Goal: Transaction & Acquisition: Book appointment/travel/reservation

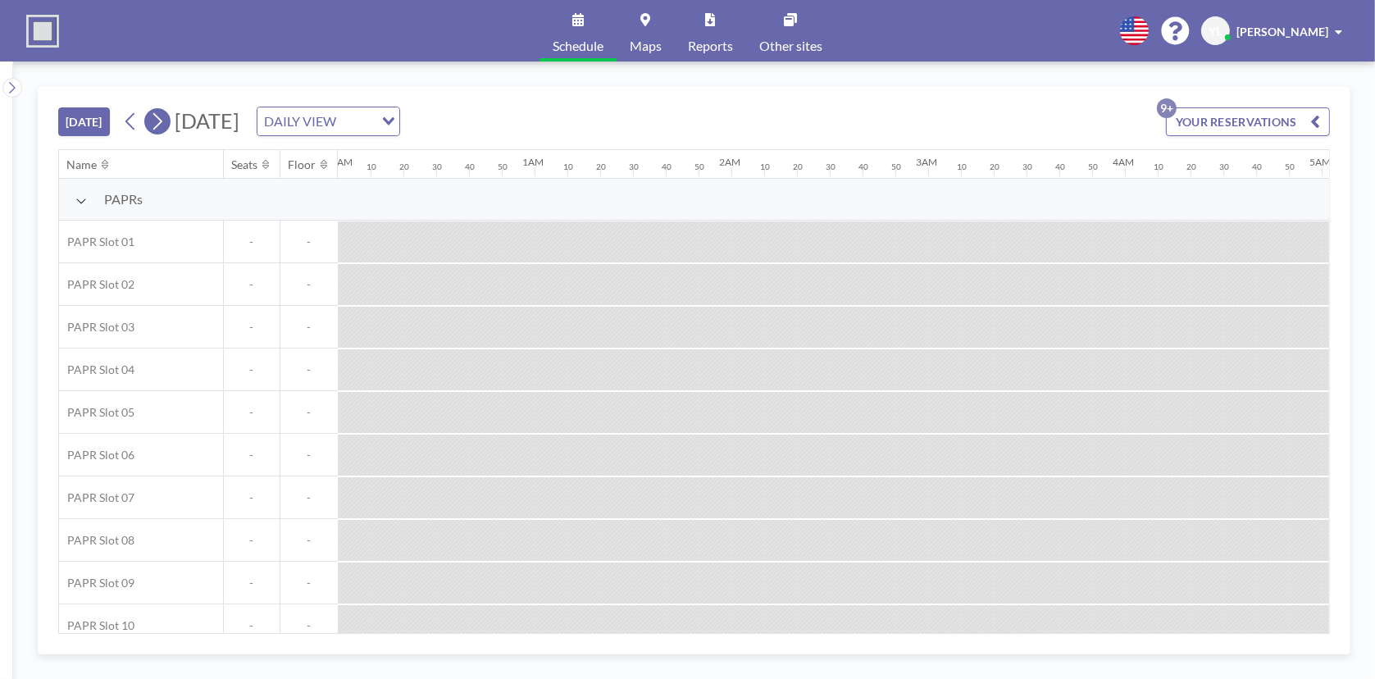
click at [159, 112] on icon at bounding box center [157, 121] width 16 height 25
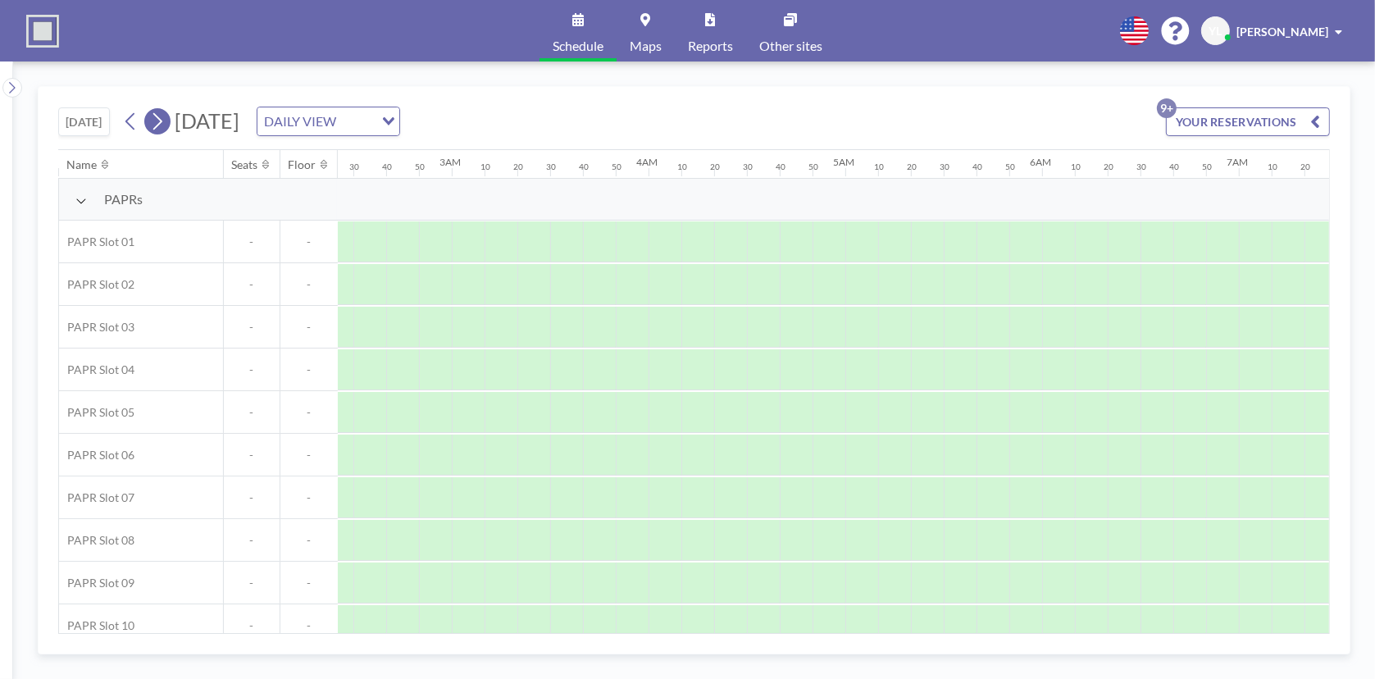
scroll to position [0, 916]
click at [159, 112] on icon at bounding box center [157, 121] width 16 height 25
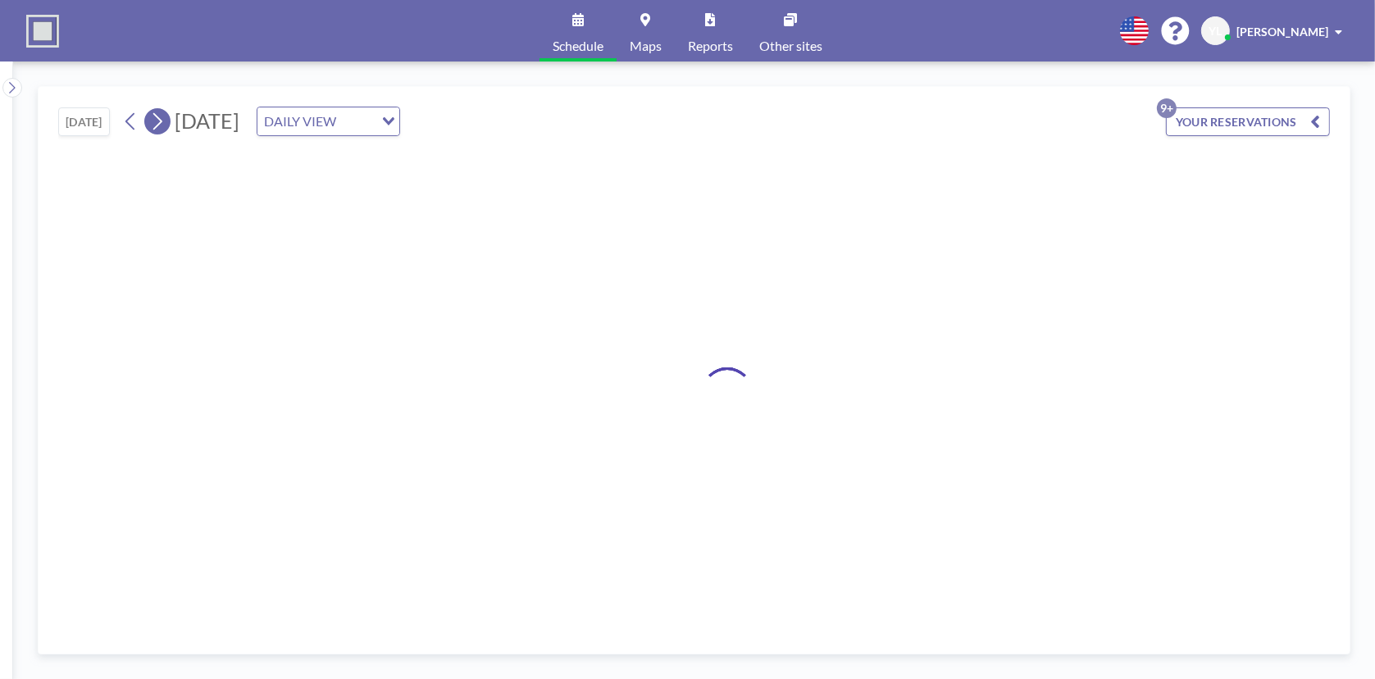
click at [159, 112] on icon at bounding box center [157, 121] width 16 height 25
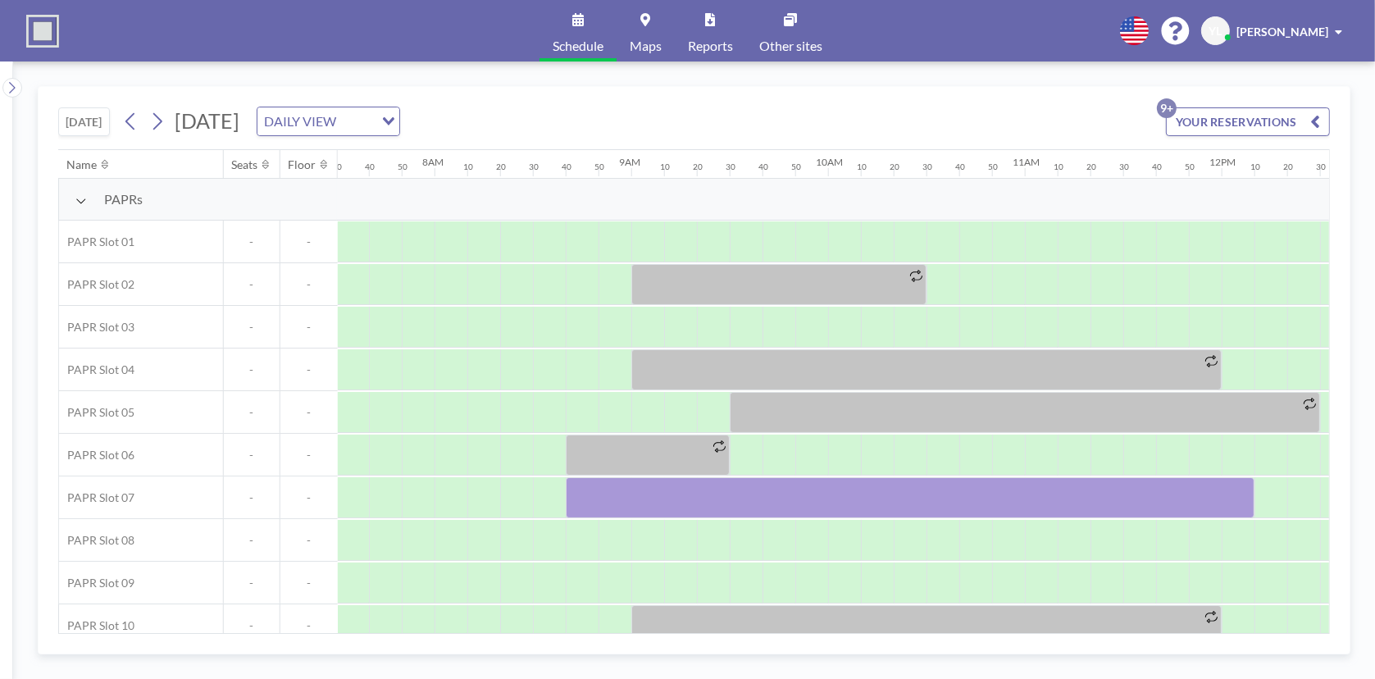
scroll to position [0, 1541]
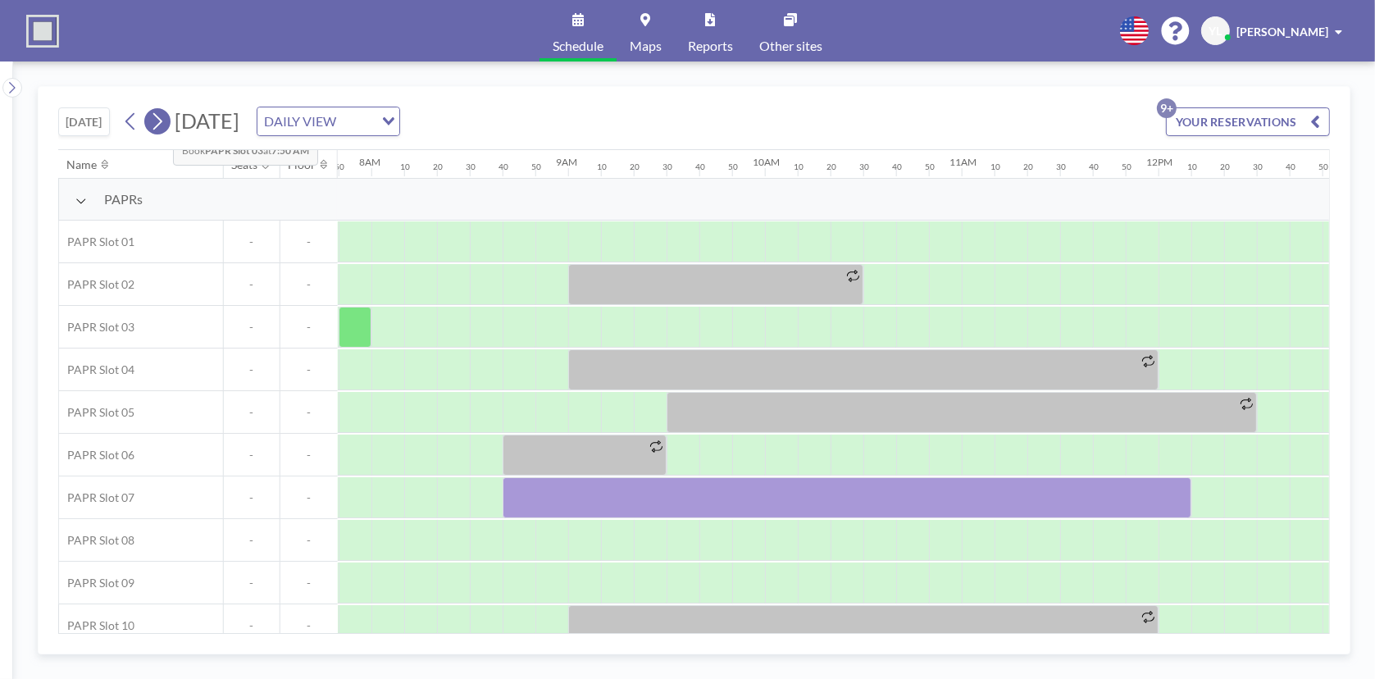
click at [159, 119] on icon at bounding box center [157, 121] width 16 height 25
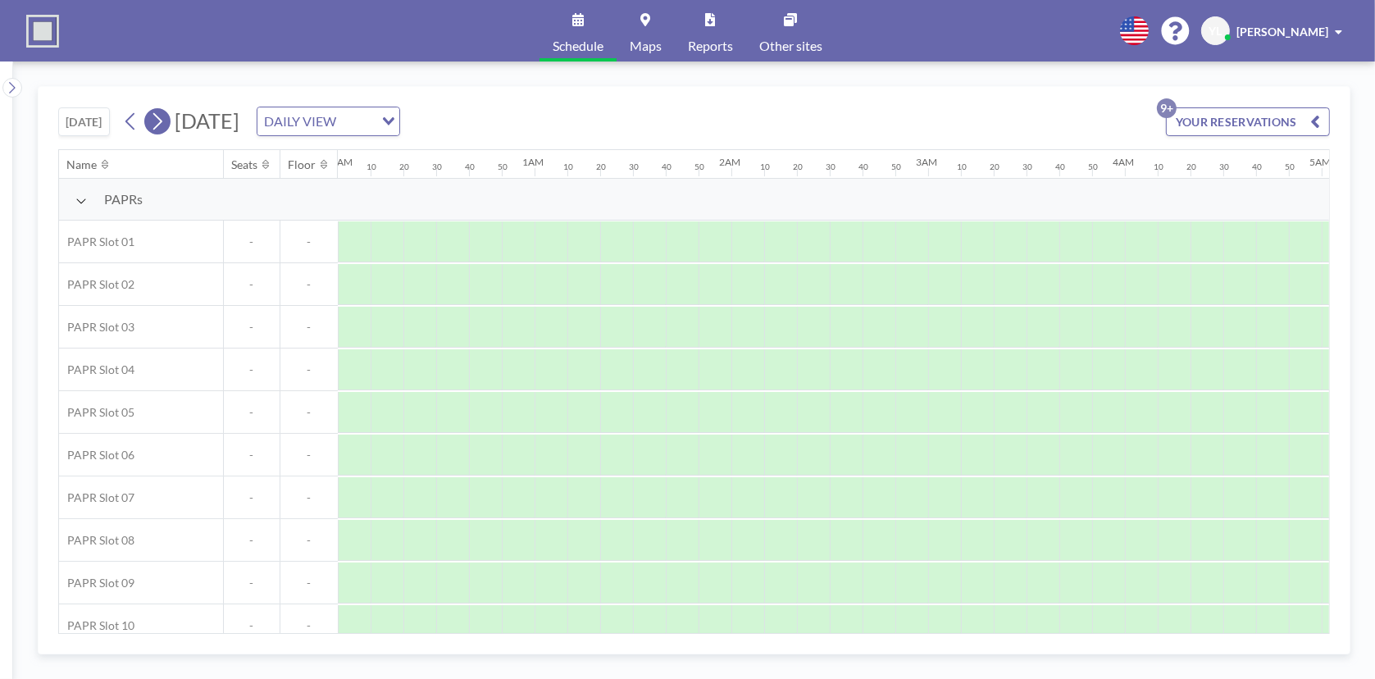
scroll to position [0, 465]
click at [159, 119] on icon at bounding box center [157, 121] width 16 height 25
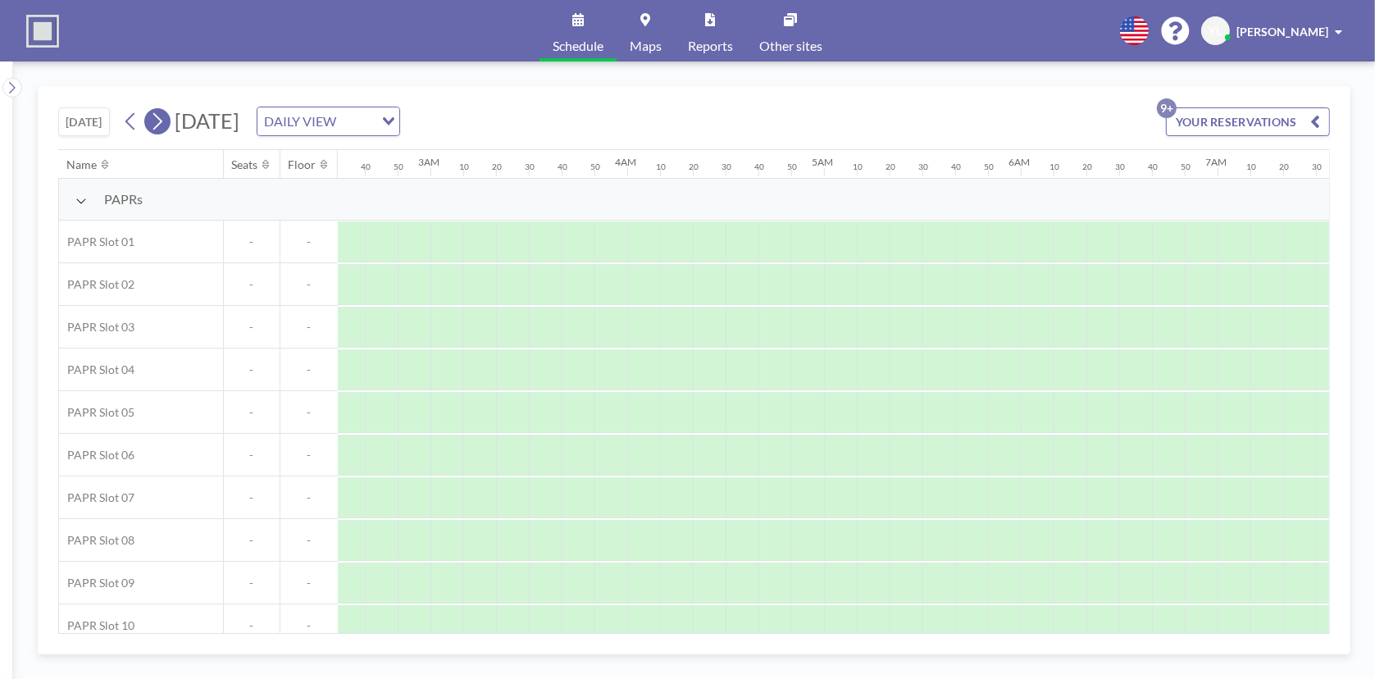
click at [159, 119] on icon at bounding box center [157, 121] width 16 height 25
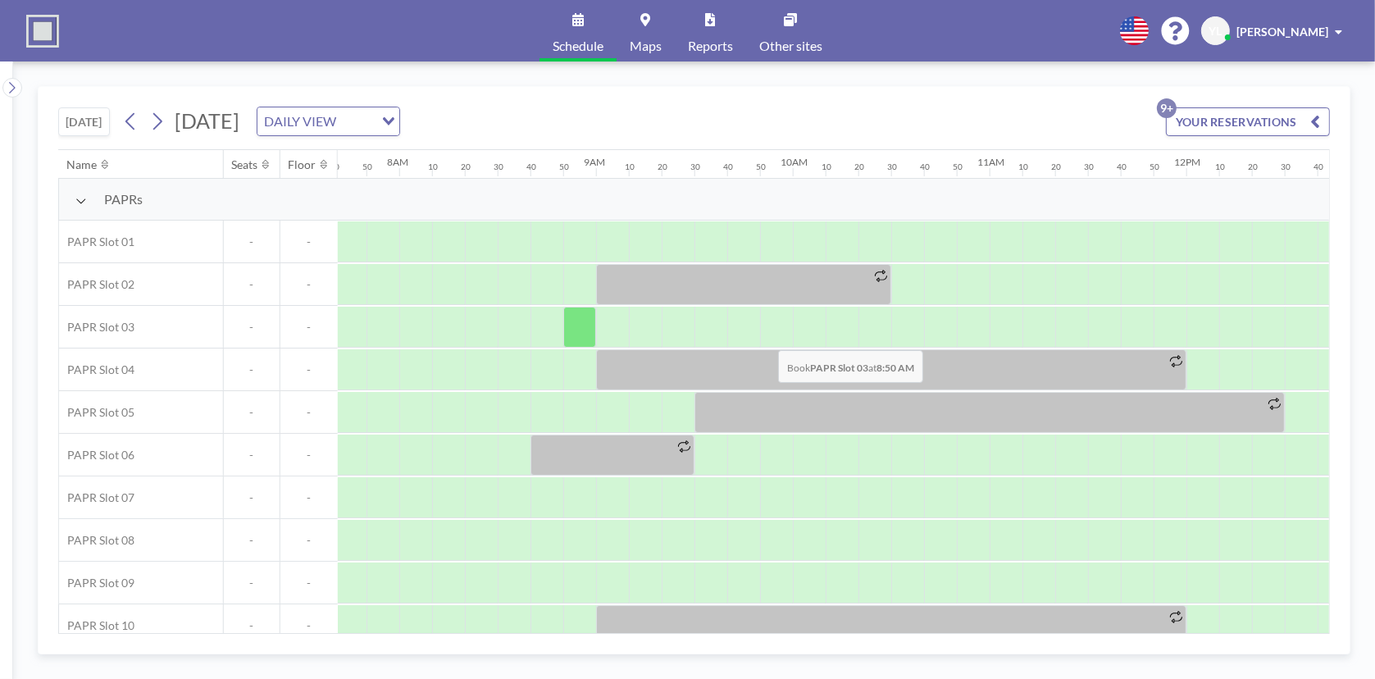
scroll to position [0, 1541]
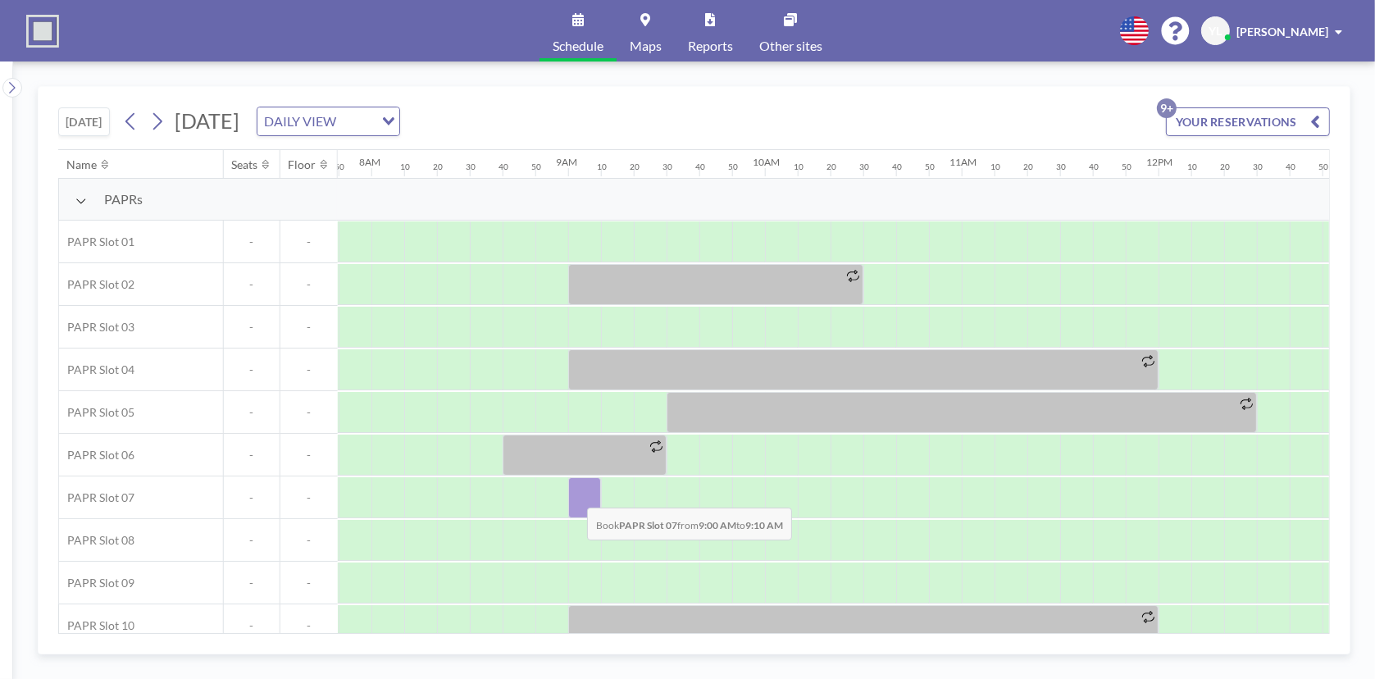
click at [574, 494] on div at bounding box center [584, 497] width 33 height 41
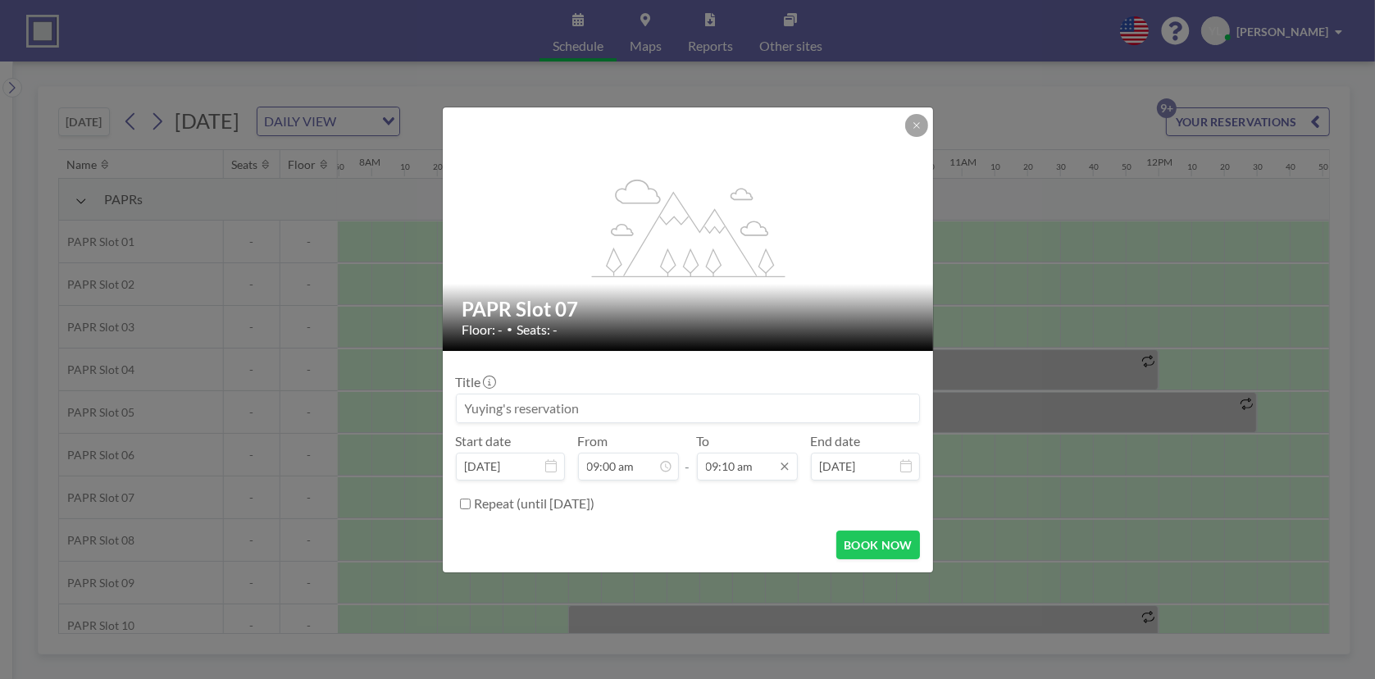
scroll to position [0, 0]
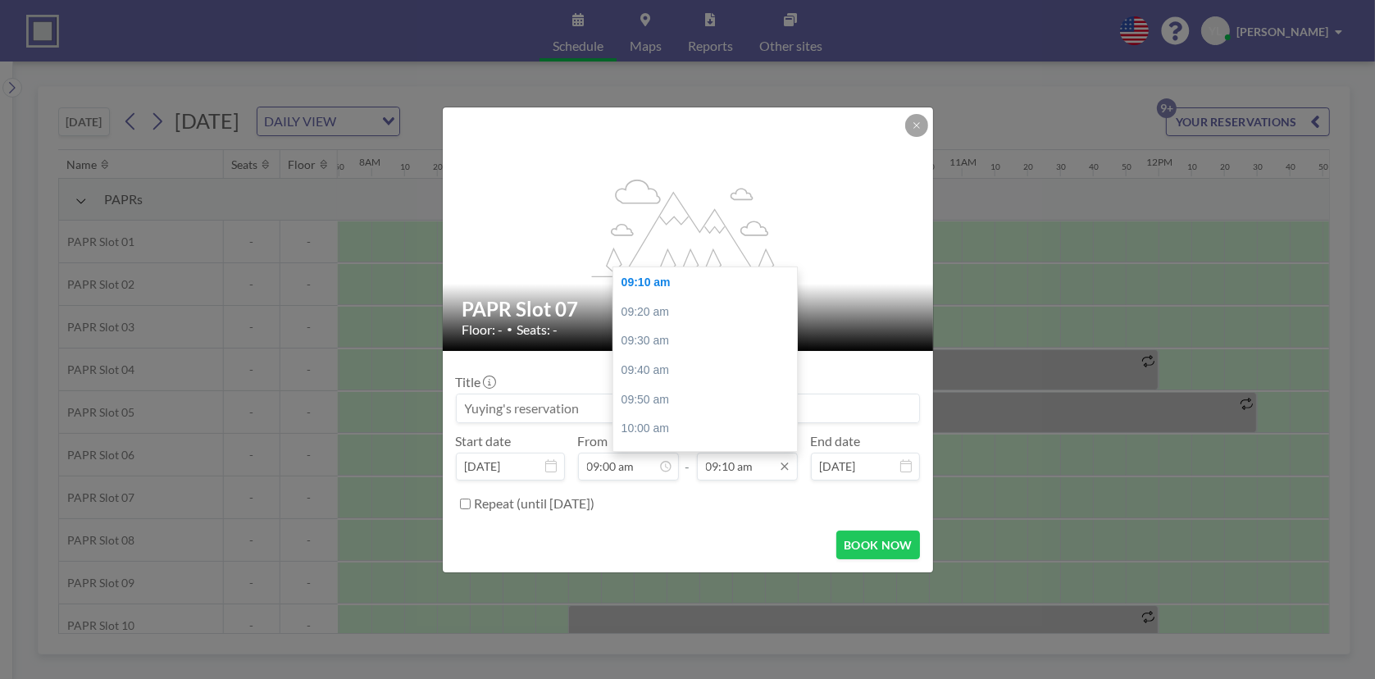
click at [740, 471] on input "09:10 am" at bounding box center [747, 467] width 101 height 28
click at [694, 372] on div "12:30 pm" at bounding box center [709, 375] width 192 height 30
type input "12:30 pm"
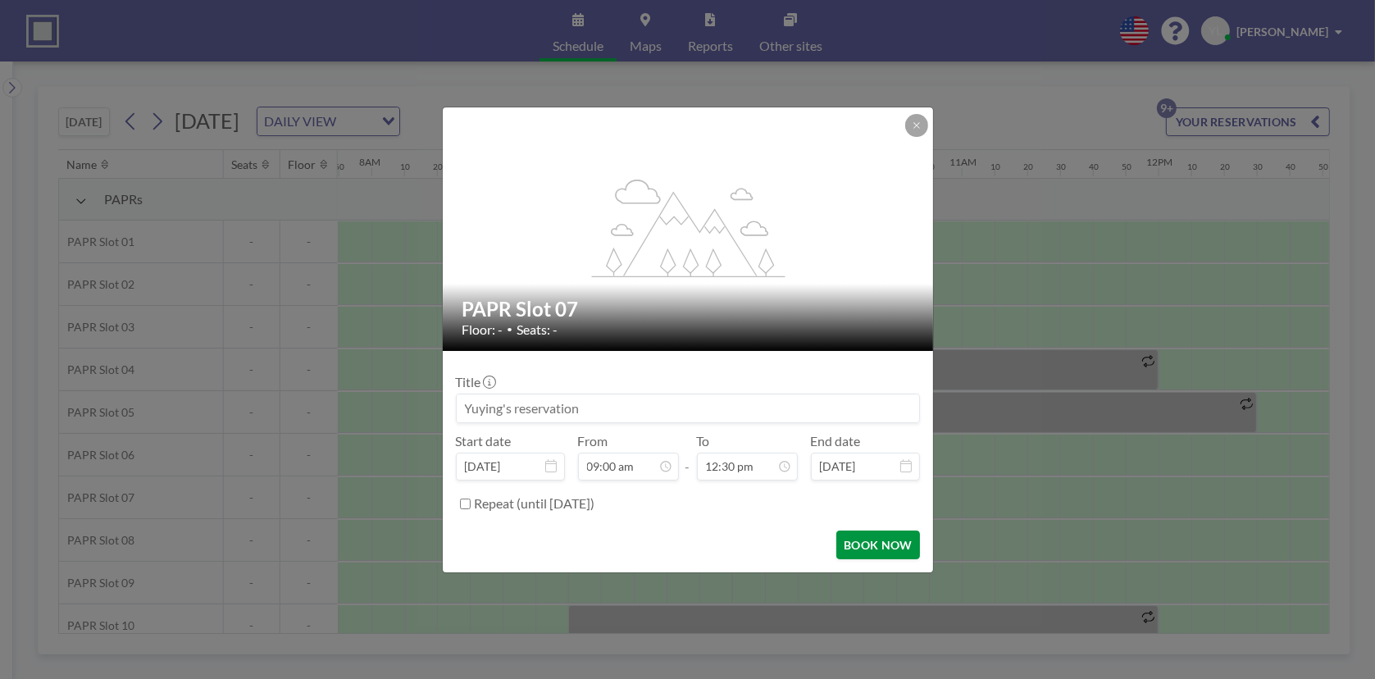
click at [891, 534] on button "BOOK NOW" at bounding box center [877, 544] width 83 height 29
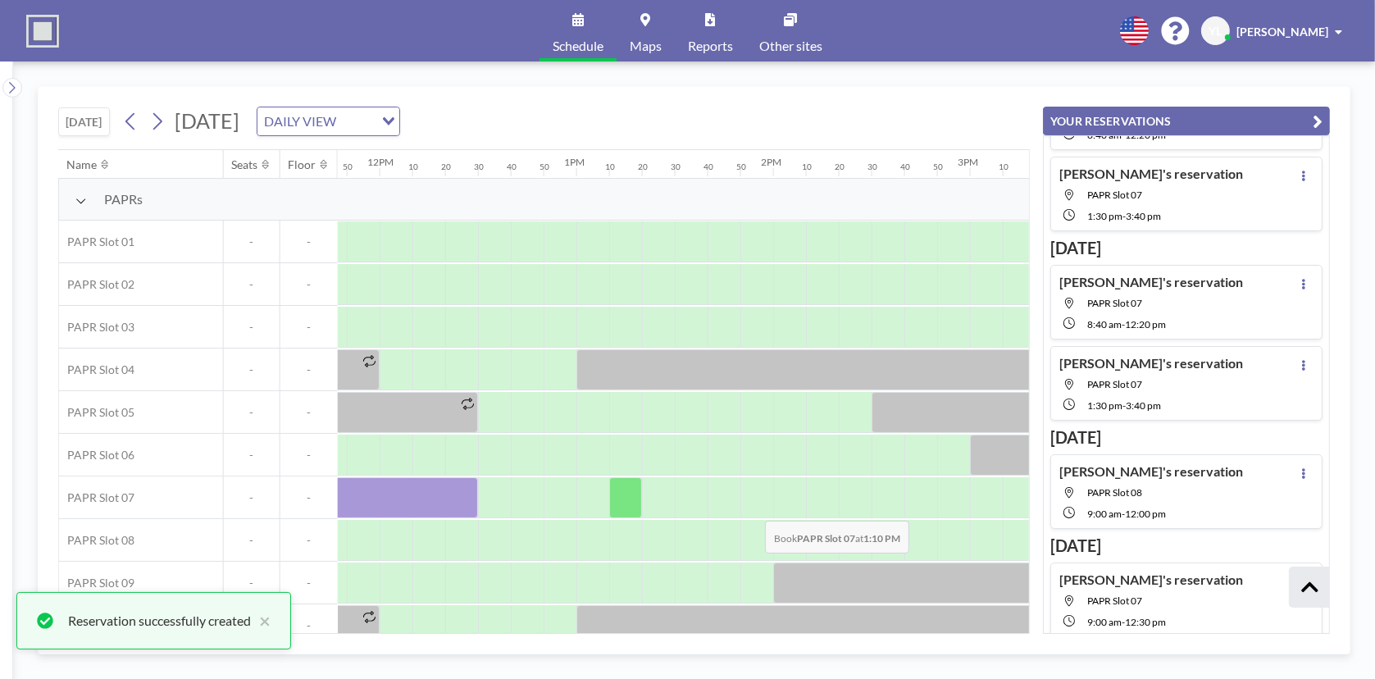
scroll to position [0, 2360]
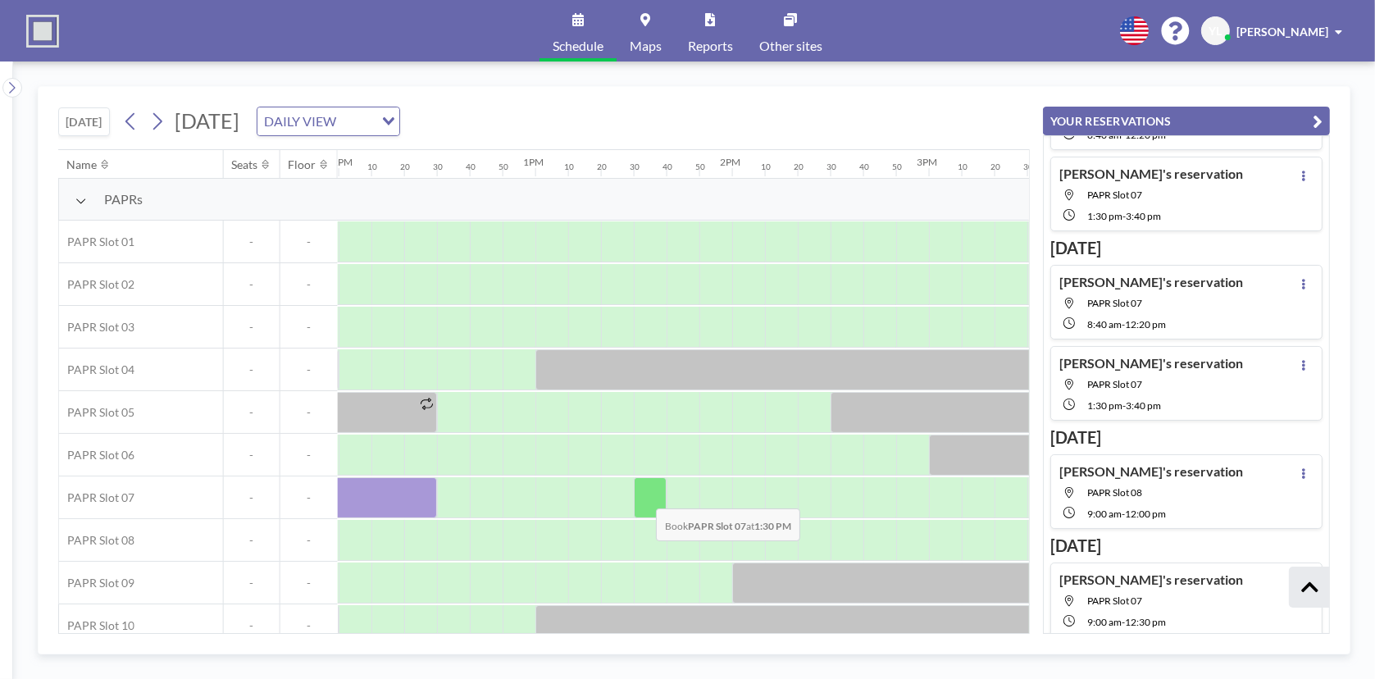
click at [643, 495] on div at bounding box center [650, 497] width 33 height 41
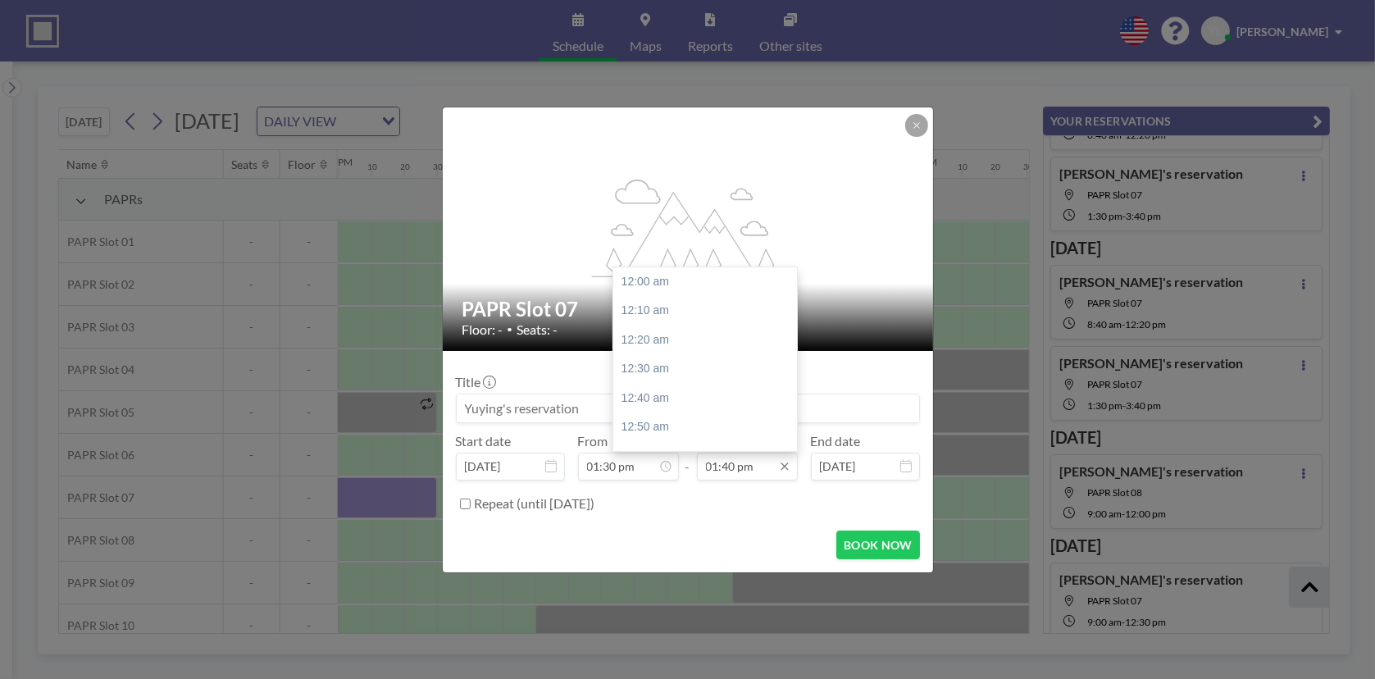
scroll to position [2361, 0]
click at [740, 462] on input "01:40 pm" at bounding box center [747, 467] width 101 height 28
click at [691, 358] on div "04:00 pm" at bounding box center [709, 365] width 192 height 30
type input "04:00 pm"
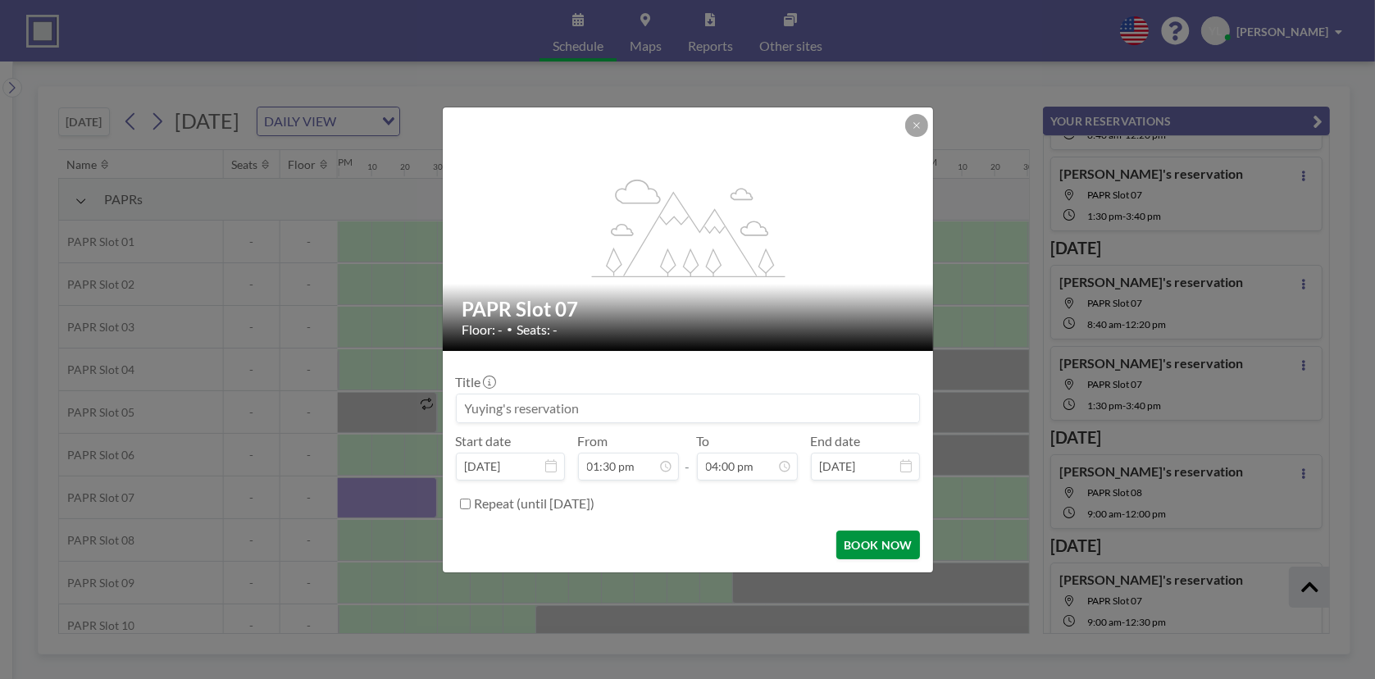
click at [886, 552] on button "BOOK NOW" at bounding box center [877, 544] width 83 height 29
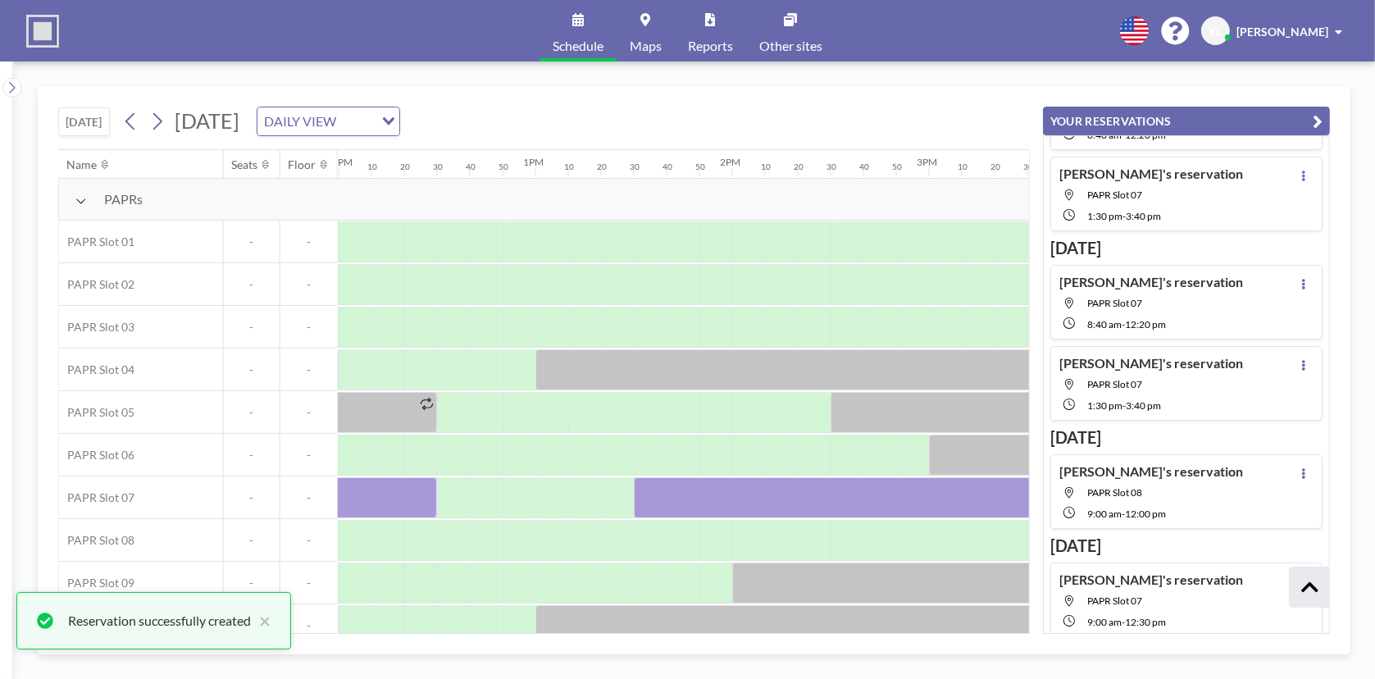
click at [1313, 113] on icon "button" at bounding box center [1318, 122] width 10 height 20
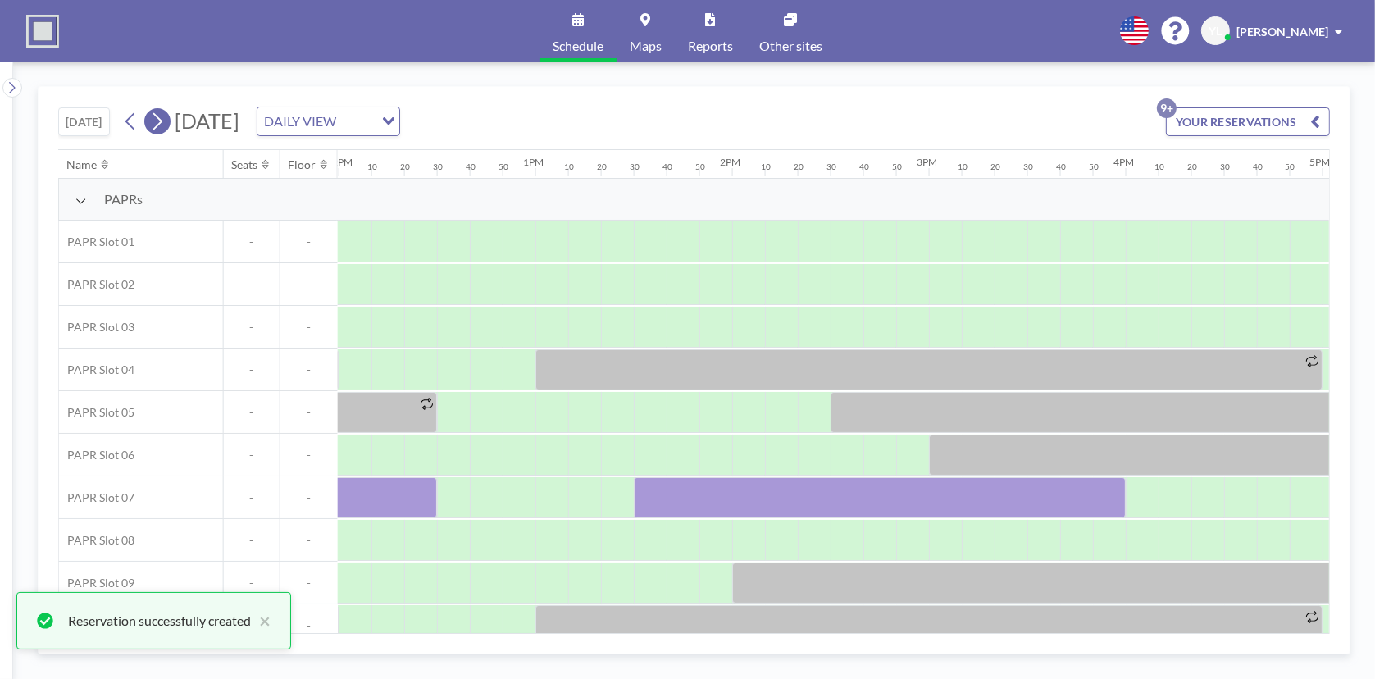
click at [164, 116] on icon at bounding box center [157, 121] width 16 height 25
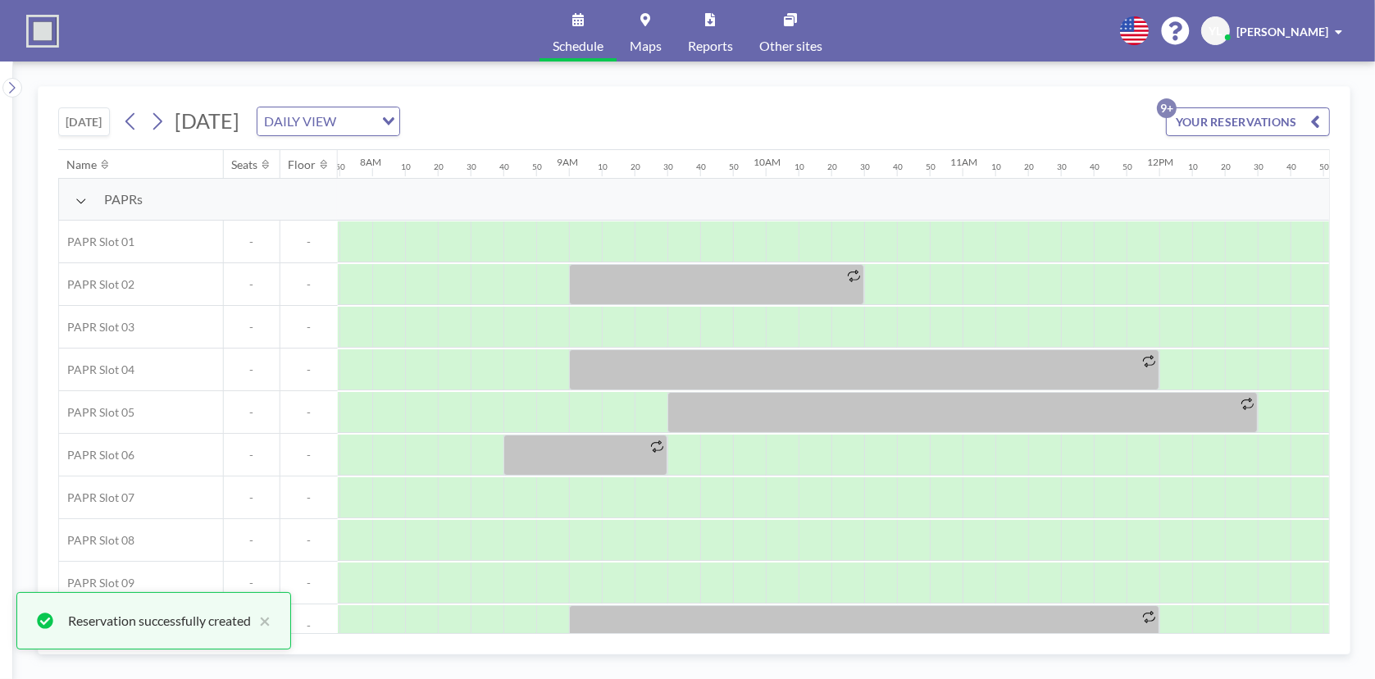
scroll to position [0, 1541]
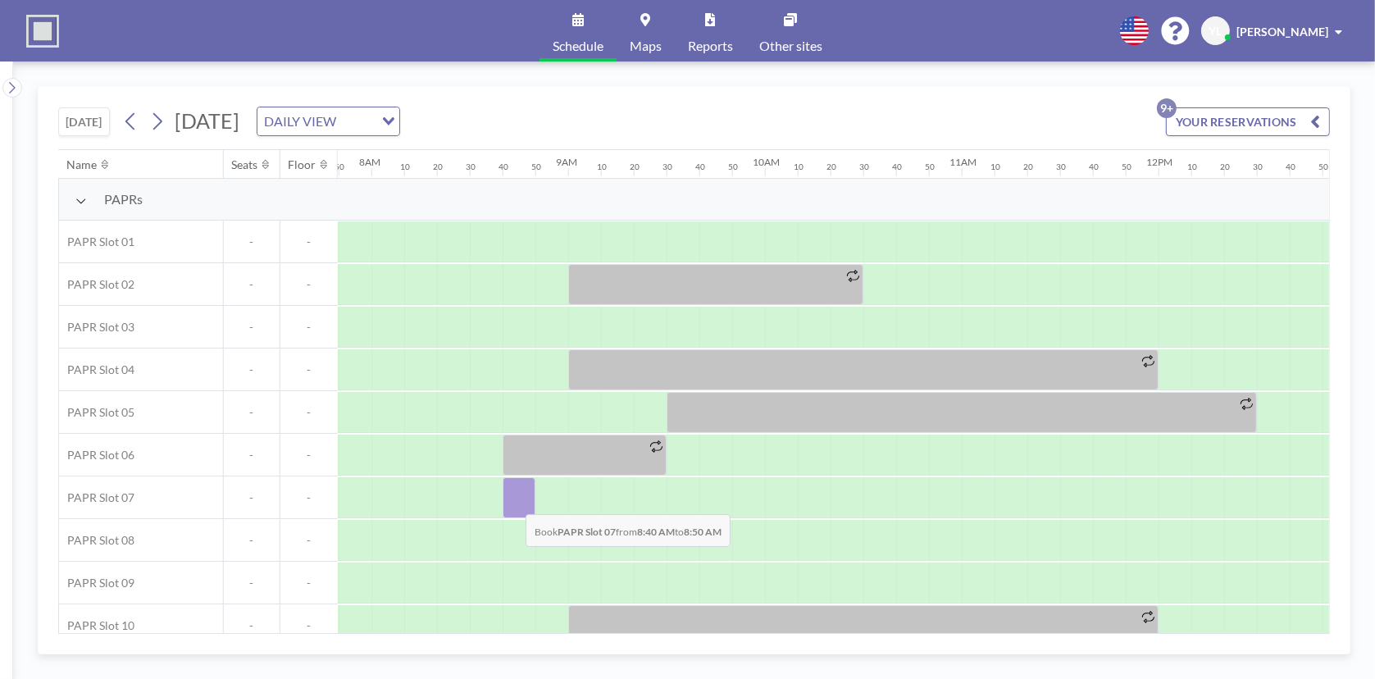
click at [512, 501] on div at bounding box center [519, 497] width 33 height 41
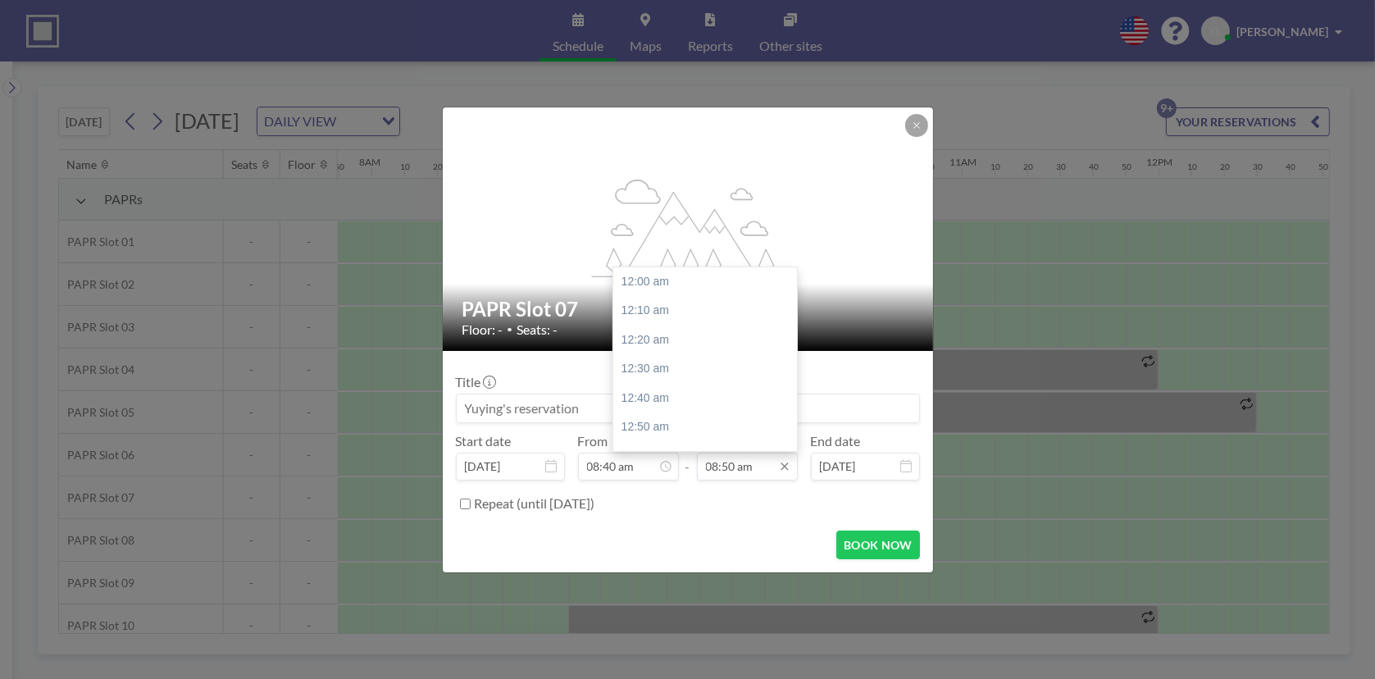
scroll to position [1517, 0]
click at [730, 457] on input "08:50 am" at bounding box center [747, 467] width 101 height 28
click at [685, 353] on div "12:30 pm" at bounding box center [709, 351] width 192 height 30
type input "12:30 pm"
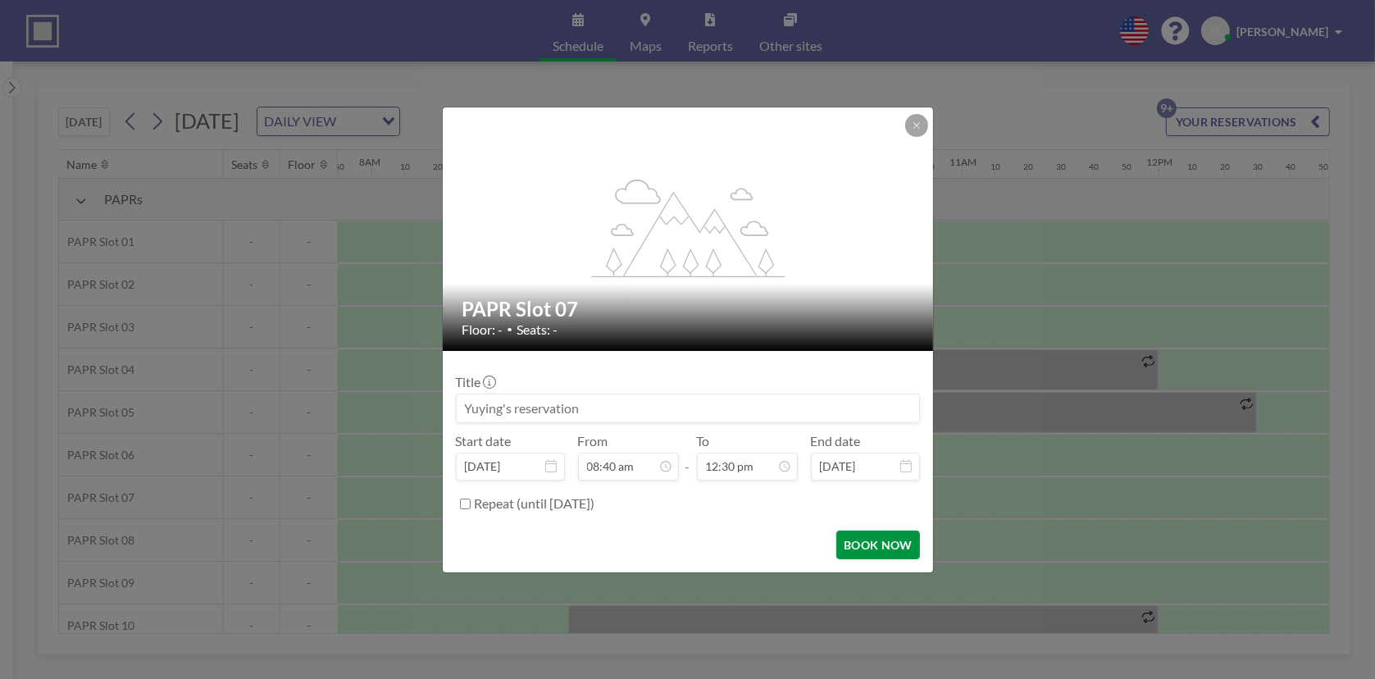
click at [875, 546] on button "BOOK NOW" at bounding box center [877, 544] width 83 height 29
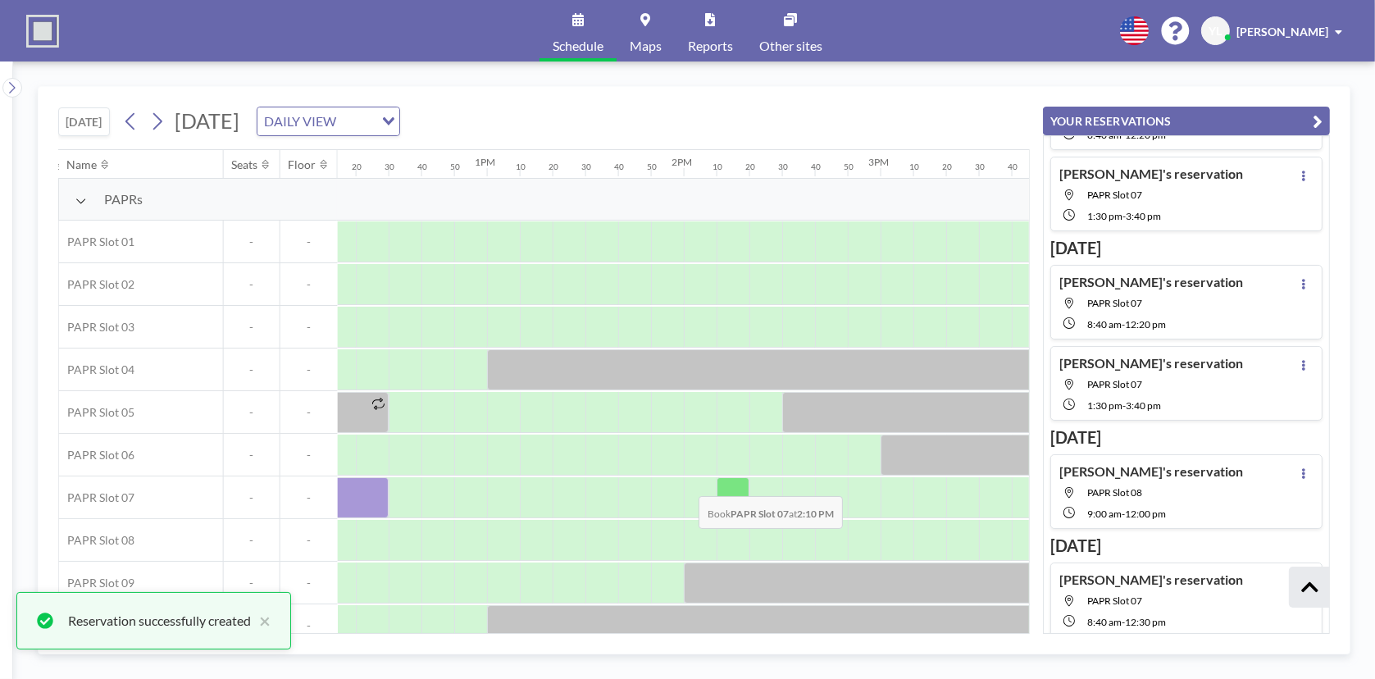
scroll to position [0, 2442]
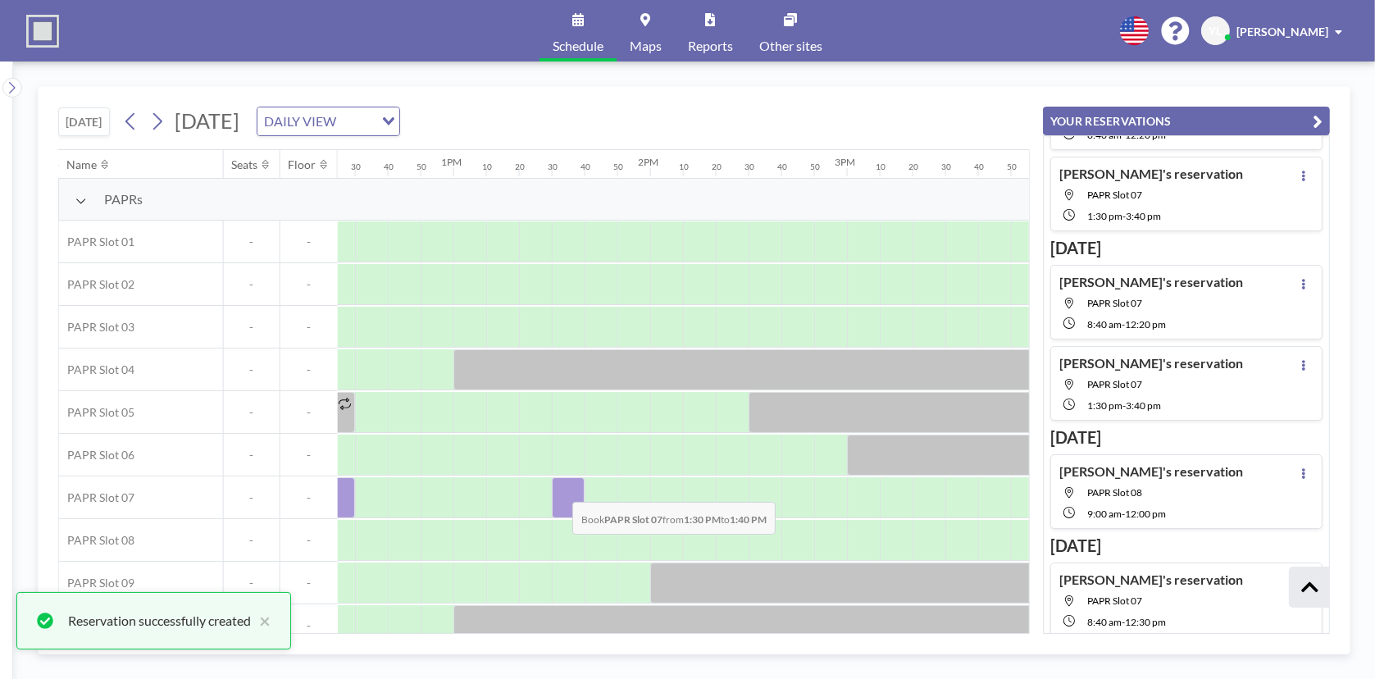
click at [559, 489] on div at bounding box center [568, 497] width 33 height 41
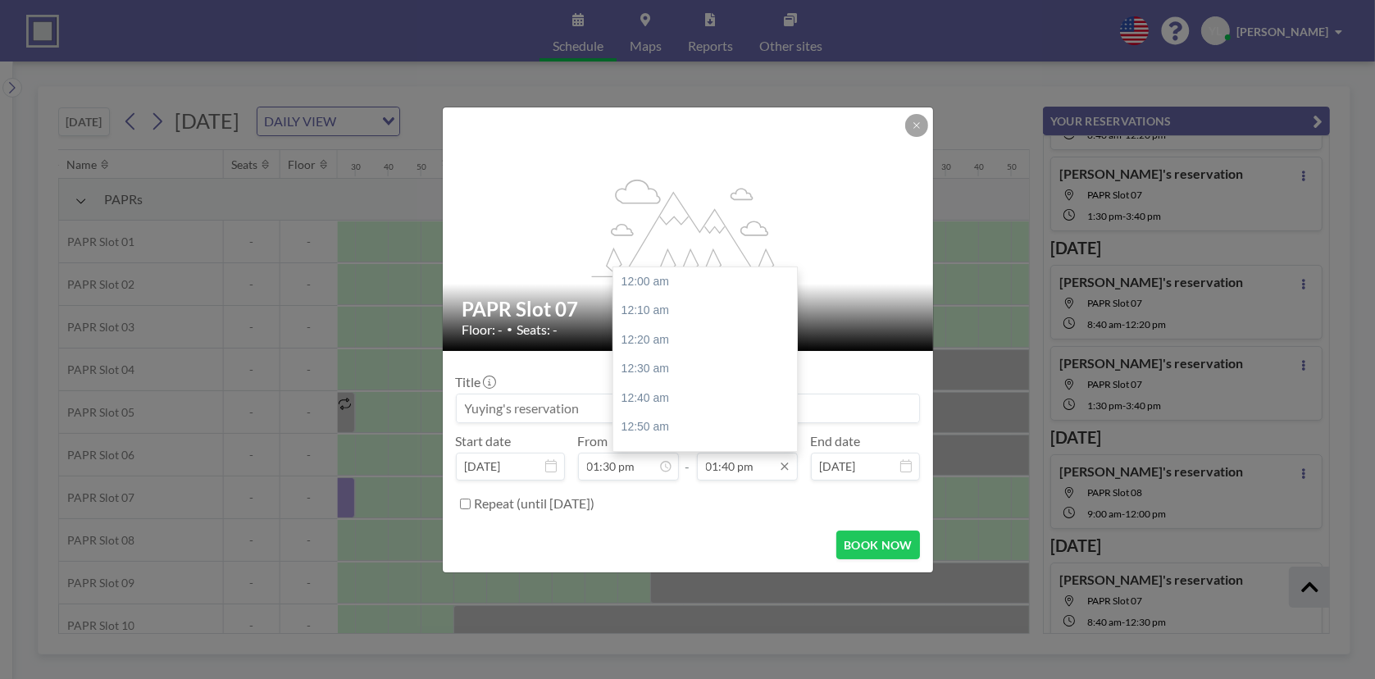
scroll to position [2391, 0]
click at [718, 459] on input "01:40 pm" at bounding box center [747, 467] width 101 height 28
click at [691, 362] on div "04:00 pm" at bounding box center [709, 365] width 192 height 30
type input "04:00 pm"
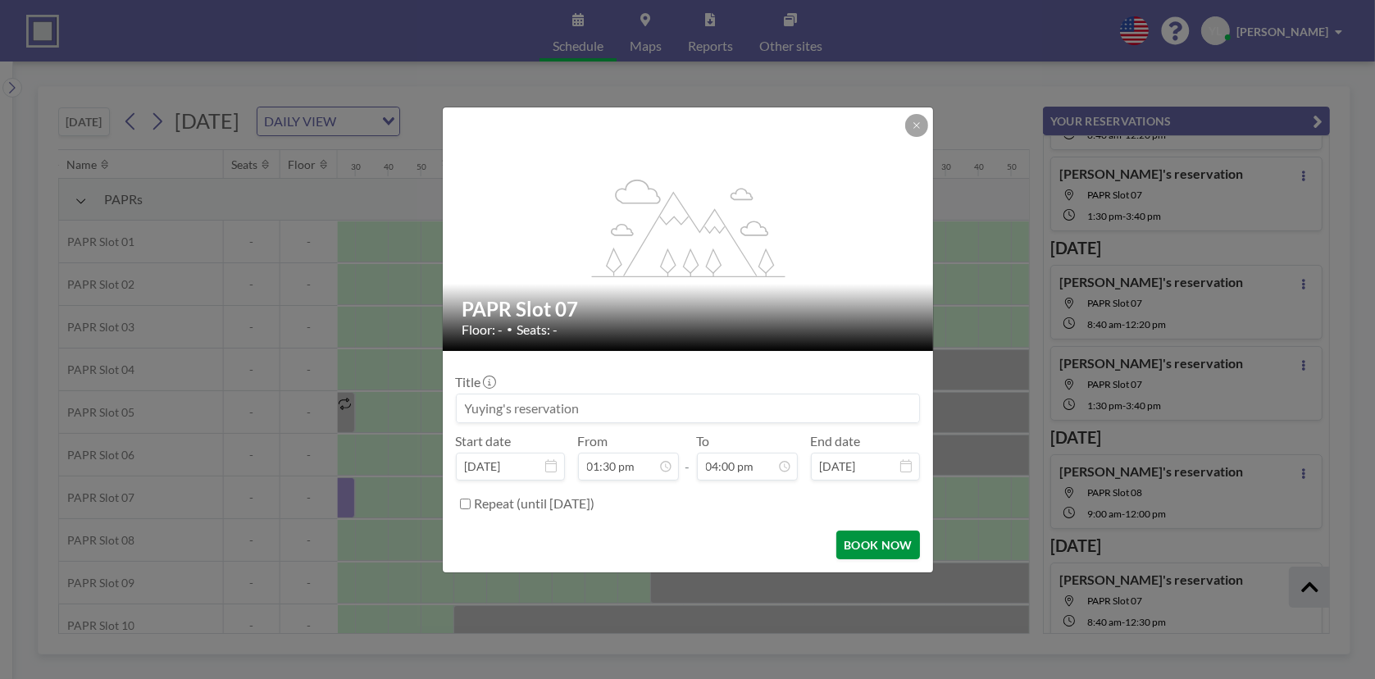
click at [892, 541] on button "BOOK NOW" at bounding box center [877, 544] width 83 height 29
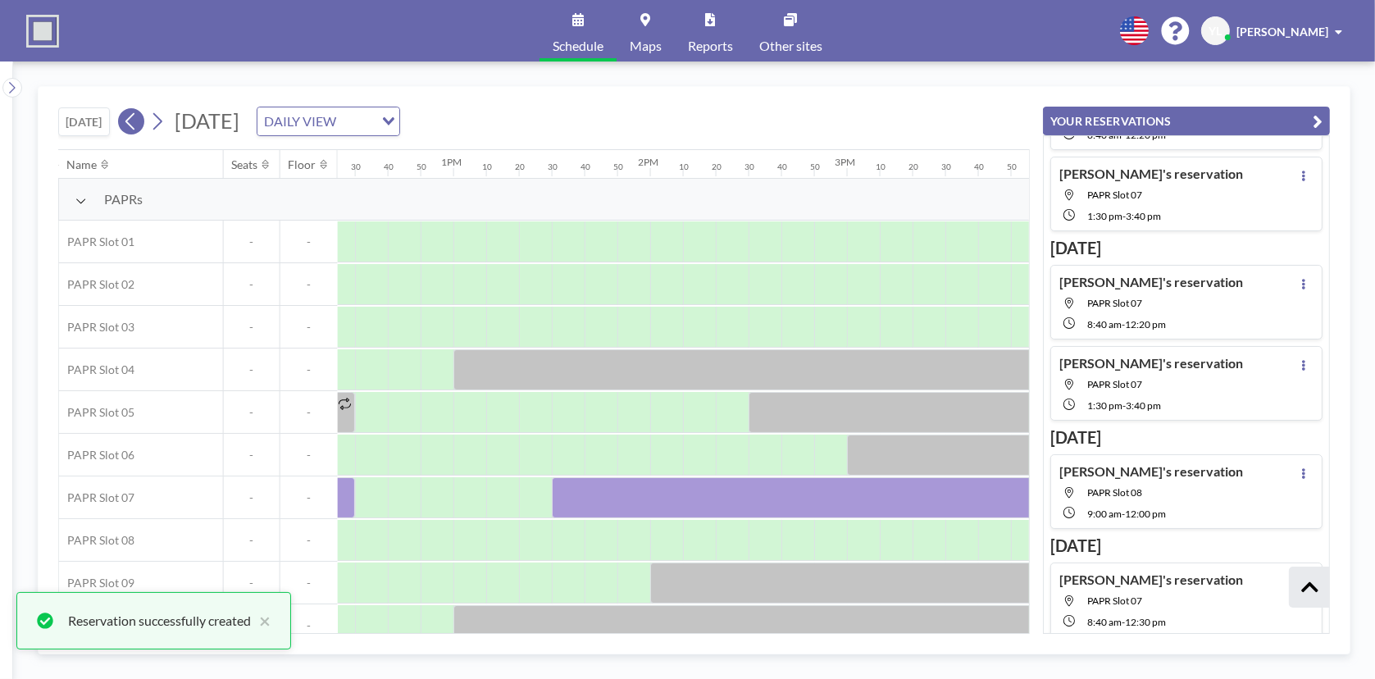
click at [131, 128] on icon at bounding box center [131, 121] width 16 height 25
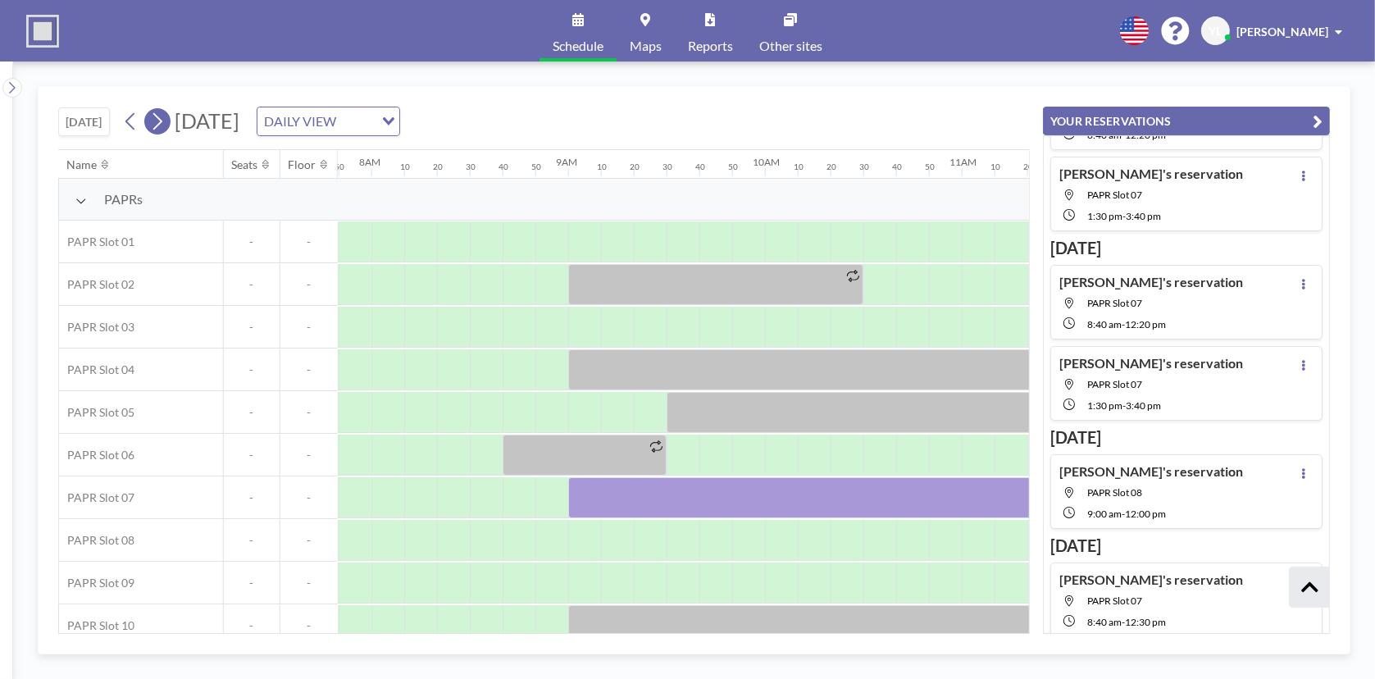
click at [165, 116] on icon at bounding box center [157, 121] width 16 height 25
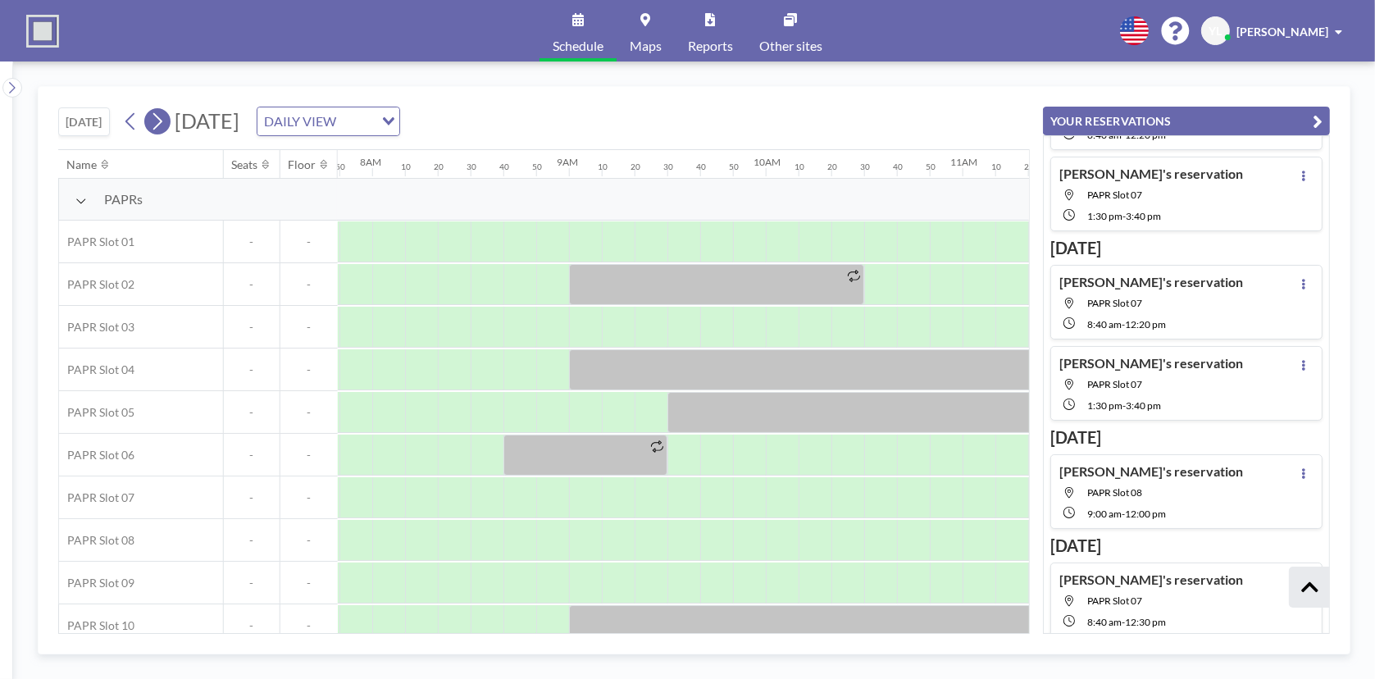
scroll to position [0, 1541]
click at [529, 495] on div at bounding box center [519, 497] width 33 height 41
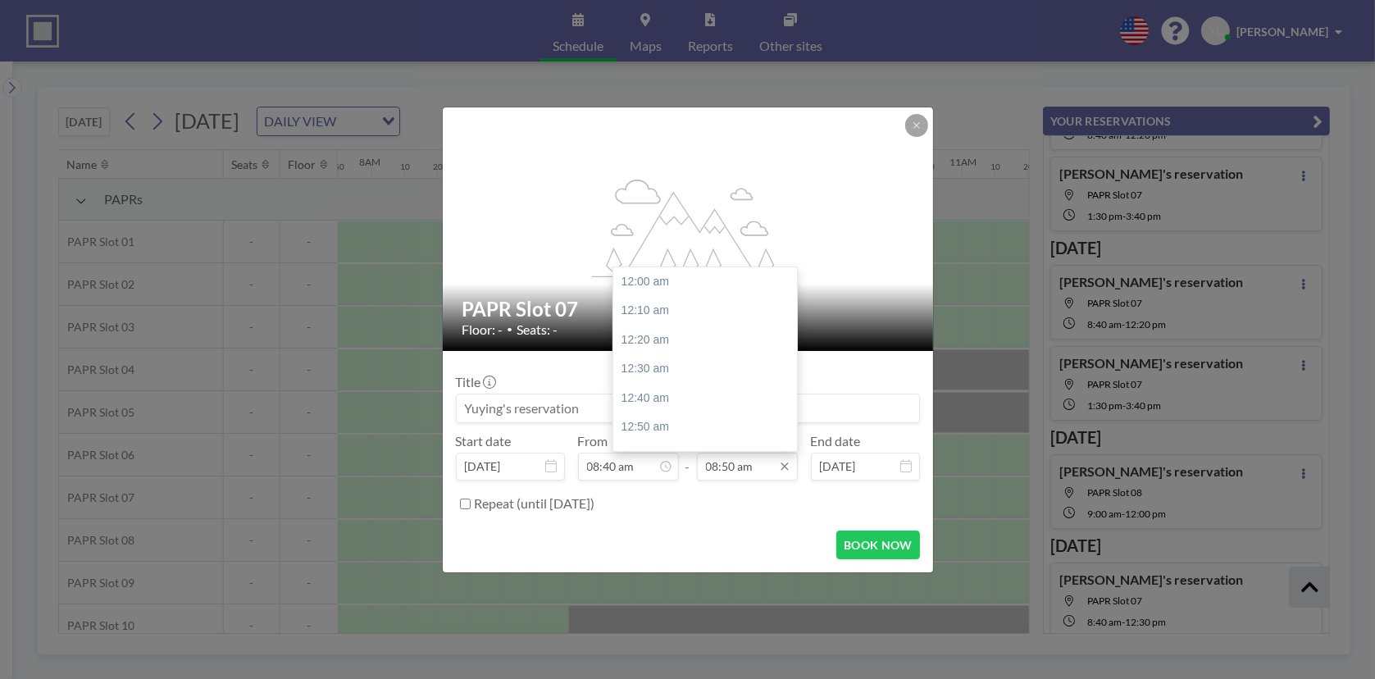
scroll to position [1545, 0]
click at [735, 456] on input "08:50 am" at bounding box center [747, 467] width 101 height 28
click at [687, 338] on div "12:30 pm" at bounding box center [709, 351] width 192 height 30
type input "12:30 pm"
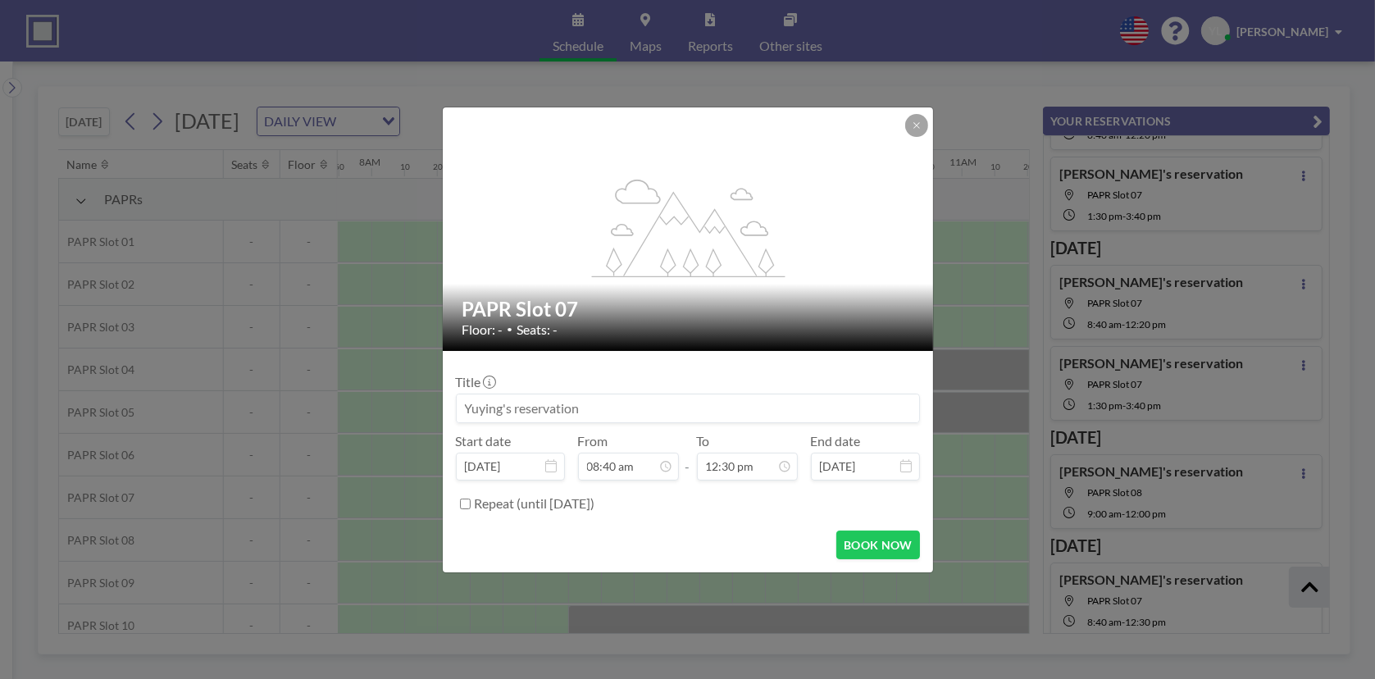
scroll to position [2187, 0]
click at [895, 542] on button "BOOK NOW" at bounding box center [877, 544] width 83 height 29
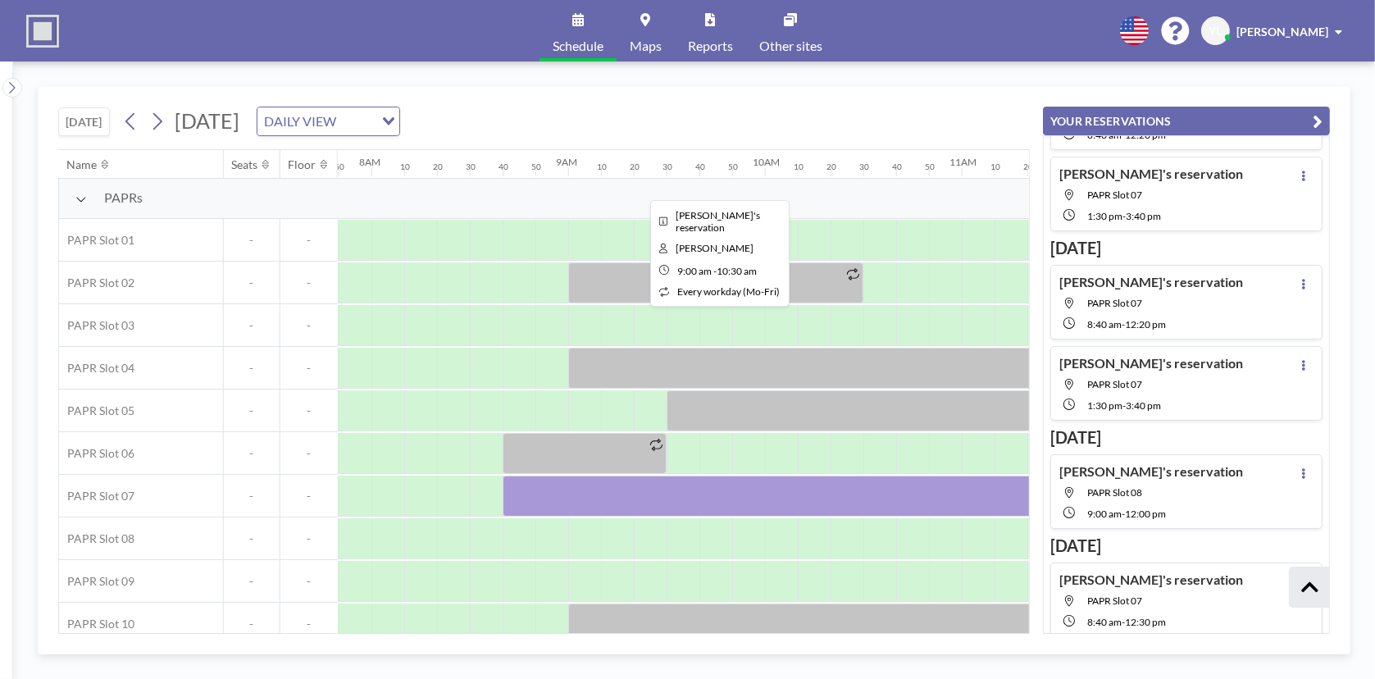
scroll to position [0, 1541]
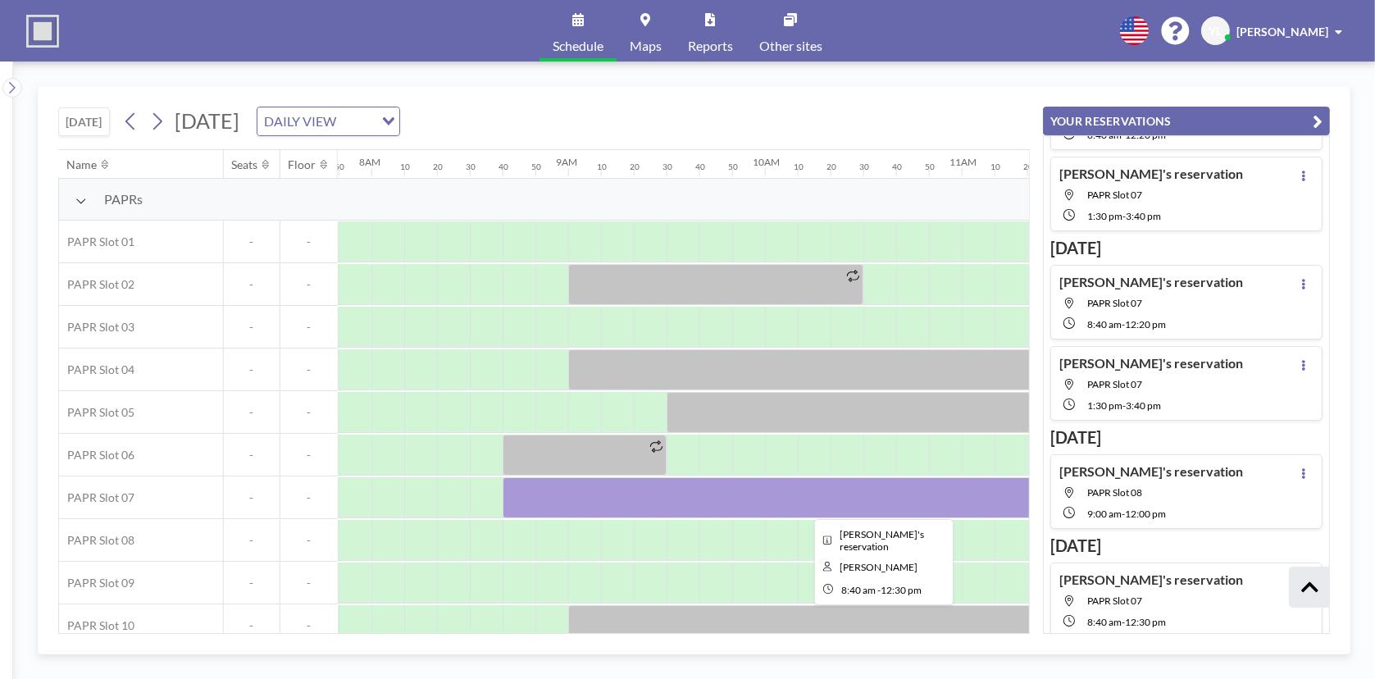
click at [746, 494] on div at bounding box center [880, 497] width 754 height 41
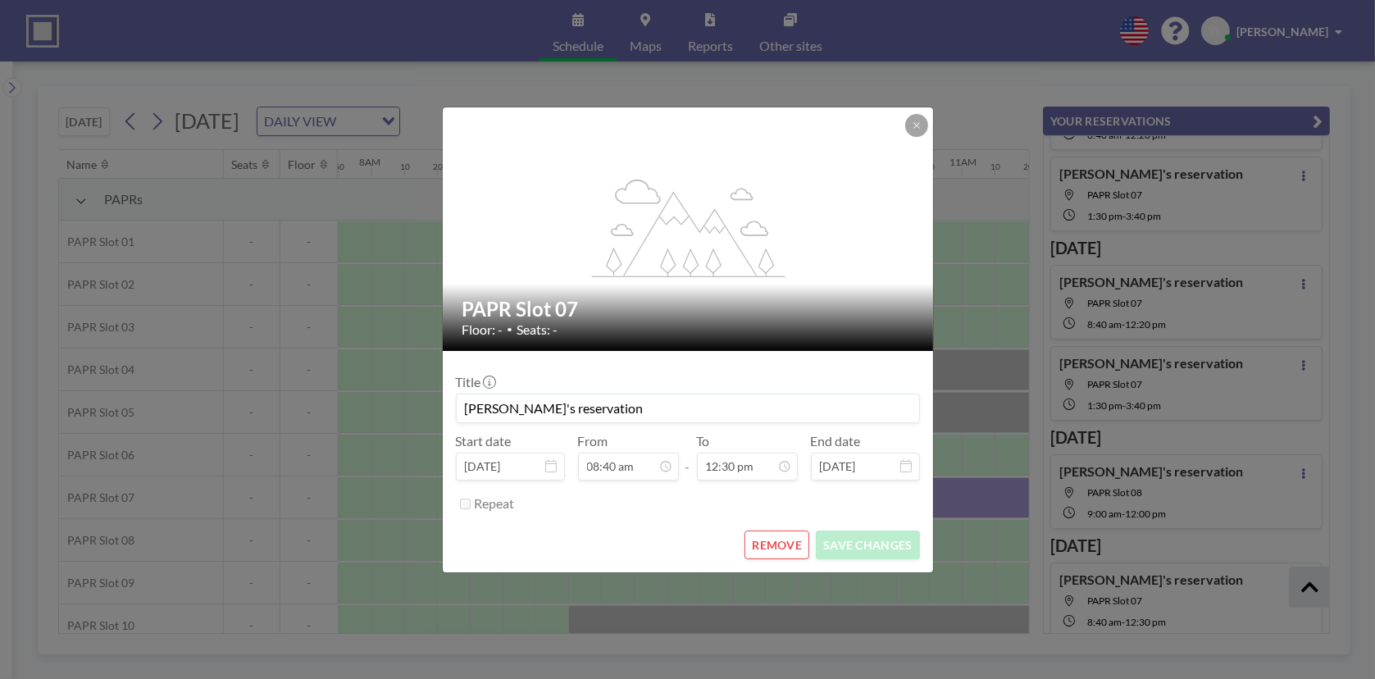
click at [785, 548] on button "REMOVE" at bounding box center [776, 544] width 65 height 29
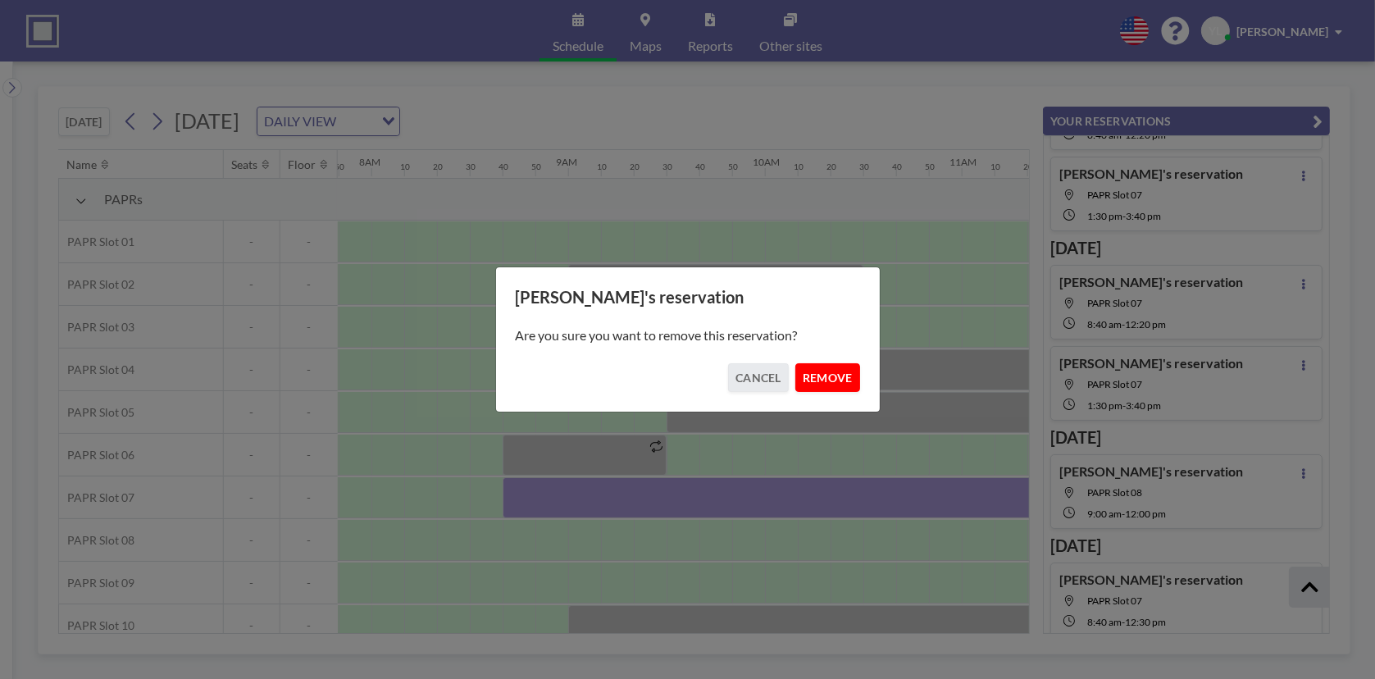
click at [831, 370] on button "REMOVE" at bounding box center [827, 377] width 65 height 29
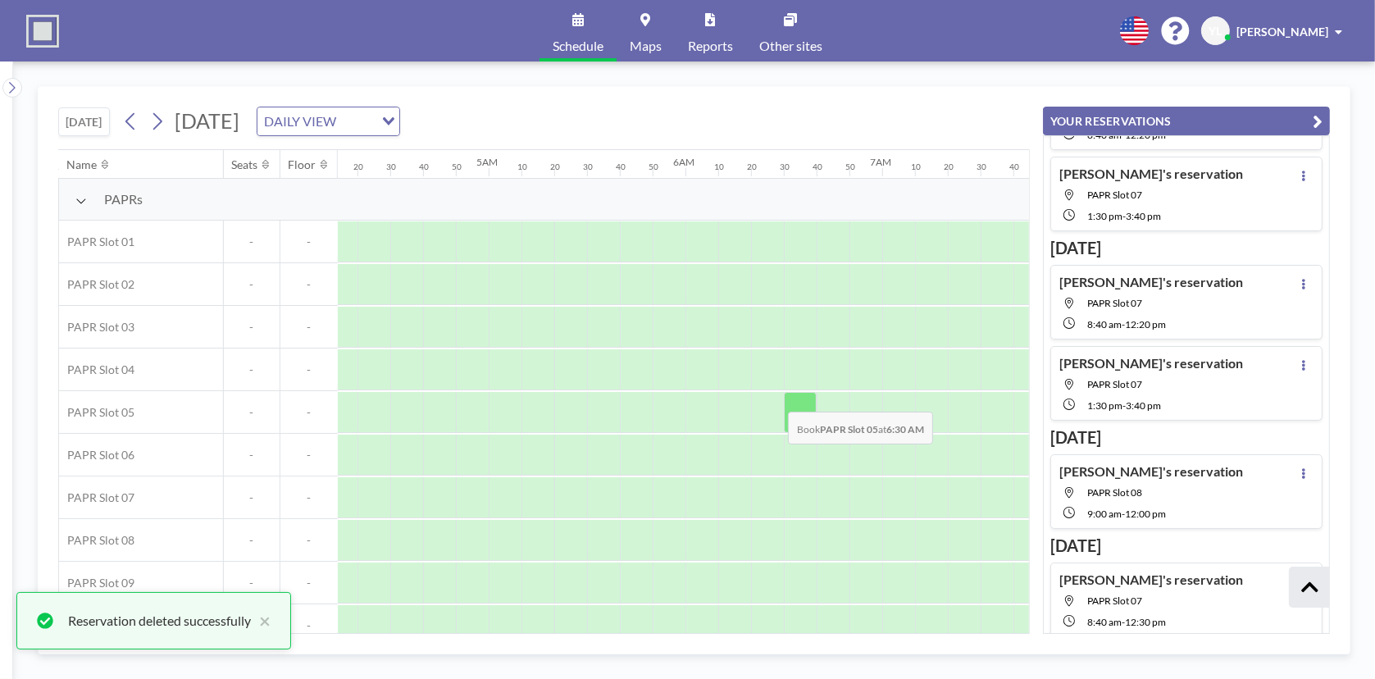
scroll to position [0, 803]
click at [143, 118] on button at bounding box center [131, 121] width 26 height 26
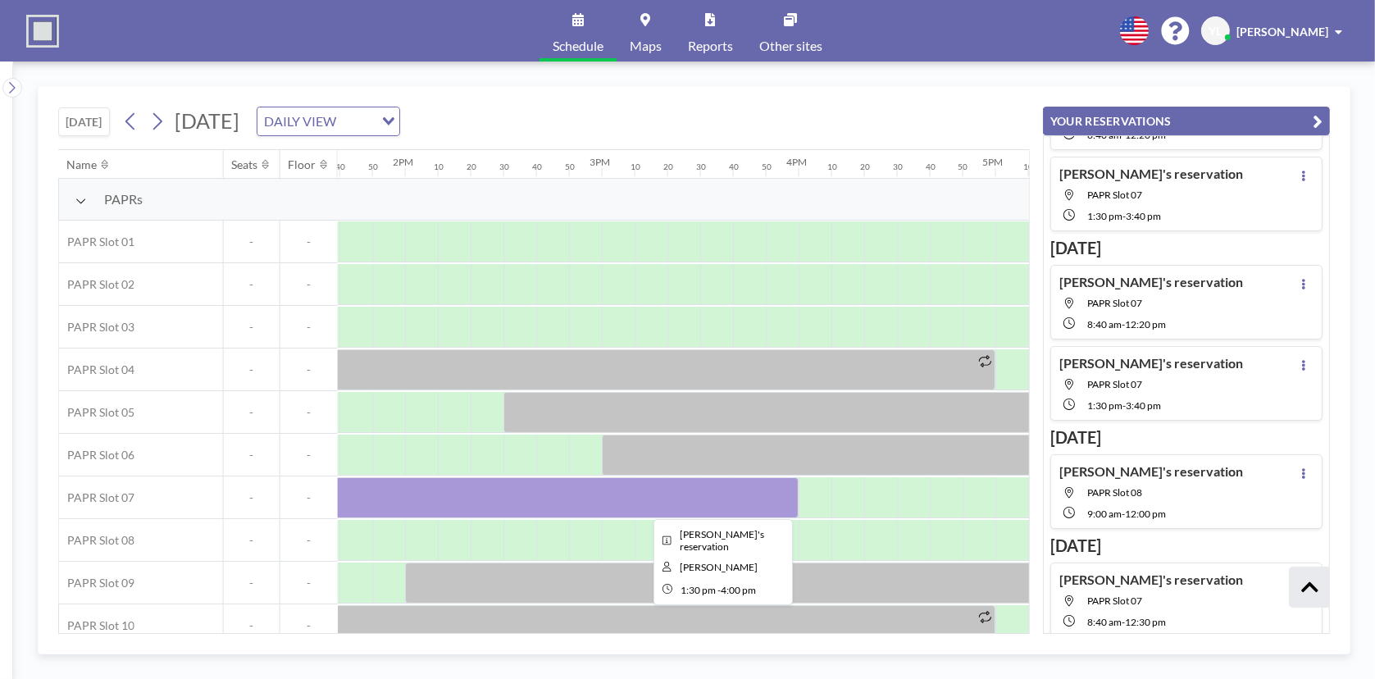
scroll to position [0, 2688]
click at [674, 494] on div at bounding box center [552, 497] width 492 height 41
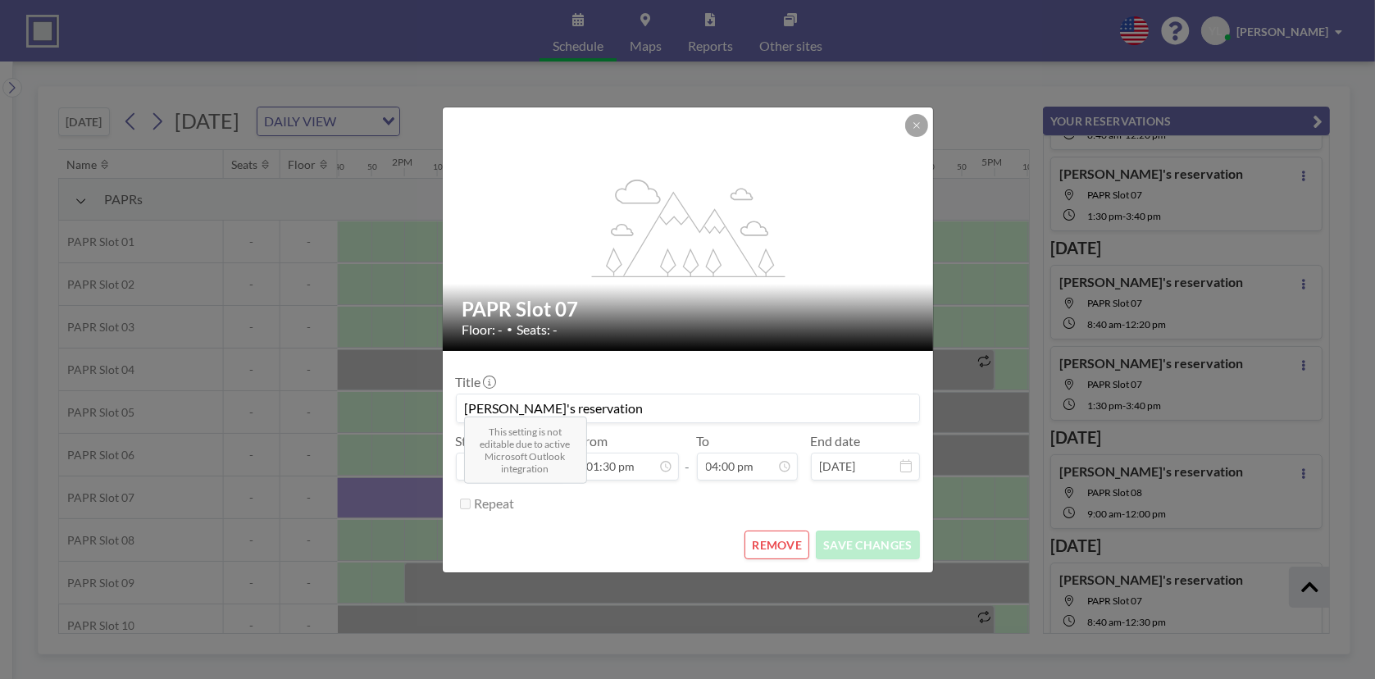
scroll to position [2361, 0]
click at [480, 507] on label "Repeat" at bounding box center [495, 503] width 40 height 16
click at [782, 544] on button "REMOVE" at bounding box center [776, 544] width 65 height 29
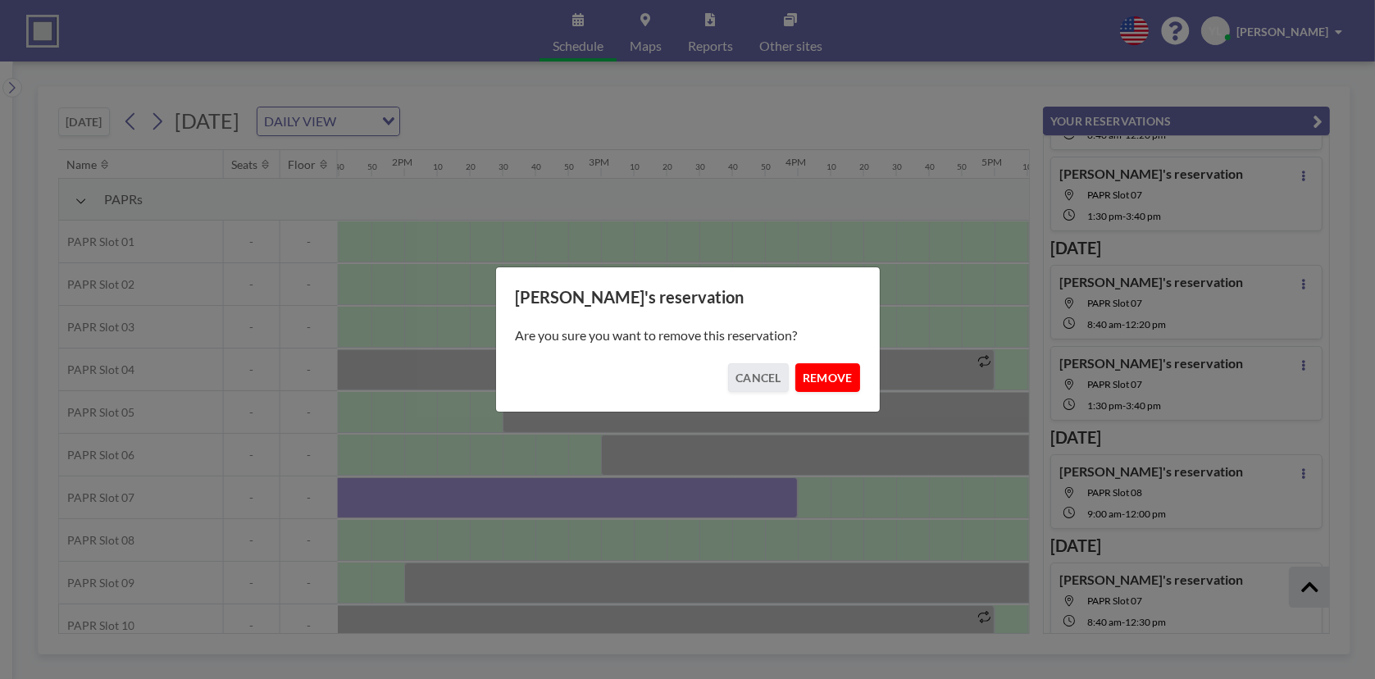
click at [816, 373] on button "REMOVE" at bounding box center [827, 377] width 65 height 29
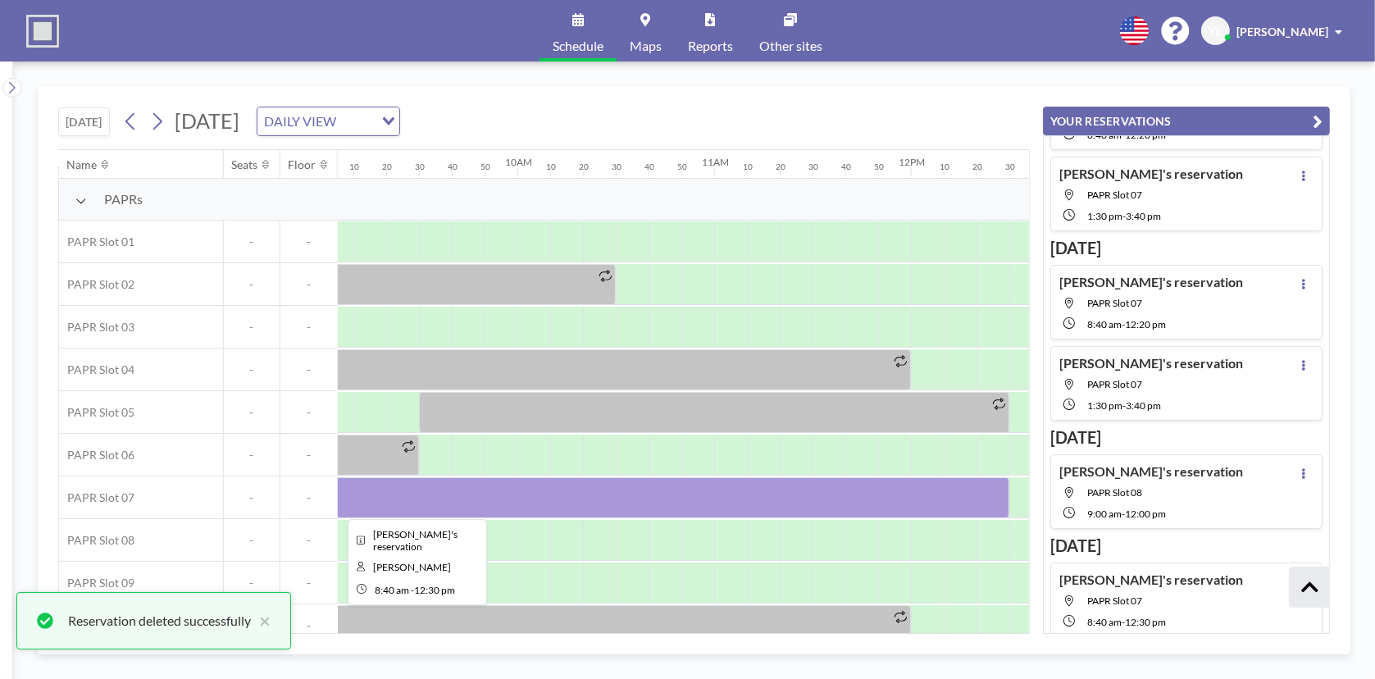
scroll to position [0, 1786]
click at [750, 495] on div at bounding box center [634, 497] width 754 height 41
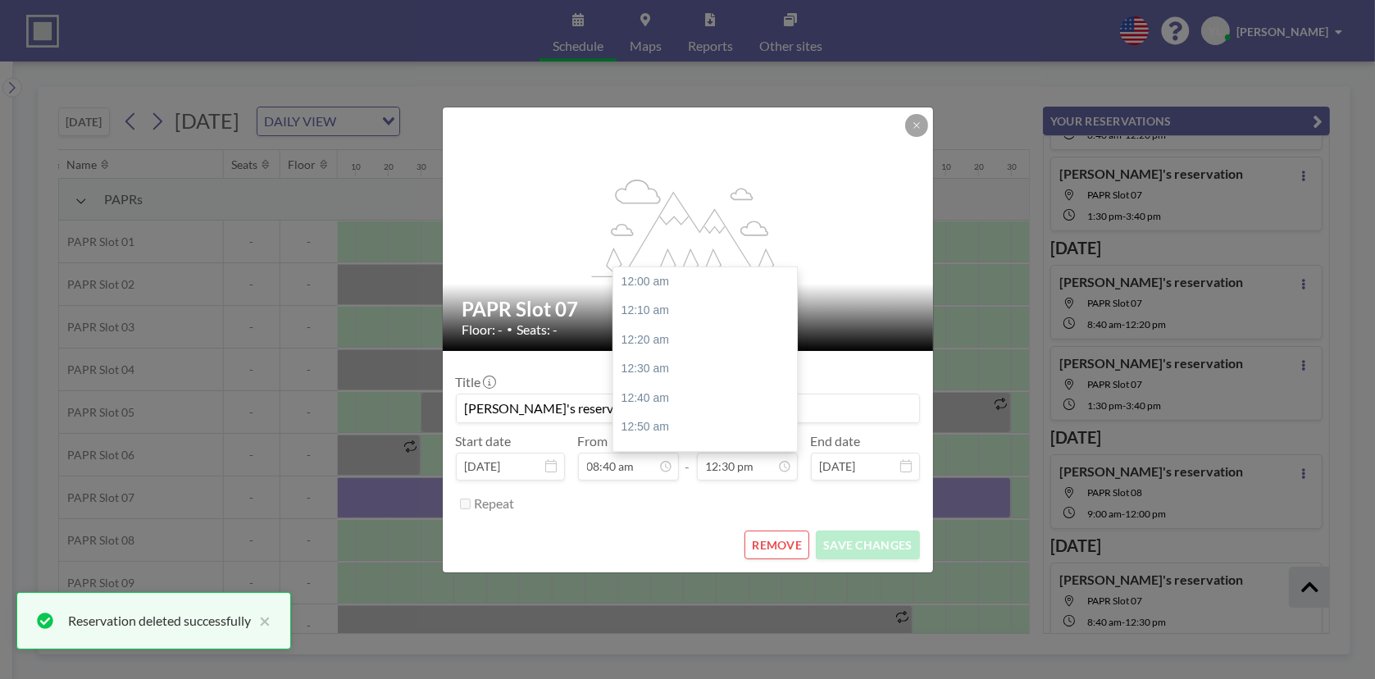
scroll to position [2187, 0]
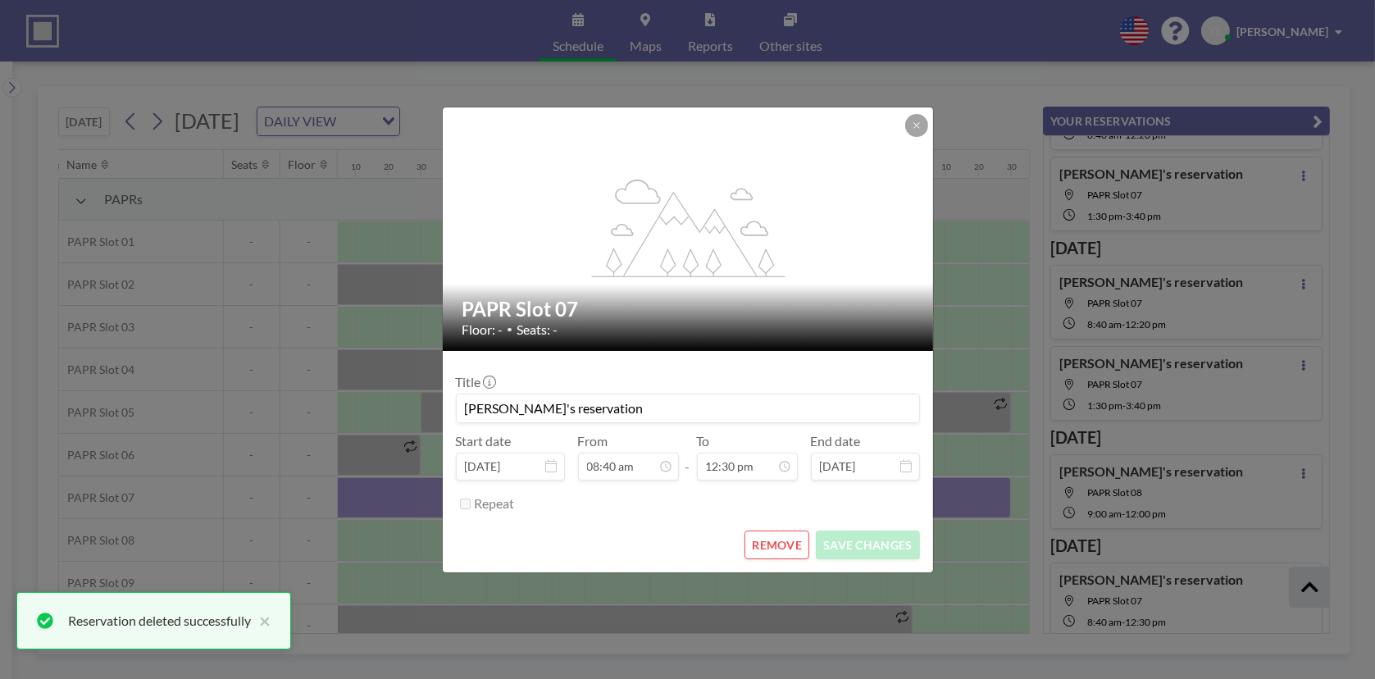
click at [766, 535] on button "REMOVE" at bounding box center [776, 544] width 65 height 29
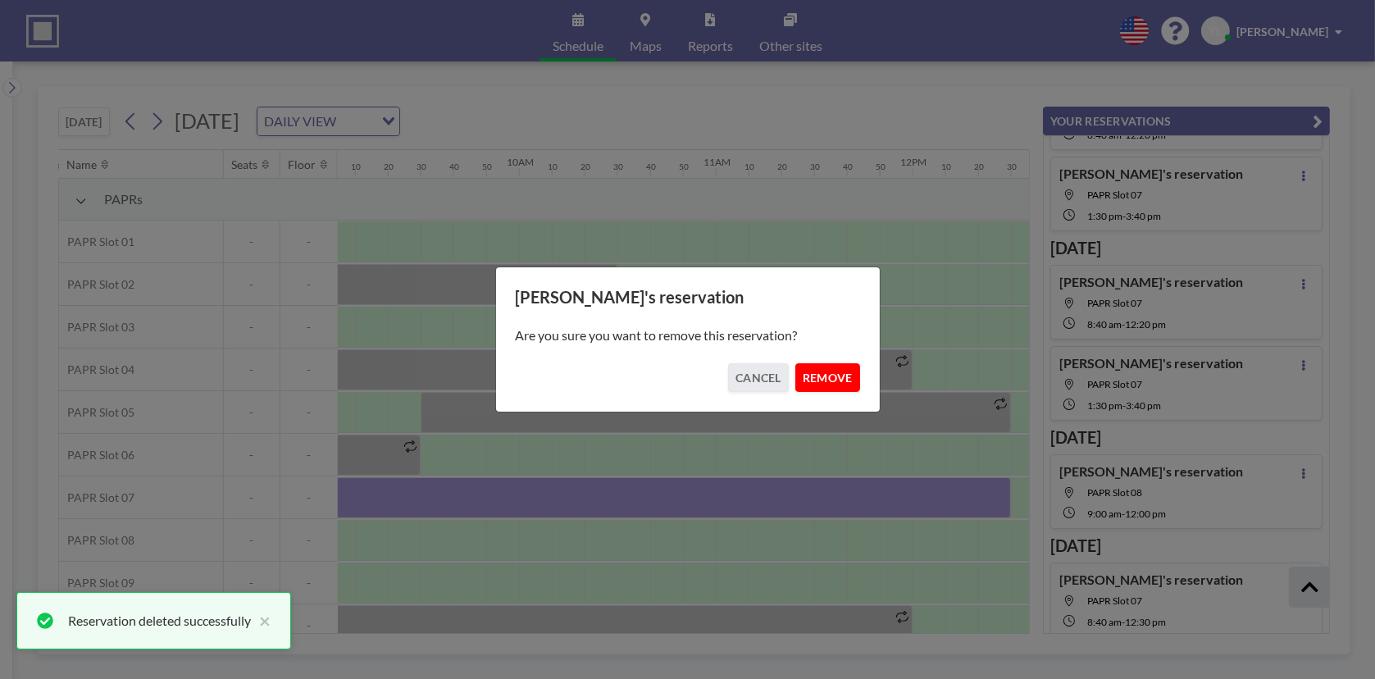
click at [825, 381] on button "REMOVE" at bounding box center [827, 377] width 65 height 29
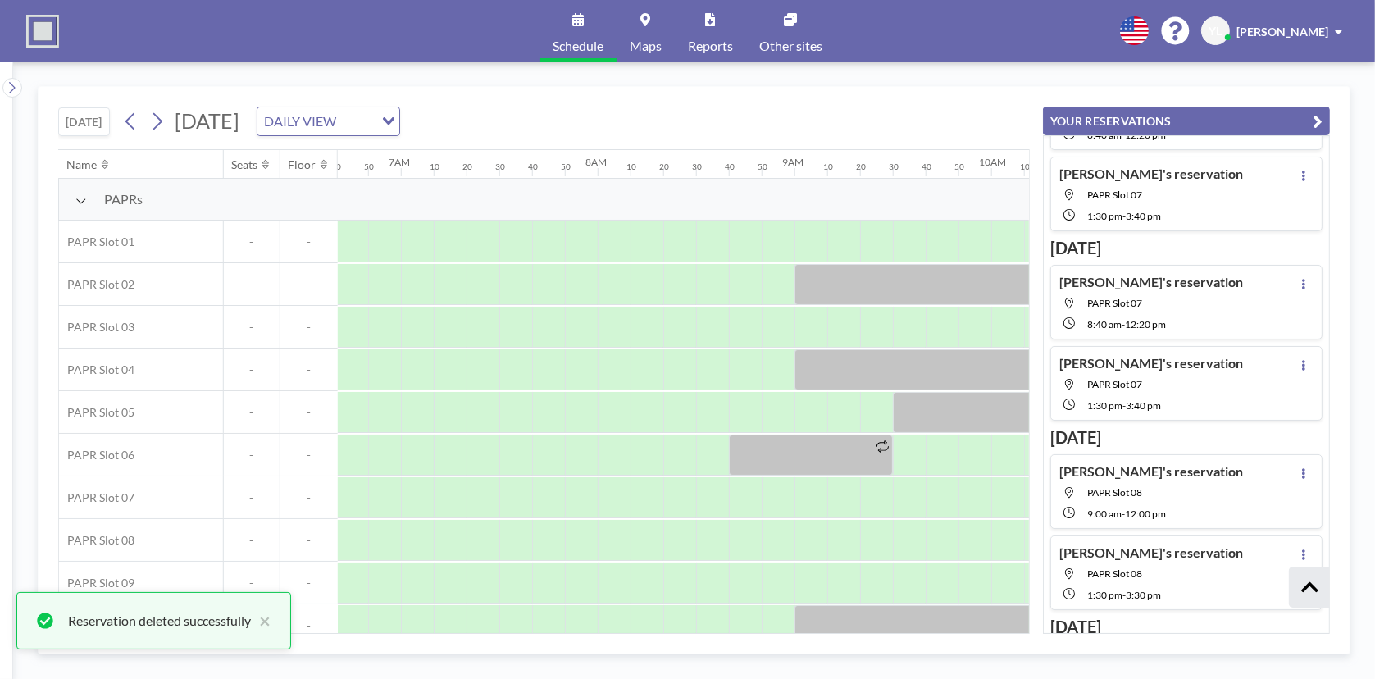
scroll to position [0, 1295]
click at [131, 122] on icon at bounding box center [131, 121] width 16 height 25
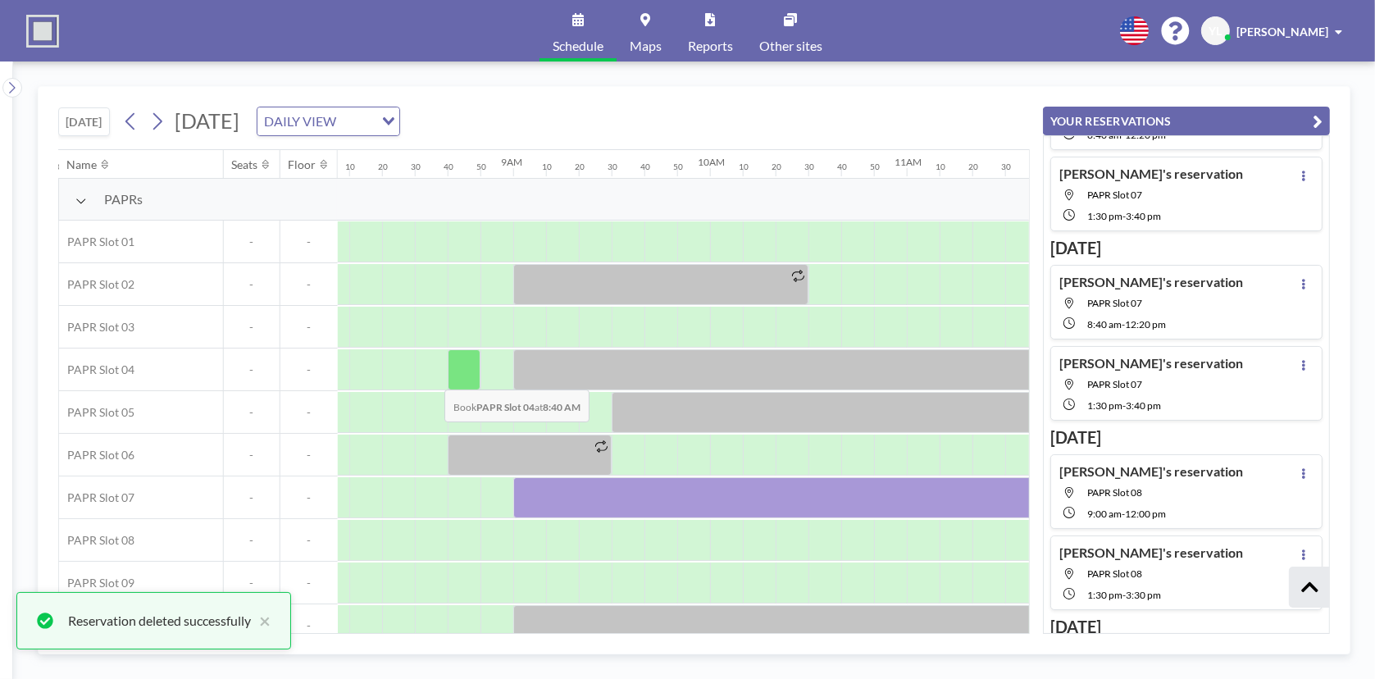
scroll to position [0, 1677]
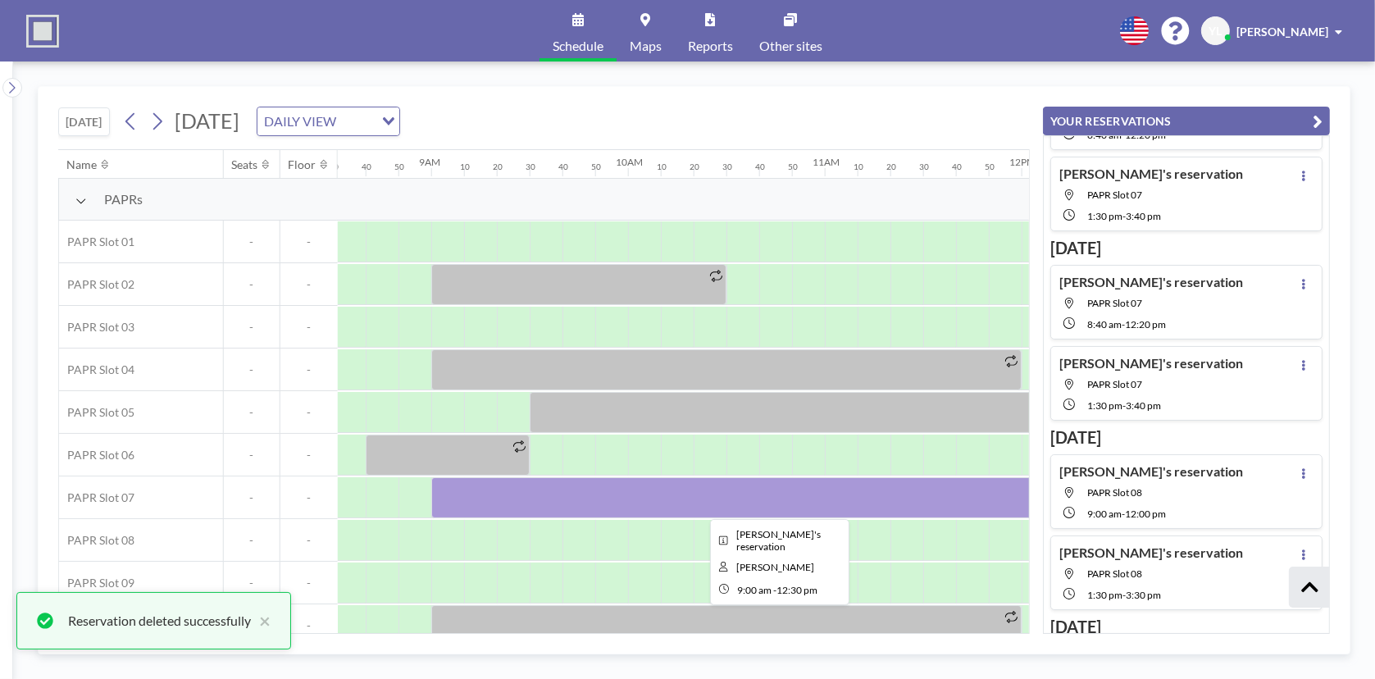
click at [561, 496] on div at bounding box center [775, 497] width 689 height 41
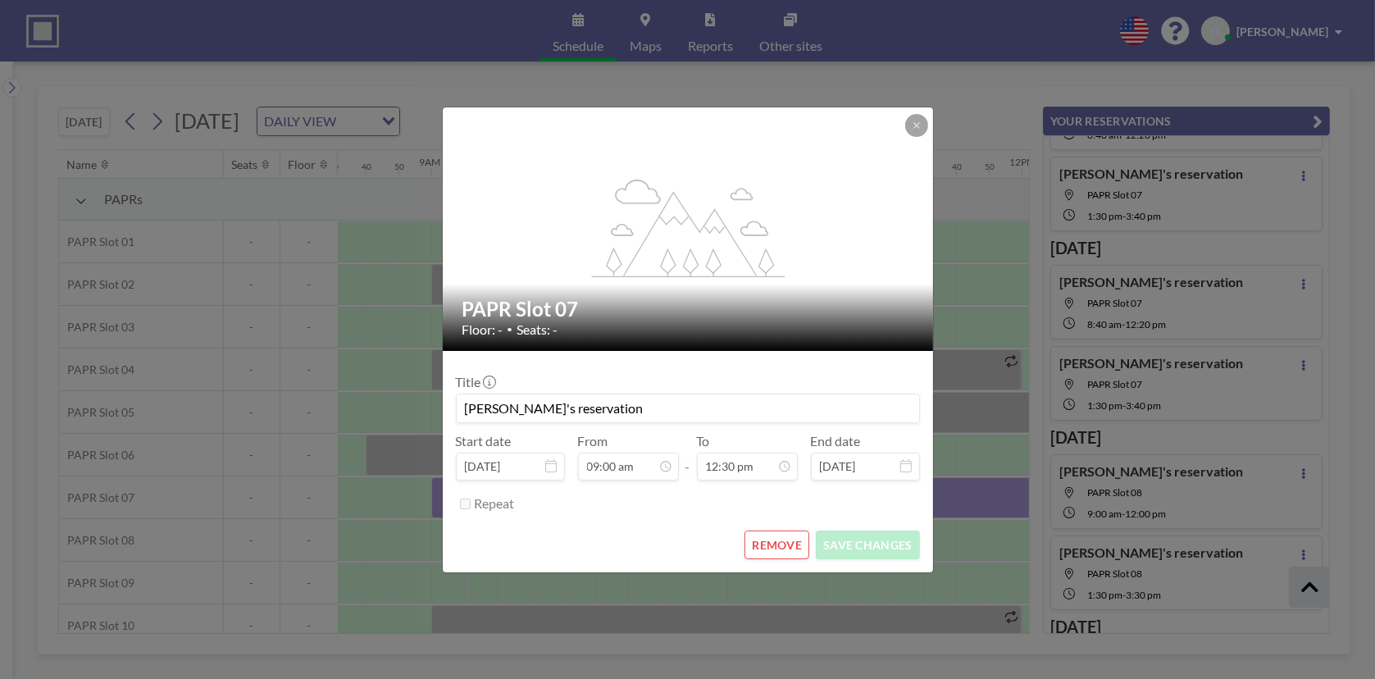
click at [781, 539] on button "REMOVE" at bounding box center [776, 544] width 65 height 29
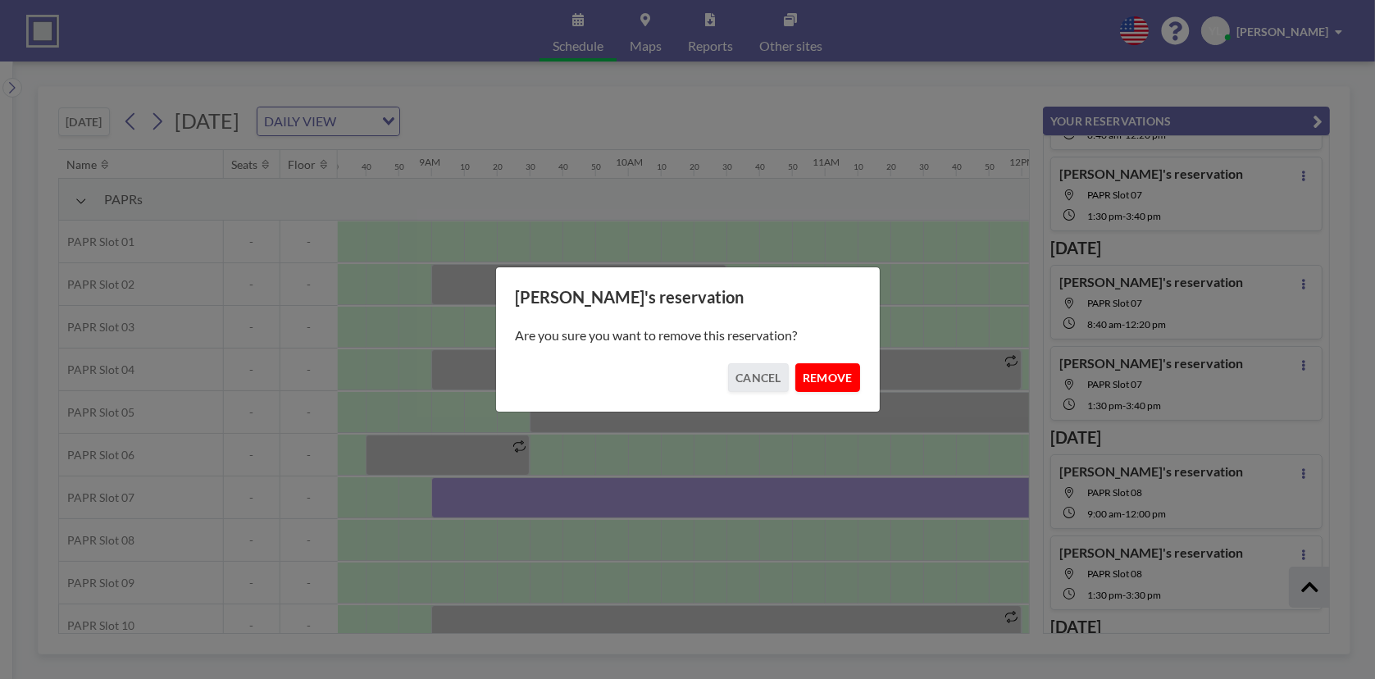
click at [810, 363] on button "REMOVE" at bounding box center [827, 377] width 65 height 29
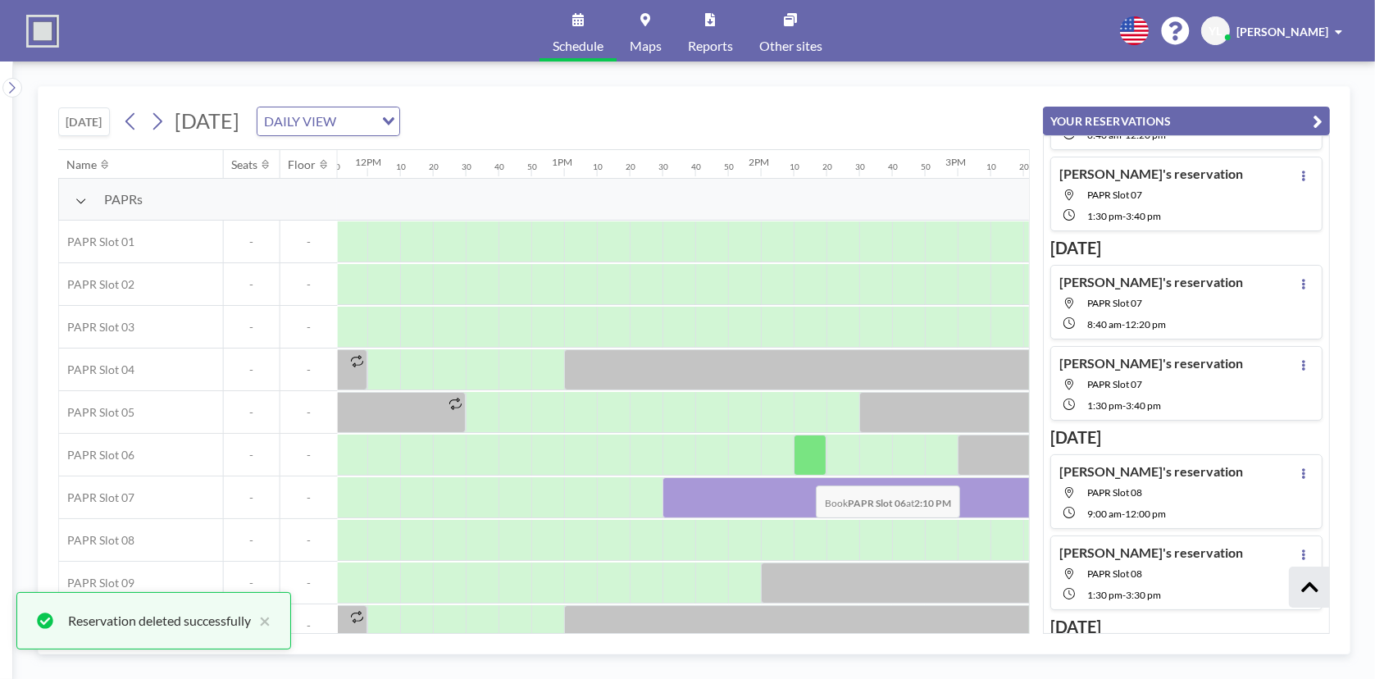
scroll to position [0, 2333]
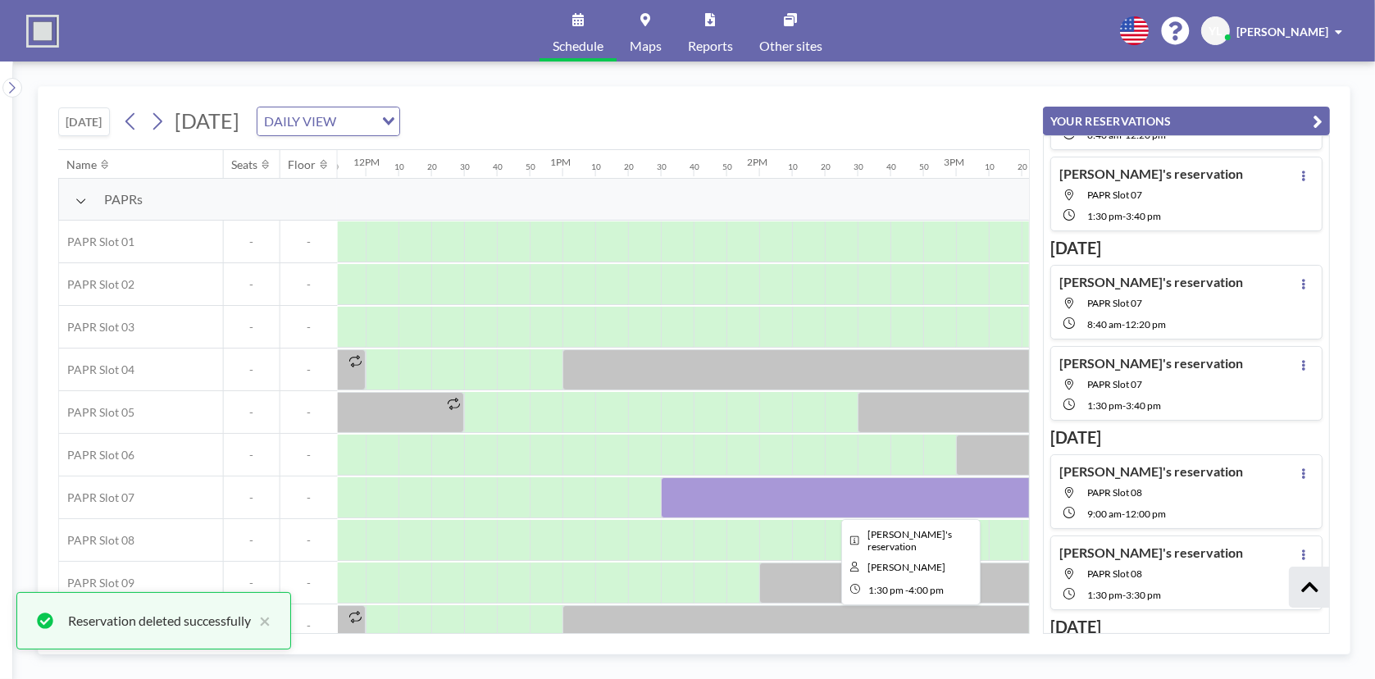
click at [801, 492] on div at bounding box center [907, 497] width 492 height 41
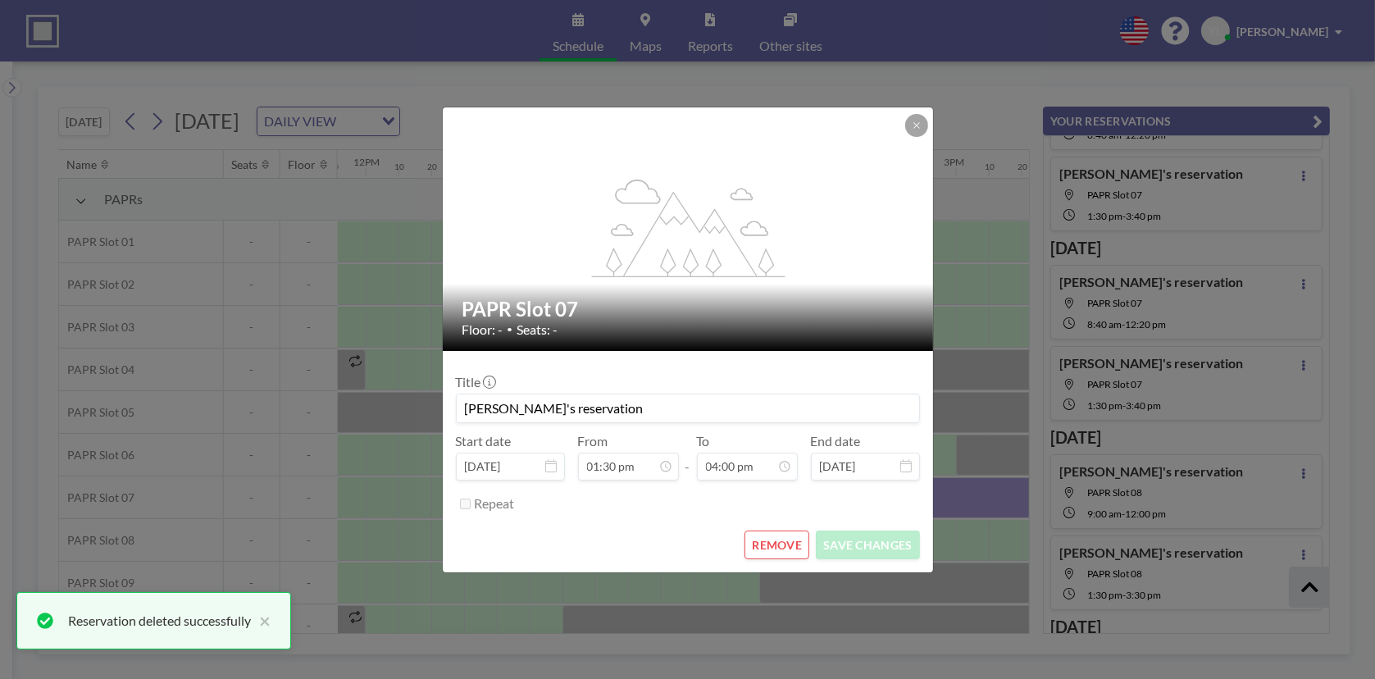
click at [790, 536] on button "REMOVE" at bounding box center [776, 544] width 65 height 29
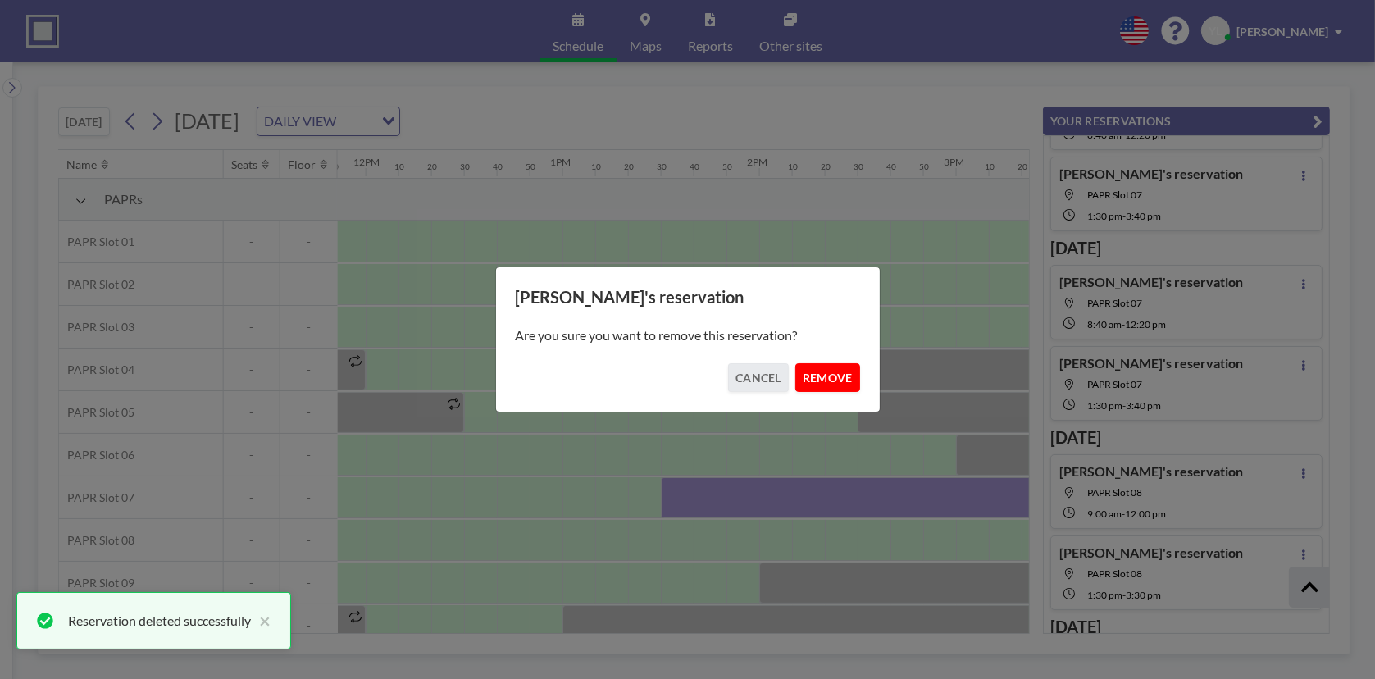
click at [826, 370] on button "REMOVE" at bounding box center [827, 377] width 65 height 29
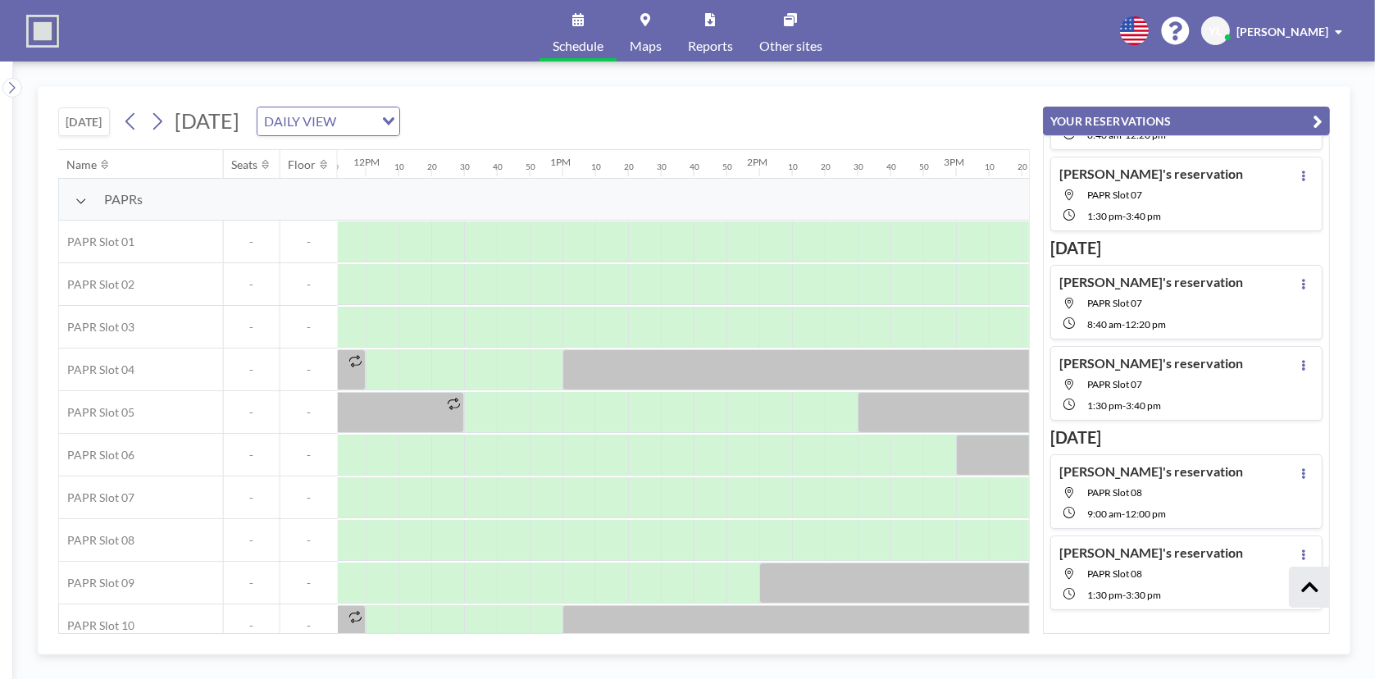
click at [1323, 116] on button "YOUR RESERVATIONS" at bounding box center [1186, 121] width 287 height 29
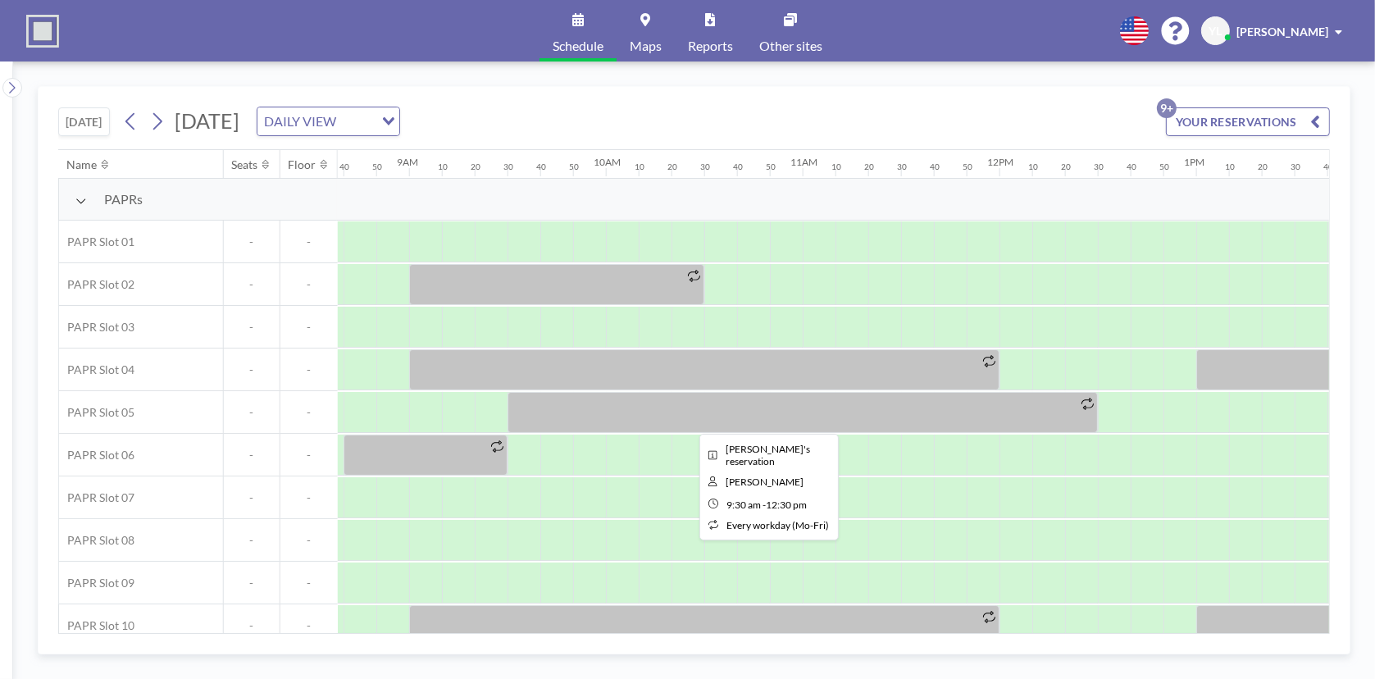
scroll to position [0, 1677]
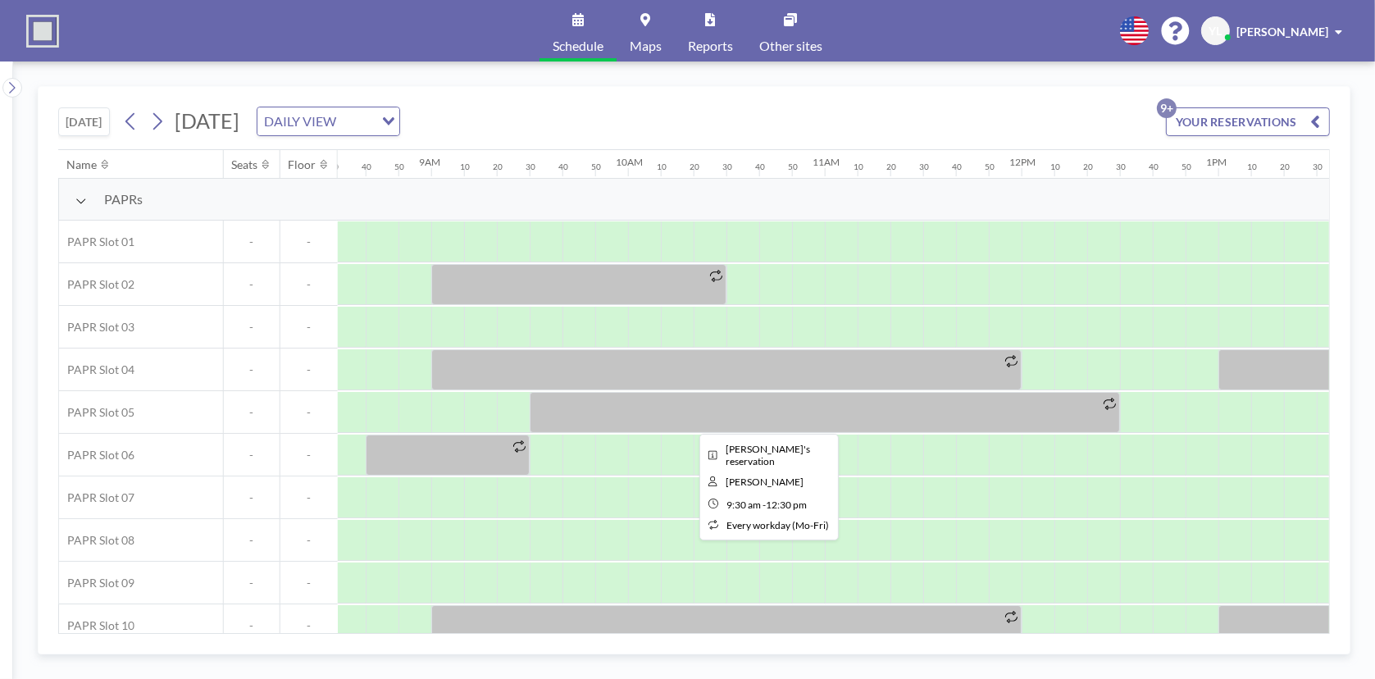
click at [379, 498] on div at bounding box center [1021, 497] width 4722 height 43
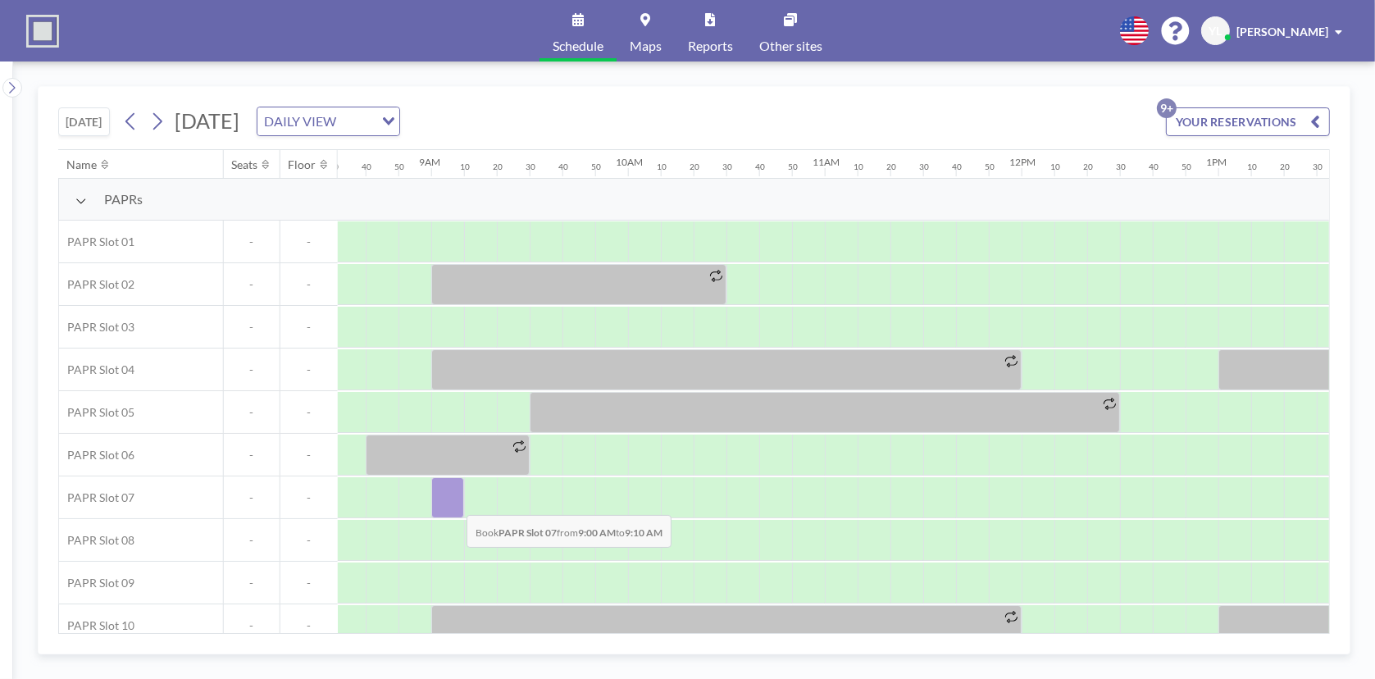
click at [453, 502] on div at bounding box center [447, 497] width 33 height 41
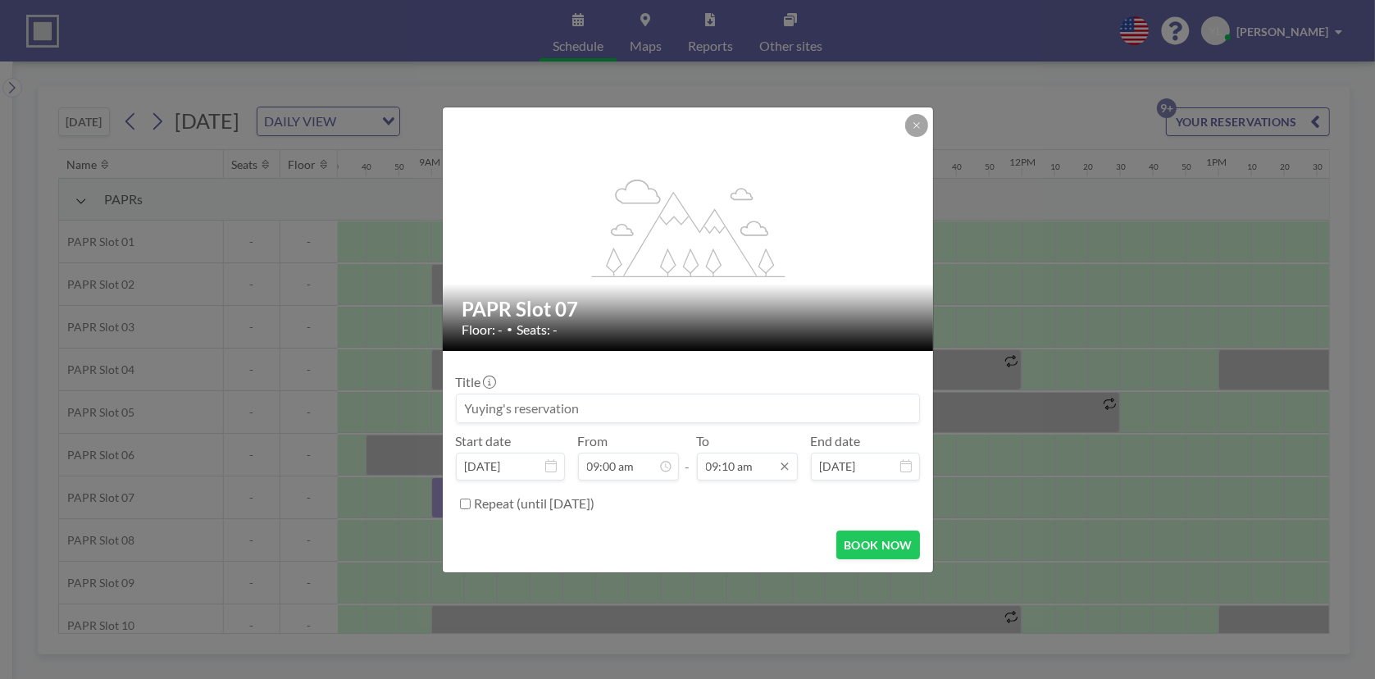
scroll to position [0, 0]
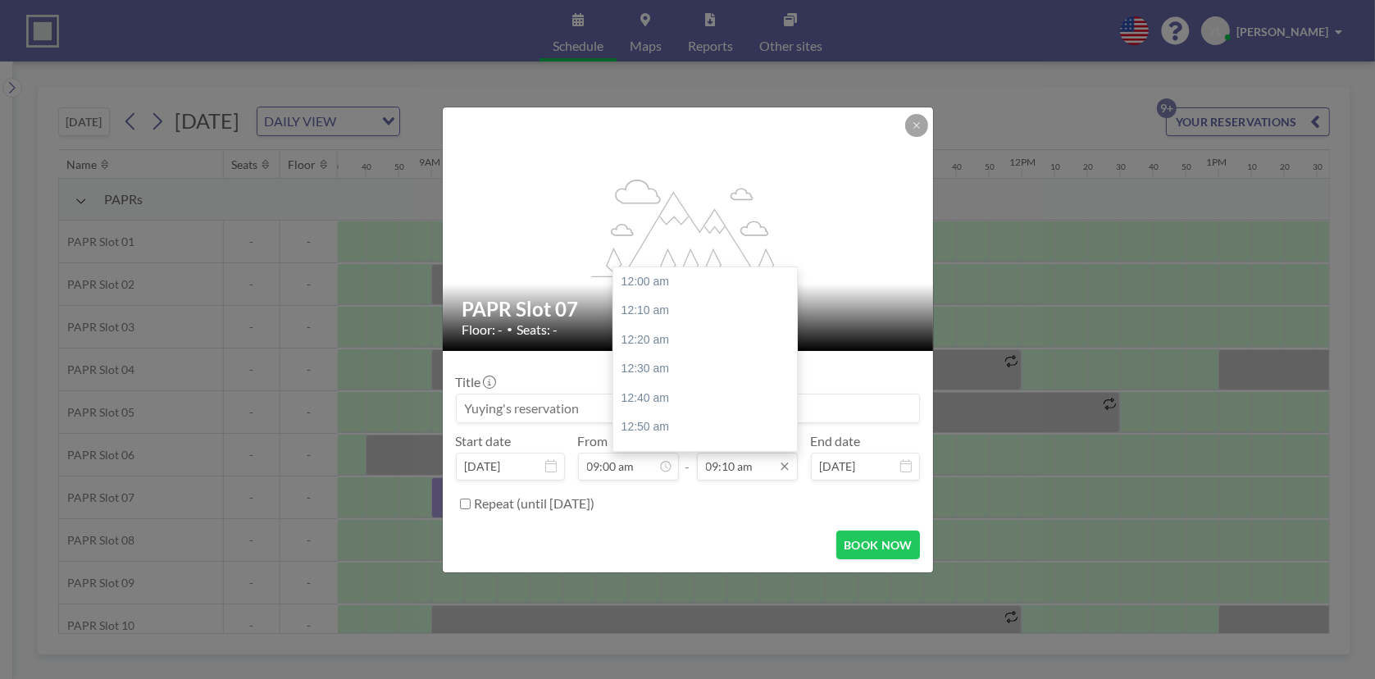
click at [748, 463] on input "09:10 am" at bounding box center [747, 467] width 101 height 28
click at [678, 422] on div "12:20 pm" at bounding box center [709, 427] width 192 height 30
type input "12:20 pm"
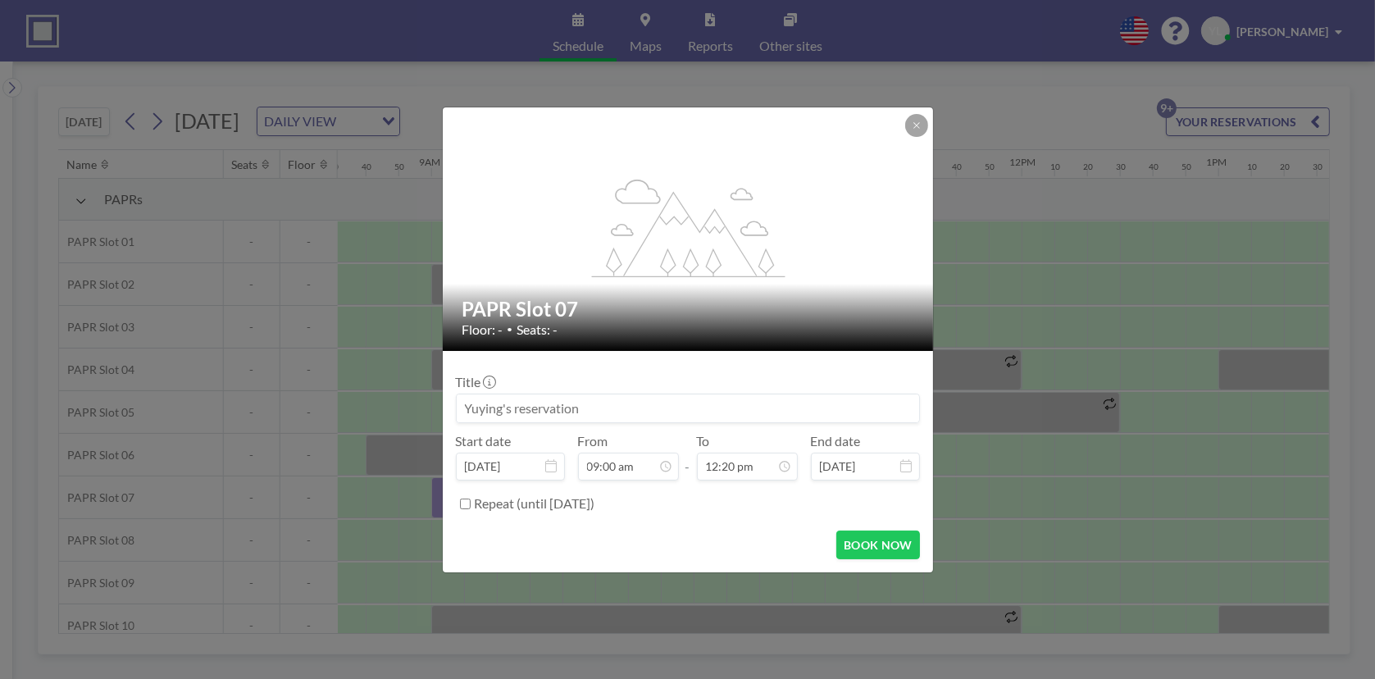
scroll to position [1575, 0]
click at [460, 504] on input "Repeat (until [DATE])" at bounding box center [465, 503] width 11 height 11
checkbox input "true"
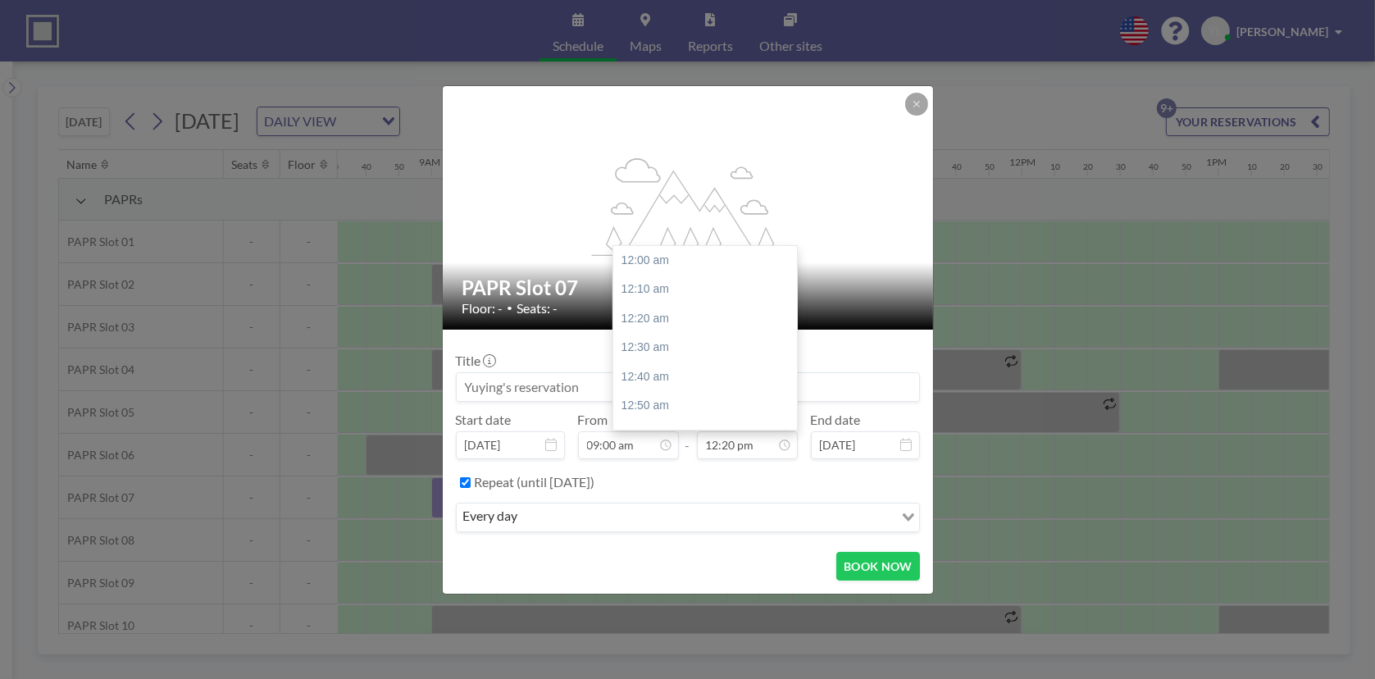
scroll to position [2157, 0]
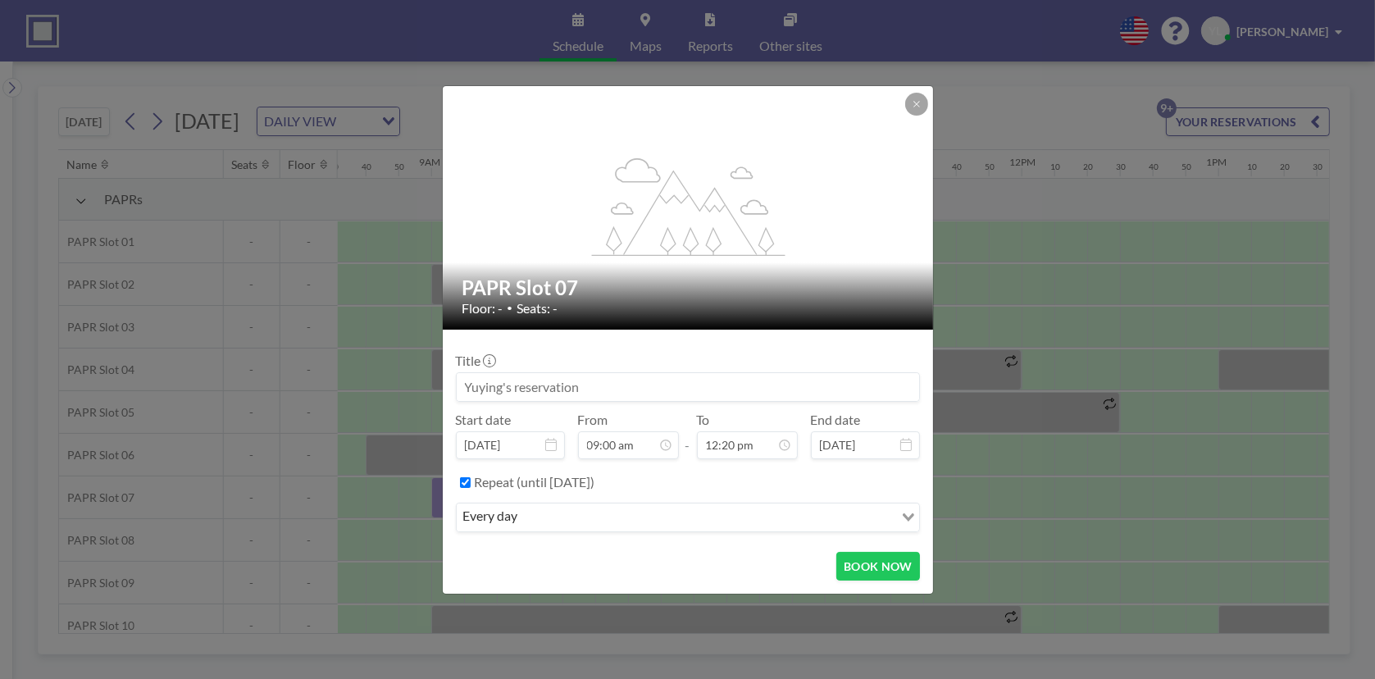
click at [612, 507] on input "Search for option" at bounding box center [707, 517] width 369 height 21
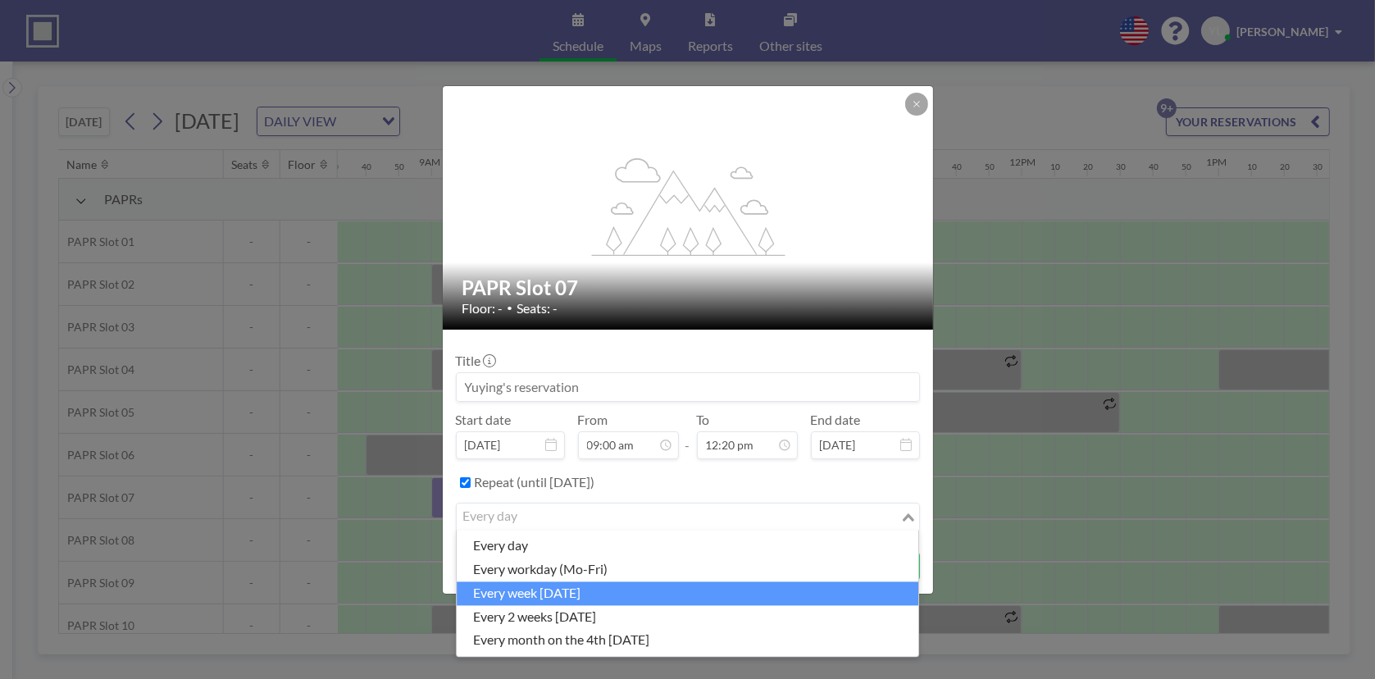
click at [656, 590] on li "every week [DATE]" at bounding box center [688, 593] width 462 height 24
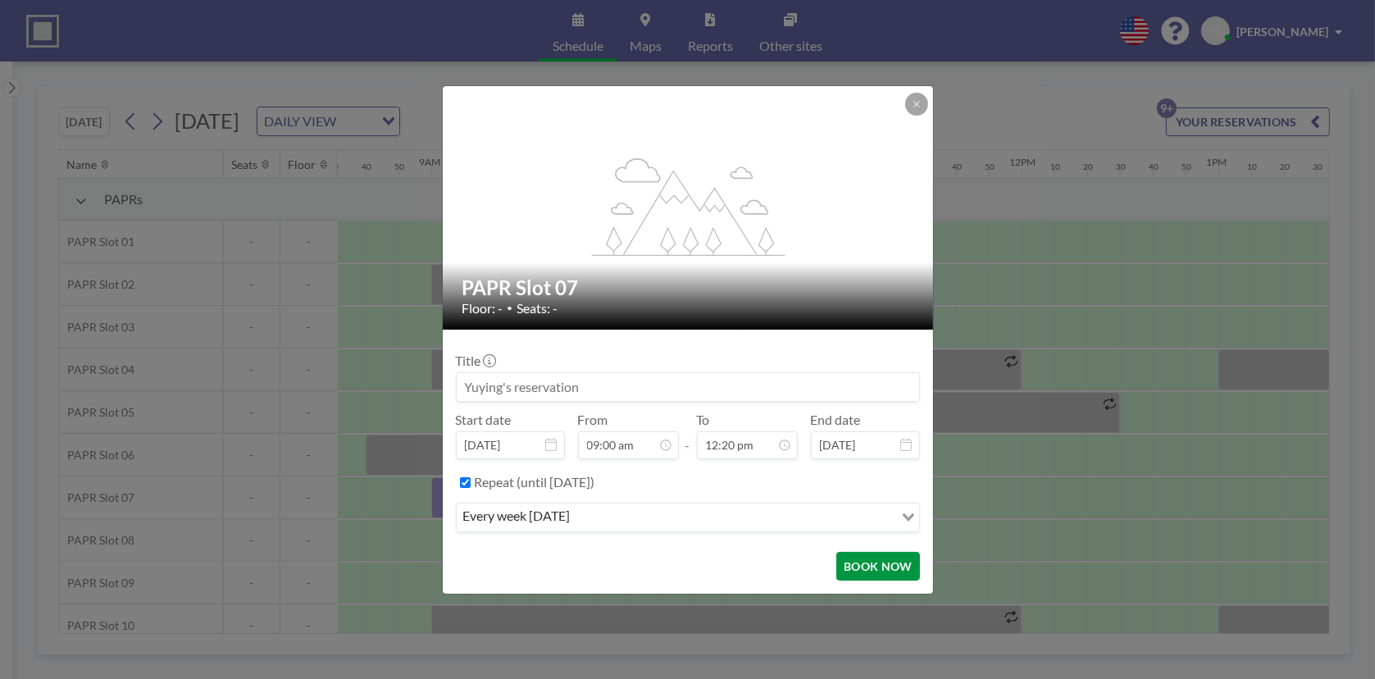
click at [892, 558] on button "BOOK NOW" at bounding box center [877, 566] width 83 height 29
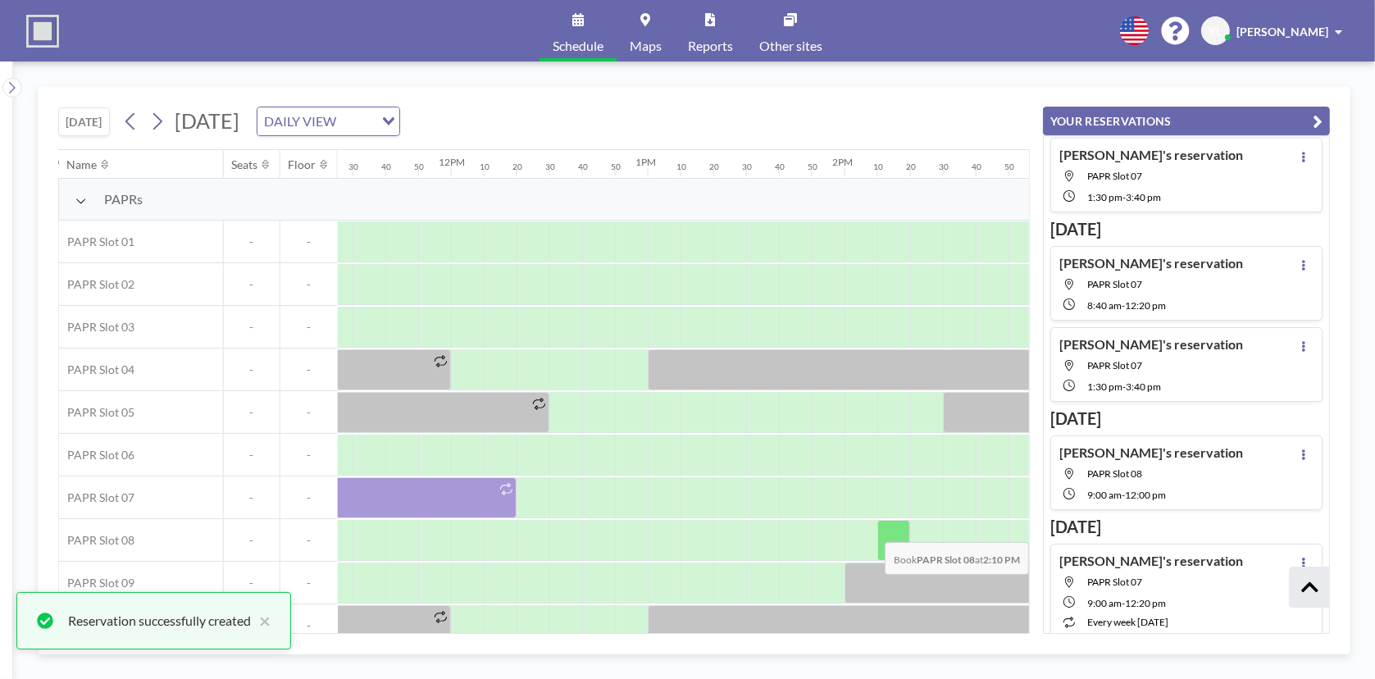
scroll to position [0, 2251]
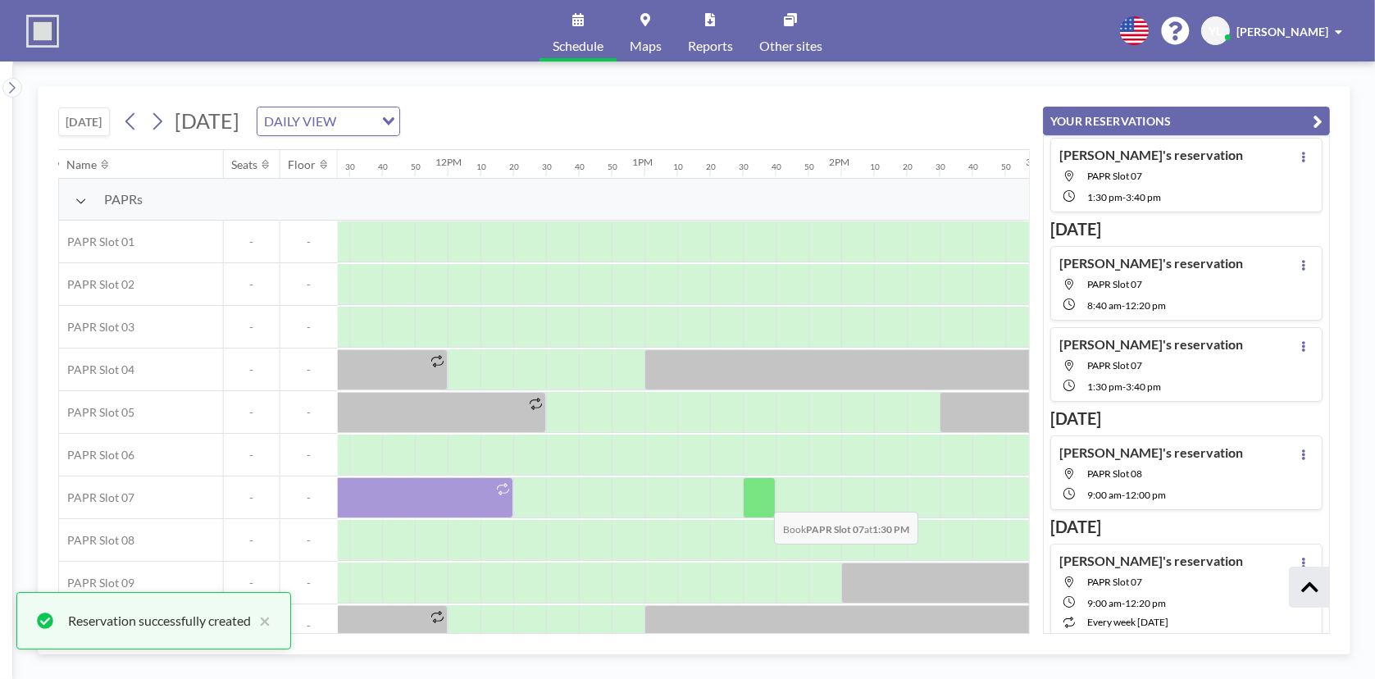
click at [761, 498] on div at bounding box center [759, 497] width 33 height 41
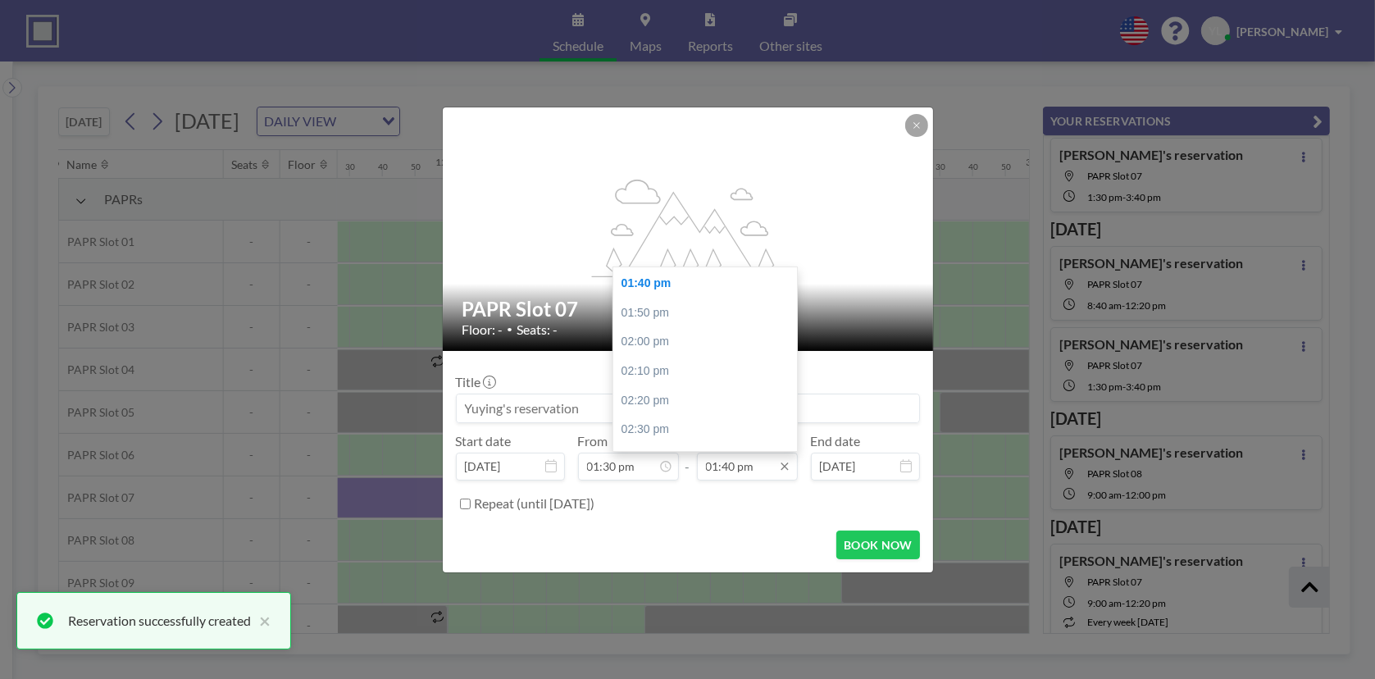
click at [745, 460] on input "01:40 pm" at bounding box center [747, 467] width 101 height 28
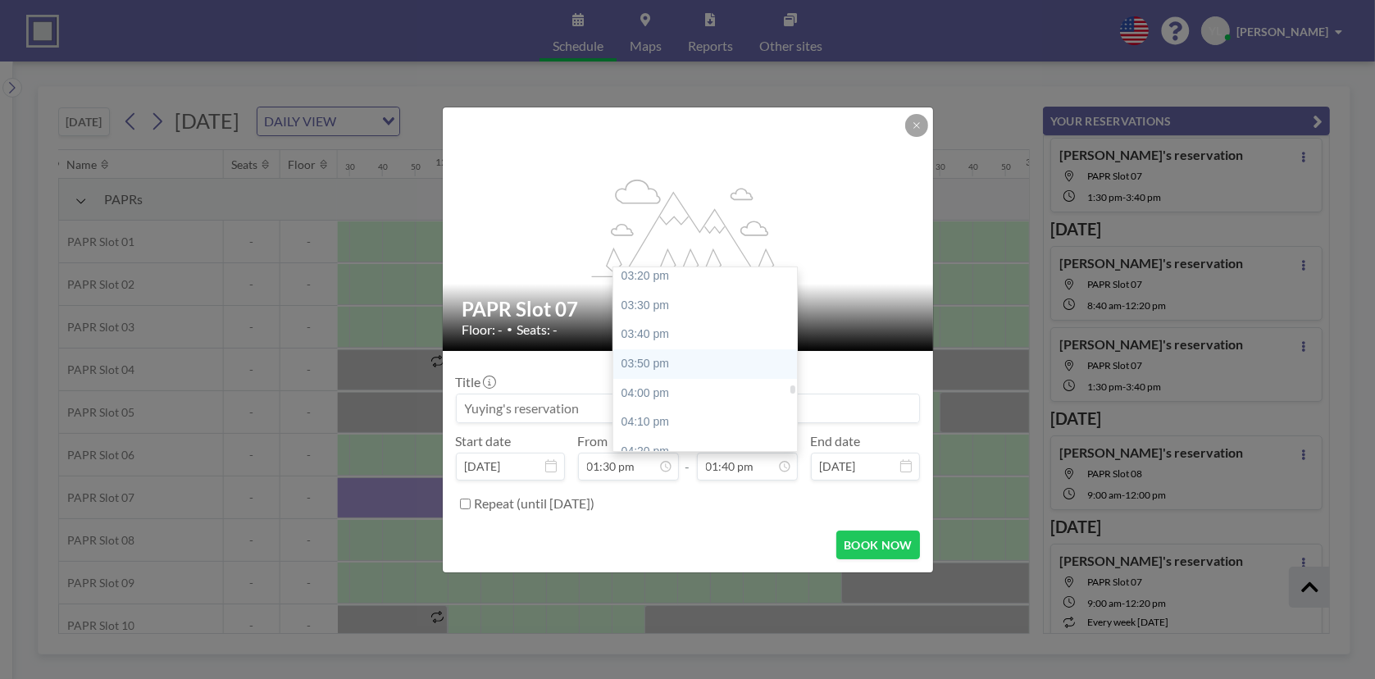
scroll to position [2719, 0]
click at [699, 303] on div "03:40 pm" at bounding box center [709, 306] width 192 height 30
type input "03:40 pm"
click at [747, 475] on input "03:40 pm" at bounding box center [747, 467] width 101 height 28
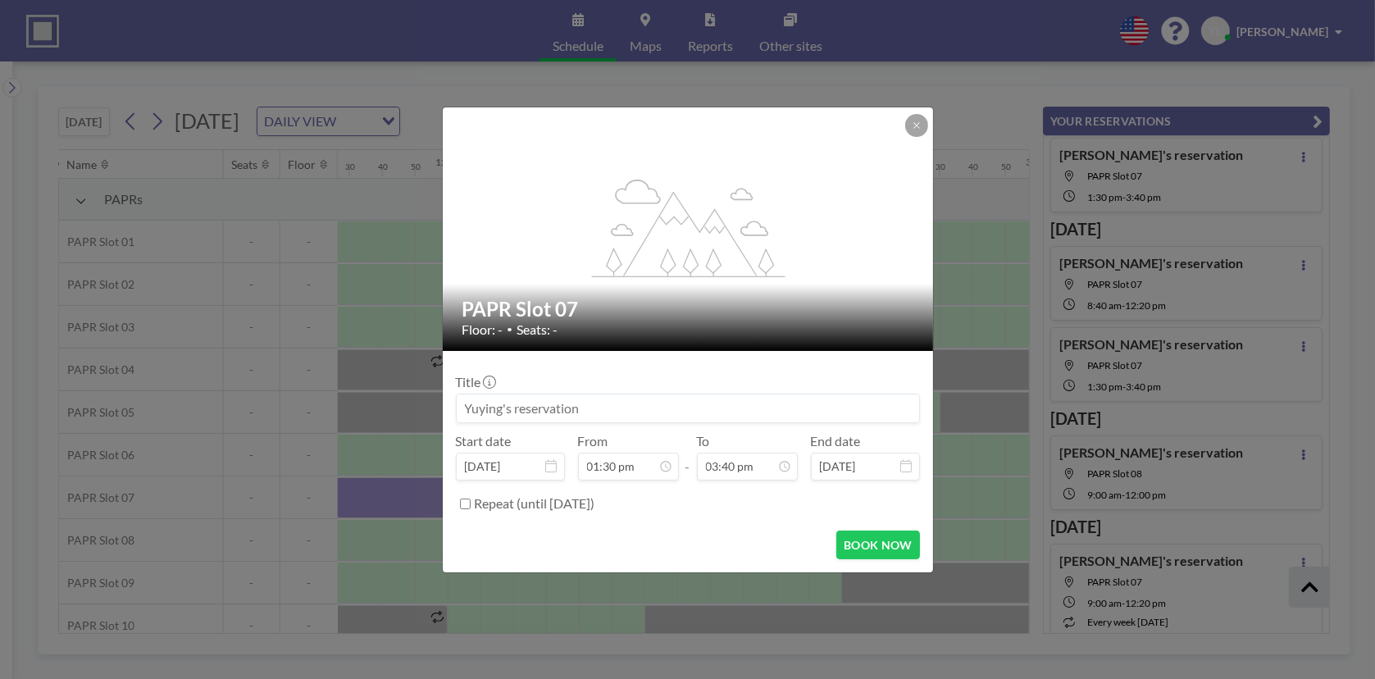
click at [858, 365] on div "Title Start date [DATE] From 01:30 pm - To 03:40 pm End date [DATE] Repeat (unt…" at bounding box center [688, 440] width 464 height 153
click at [478, 500] on label "Repeat (until [DATE])" at bounding box center [535, 503] width 121 height 16
click at [471, 500] on input "Repeat (until [DATE])" at bounding box center [465, 503] width 11 height 11
checkbox input "true"
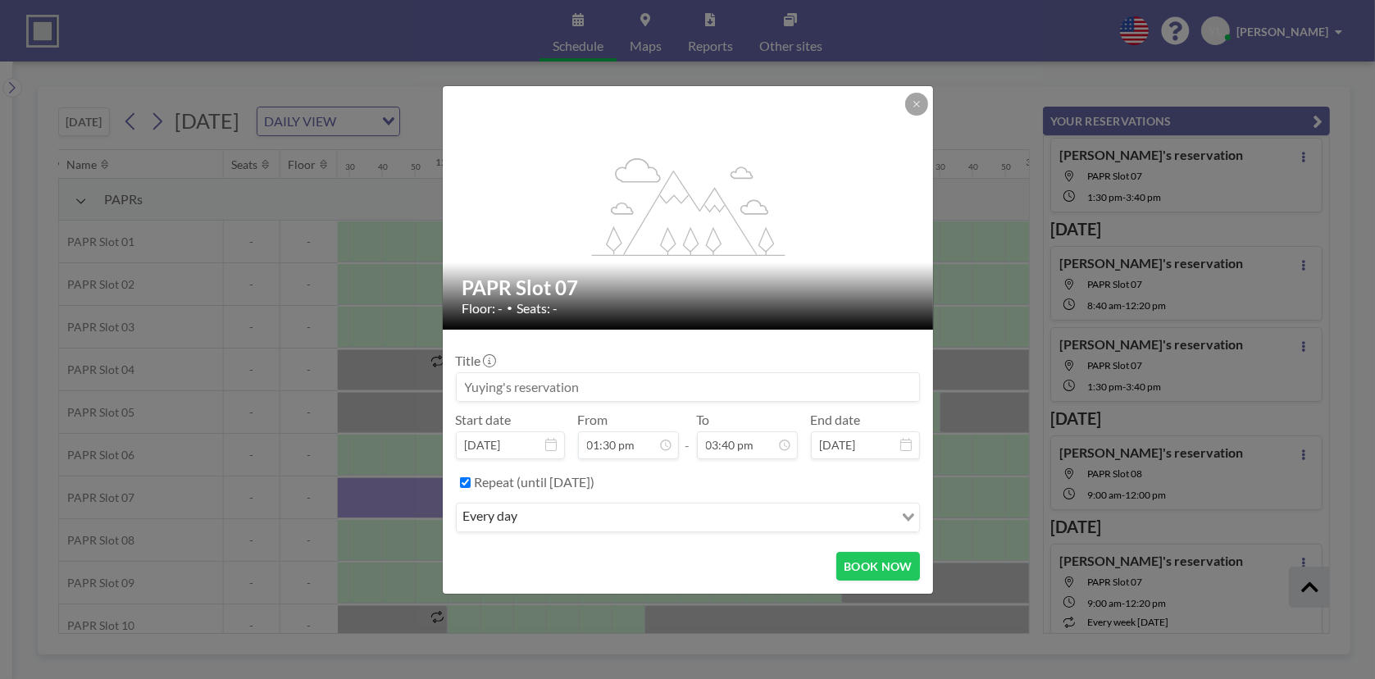
click at [500, 513] on div "every day" at bounding box center [675, 515] width 437 height 25
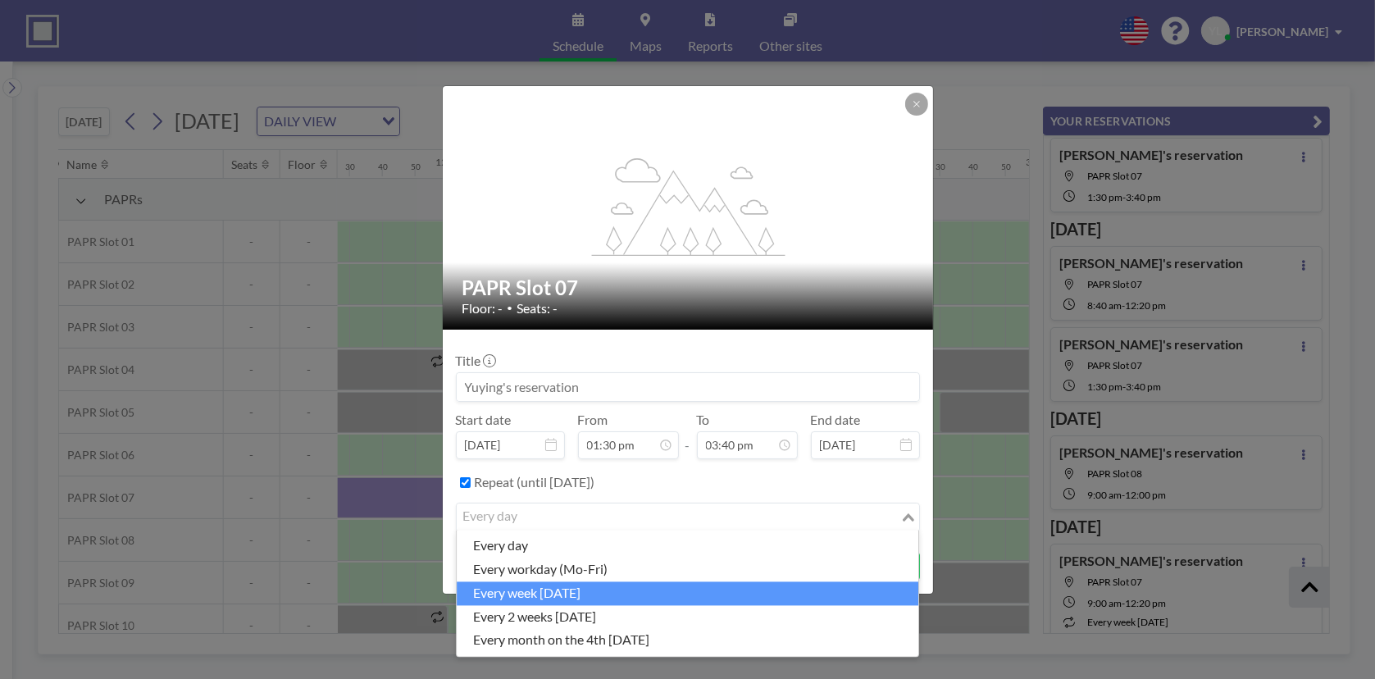
click at [617, 584] on li "every week [DATE]" at bounding box center [688, 593] width 462 height 24
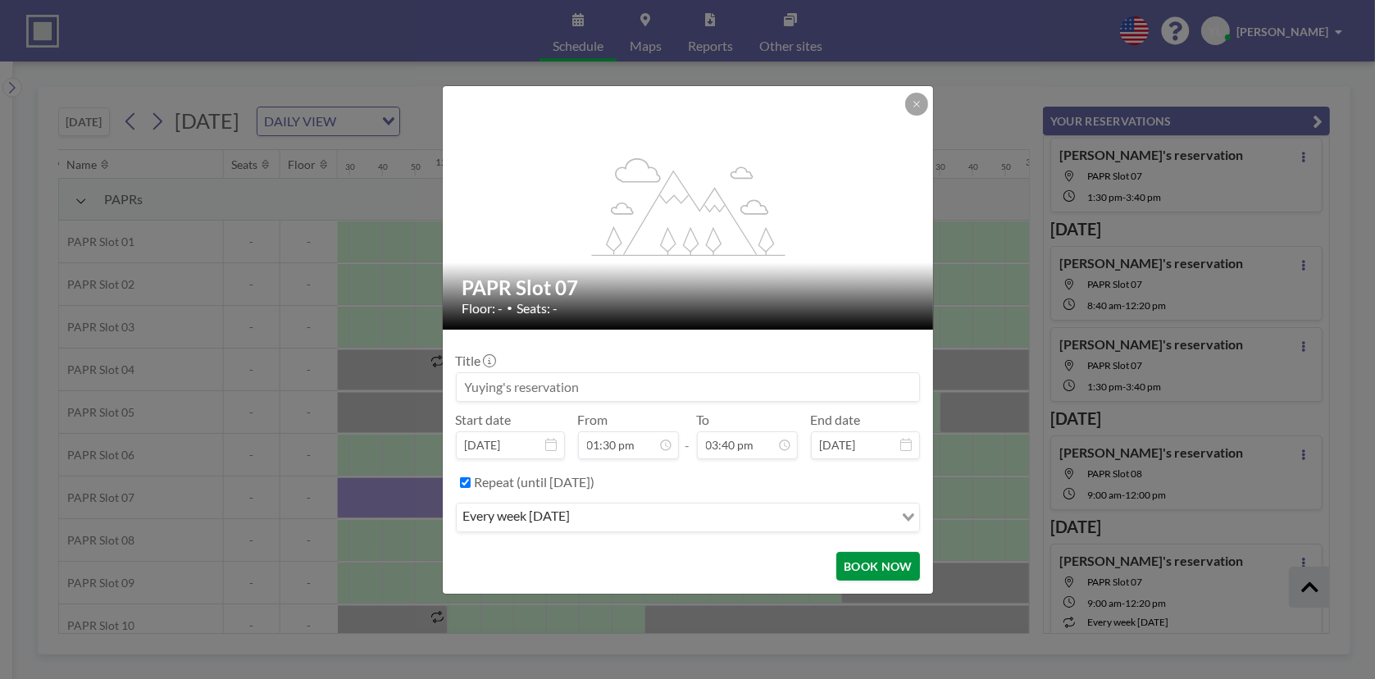
click at [885, 566] on button "BOOK NOW" at bounding box center [877, 566] width 83 height 29
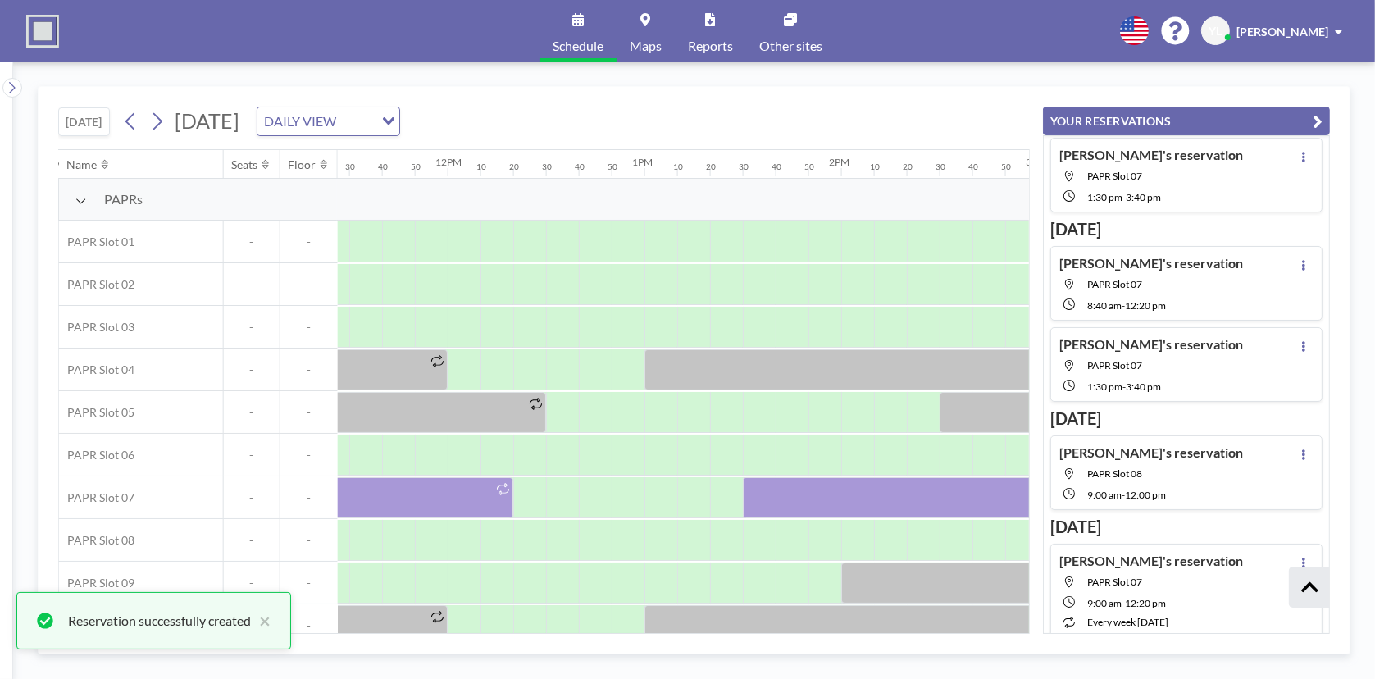
click at [1314, 117] on icon "button" at bounding box center [1318, 122] width 10 height 20
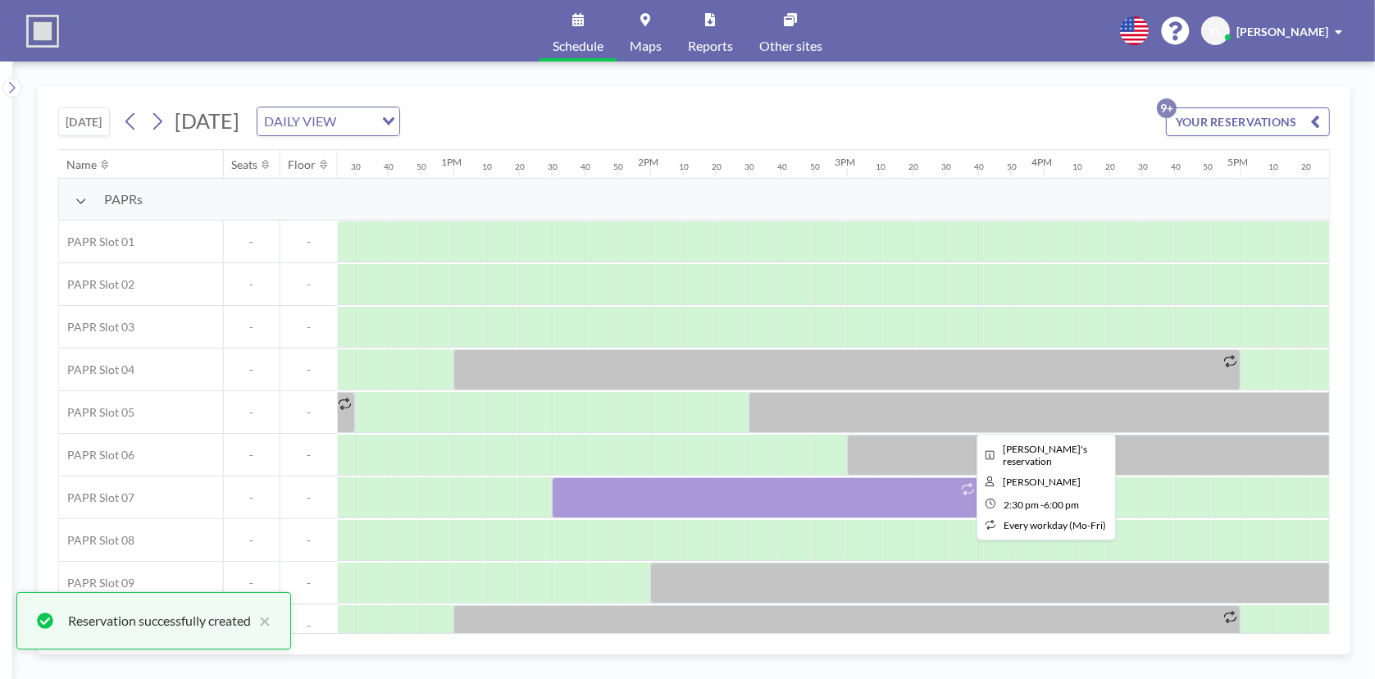
scroll to position [0, 2497]
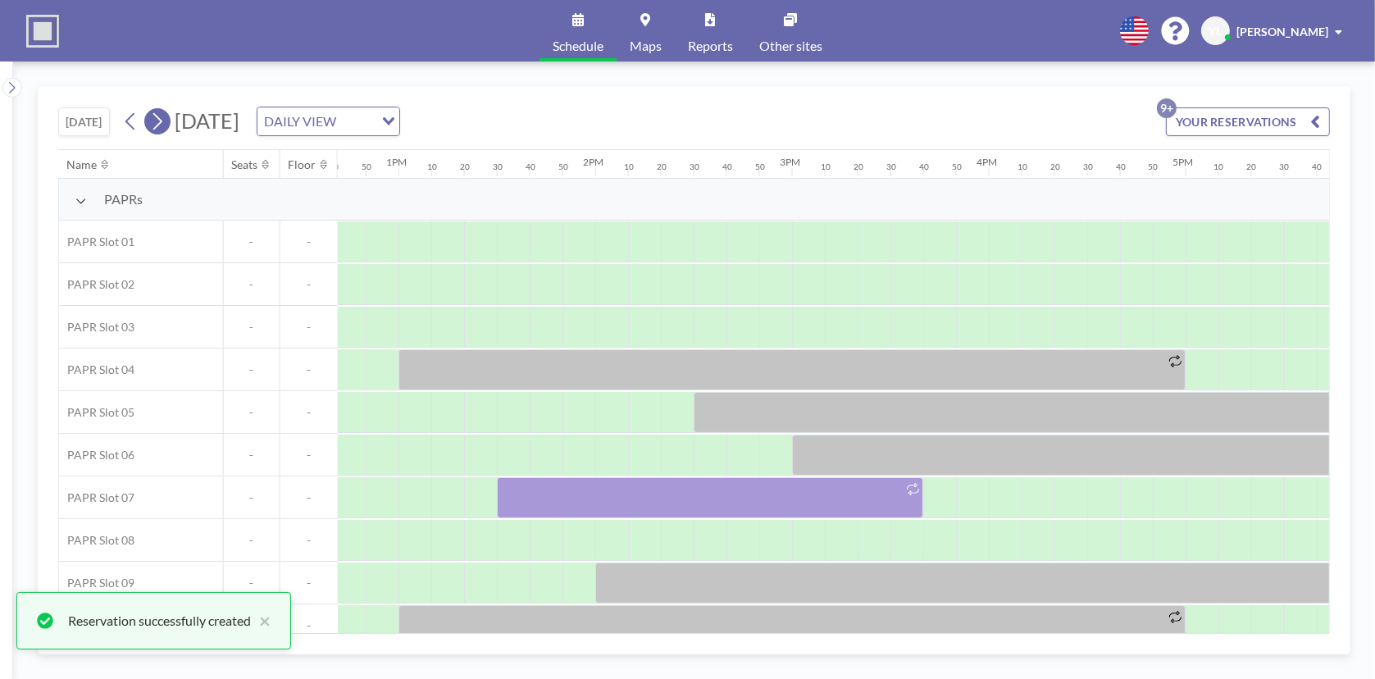
click at [164, 122] on icon at bounding box center [157, 121] width 16 height 25
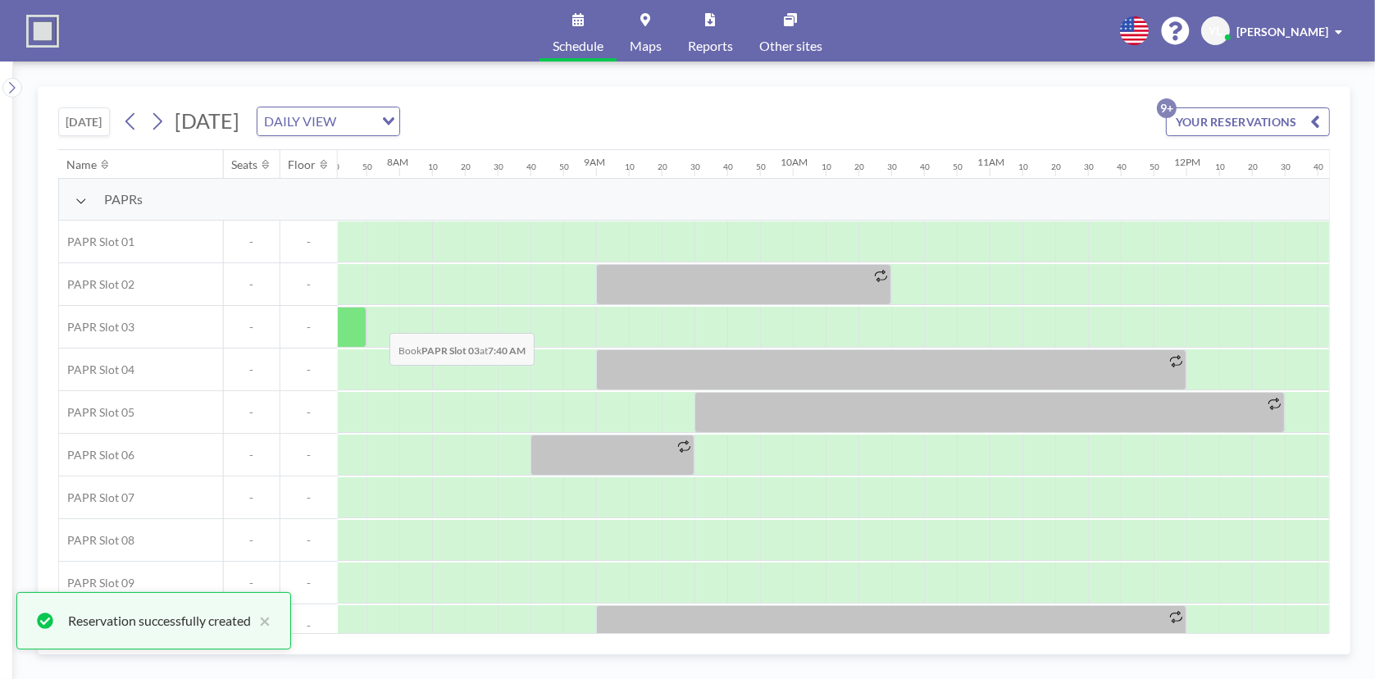
scroll to position [0, 1541]
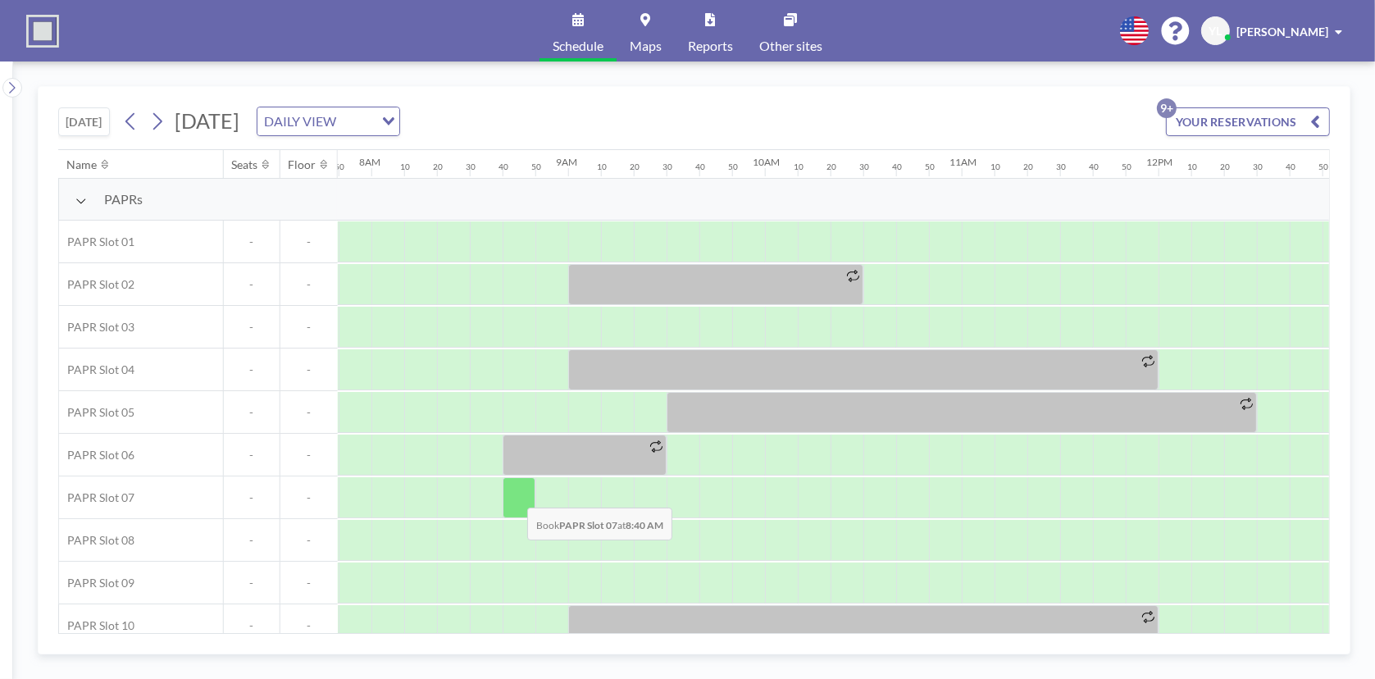
click at [514, 494] on div at bounding box center [519, 497] width 33 height 41
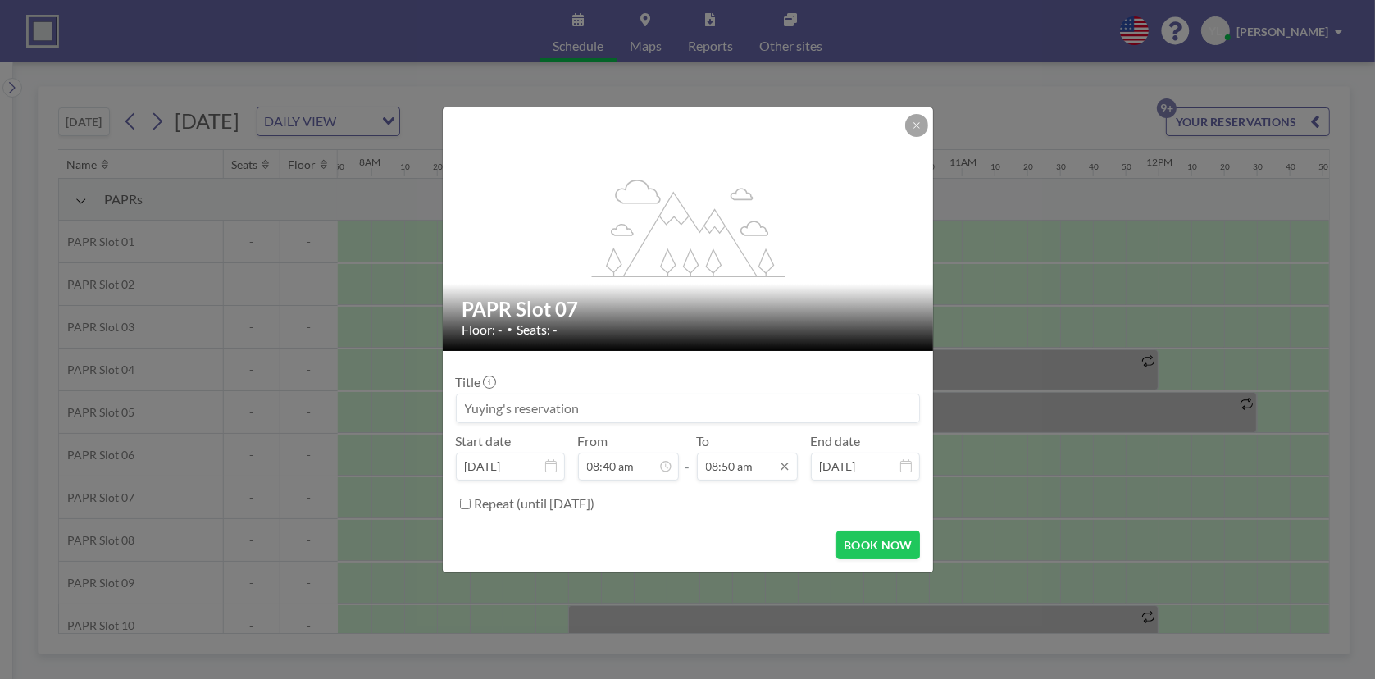
scroll to position [1517, 0]
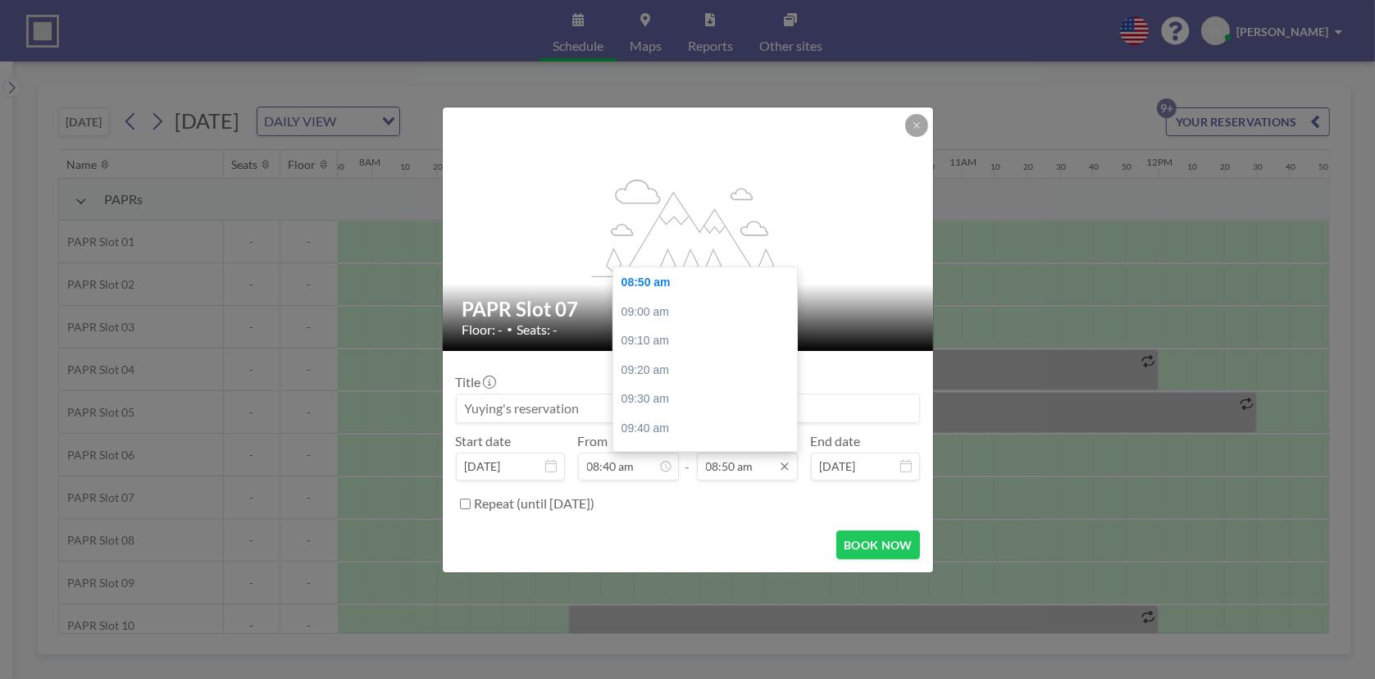
click at [751, 460] on input "08:50 am" at bounding box center [747, 467] width 101 height 28
click at [695, 325] on div "12:20 pm" at bounding box center [709, 322] width 192 height 30
type input "12:20 pm"
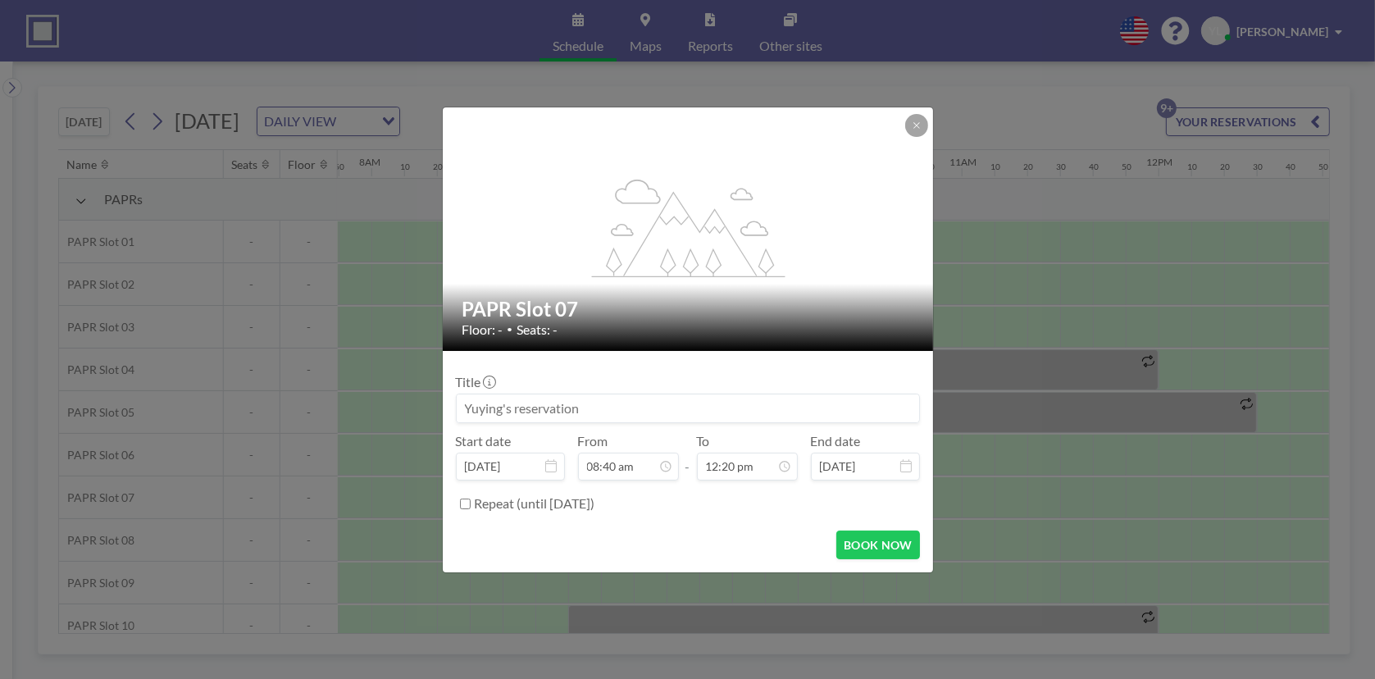
scroll to position [2157, 0]
click at [537, 497] on label "Repeat (until [DATE])" at bounding box center [535, 503] width 121 height 16
click at [471, 498] on input "Repeat (until [DATE])" at bounding box center [465, 503] width 11 height 11
checkbox input "true"
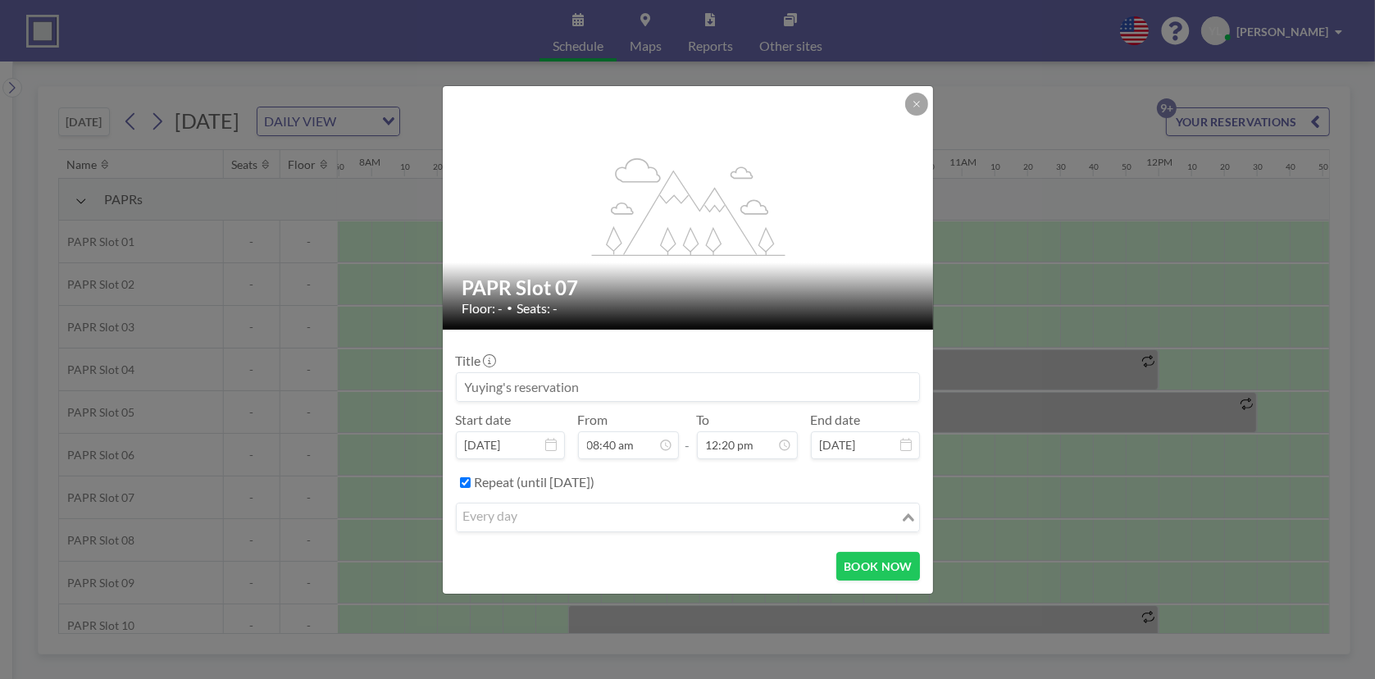
click at [648, 509] on input "Search for option" at bounding box center [678, 517] width 440 height 21
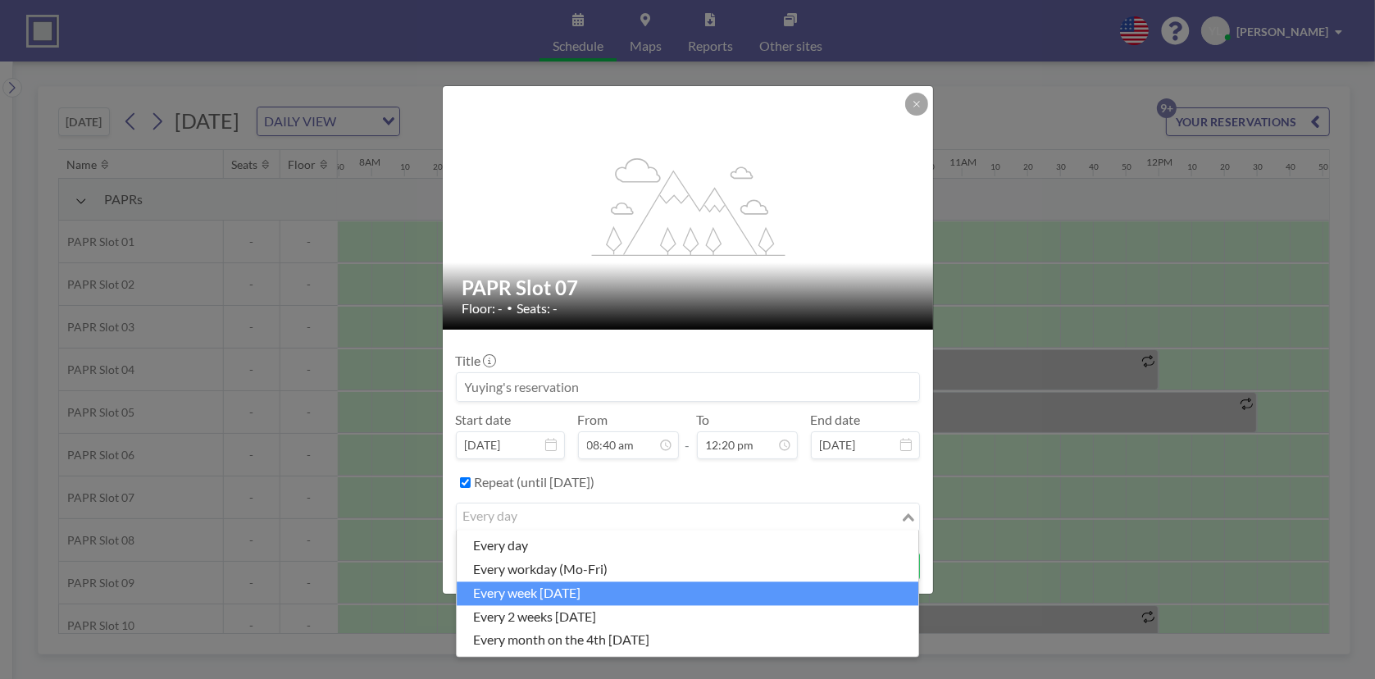
click at [629, 587] on li "every week [DATE]" at bounding box center [688, 593] width 462 height 24
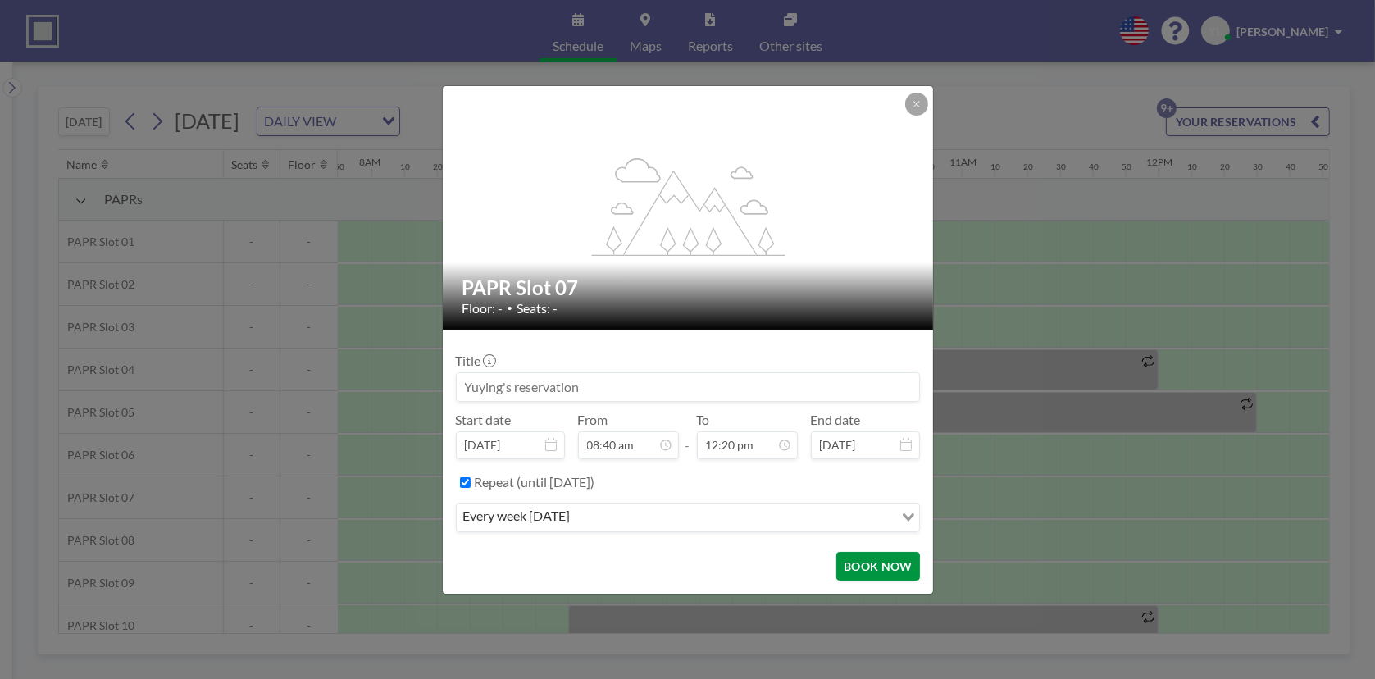
click at [873, 565] on button "BOOK NOW" at bounding box center [877, 566] width 83 height 29
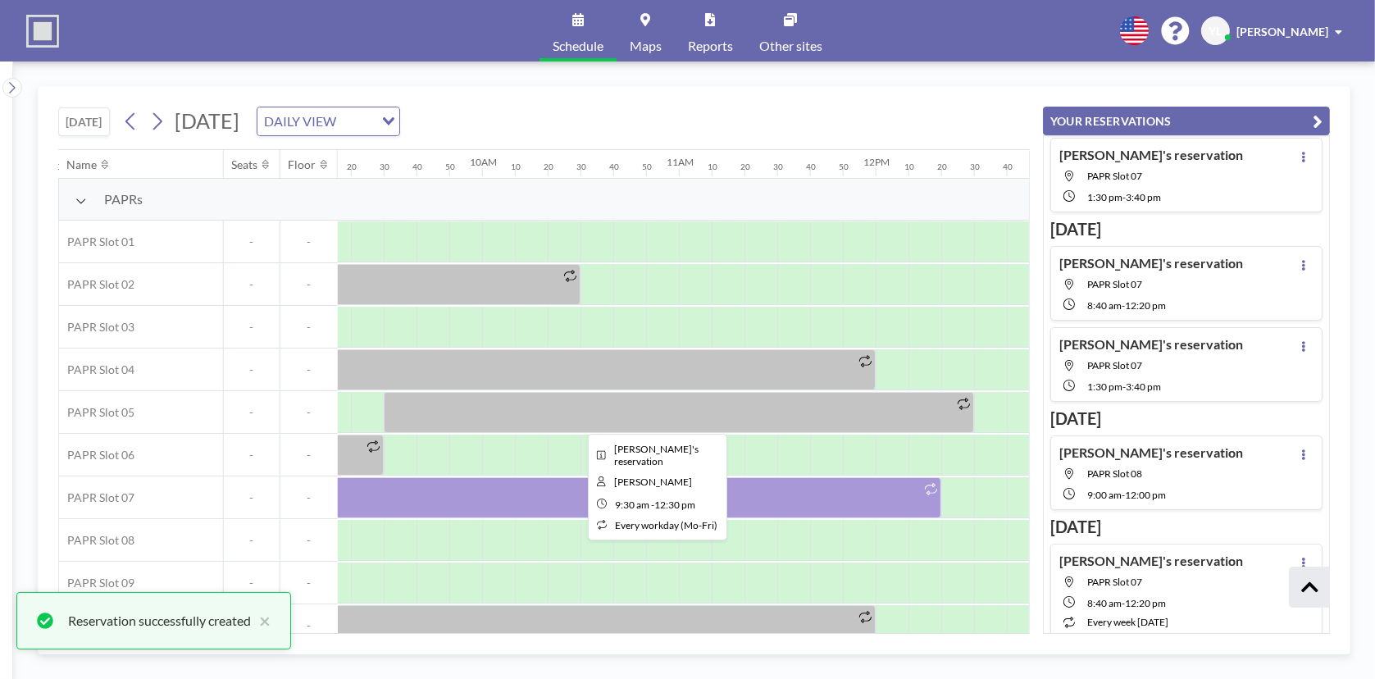
scroll to position [0, 1868]
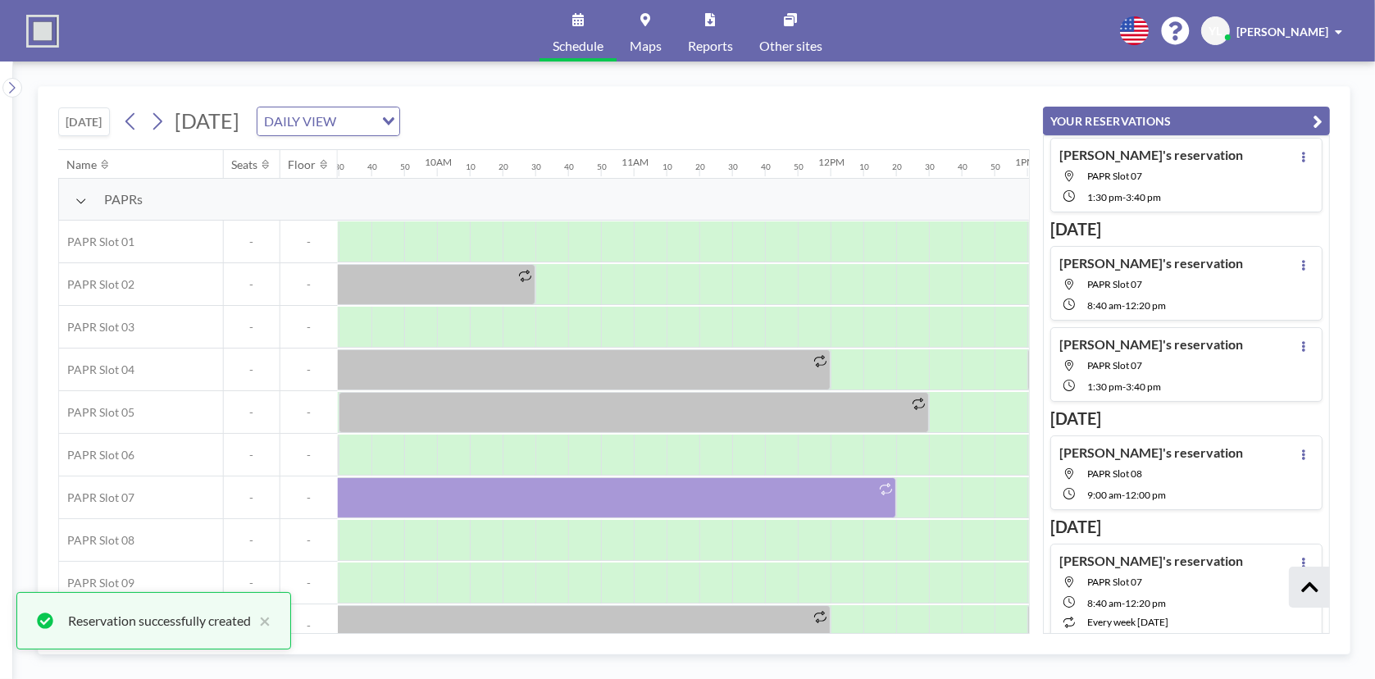
click at [1324, 118] on button "YOUR RESERVATIONS" at bounding box center [1186, 121] width 287 height 29
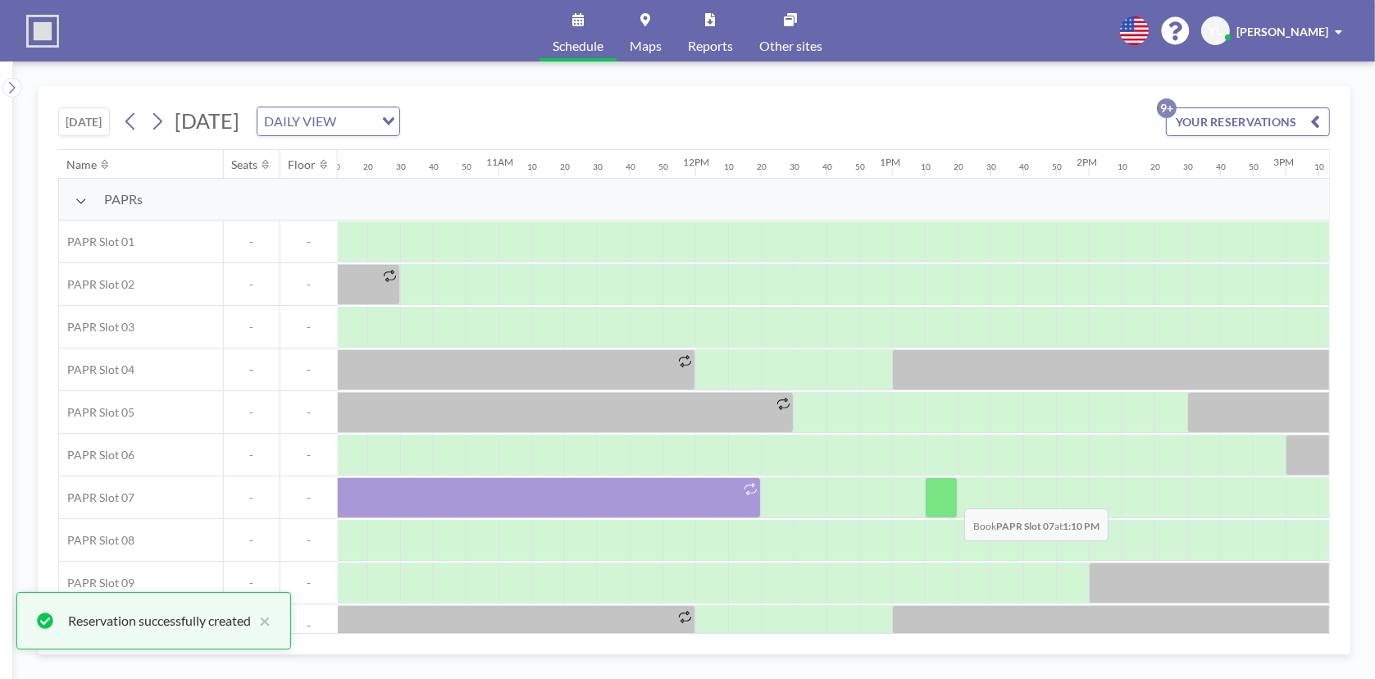
scroll to position [0, 2032]
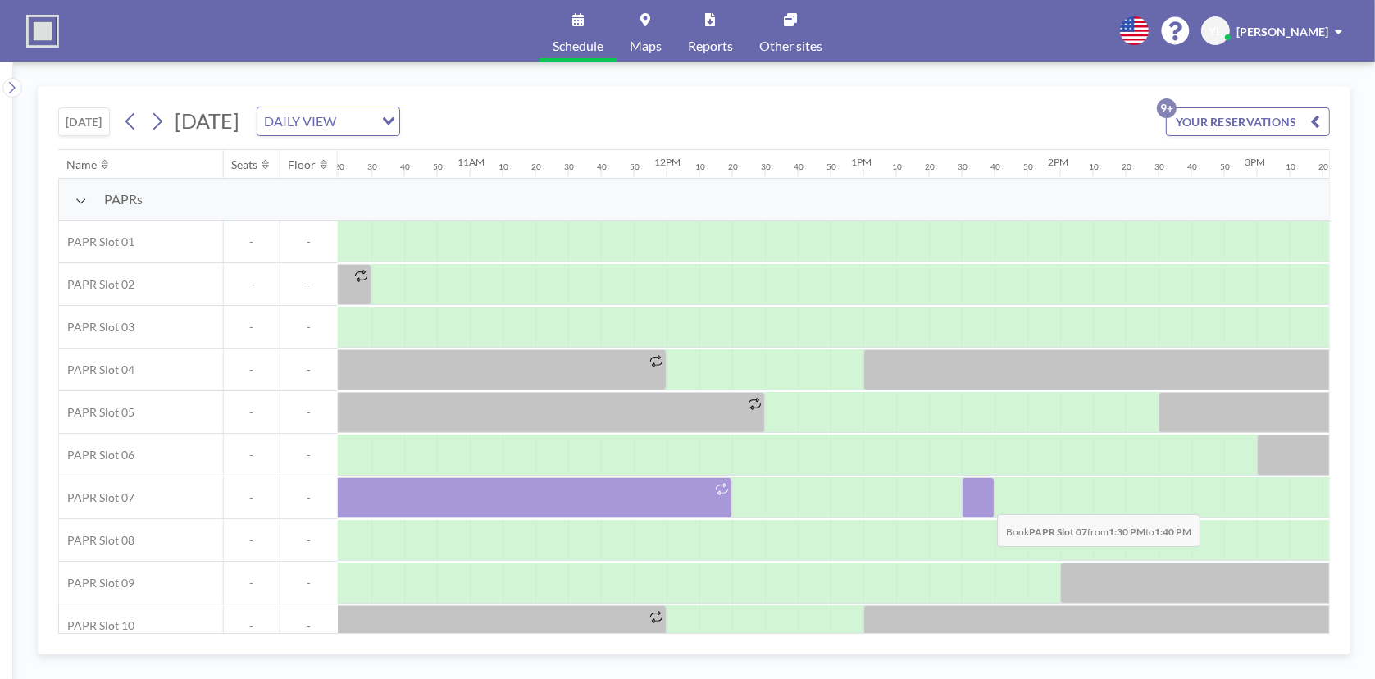
click at [984, 501] on div at bounding box center [978, 497] width 33 height 41
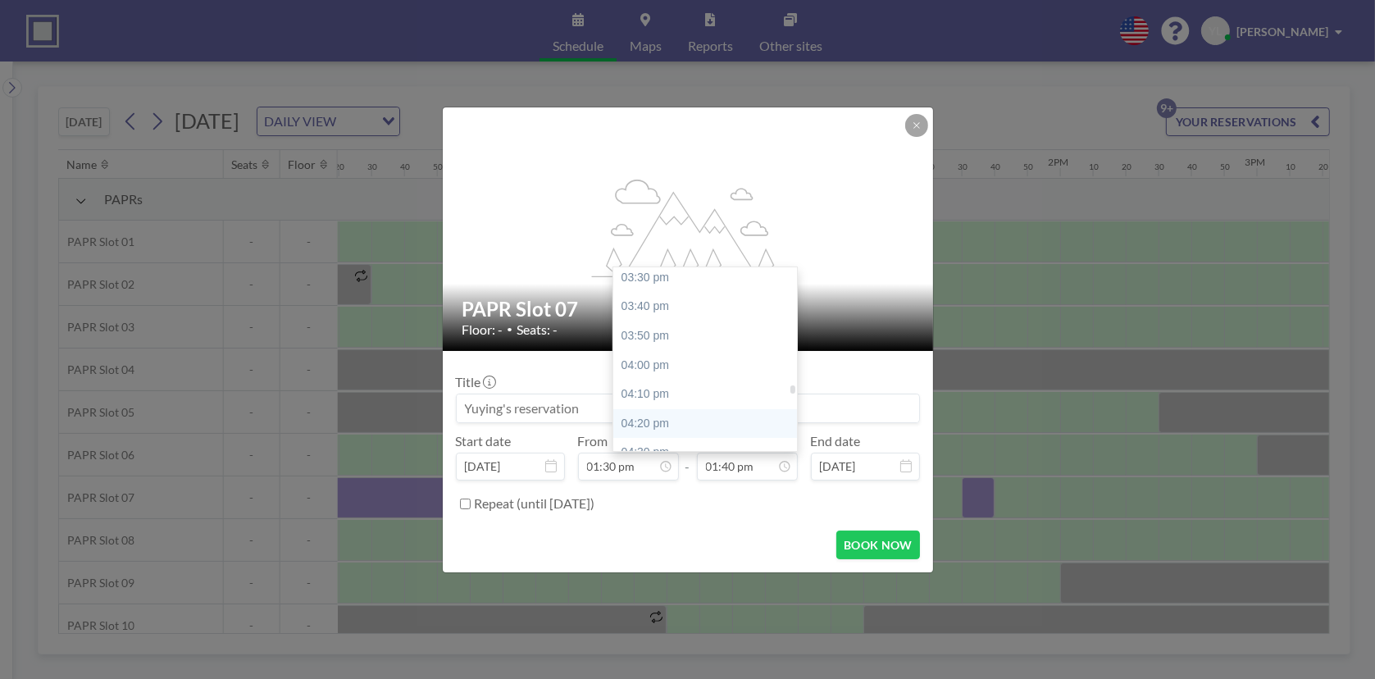
scroll to position [2719, 0]
click at [699, 323] on div "03:50 pm" at bounding box center [709, 336] width 192 height 30
type input "03:50 pm"
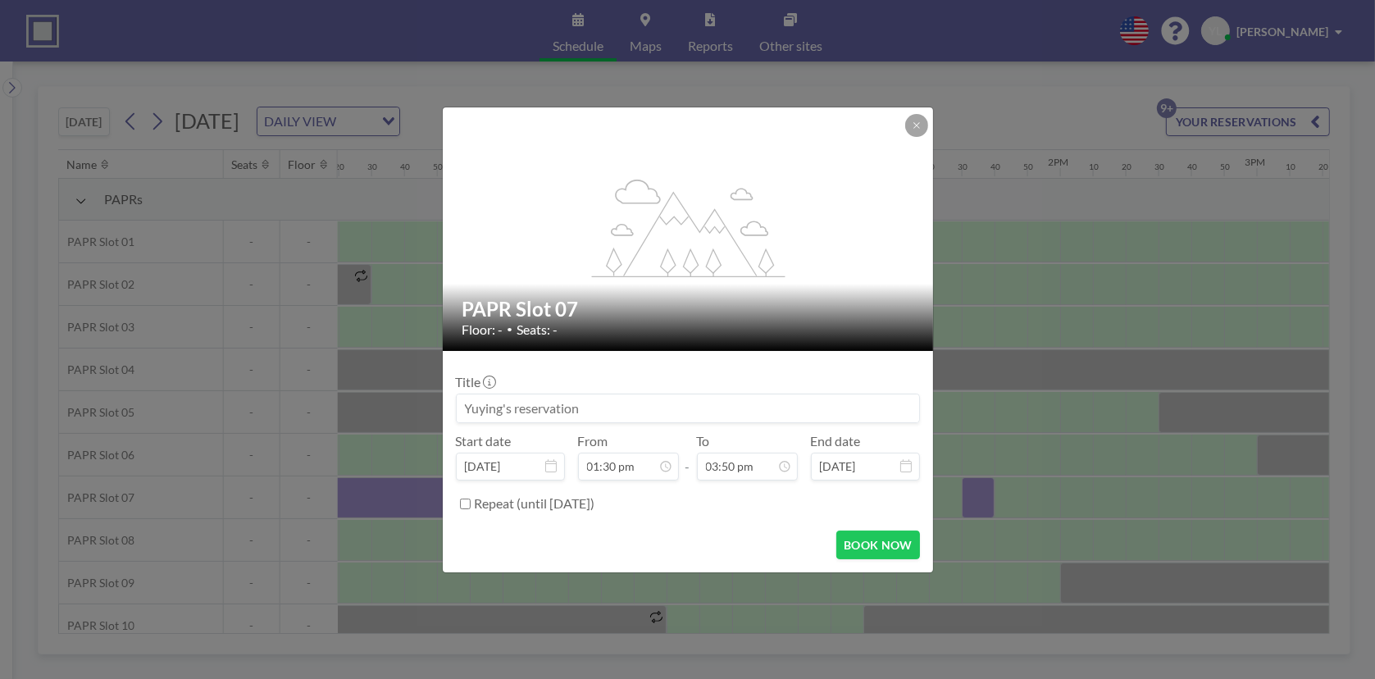
click at [527, 505] on label "Repeat (until [DATE])" at bounding box center [535, 503] width 121 height 16
click at [471, 505] on input "Repeat (until [DATE])" at bounding box center [465, 503] width 11 height 11
checkbox input "true"
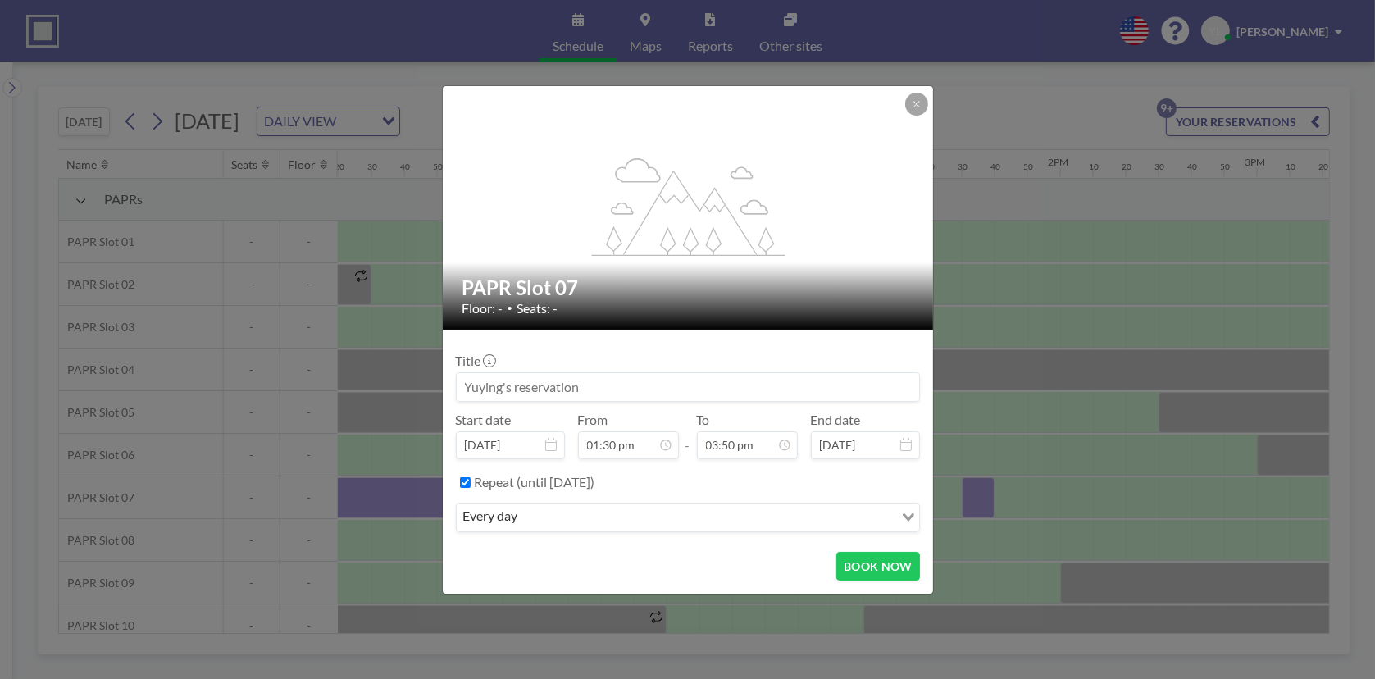
click at [575, 517] on input "Search for option" at bounding box center [707, 517] width 369 height 21
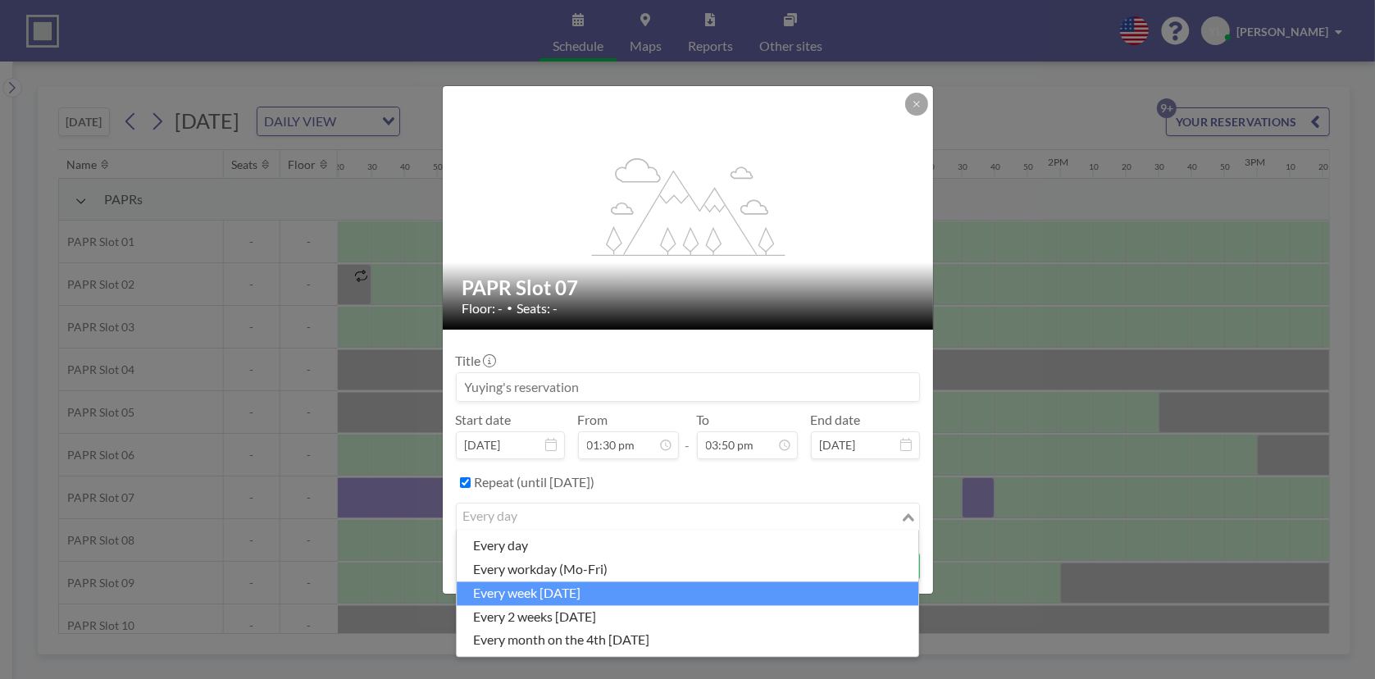
click at [607, 595] on li "every week [DATE]" at bounding box center [688, 593] width 462 height 24
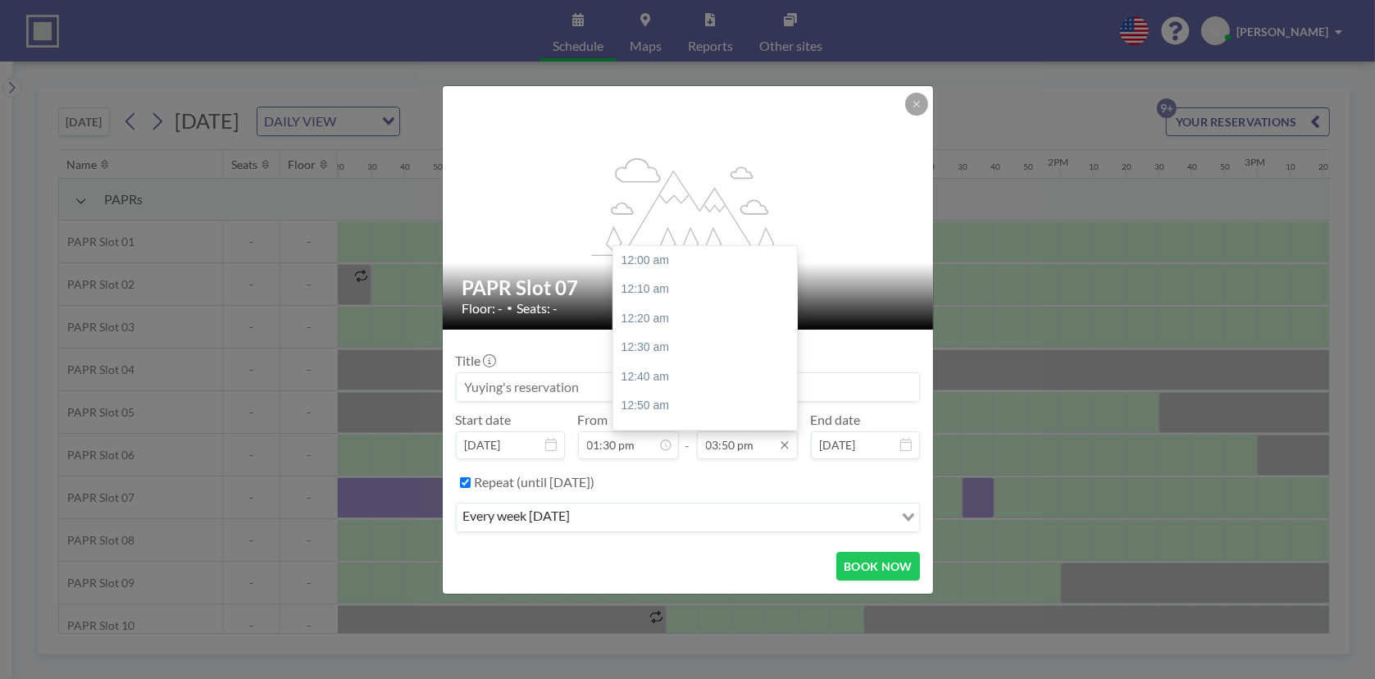
click at [745, 453] on input "03:50 pm" at bounding box center [747, 445] width 101 height 28
click at [712, 294] on div "04:00 pm" at bounding box center [709, 293] width 192 height 30
type input "04:00 pm"
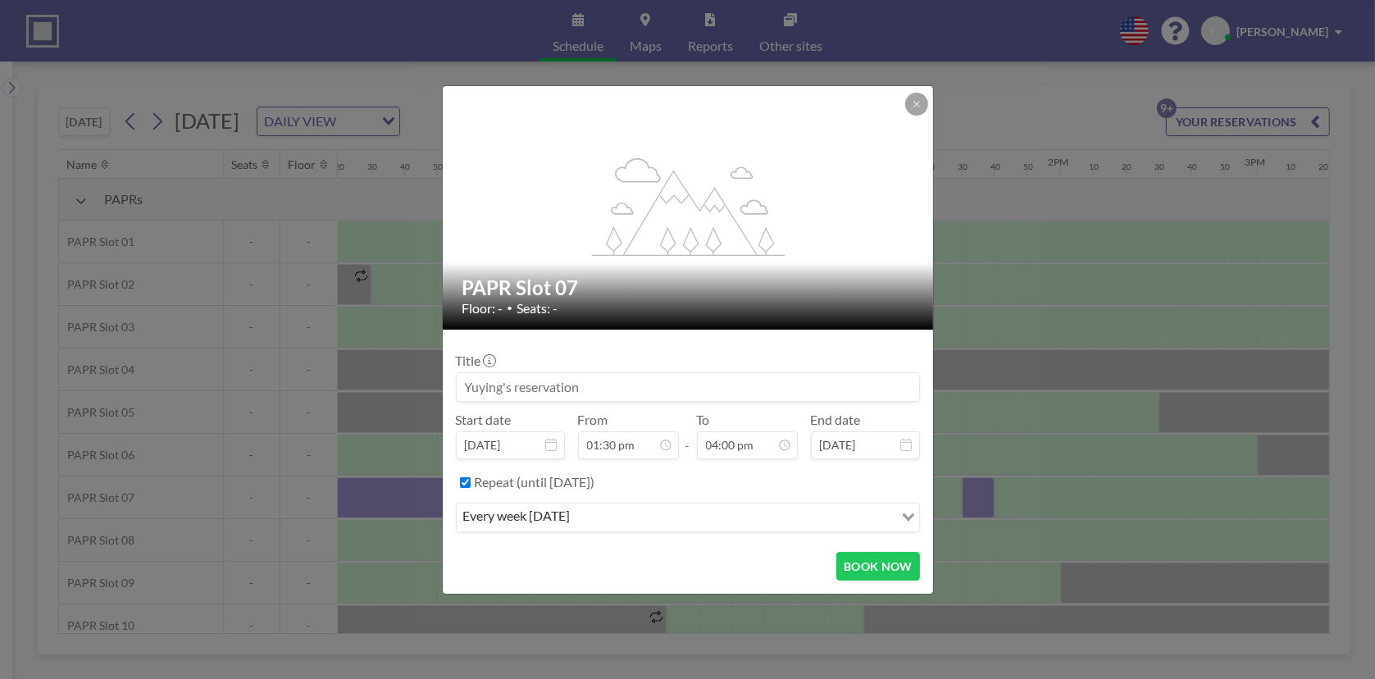
scroll to position [2799, 0]
click at [871, 560] on button "BOOK NOW" at bounding box center [877, 566] width 83 height 29
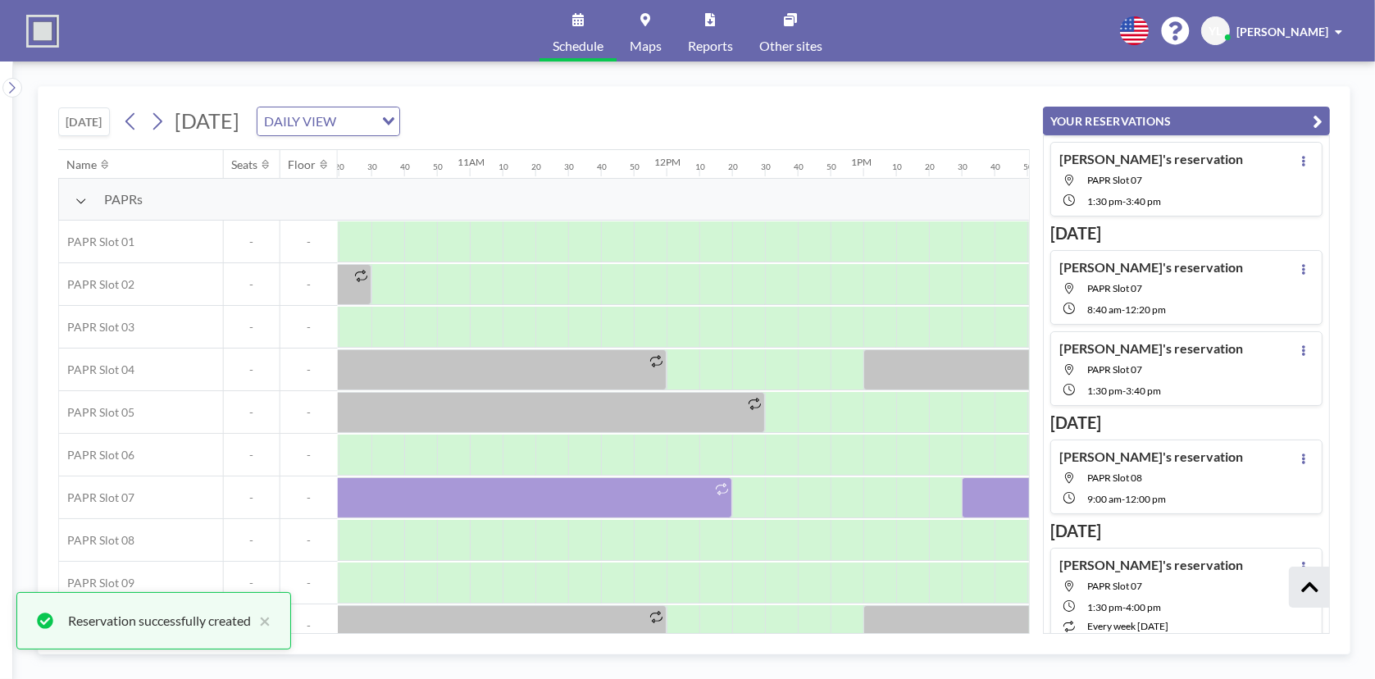
scroll to position [594, 0]
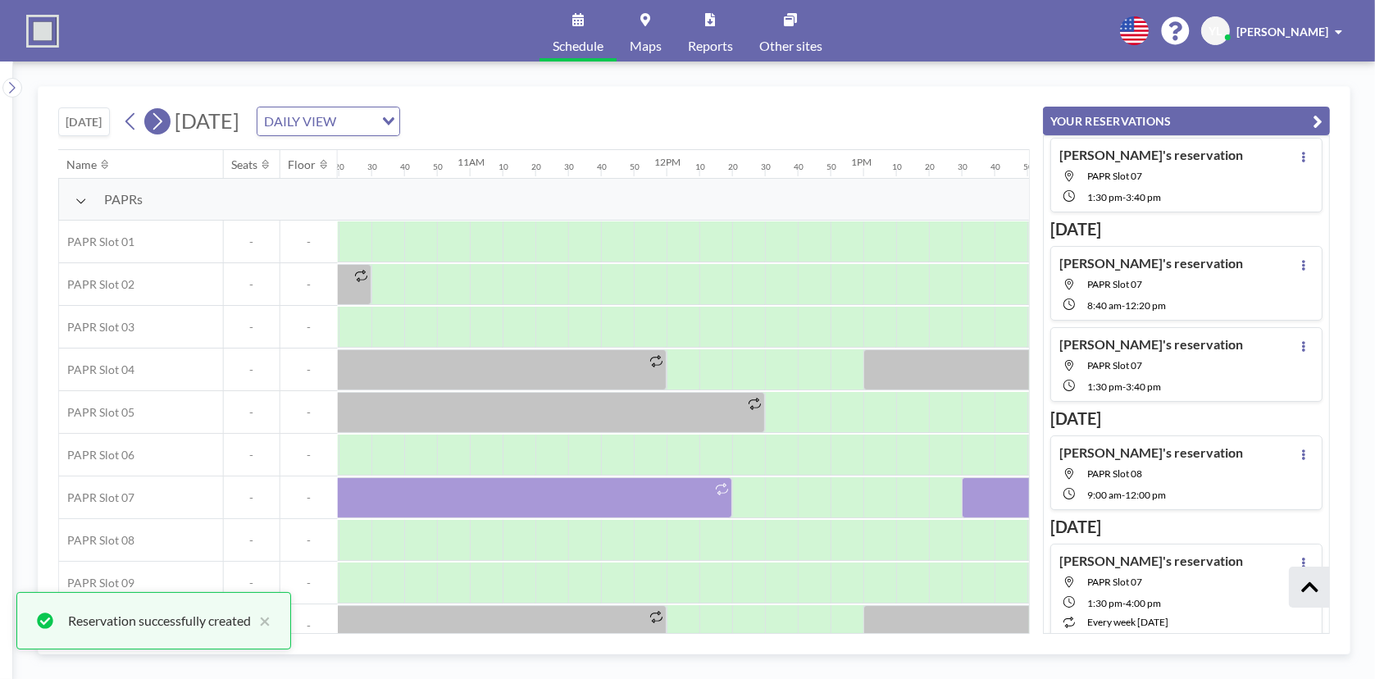
click at [163, 116] on icon at bounding box center [157, 121] width 16 height 25
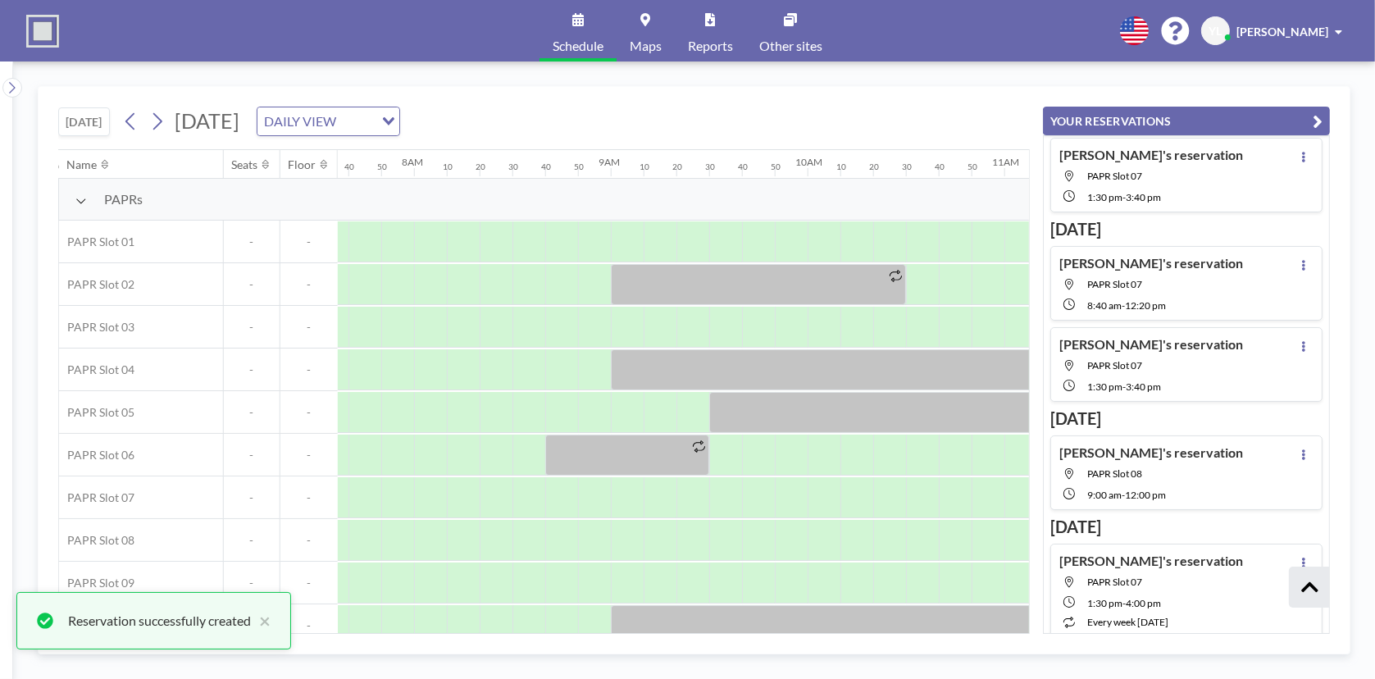
scroll to position [0, 1541]
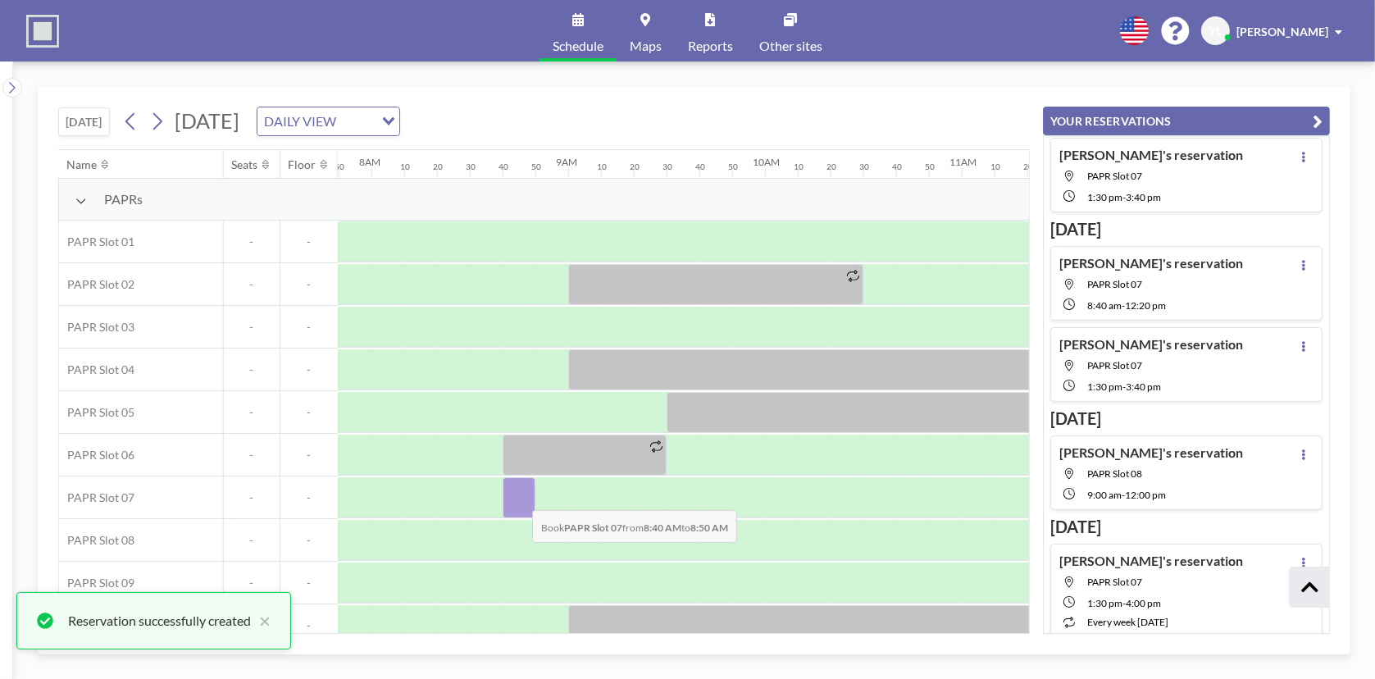
click at [519, 497] on div at bounding box center [519, 497] width 33 height 41
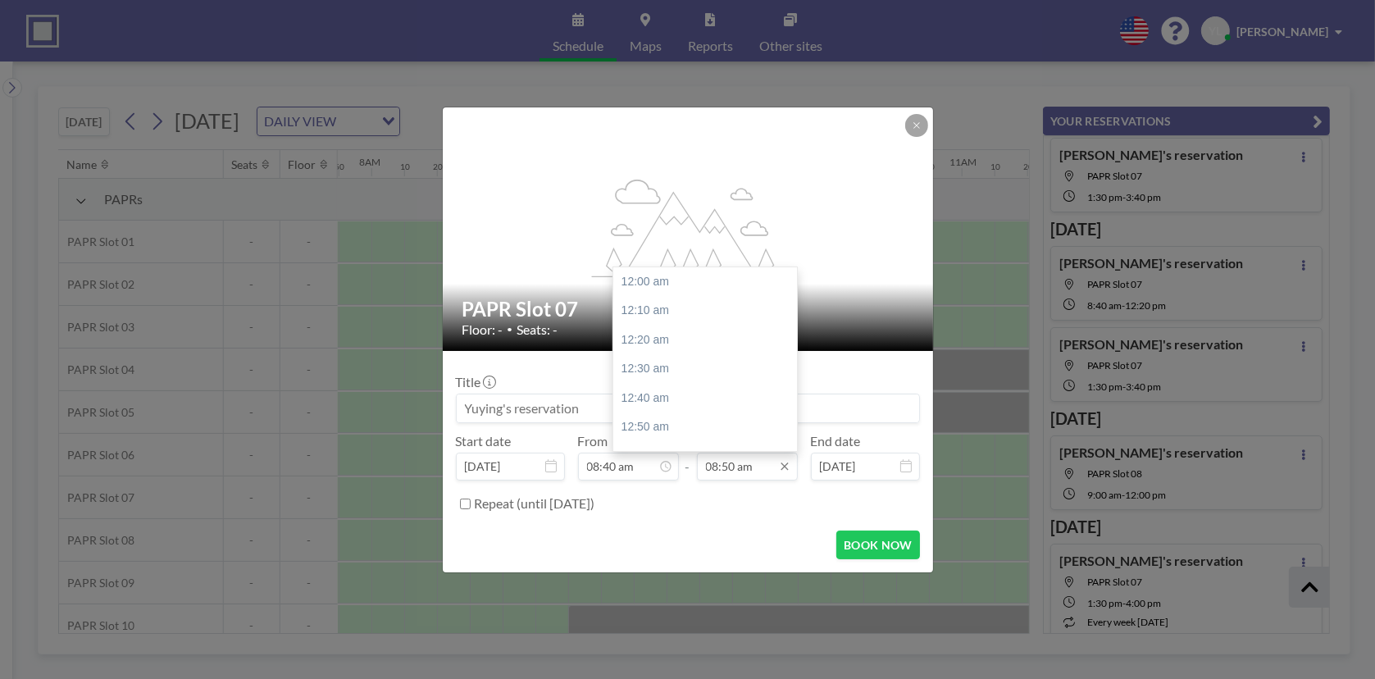
scroll to position [0, 0]
click at [732, 456] on input "08:50 am" at bounding box center [747, 467] width 101 height 28
click at [709, 424] on div "12:00 pm" at bounding box center [709, 427] width 192 height 30
click at [732, 468] on input "12:00 pm" at bounding box center [747, 467] width 101 height 28
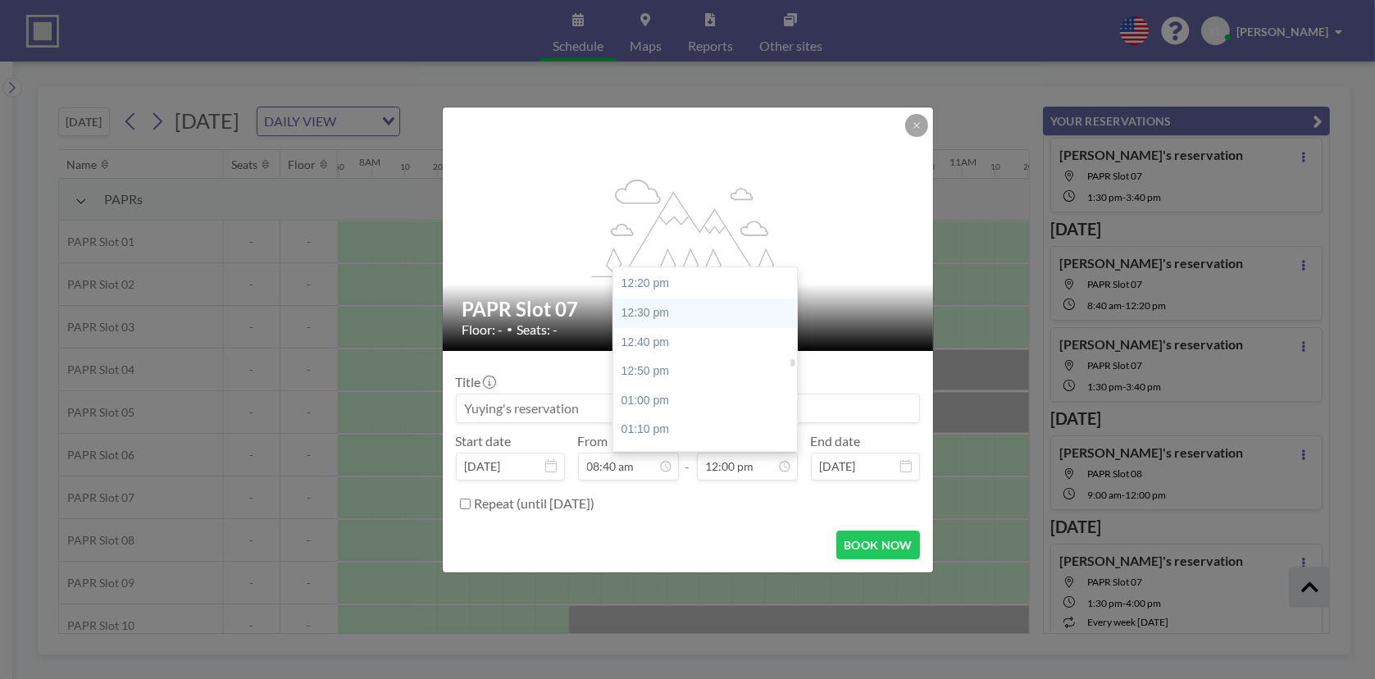
scroll to position [2100, 0]
click at [681, 335] on div "12:20 pm" at bounding box center [709, 341] width 192 height 30
type input "12:20 pm"
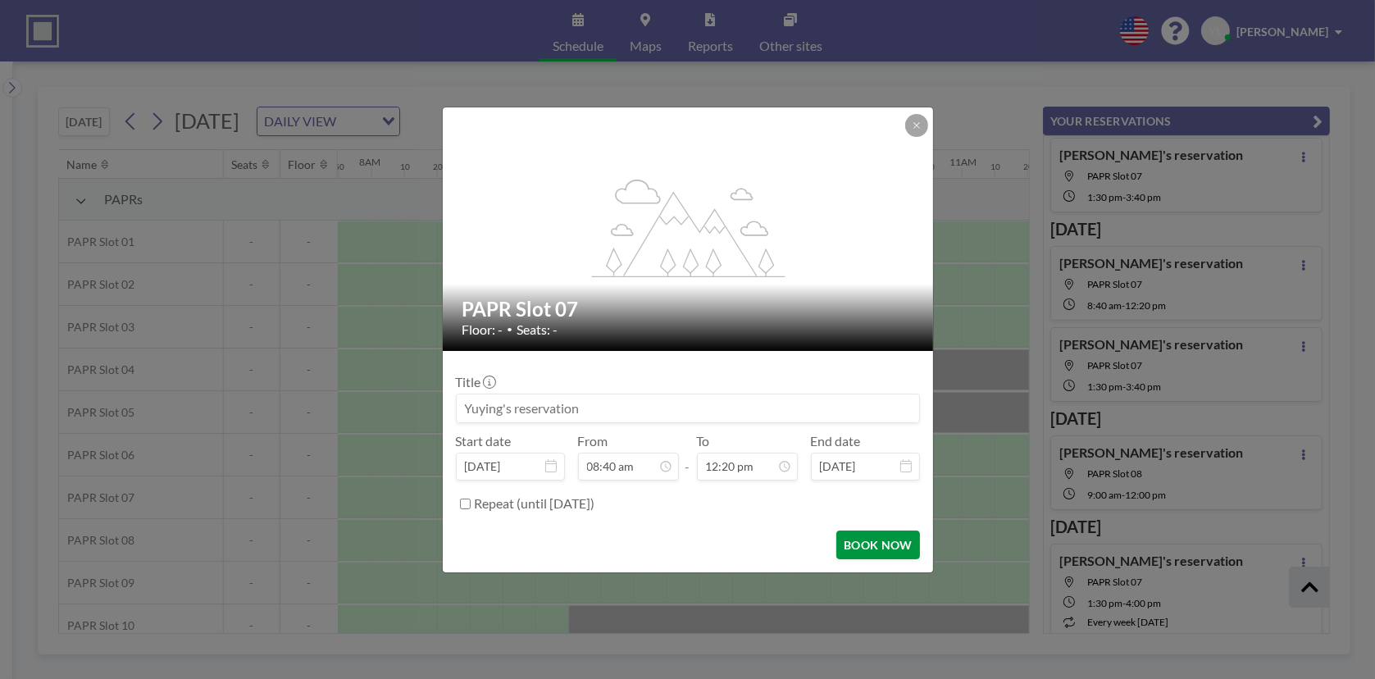
scroll to position [0, 0]
click at [859, 547] on button "BOOK NOW" at bounding box center [877, 544] width 83 height 29
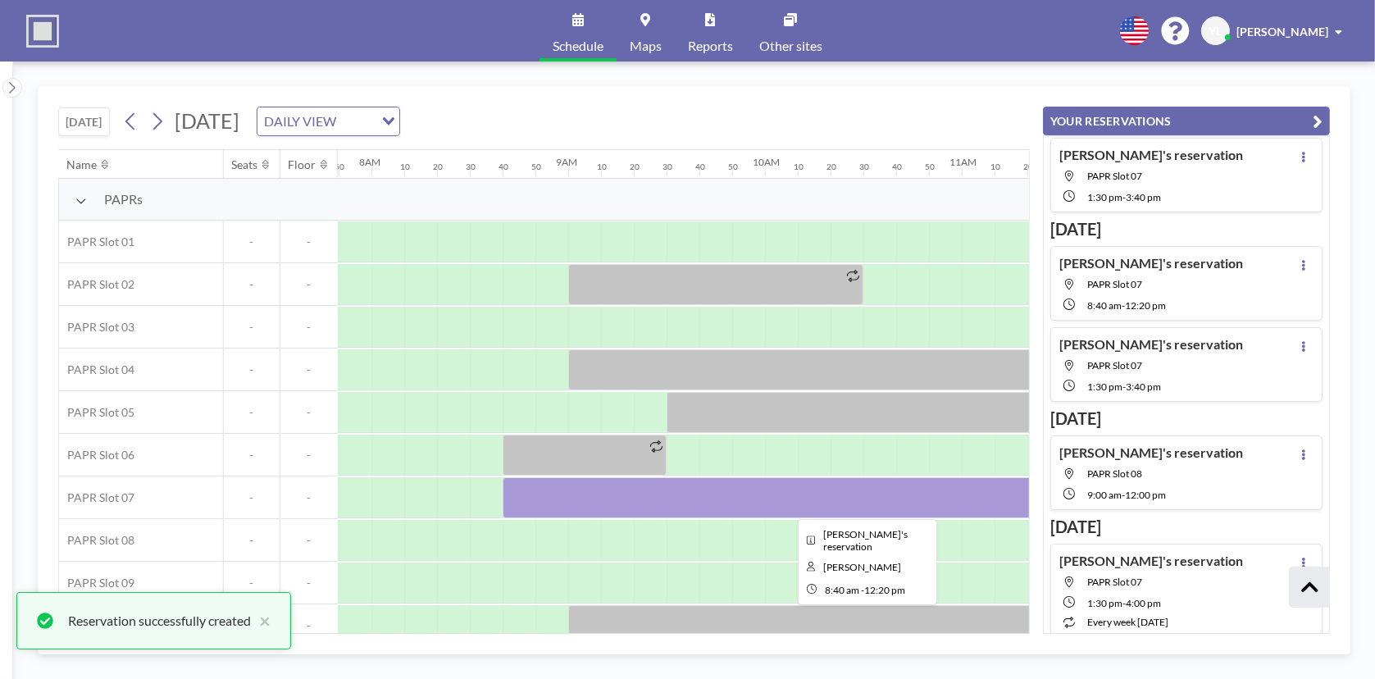
click at [662, 500] on div at bounding box center [863, 497] width 721 height 41
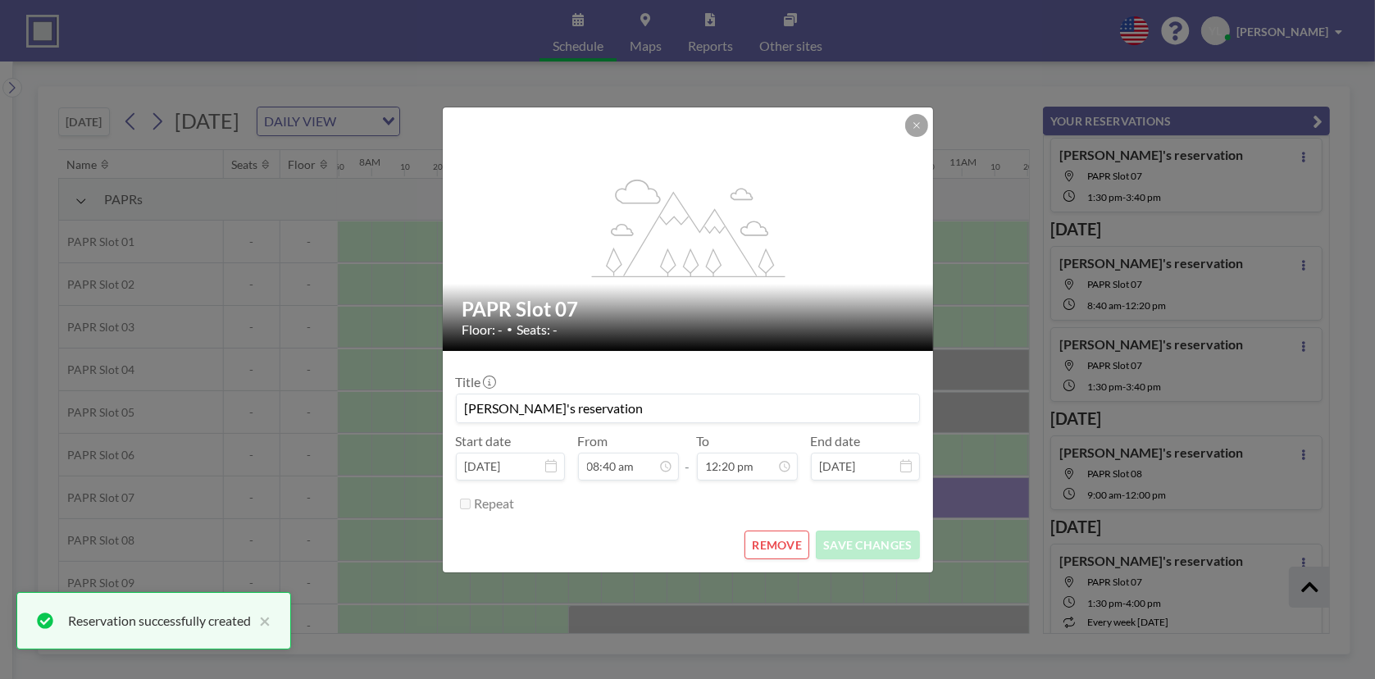
click at [781, 539] on button "REMOVE" at bounding box center [776, 544] width 65 height 29
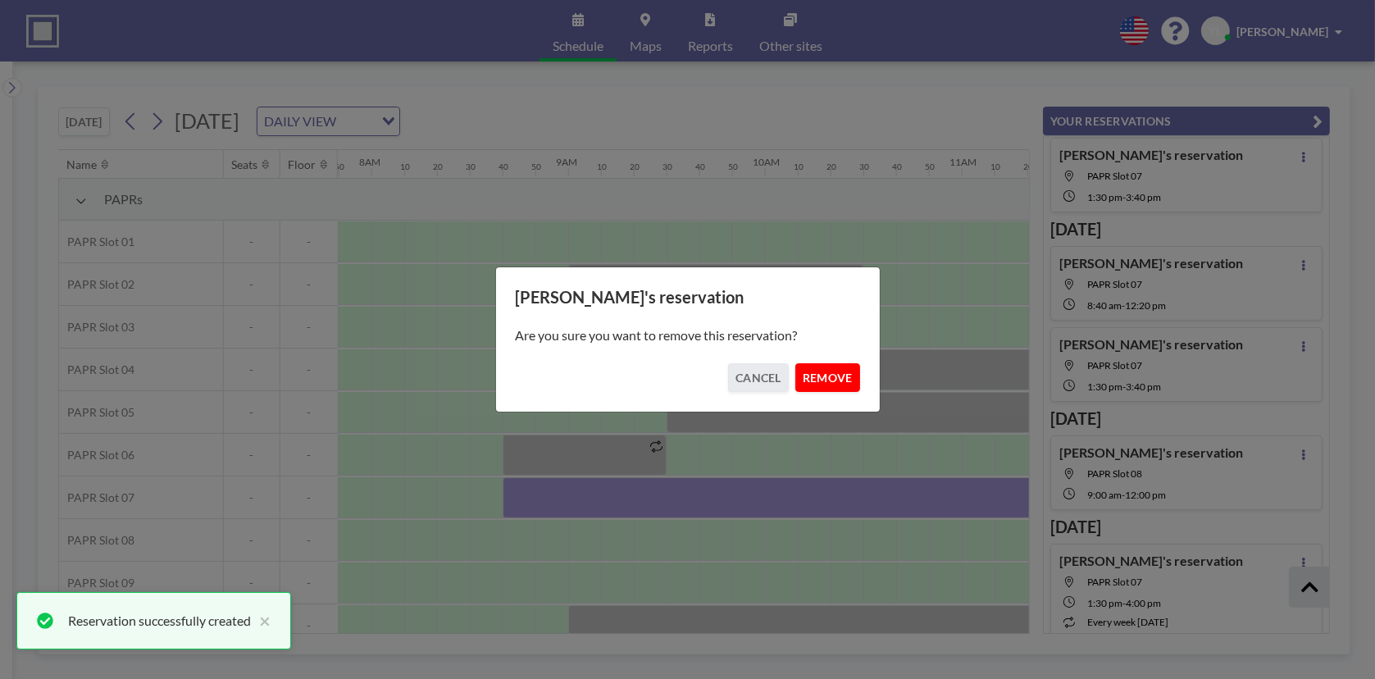
click at [828, 378] on button "REMOVE" at bounding box center [827, 377] width 65 height 29
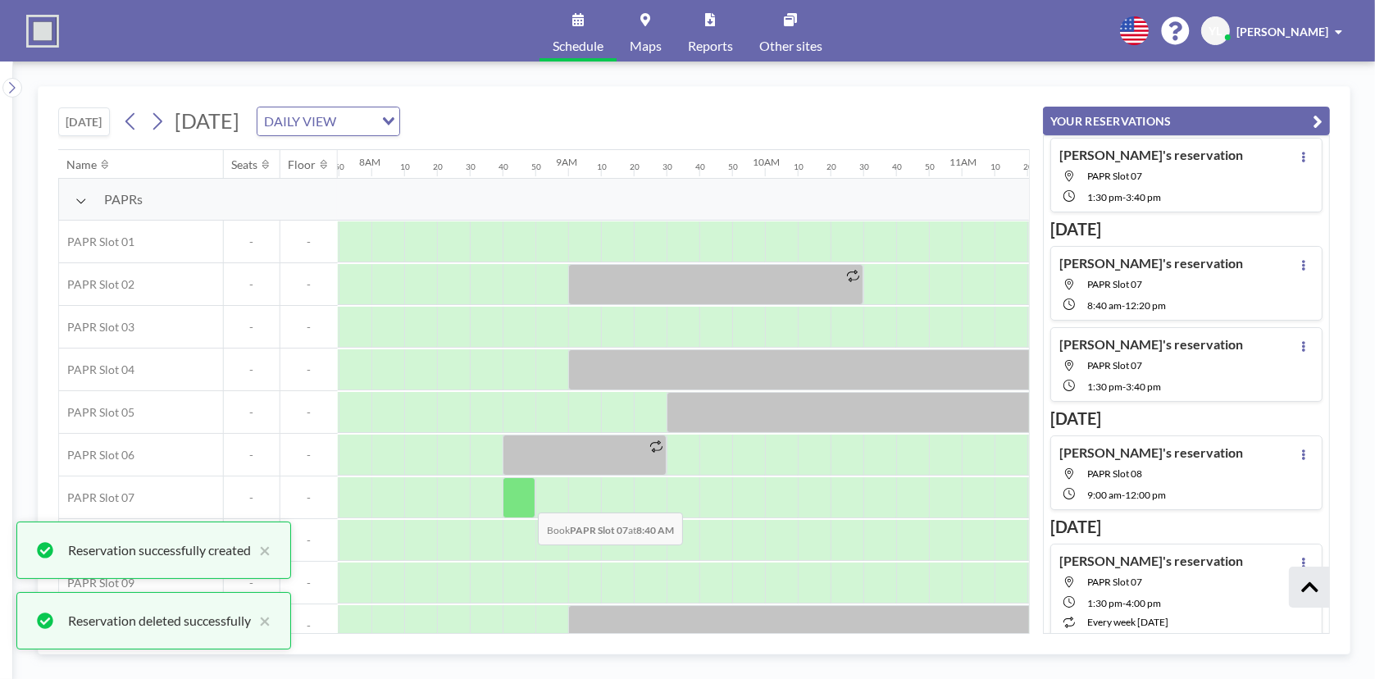
click at [523, 498] on div at bounding box center [519, 497] width 33 height 41
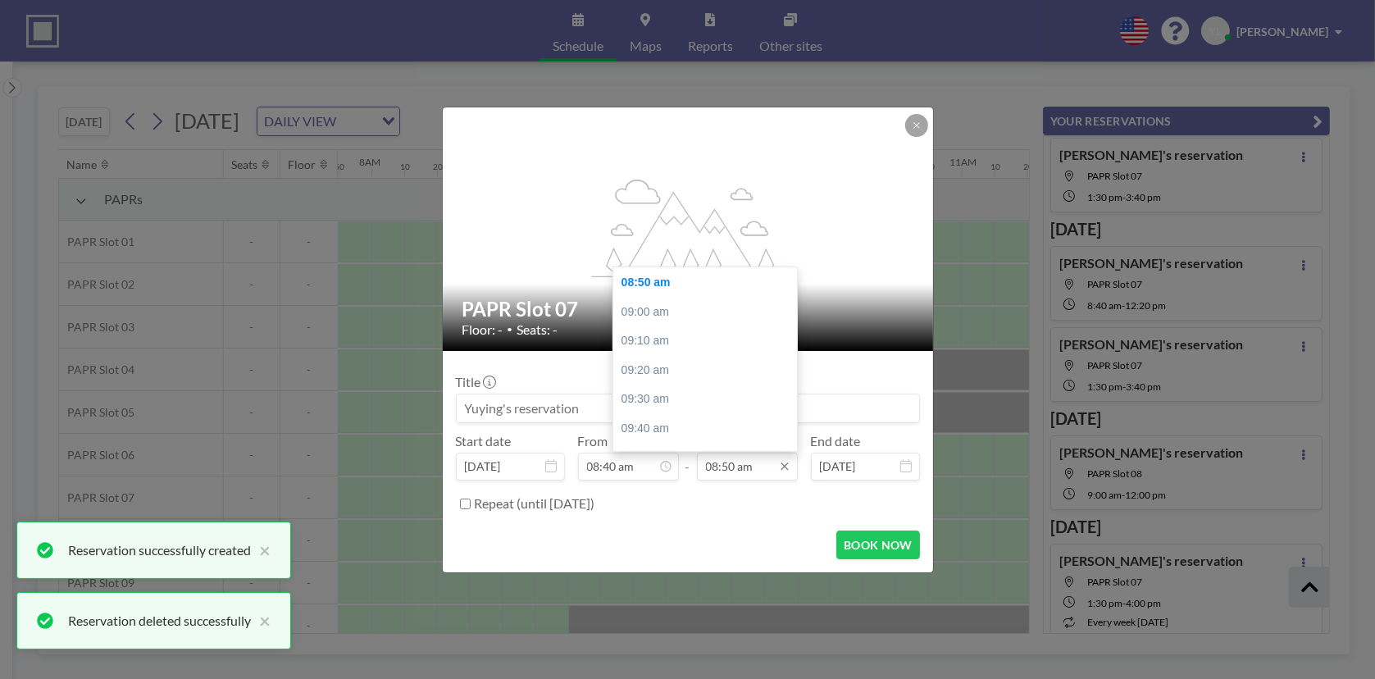
click at [730, 463] on input "08:50 am" at bounding box center [747, 467] width 101 height 28
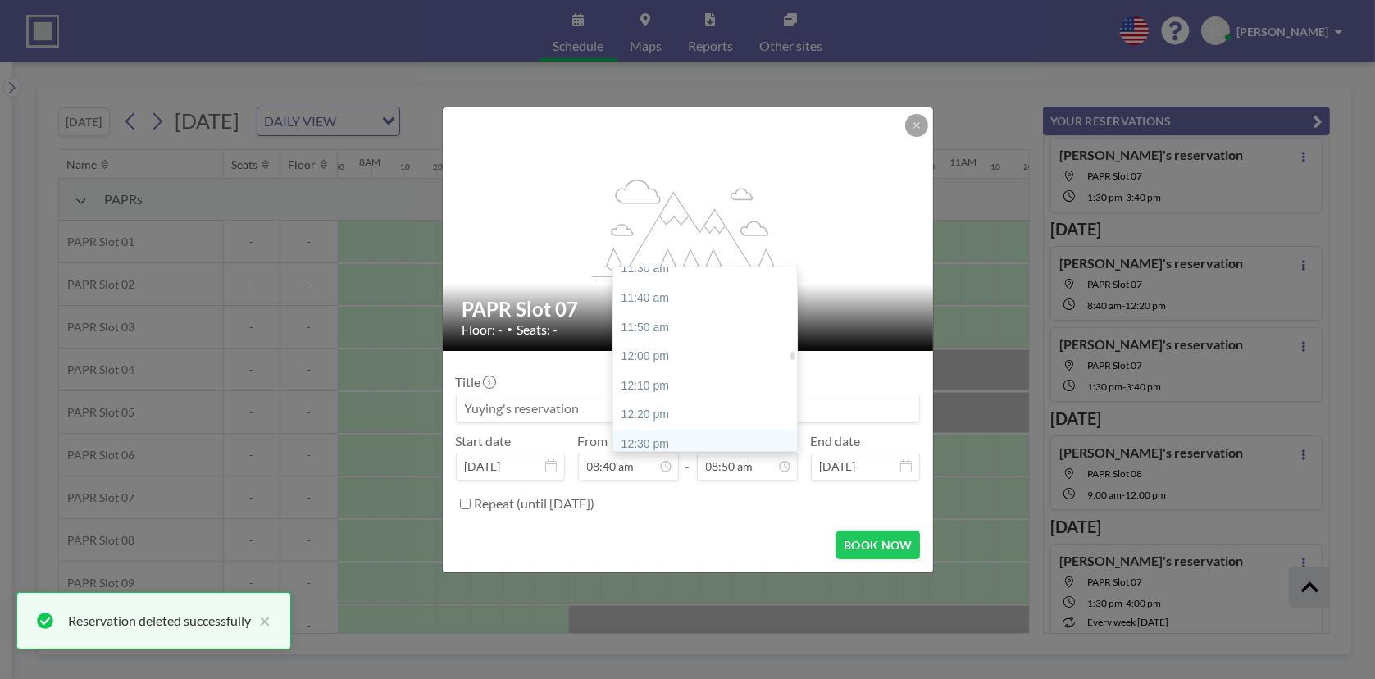
scroll to position [2037, 0]
click at [691, 402] on div "12:20 pm" at bounding box center [709, 404] width 192 height 30
type input "12:20 pm"
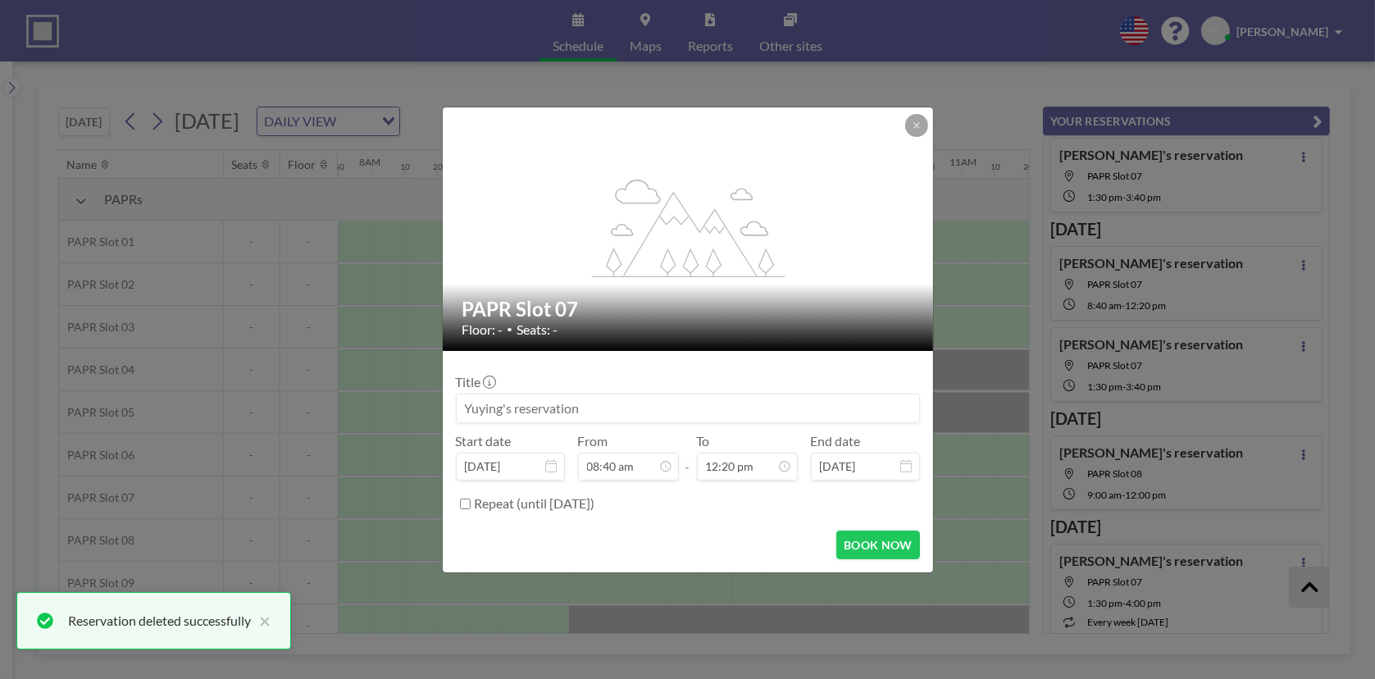
scroll to position [1517, 0]
click at [510, 501] on label "Repeat (until [DATE])" at bounding box center [535, 503] width 121 height 16
click at [471, 501] on input "Repeat (until [DATE])" at bounding box center [465, 503] width 11 height 11
checkbox input "true"
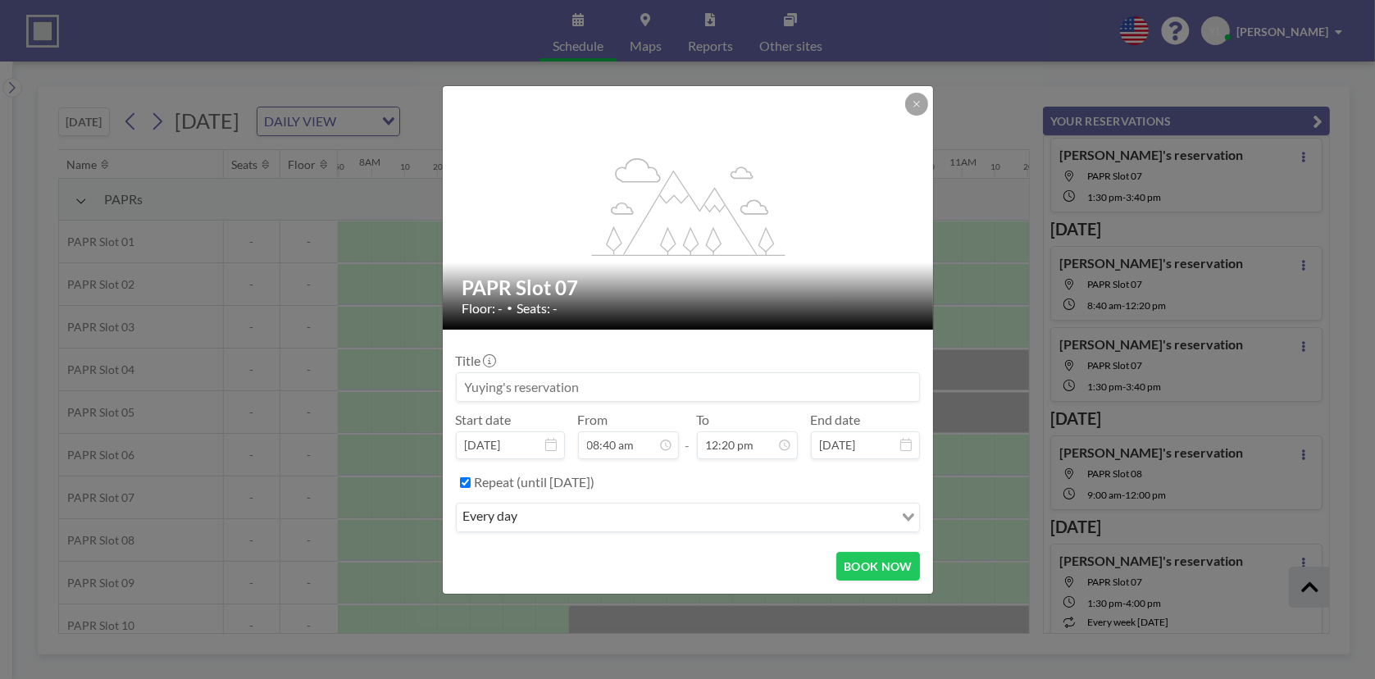
click at [553, 512] on input "Search for option" at bounding box center [707, 517] width 369 height 21
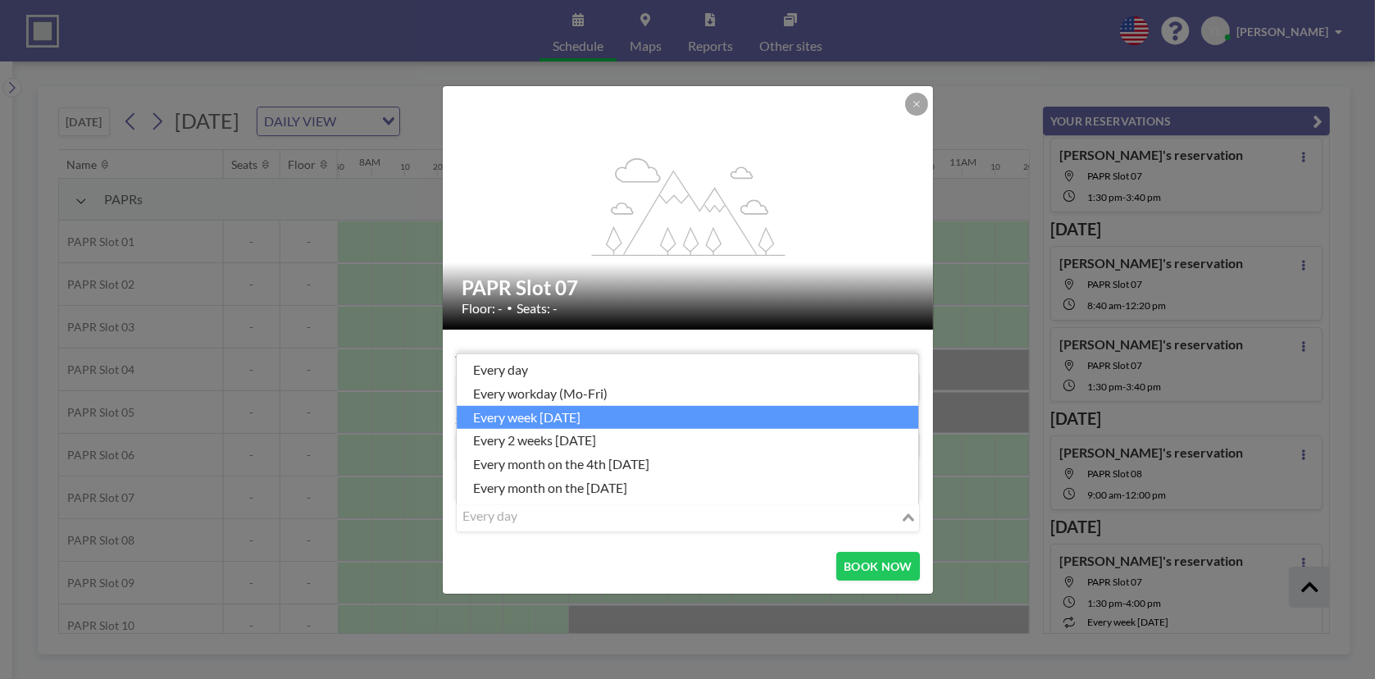
click at [617, 414] on li "every week [DATE]" at bounding box center [688, 417] width 462 height 24
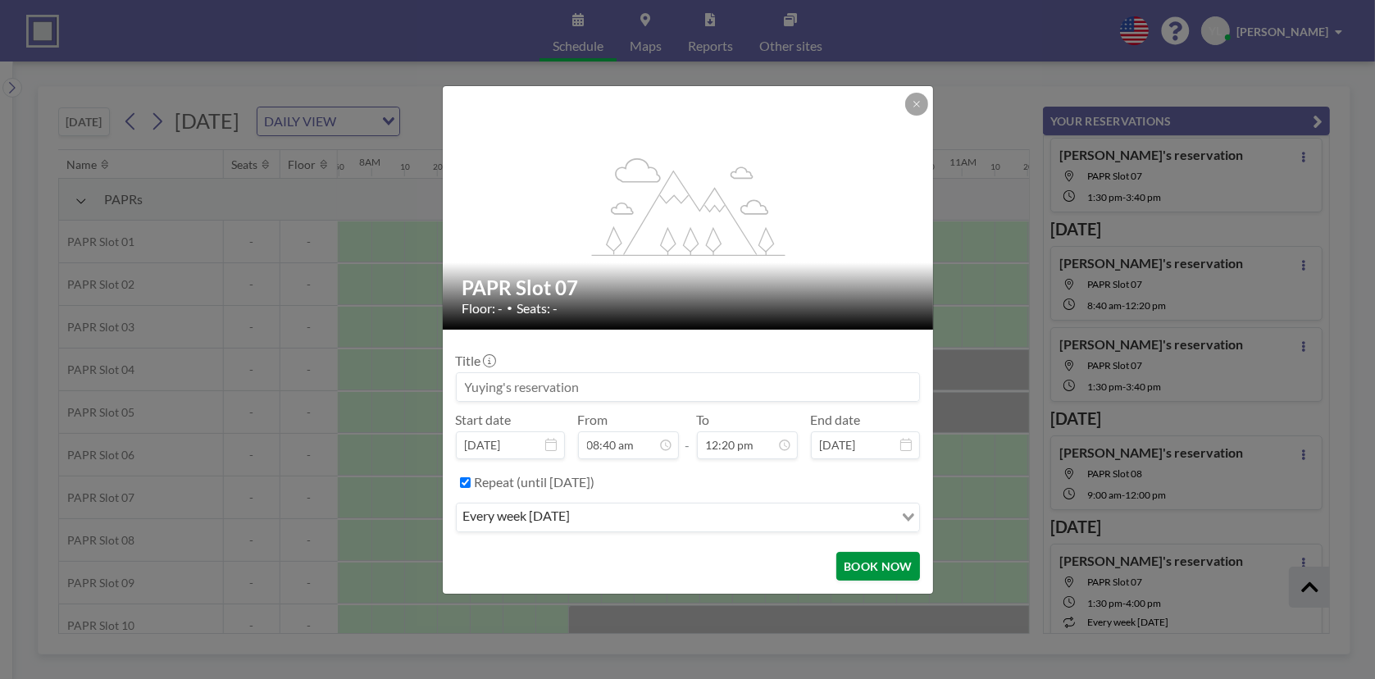
click at [870, 566] on button "BOOK NOW" at bounding box center [877, 566] width 83 height 29
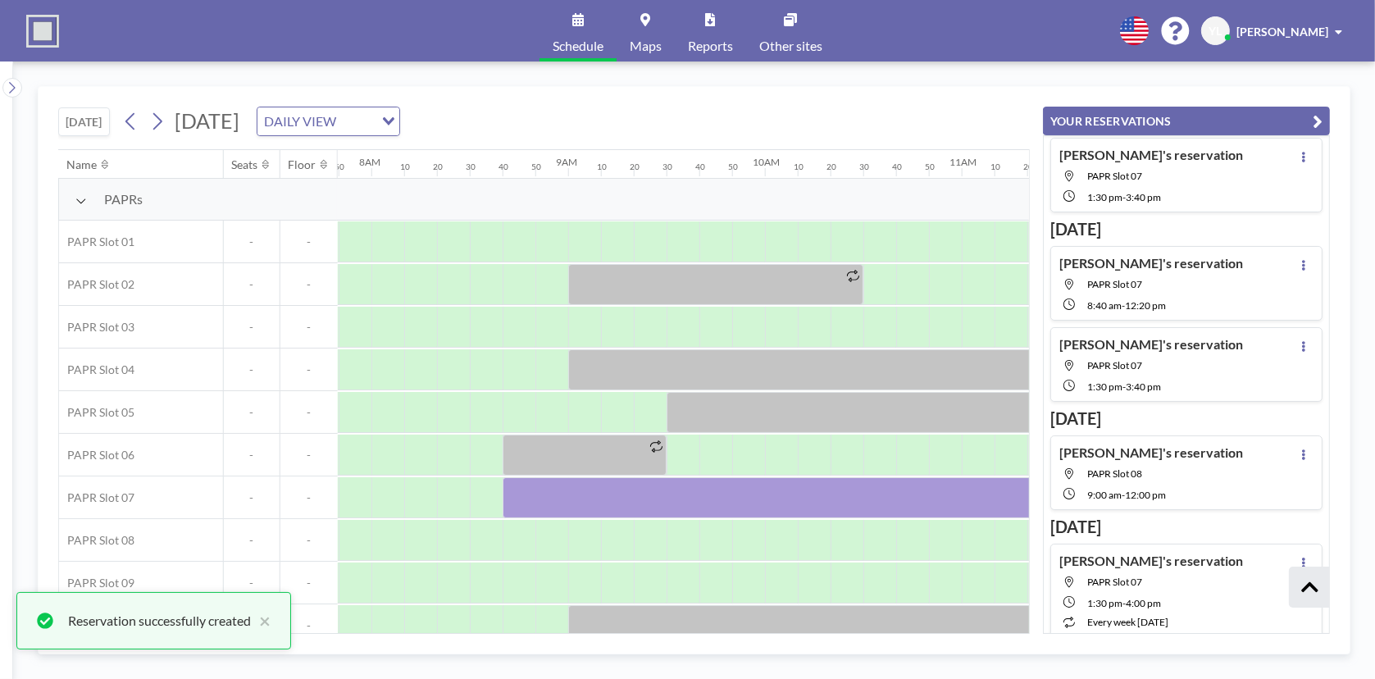
click at [1322, 112] on icon "button" at bounding box center [1318, 122] width 10 height 20
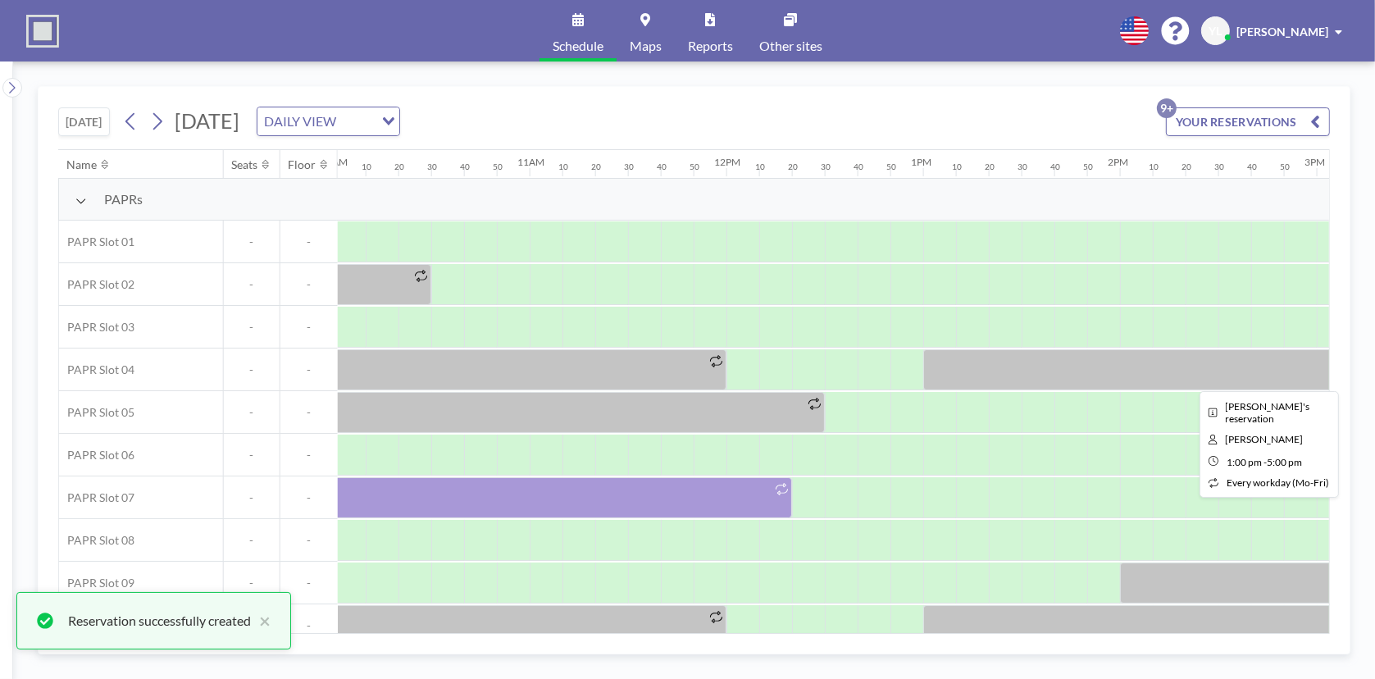
scroll to position [0, 2032]
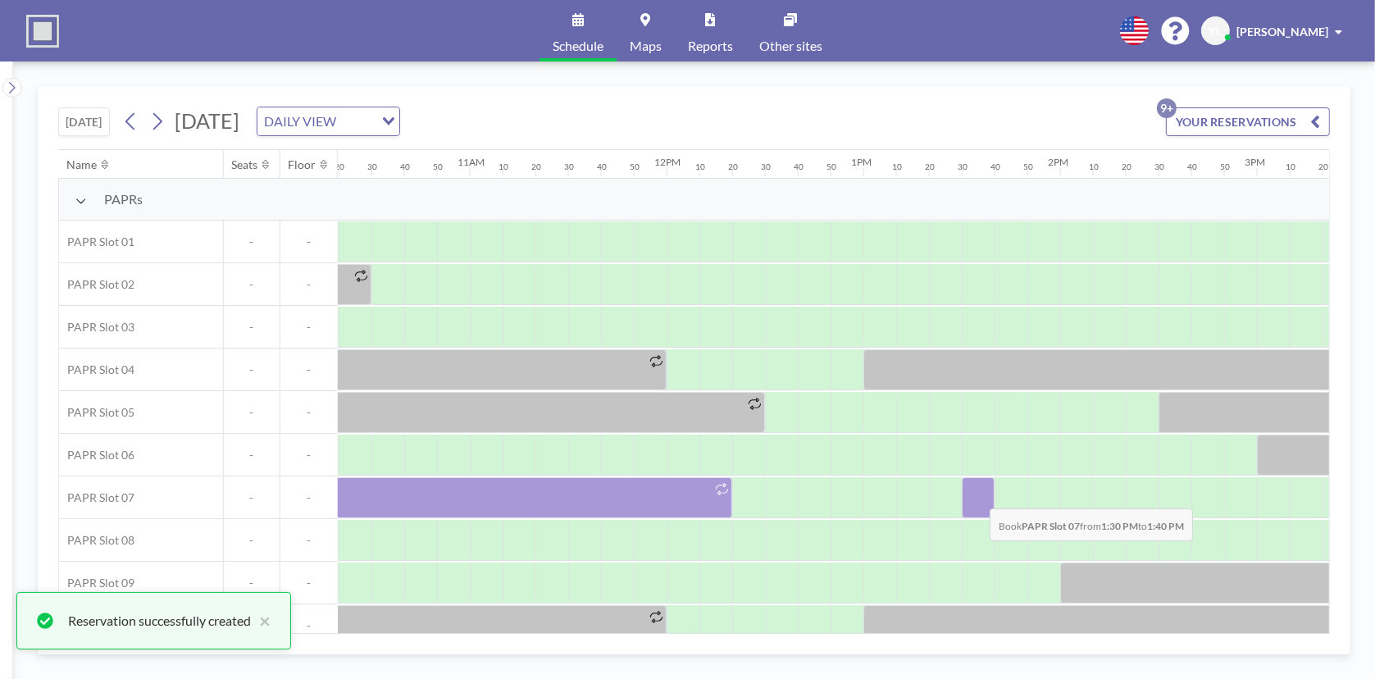
click at [976, 495] on div at bounding box center [978, 497] width 33 height 41
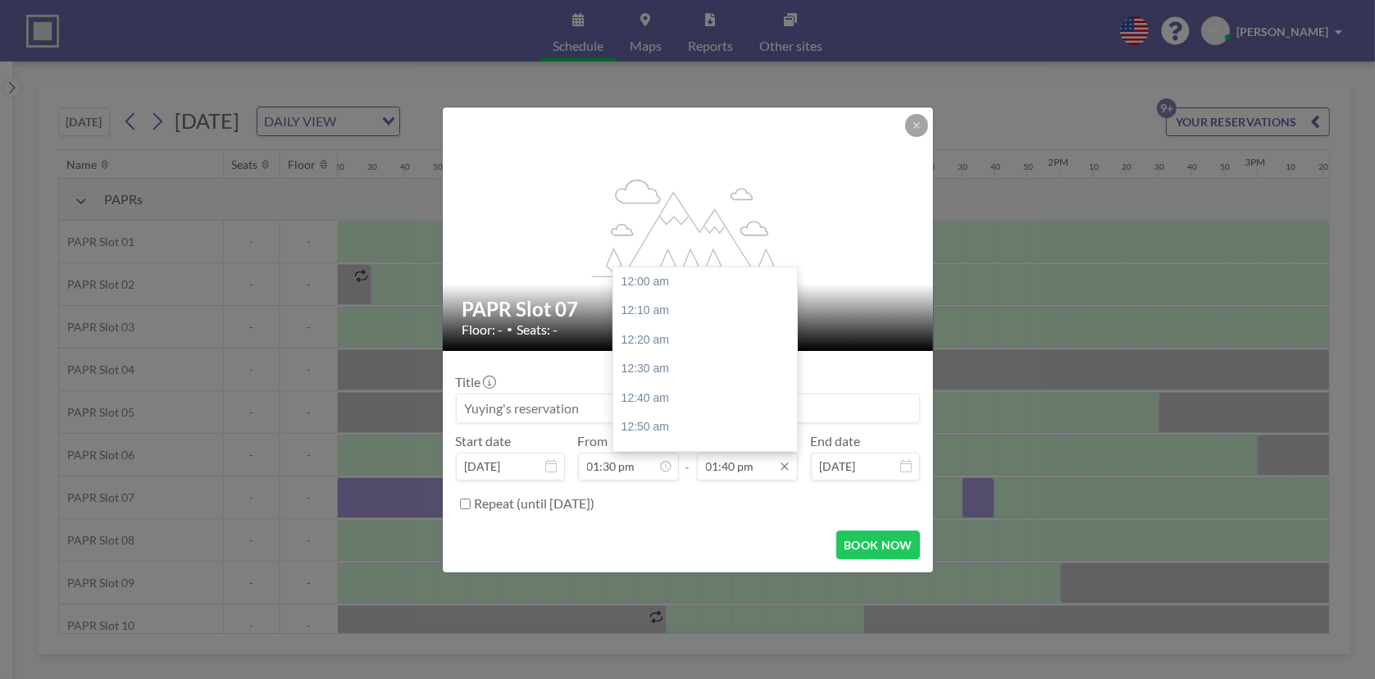
scroll to position [2391, 0]
click at [763, 466] on input "01:40 pm" at bounding box center [747, 467] width 101 height 28
click at [703, 354] on div "04:00 pm" at bounding box center [709, 365] width 192 height 30
type input "04:00 pm"
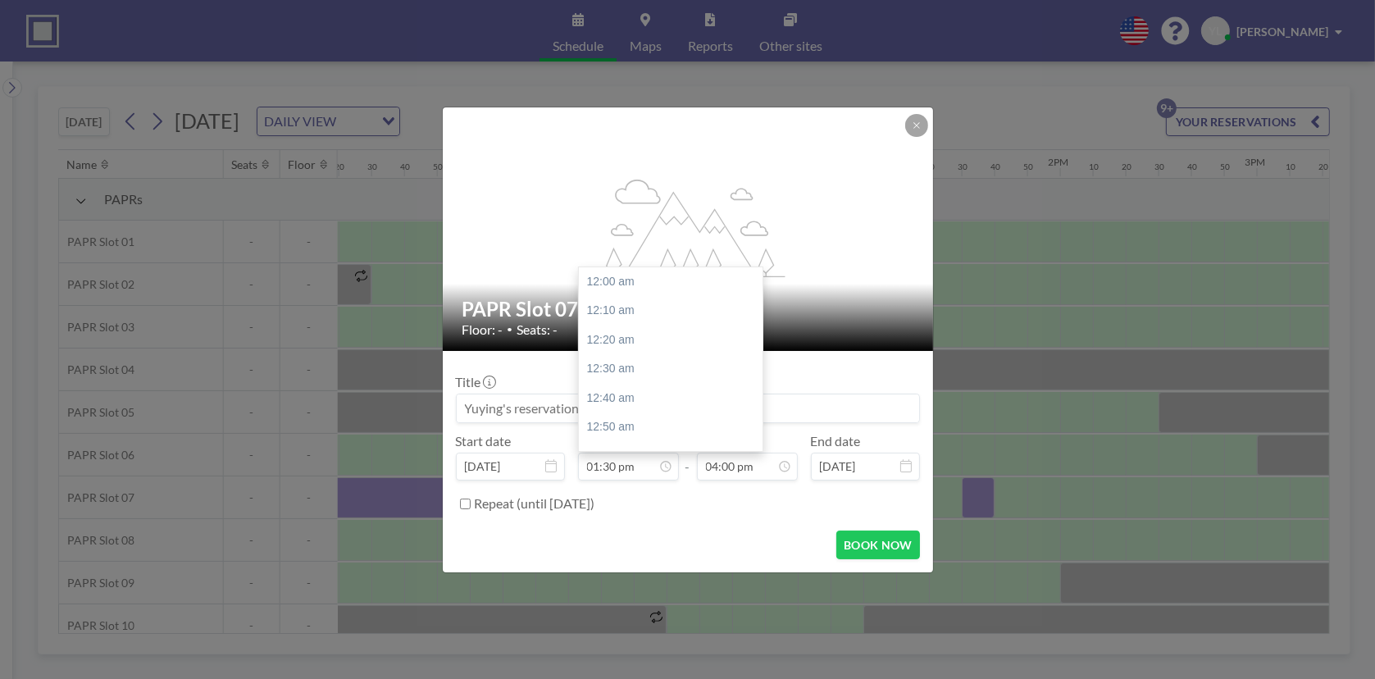
scroll to position [2361, 0]
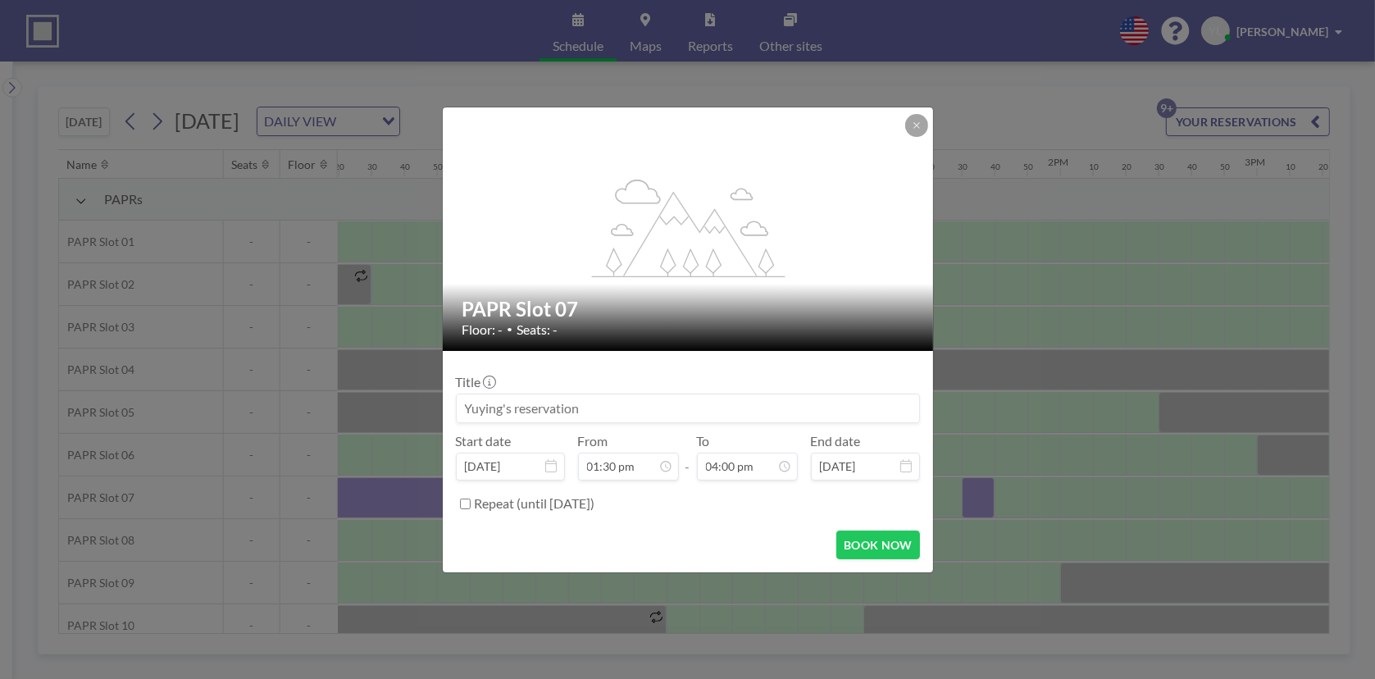
click at [476, 501] on label "Repeat (until [DATE])" at bounding box center [535, 503] width 121 height 16
click at [471, 501] on input "Repeat (until [DATE])" at bounding box center [465, 503] width 11 height 11
checkbox input "true"
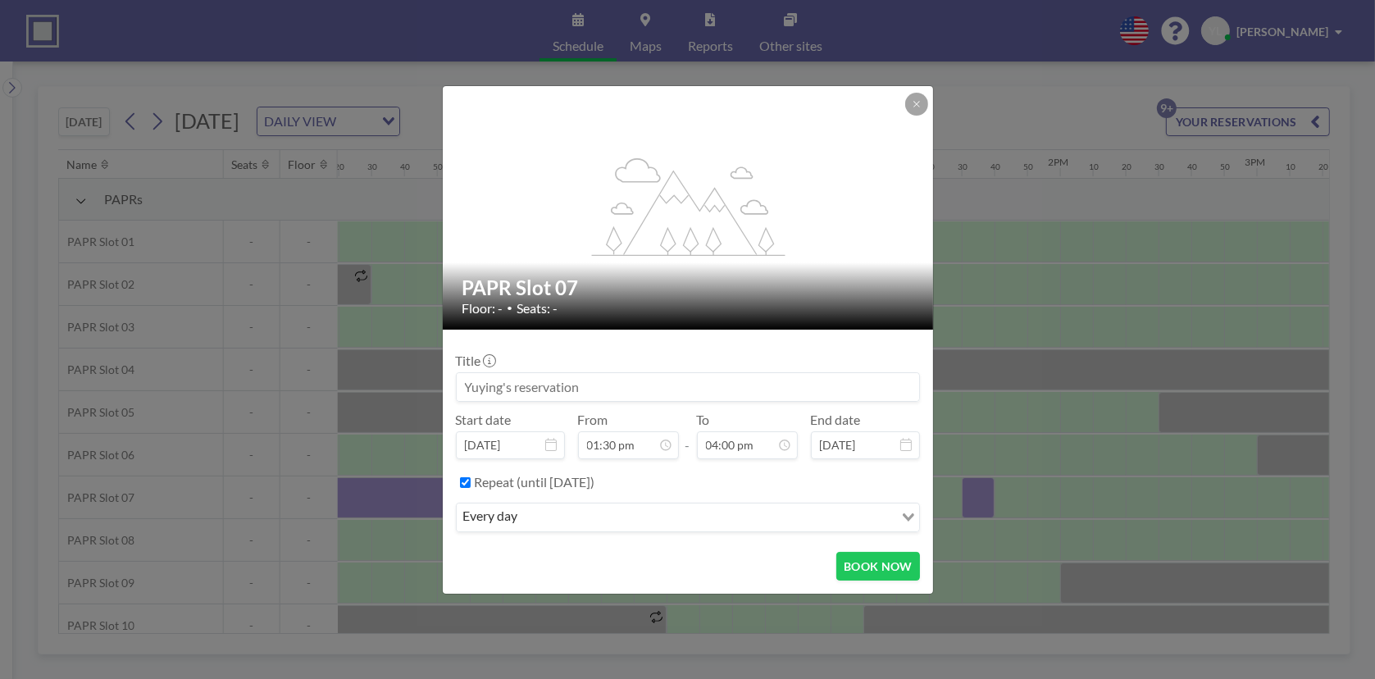
click at [570, 511] on input "Search for option" at bounding box center [707, 517] width 369 height 21
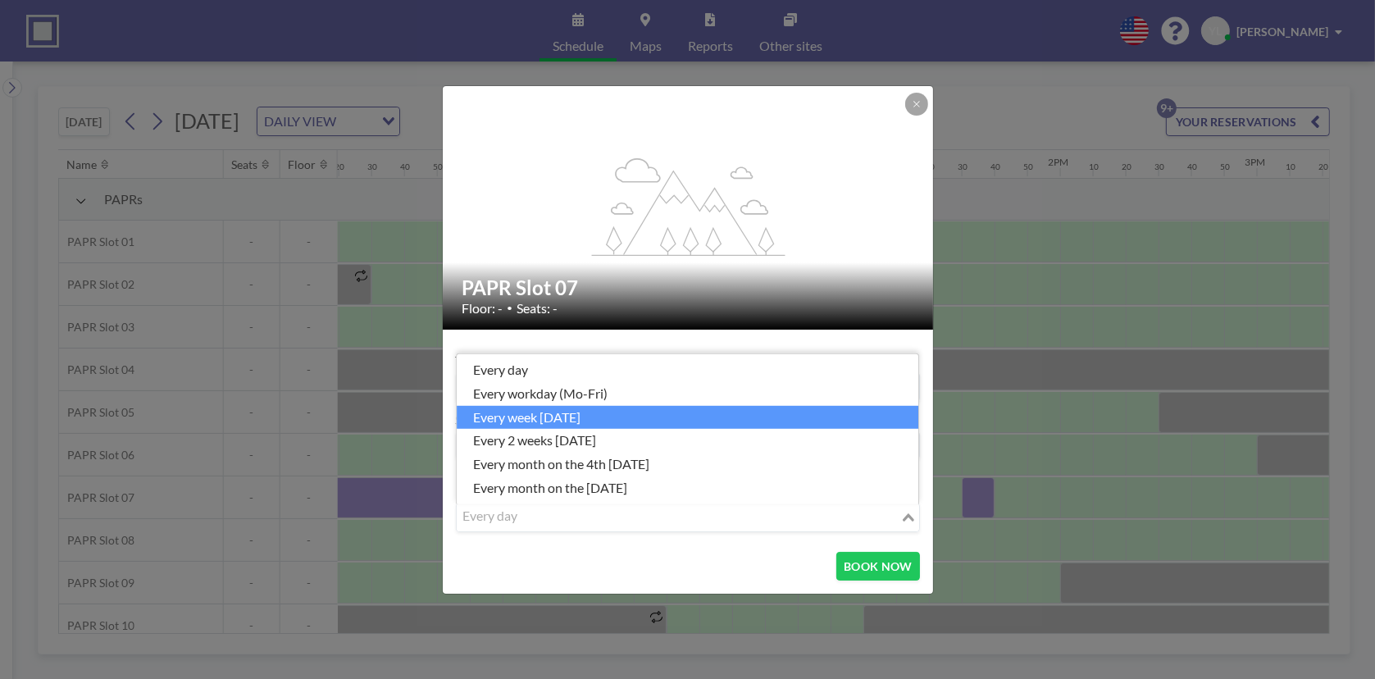
click at [621, 414] on li "every week [DATE]" at bounding box center [688, 417] width 462 height 24
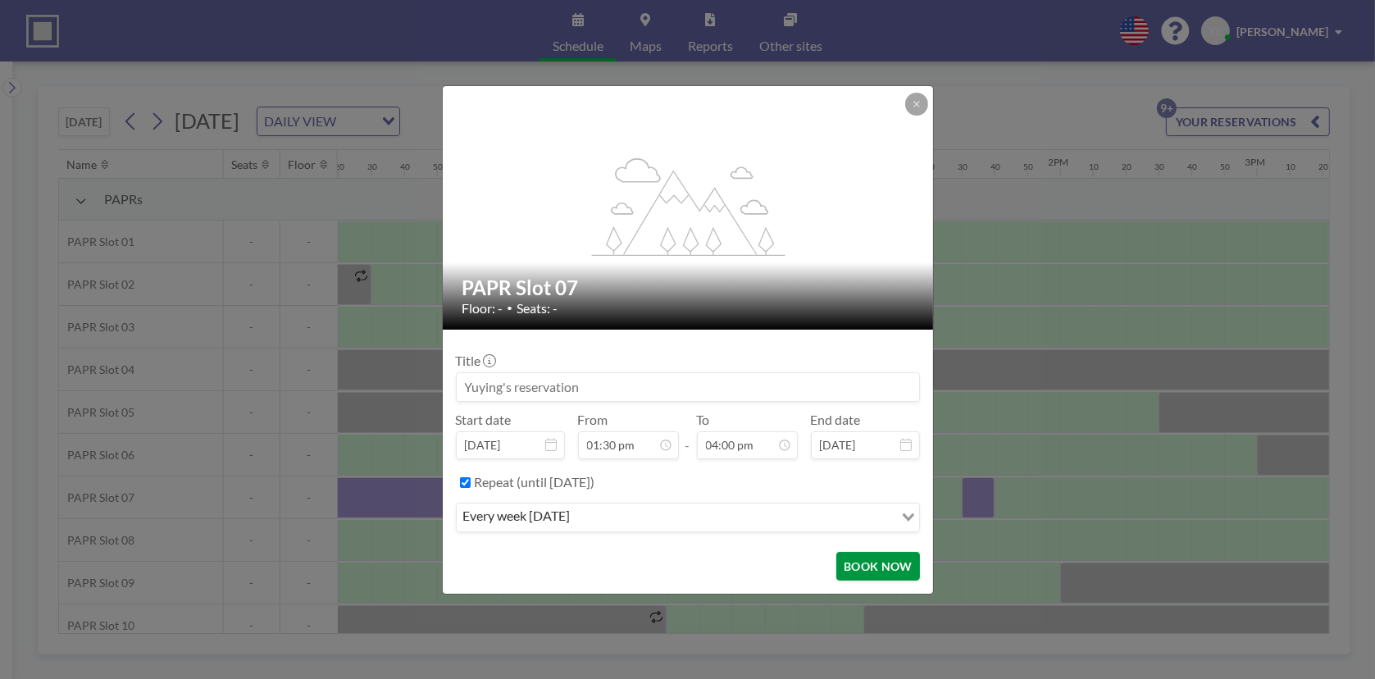
click at [900, 568] on button "BOOK NOW" at bounding box center [877, 566] width 83 height 29
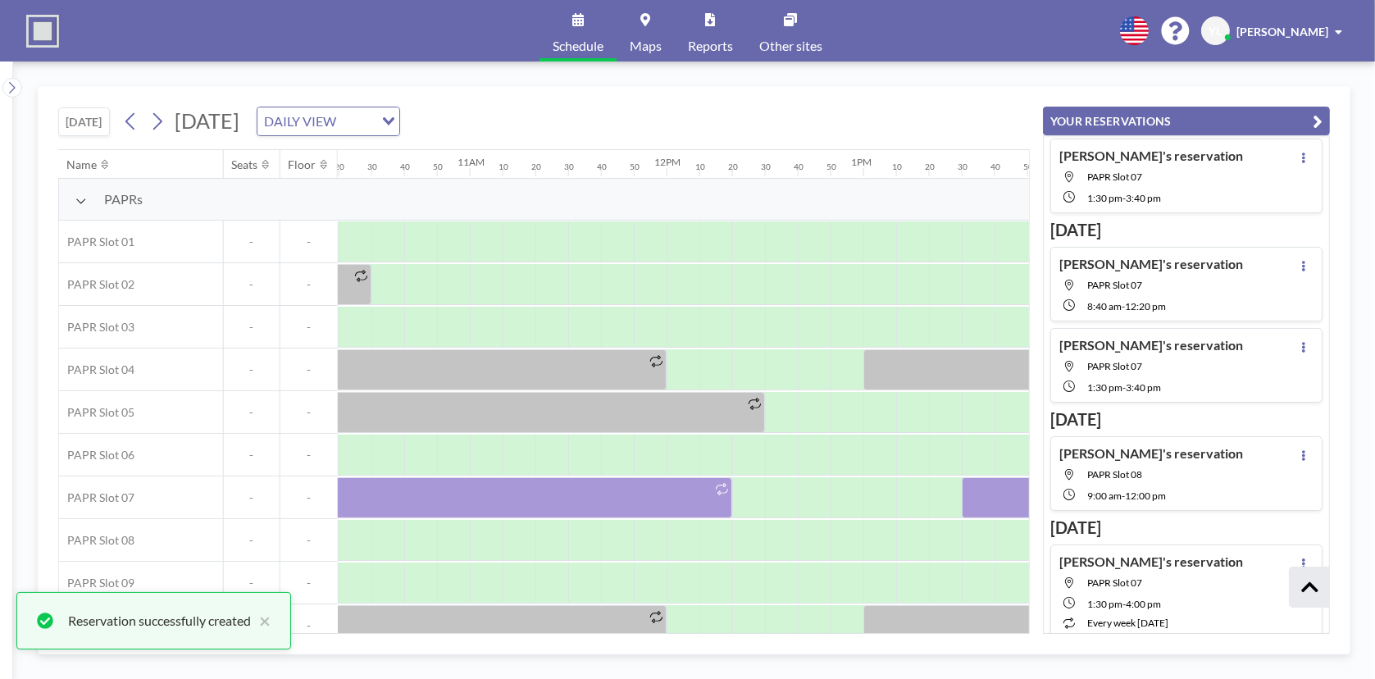
scroll to position [594, 0]
click at [157, 121] on icon at bounding box center [157, 121] width 16 height 25
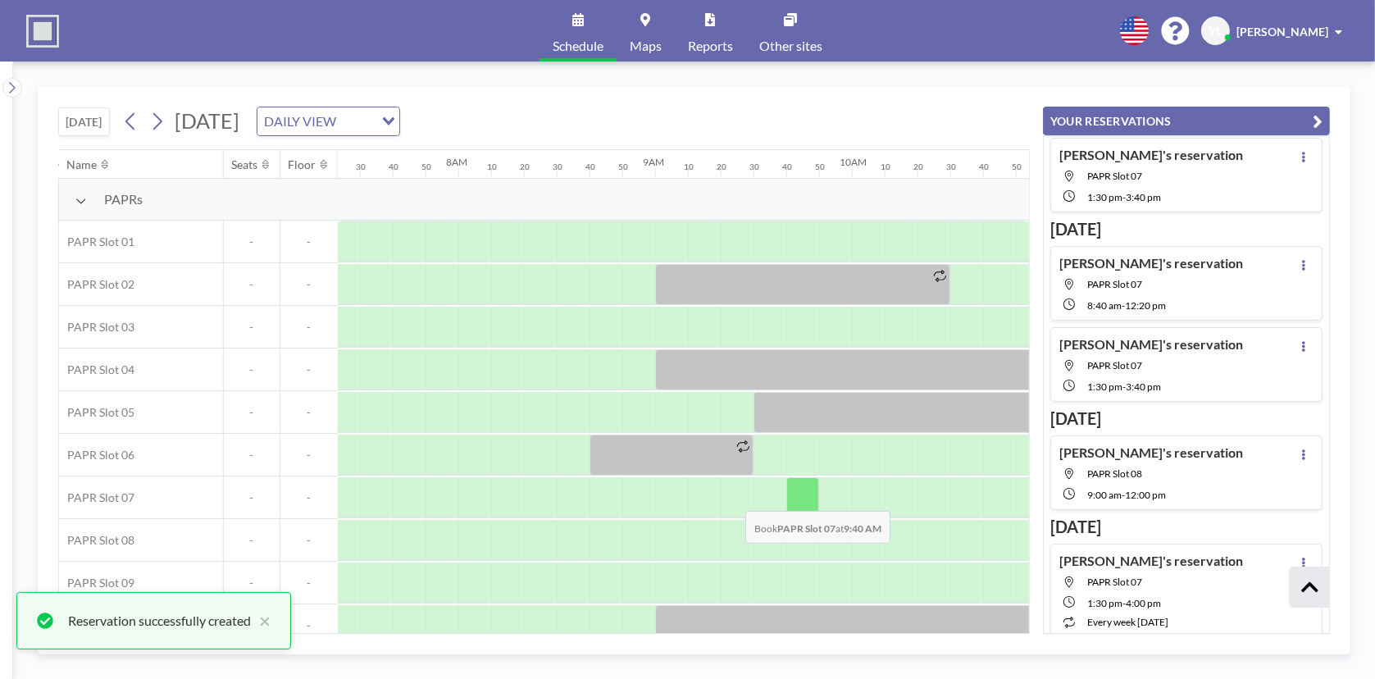
scroll to position [0, 1541]
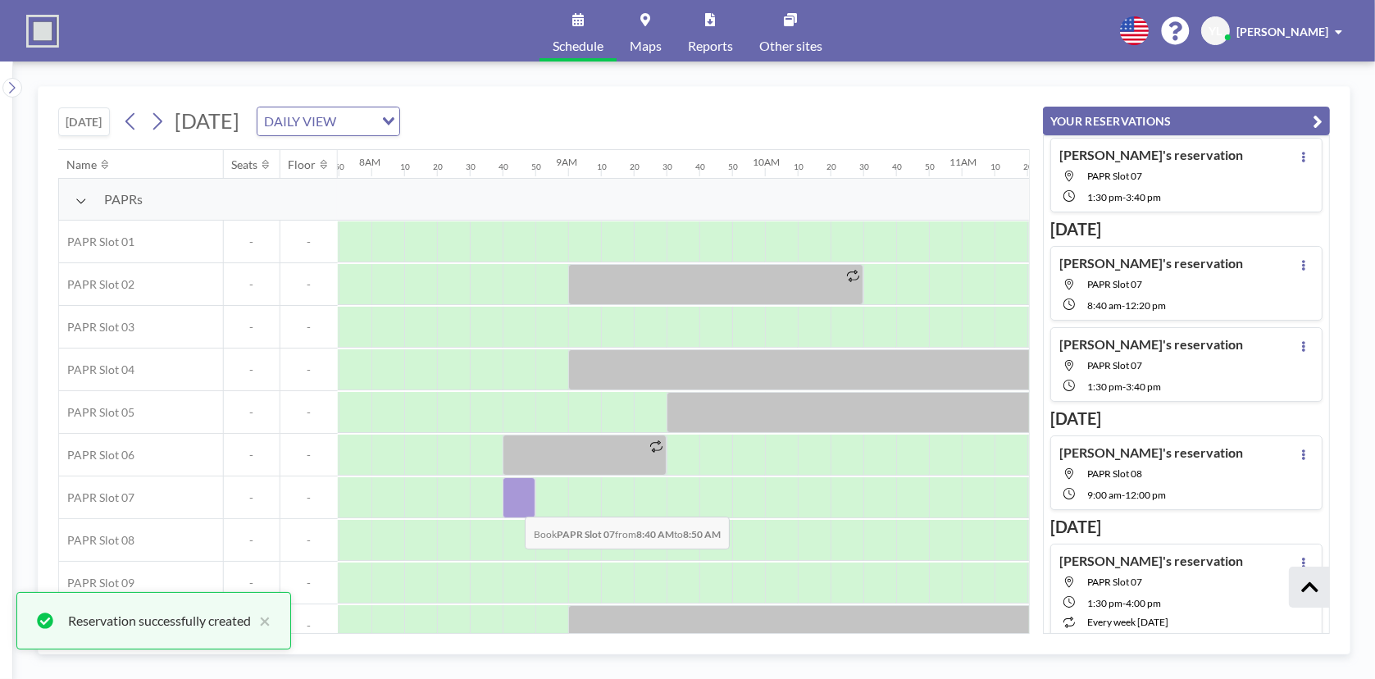
click at [512, 503] on div at bounding box center [519, 497] width 33 height 41
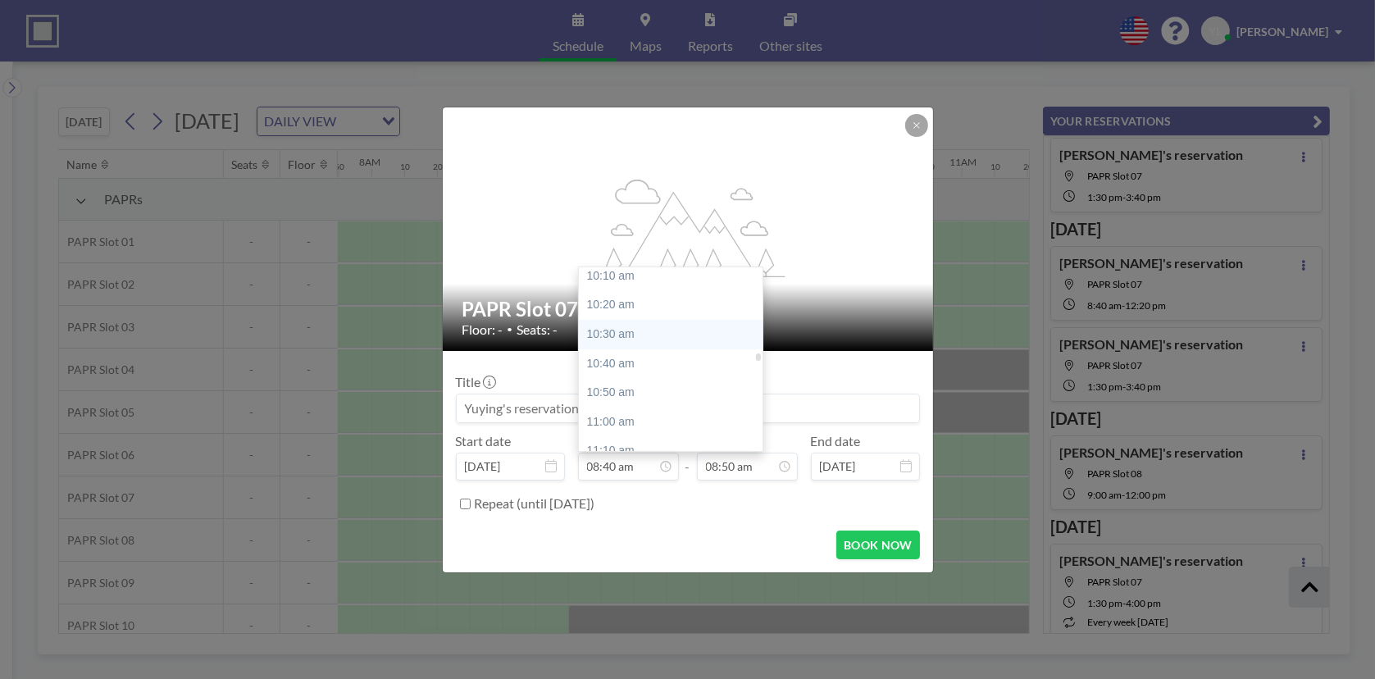
scroll to position [2009, 0]
click at [654, 366] on div "12:00 pm" at bounding box center [675, 374] width 192 height 30
type input "12:00 pm"
type input "12:10 pm"
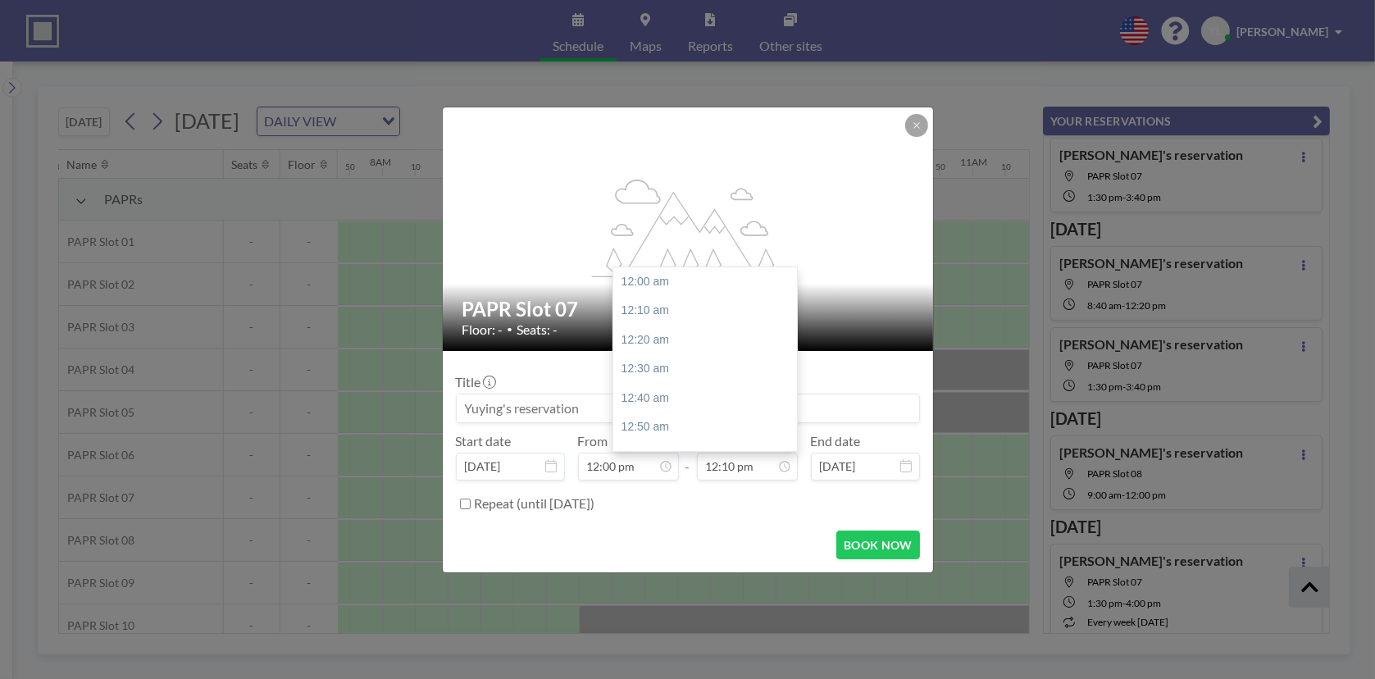
scroll to position [2128, 0]
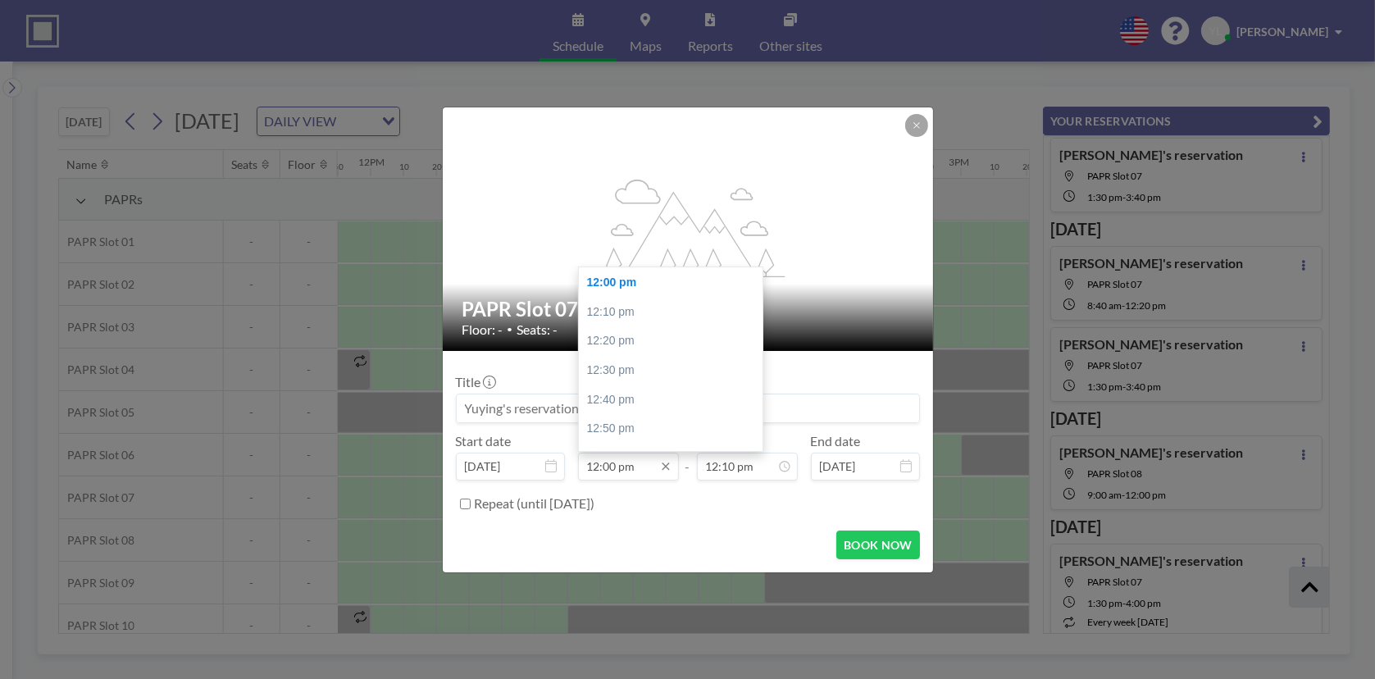
click at [602, 467] on input "12:00 pm" at bounding box center [628, 467] width 101 height 28
click at [635, 349] on div "08:40 am" at bounding box center [675, 355] width 192 height 30
type input "08:40 am"
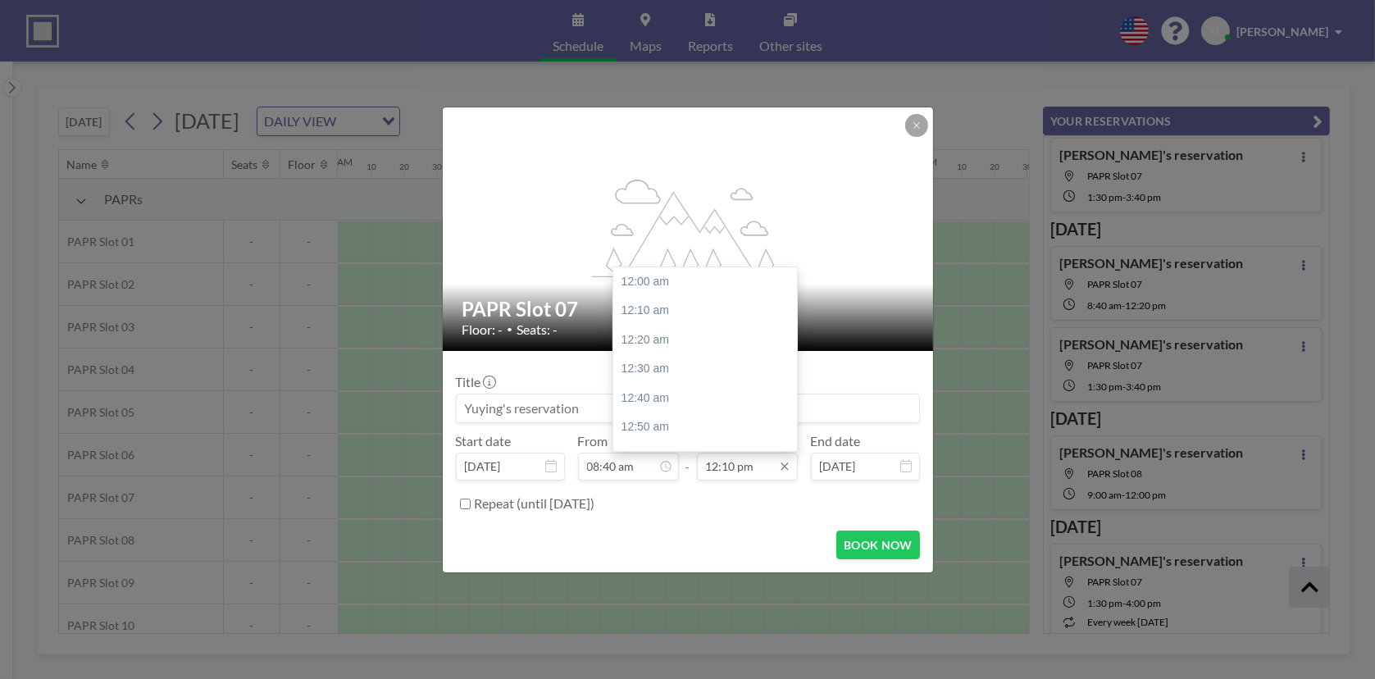
scroll to position [2128, 0]
click at [738, 466] on input "12:10 pm" at bounding box center [747, 467] width 101 height 28
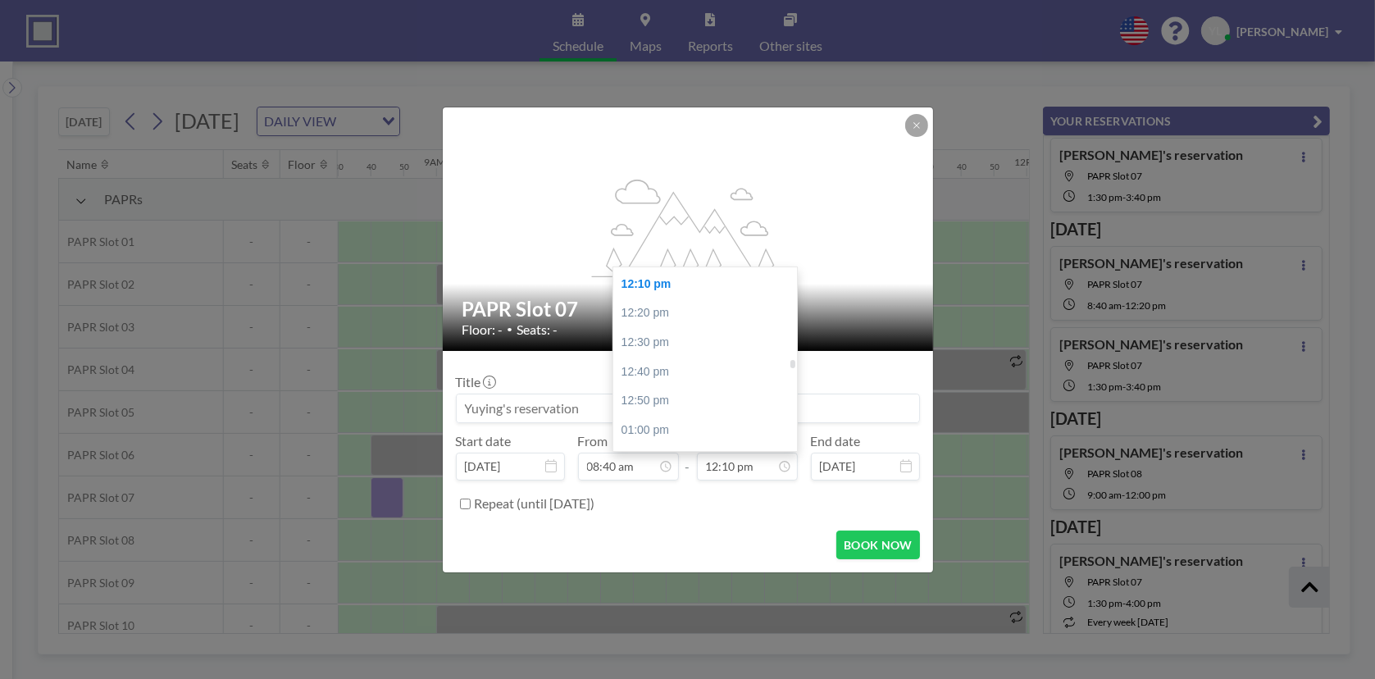
click at [705, 283] on div "12:10 pm" at bounding box center [709, 285] width 192 height 30
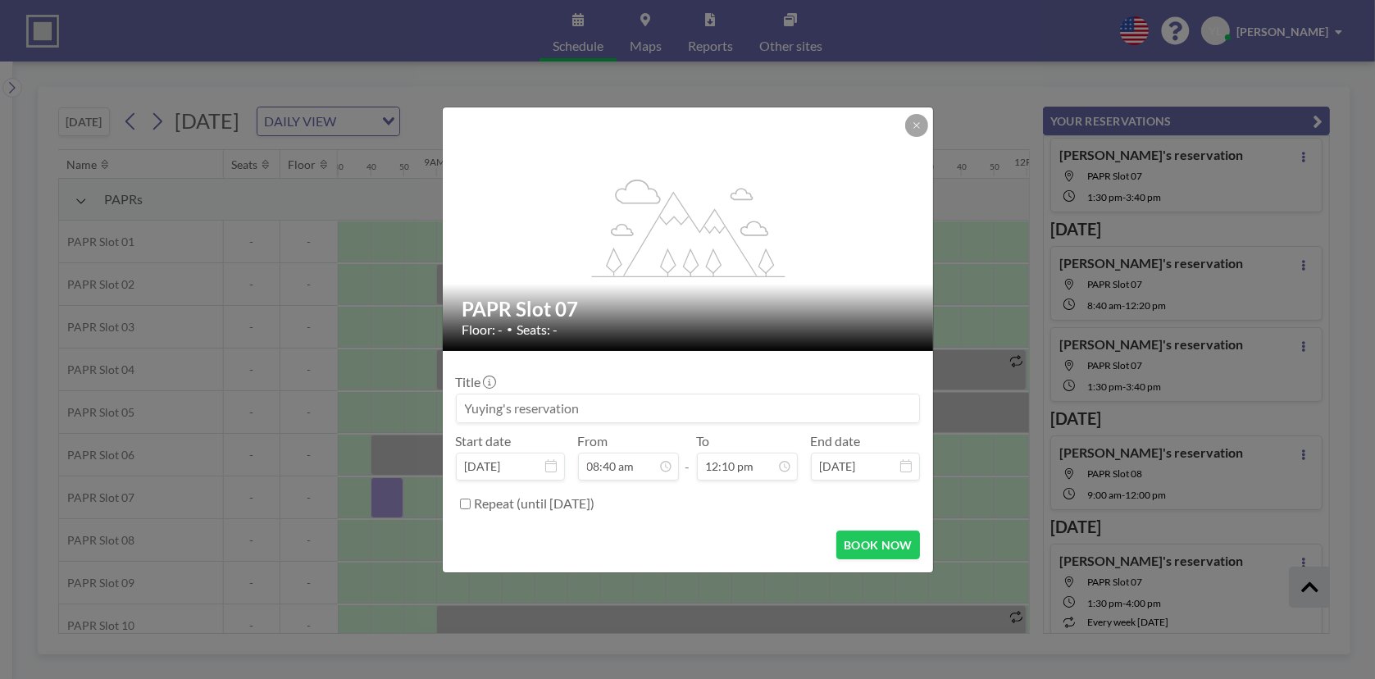
click at [506, 507] on label "Repeat (until [DATE])" at bounding box center [535, 503] width 121 height 16
click at [471, 507] on input "Repeat (until [DATE])" at bounding box center [465, 503] width 11 height 11
checkbox input "true"
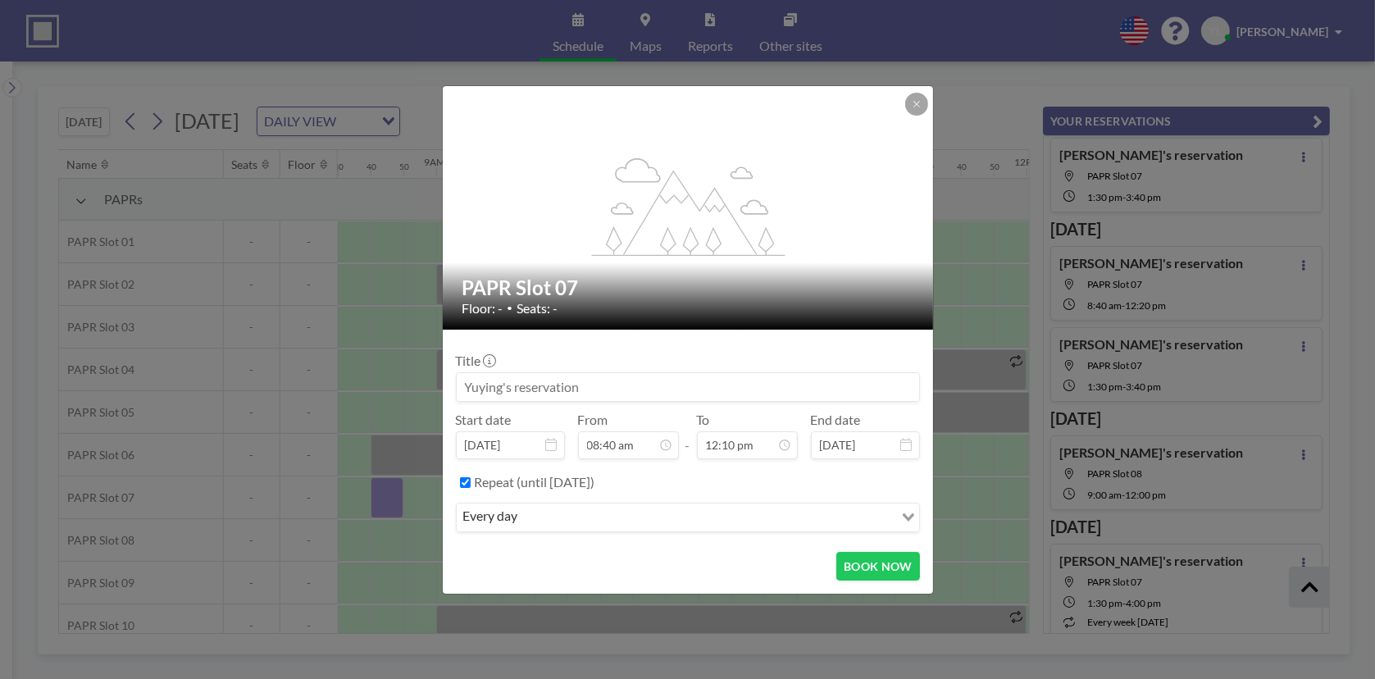
click at [597, 518] on input "Search for option" at bounding box center [707, 517] width 369 height 21
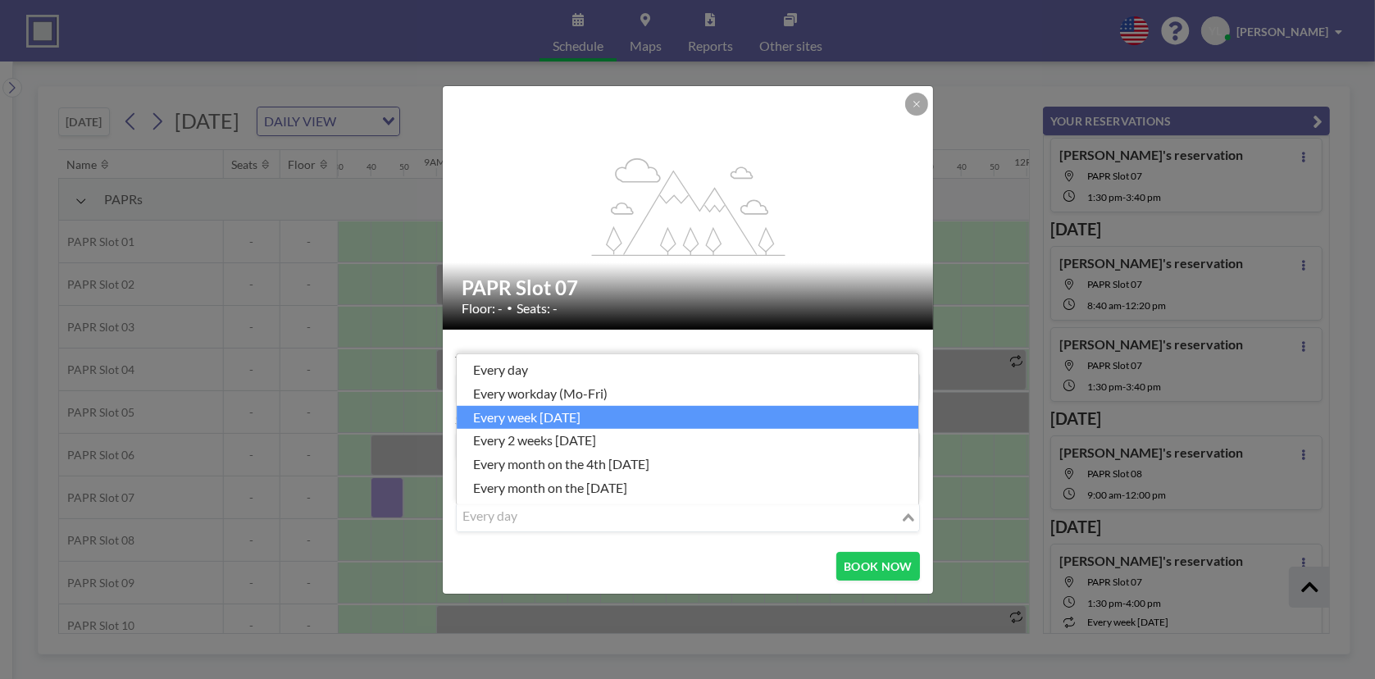
click at [644, 419] on li "every week [DATE]" at bounding box center [688, 417] width 462 height 24
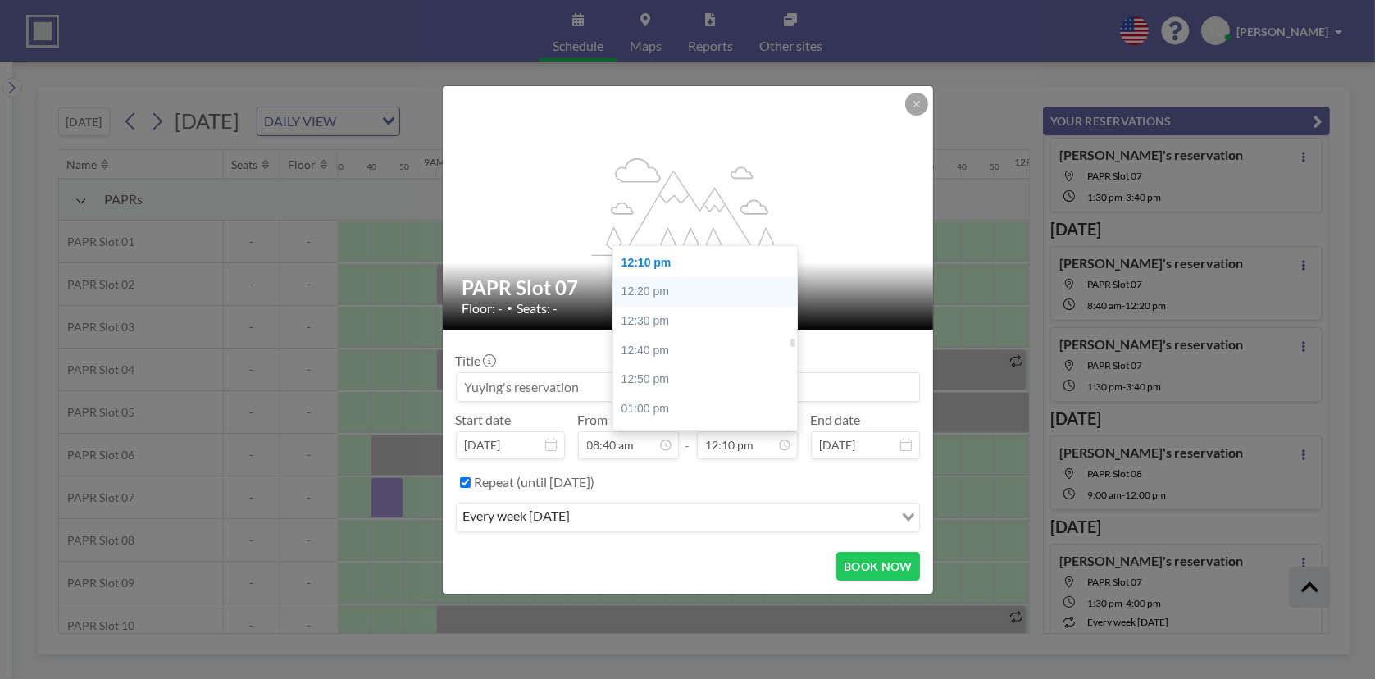
click at [676, 280] on div "12:20 pm" at bounding box center [709, 292] width 192 height 30
type input "12:20 pm"
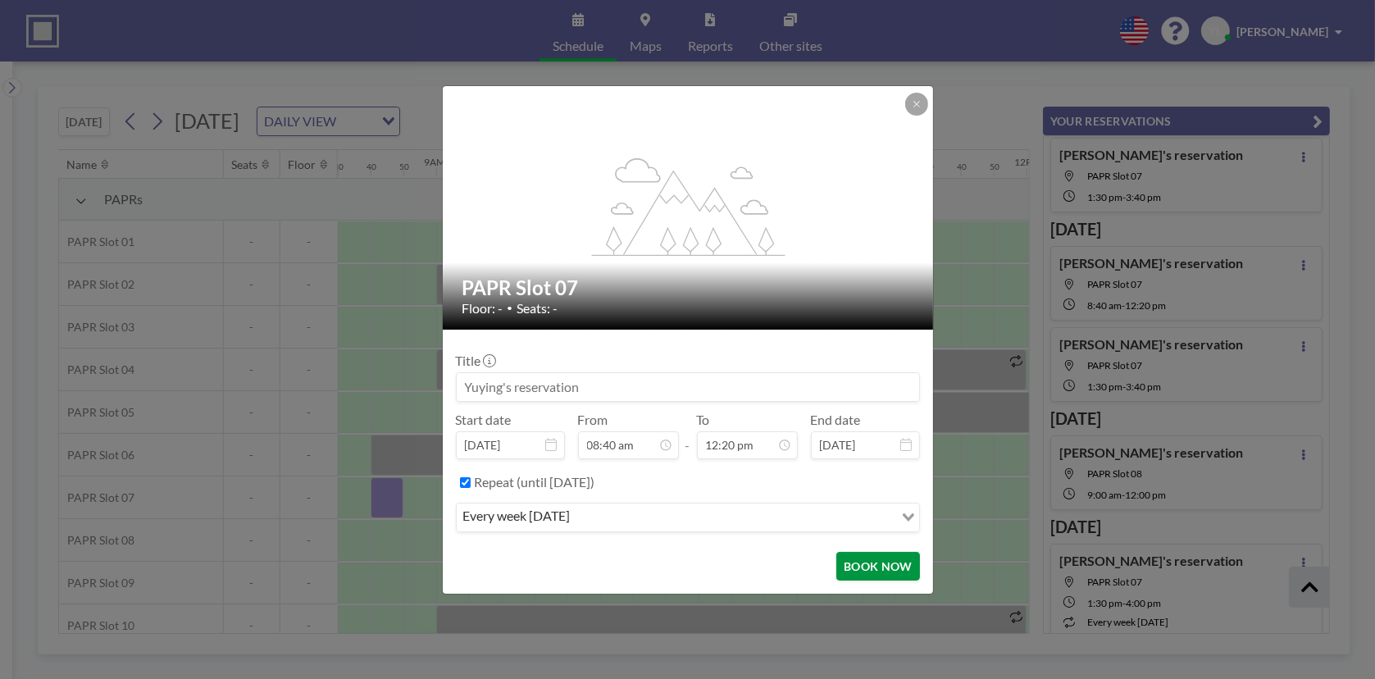
click at [885, 568] on button "BOOK NOW" at bounding box center [877, 566] width 83 height 29
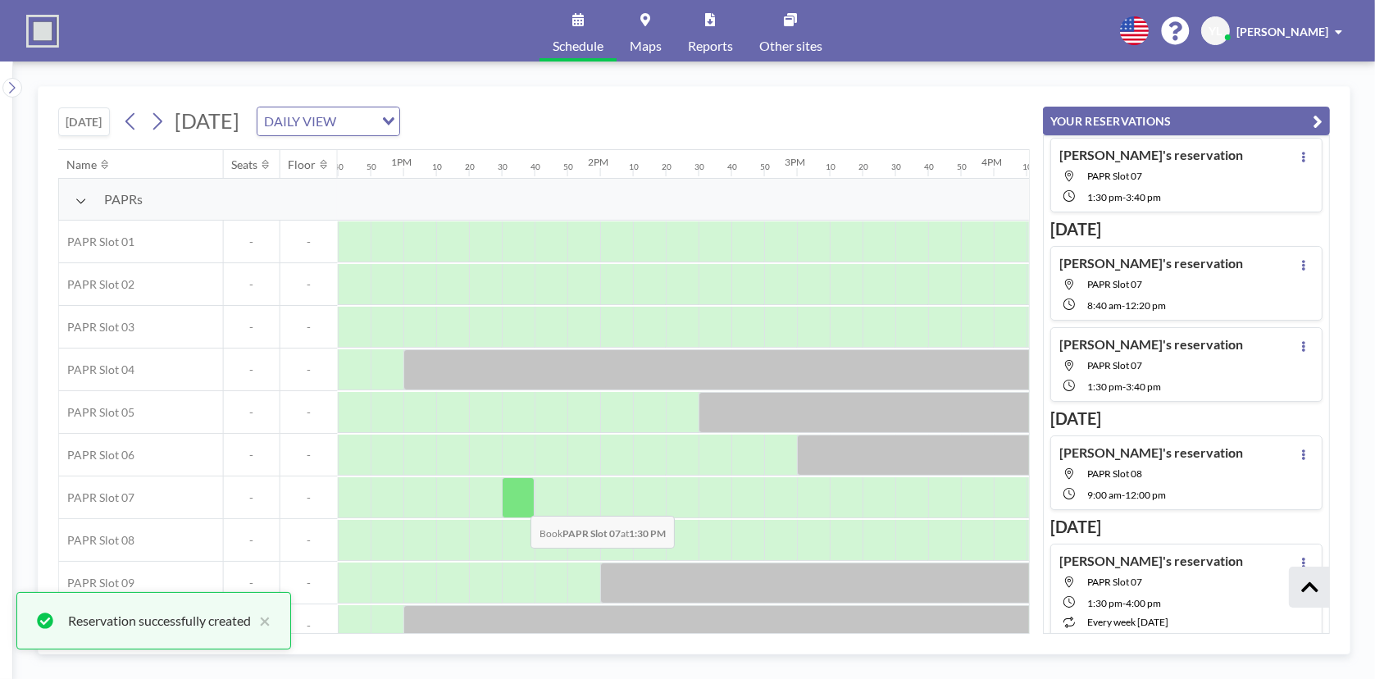
click at [517, 503] on div at bounding box center [518, 497] width 33 height 41
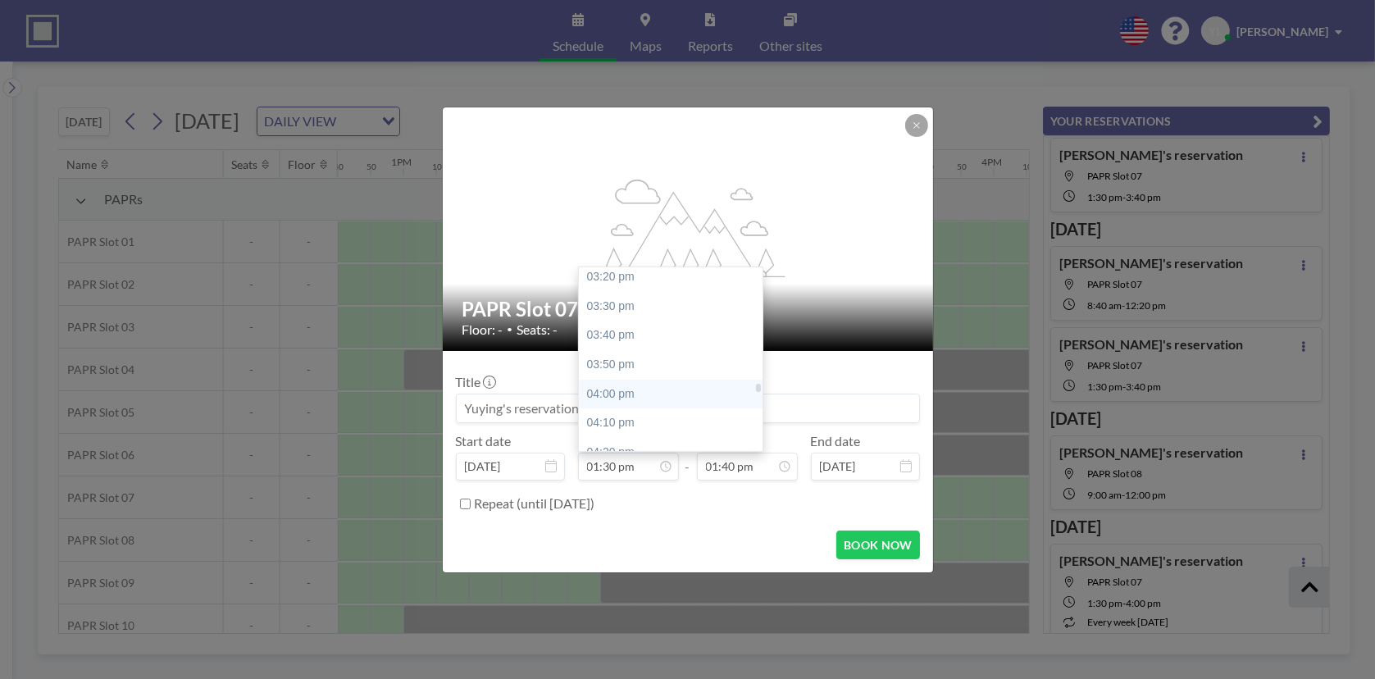
click at [642, 391] on div "04:00 pm" at bounding box center [675, 395] width 192 height 30
type input "04:00 pm"
type input "04:10 pm"
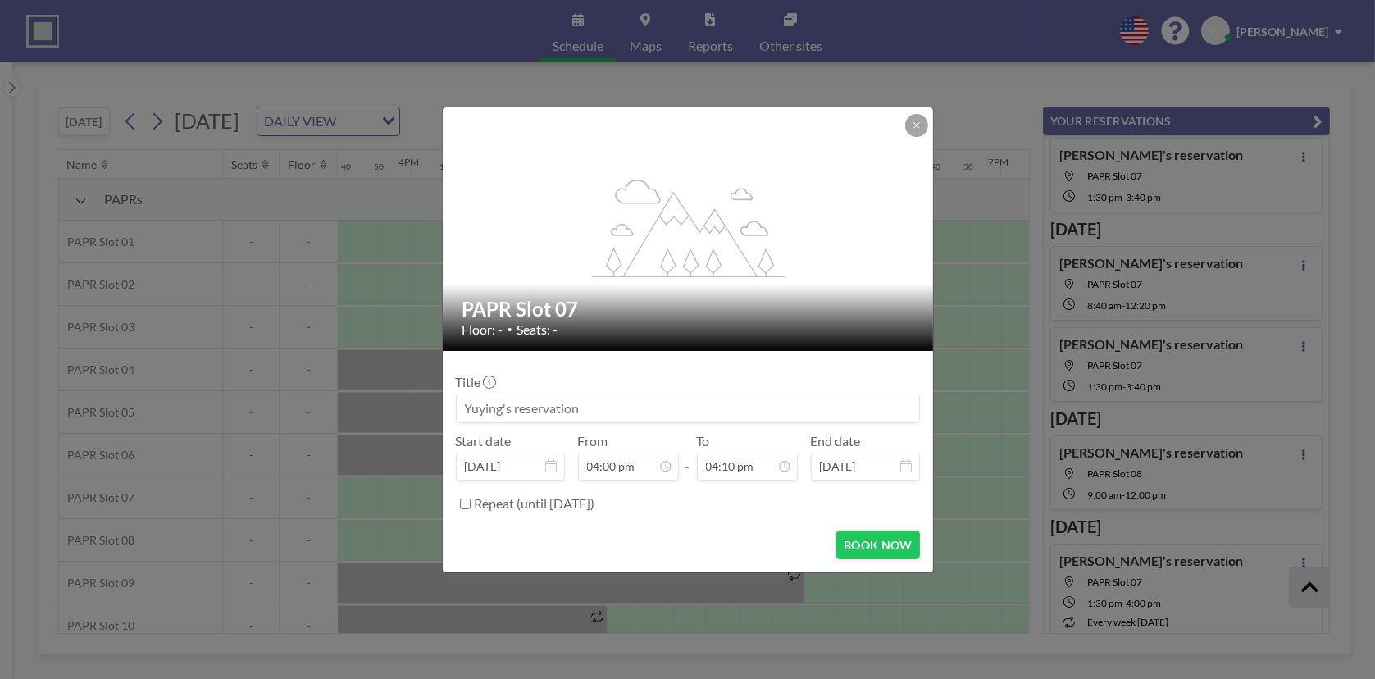
click at [532, 503] on label "Repeat (until [DATE])" at bounding box center [535, 503] width 121 height 16
click at [471, 503] on input "Repeat (until [DATE])" at bounding box center [465, 503] width 11 height 11
checkbox input "true"
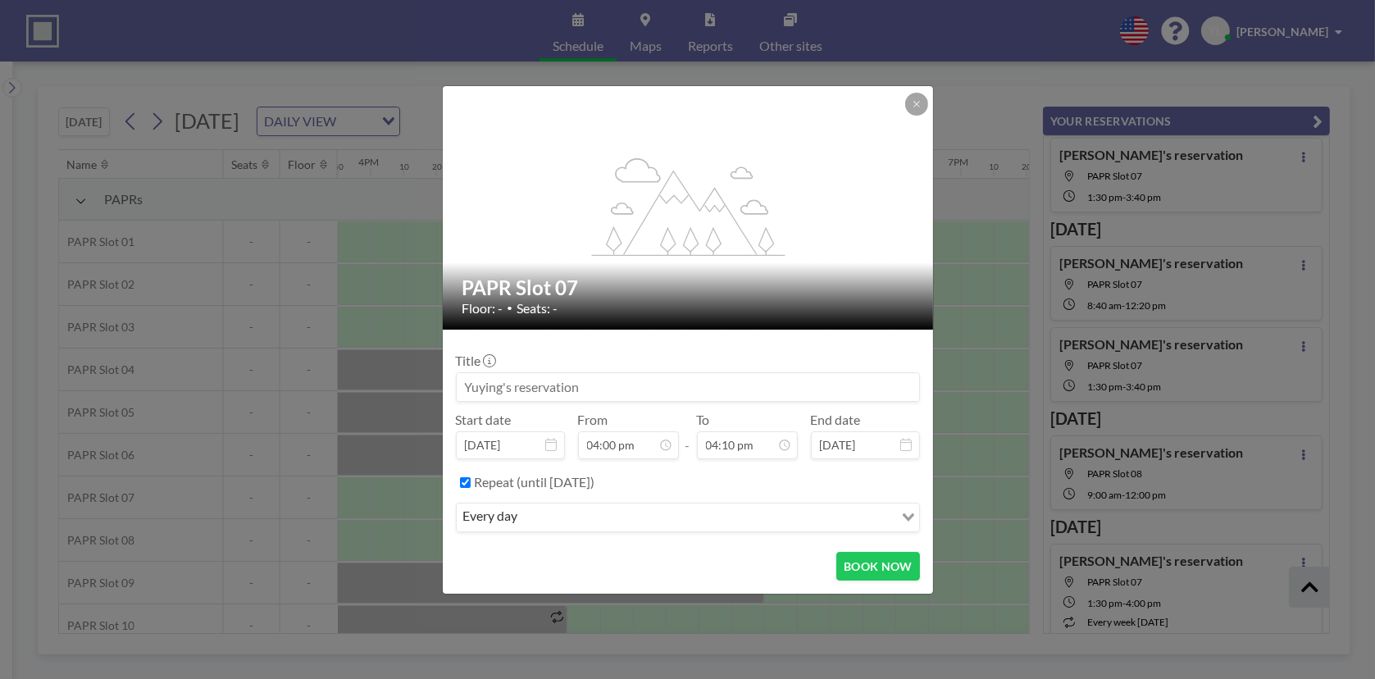
click at [603, 498] on div "Repeat (until [DATE]) every day Loading..." at bounding box center [688, 504] width 464 height 70
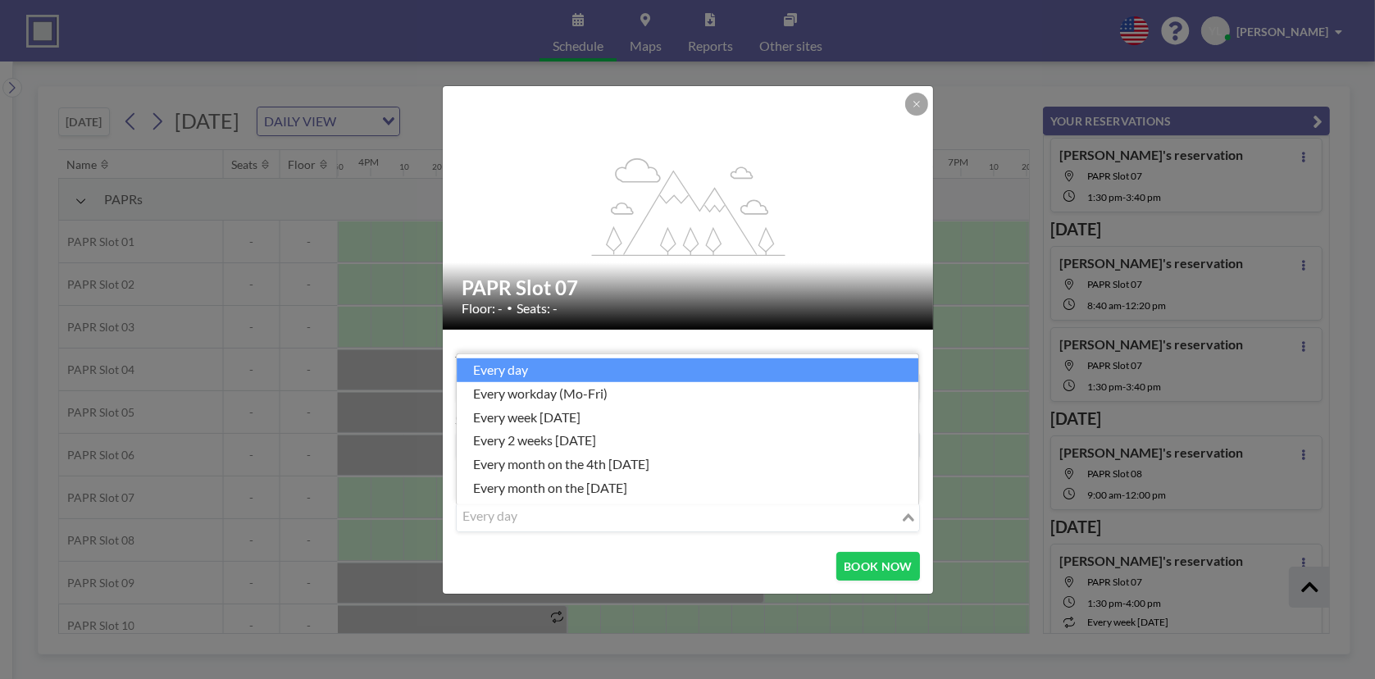
click at [603, 512] on input "Search for option" at bounding box center [678, 517] width 440 height 21
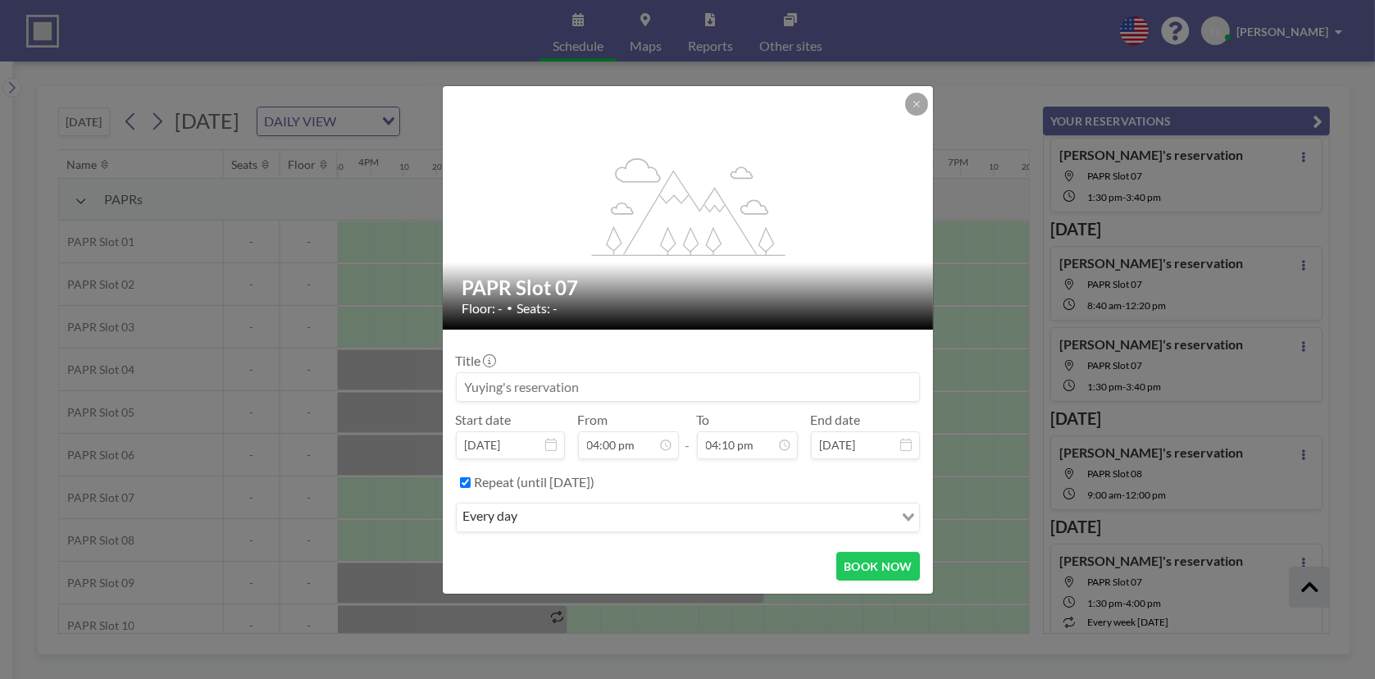
click at [730, 319] on div "PAPR Slot 07 Floor: - • Seats: -" at bounding box center [689, 295] width 492 height 67
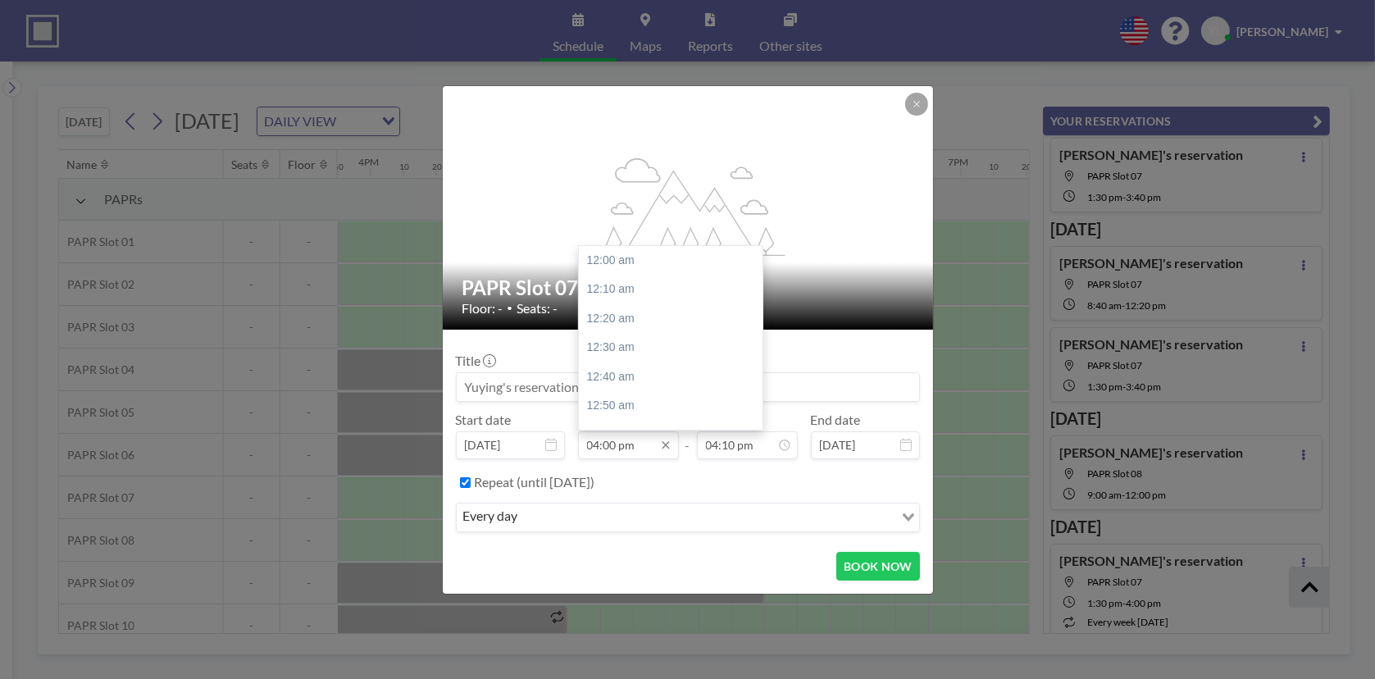
click at [629, 448] on input "04:00 pm" at bounding box center [628, 445] width 101 height 28
click at [640, 404] on div "01:30 pm" at bounding box center [675, 400] width 192 height 30
type input "01:30 pm"
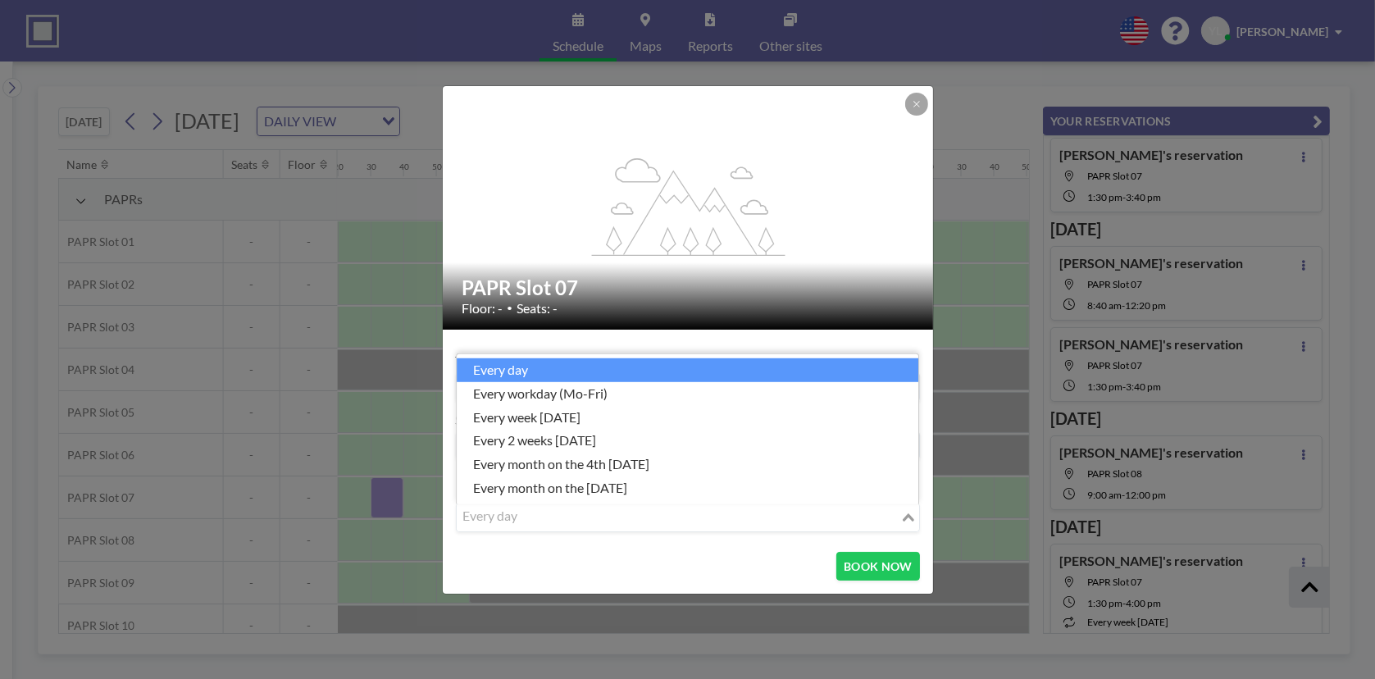
click at [669, 519] on input "Search for option" at bounding box center [678, 517] width 440 height 21
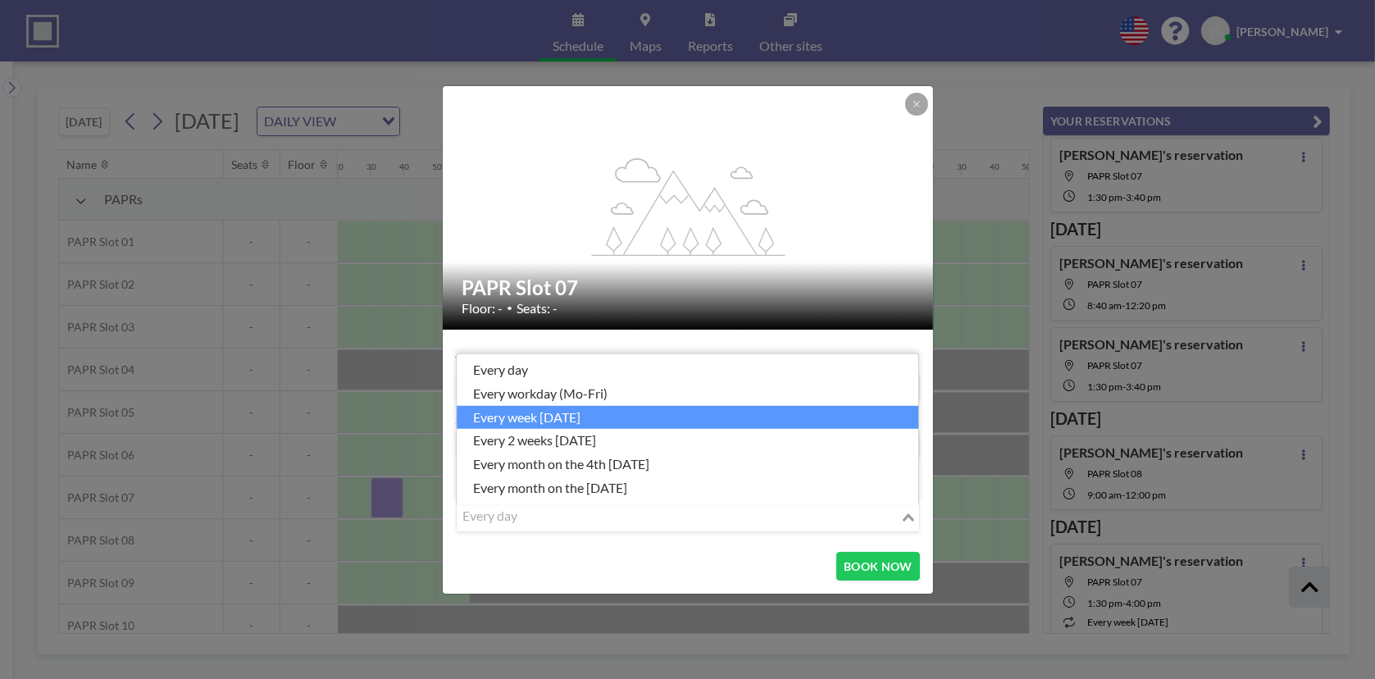
click at [642, 421] on li "every week [DATE]" at bounding box center [688, 417] width 462 height 24
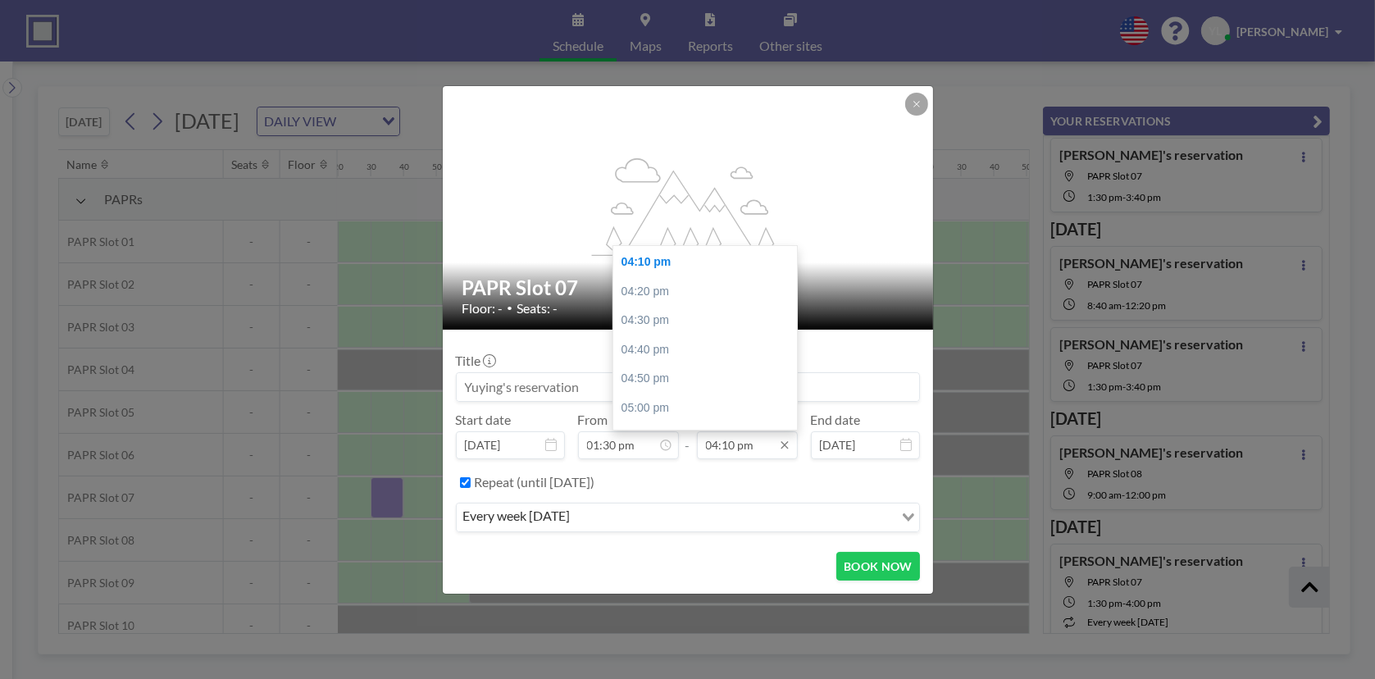
click at [754, 444] on input "04:10 pm" at bounding box center [747, 445] width 101 height 28
click at [670, 314] on div "04:00 pm" at bounding box center [709, 316] width 192 height 30
type input "04:00 pm"
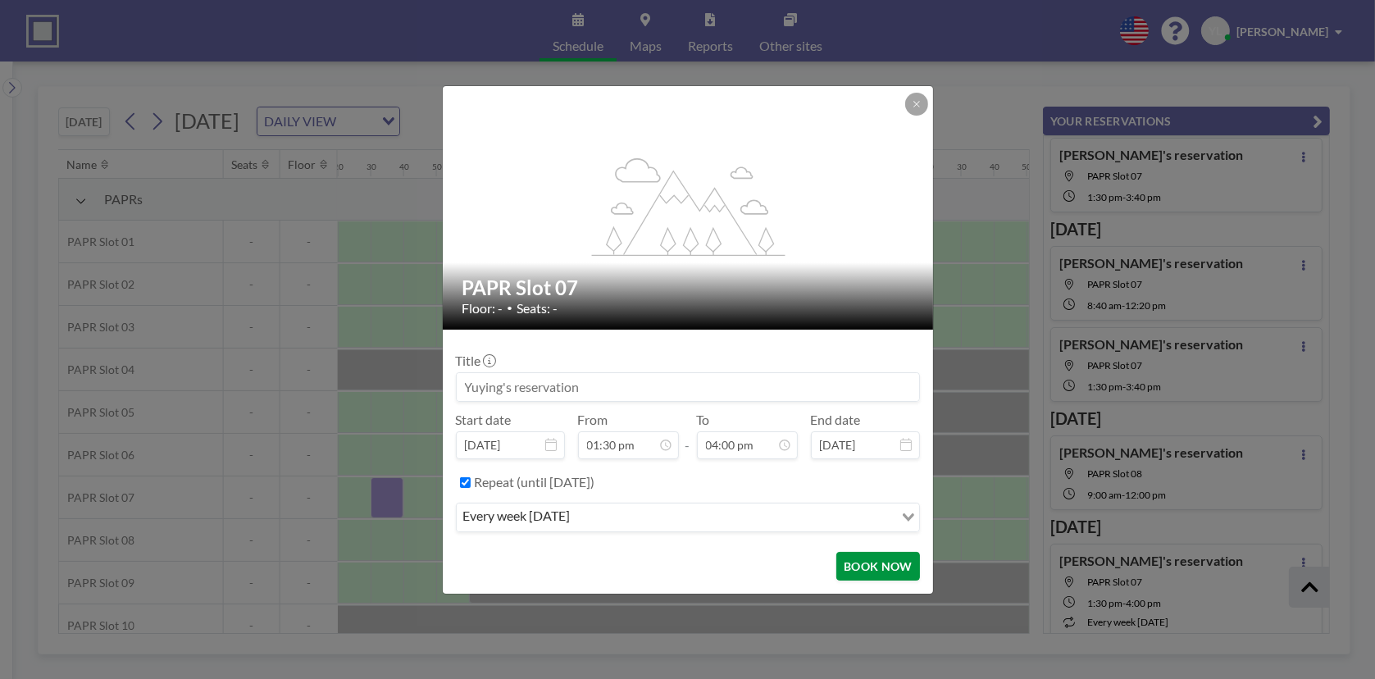
click at [893, 555] on button "BOOK NOW" at bounding box center [877, 566] width 83 height 29
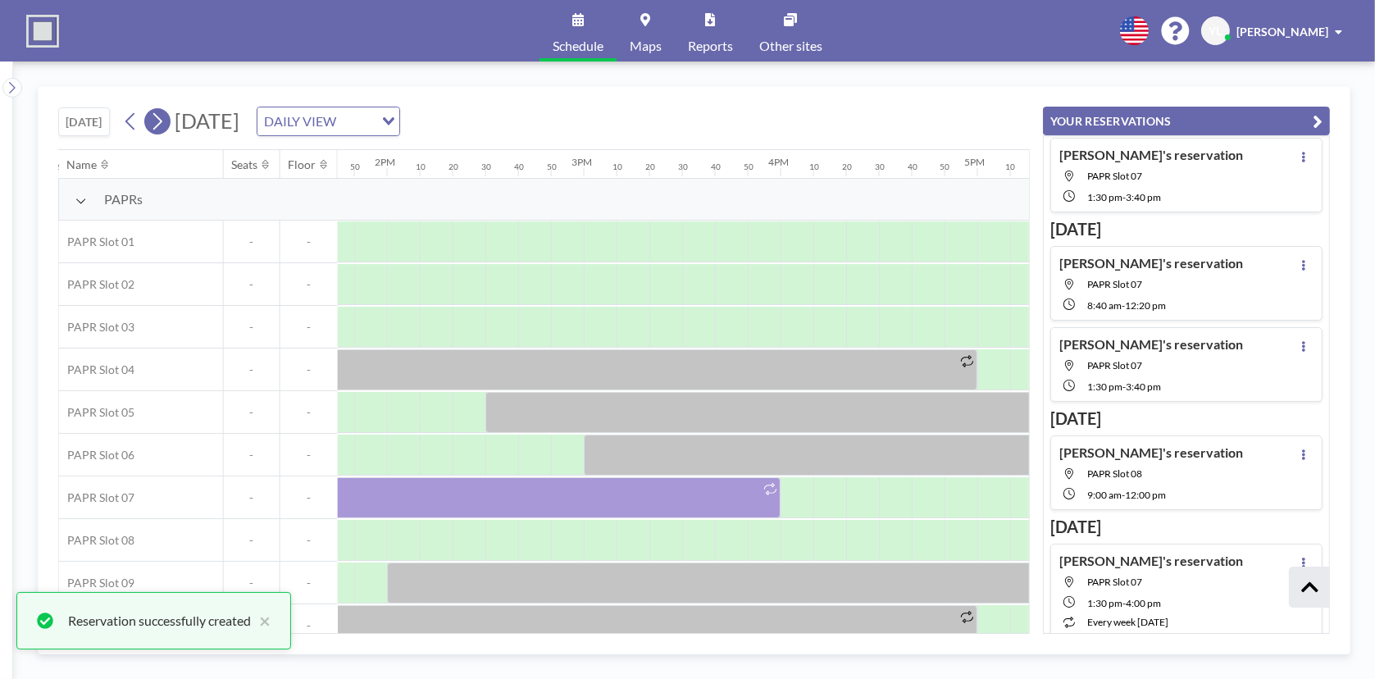
click at [157, 125] on icon at bounding box center [157, 121] width 16 height 25
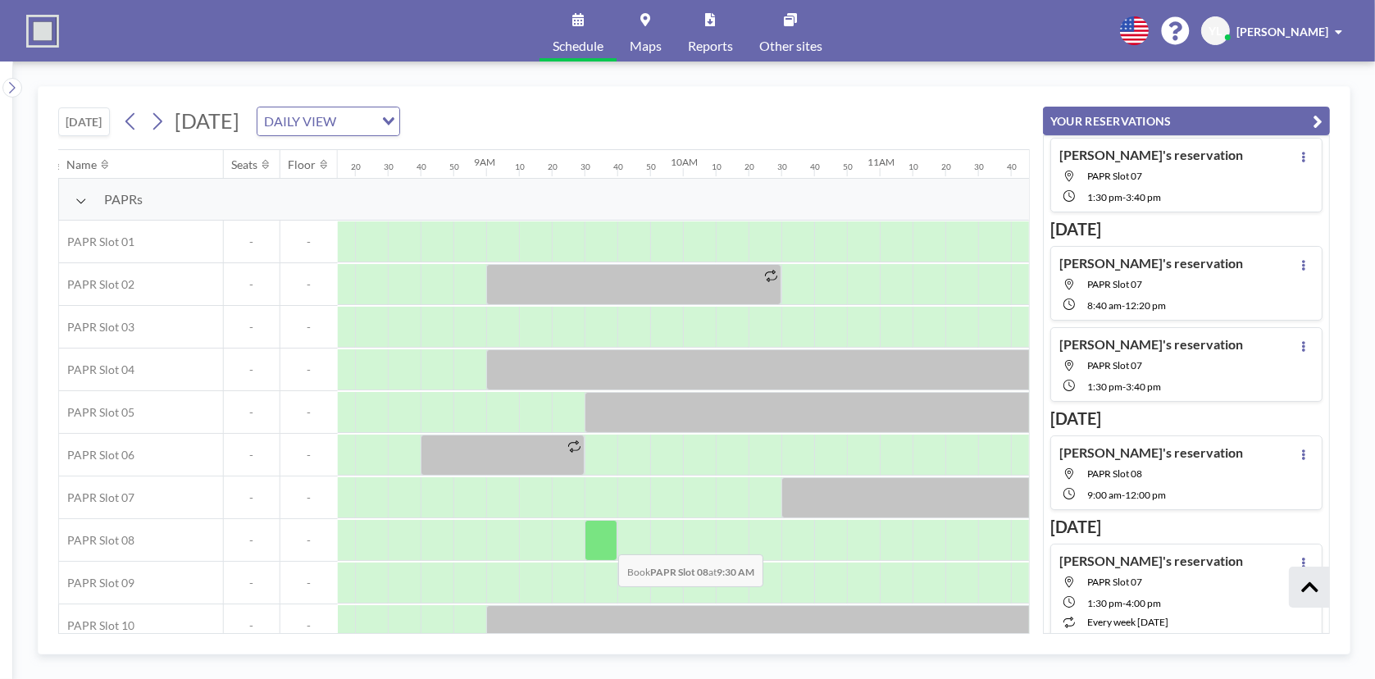
click at [605, 541] on div at bounding box center [601, 540] width 33 height 41
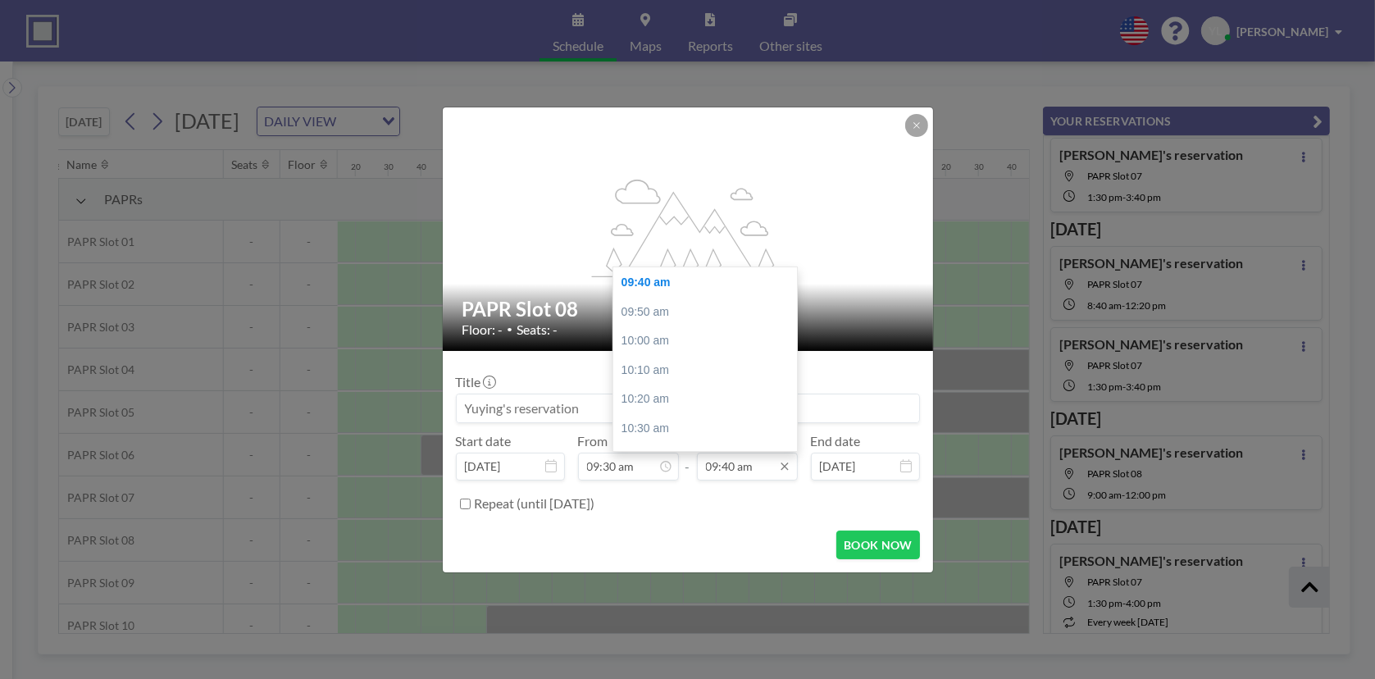
click at [746, 467] on input "09:40 am" at bounding box center [747, 467] width 101 height 28
click at [683, 430] on div "12:00 pm" at bounding box center [709, 445] width 192 height 30
type input "12:00 pm"
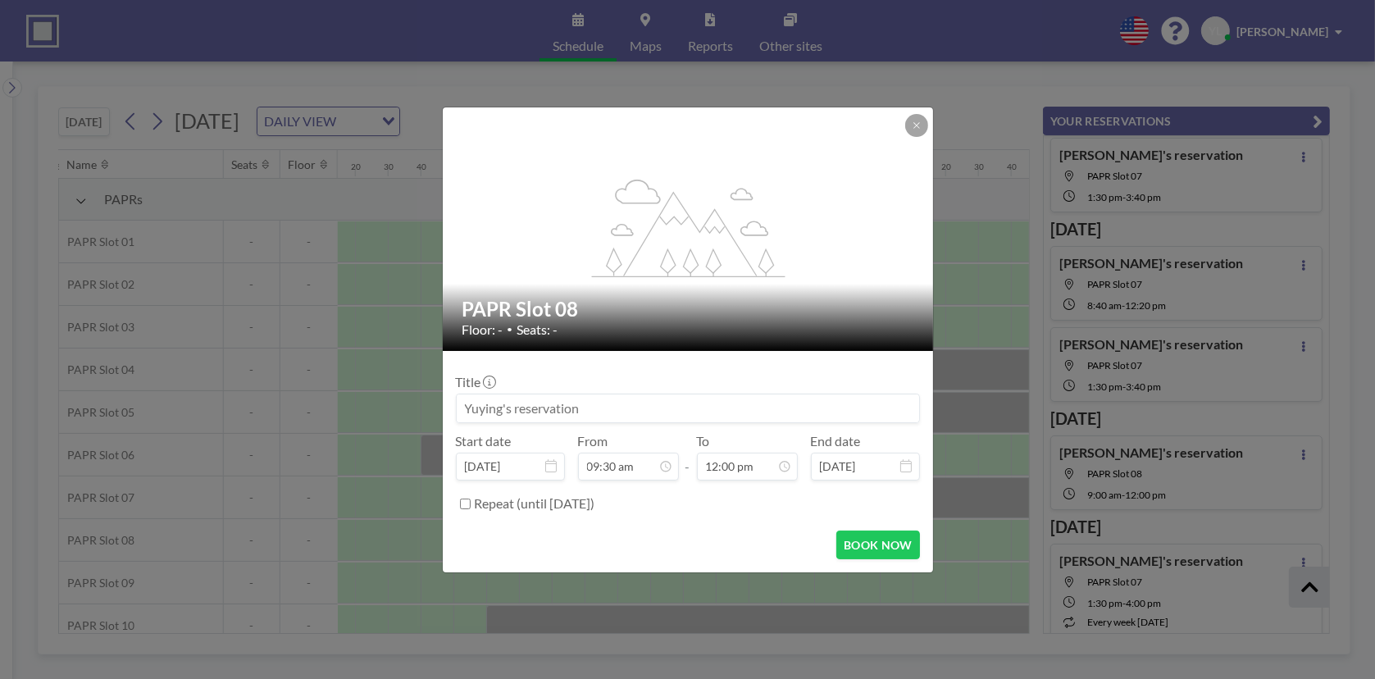
click at [571, 503] on label "Repeat (until [DATE])" at bounding box center [535, 503] width 121 height 16
click at [471, 503] on input "Repeat (until [DATE])" at bounding box center [465, 503] width 11 height 11
checkbox input "true"
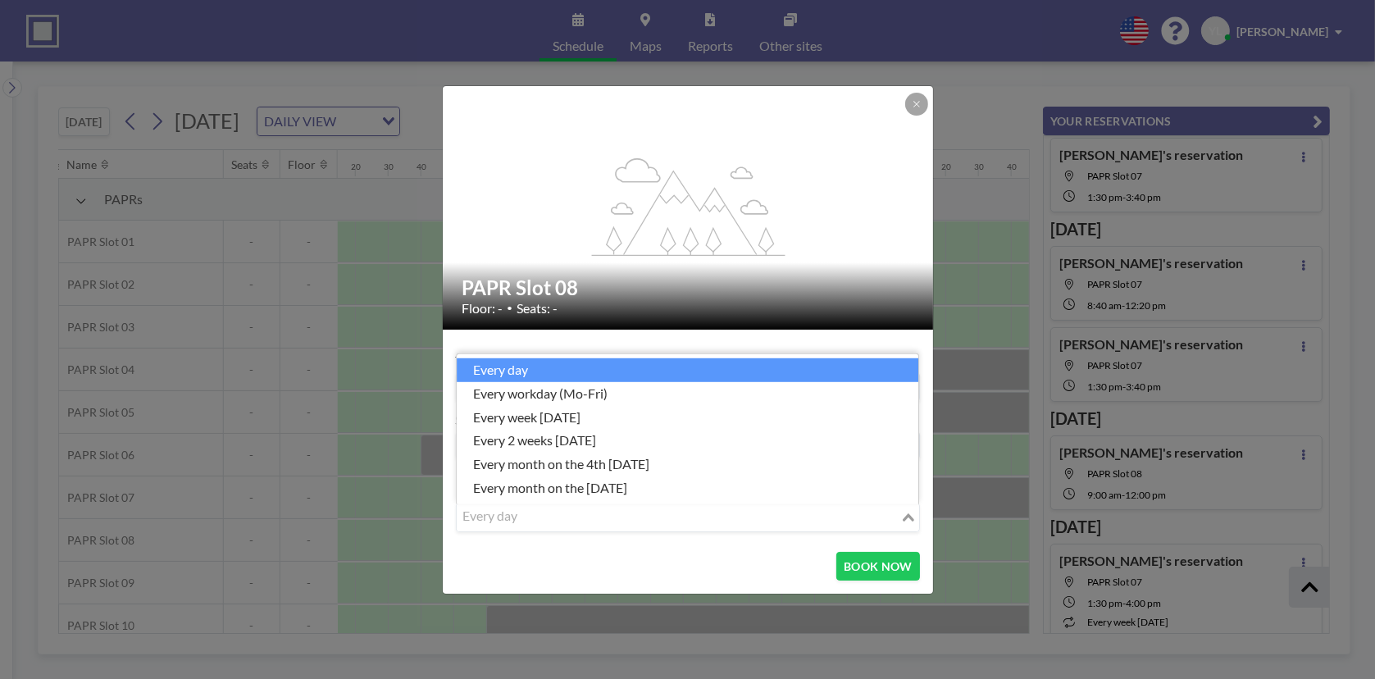
click at [580, 516] on input "Search for option" at bounding box center [678, 517] width 440 height 21
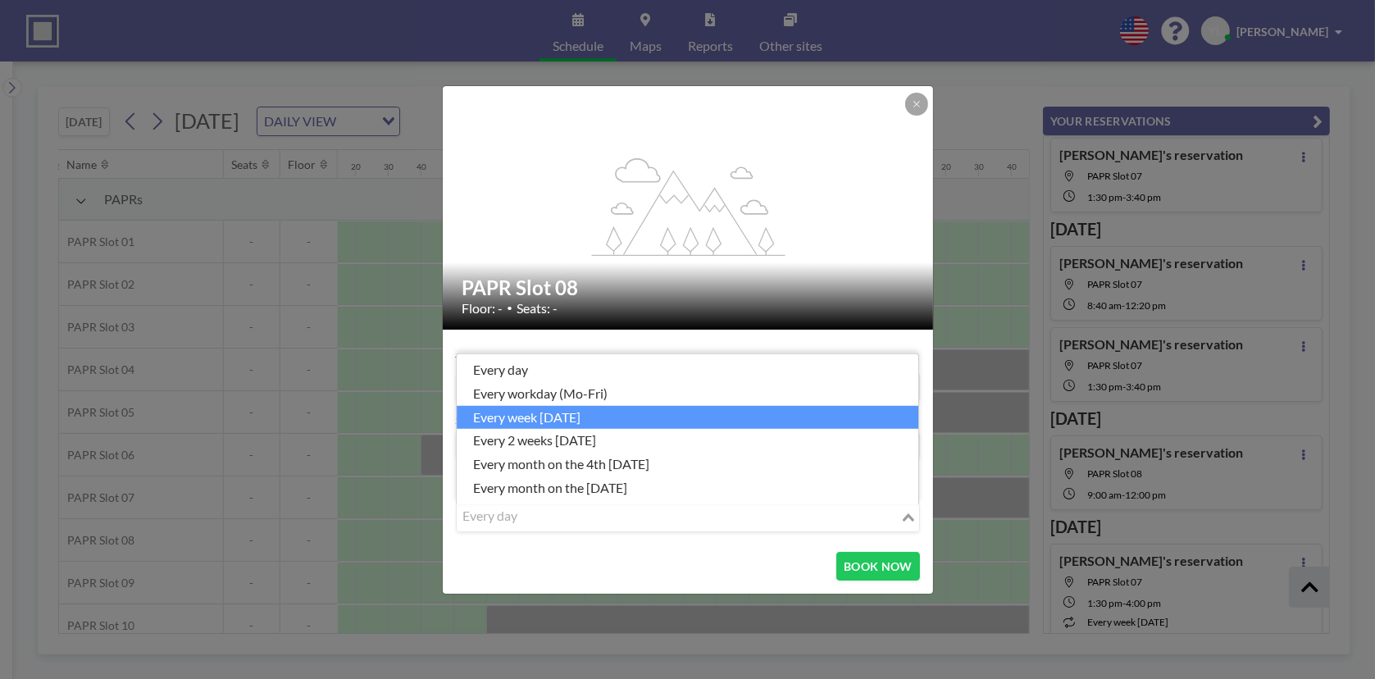
click at [610, 421] on li "every week [DATE]" at bounding box center [688, 417] width 462 height 24
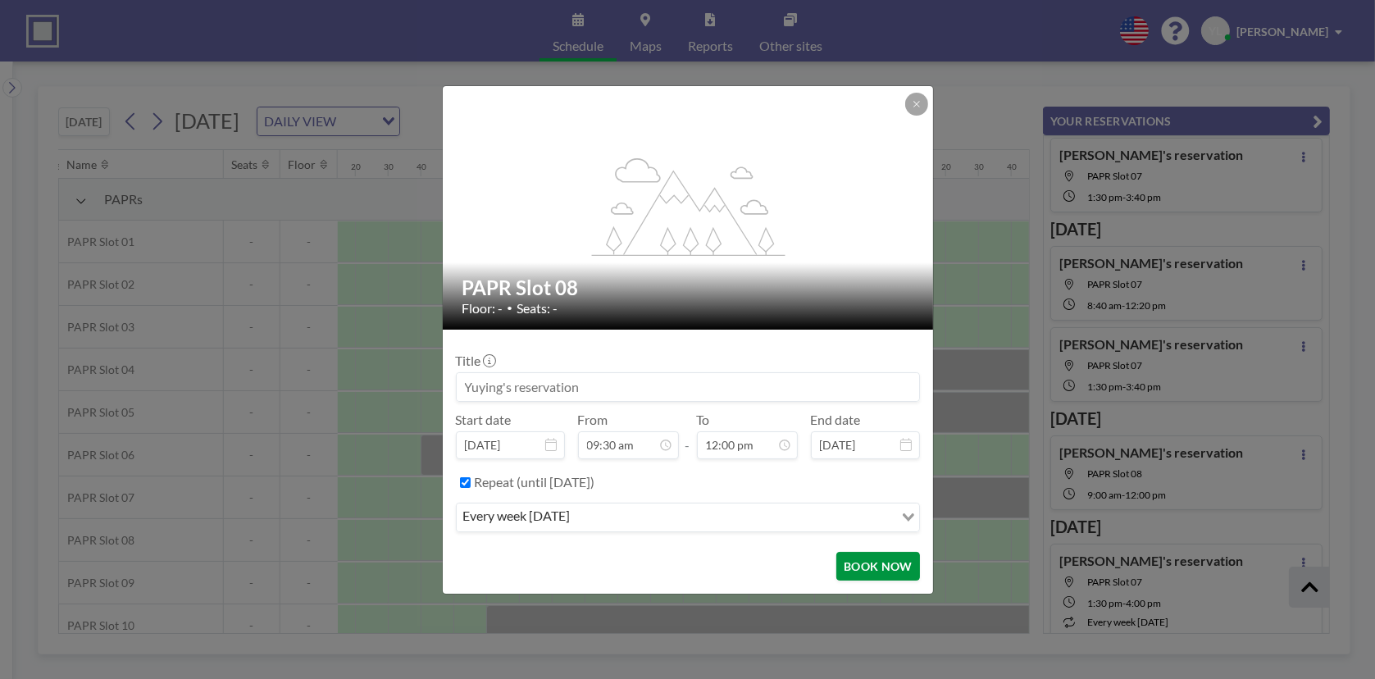
click at [883, 562] on button "BOOK NOW" at bounding box center [877, 566] width 83 height 29
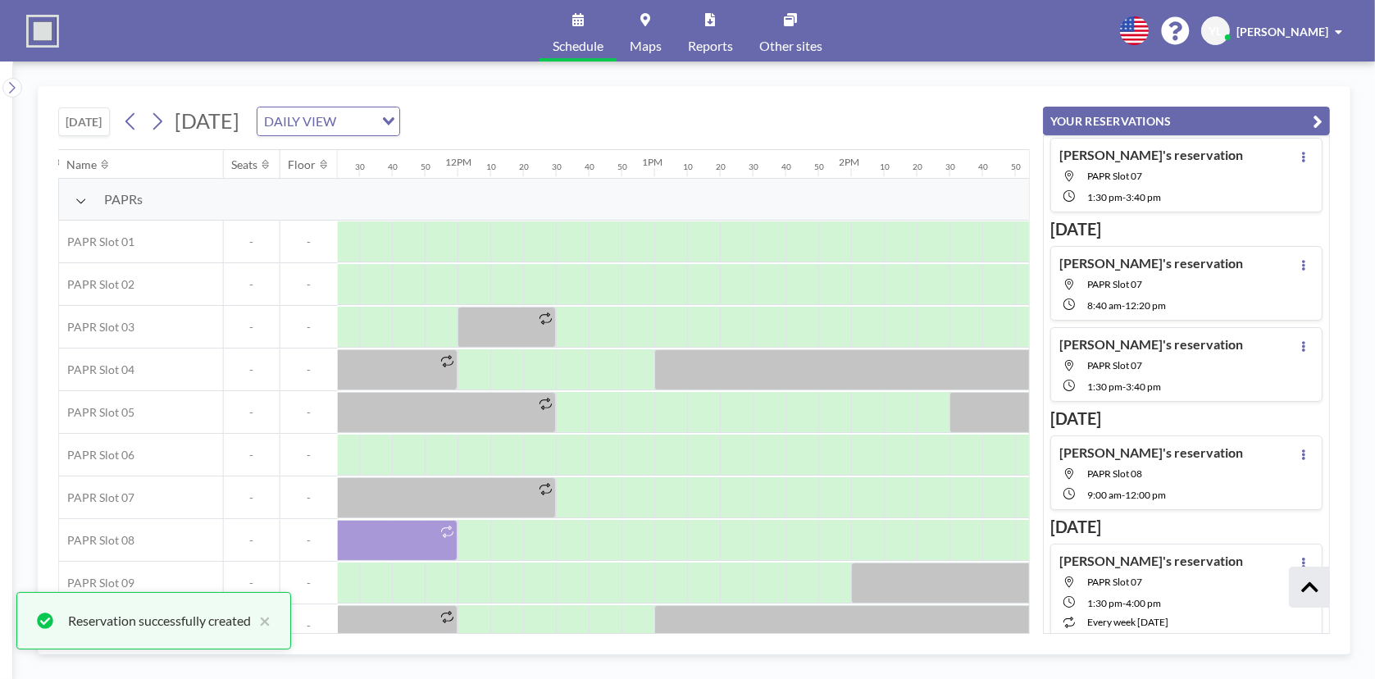
scroll to position [0, 2278]
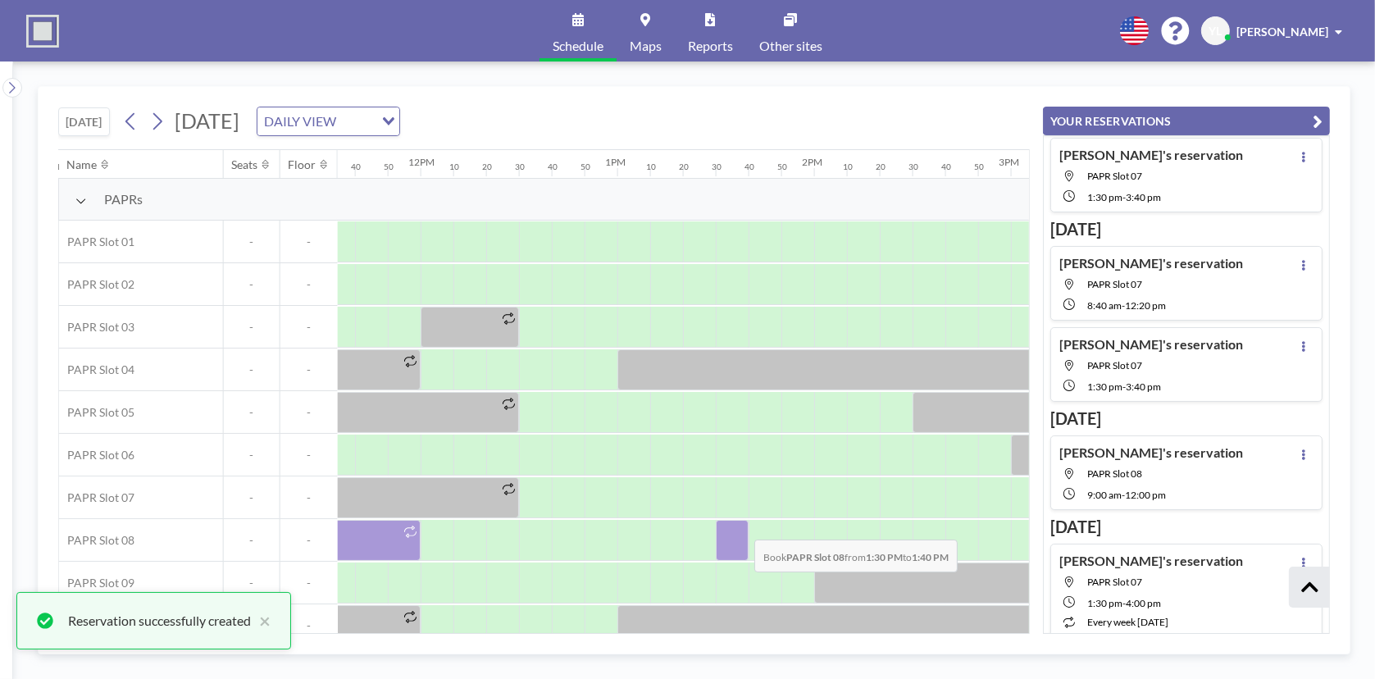
click at [741, 526] on div at bounding box center [732, 540] width 33 height 41
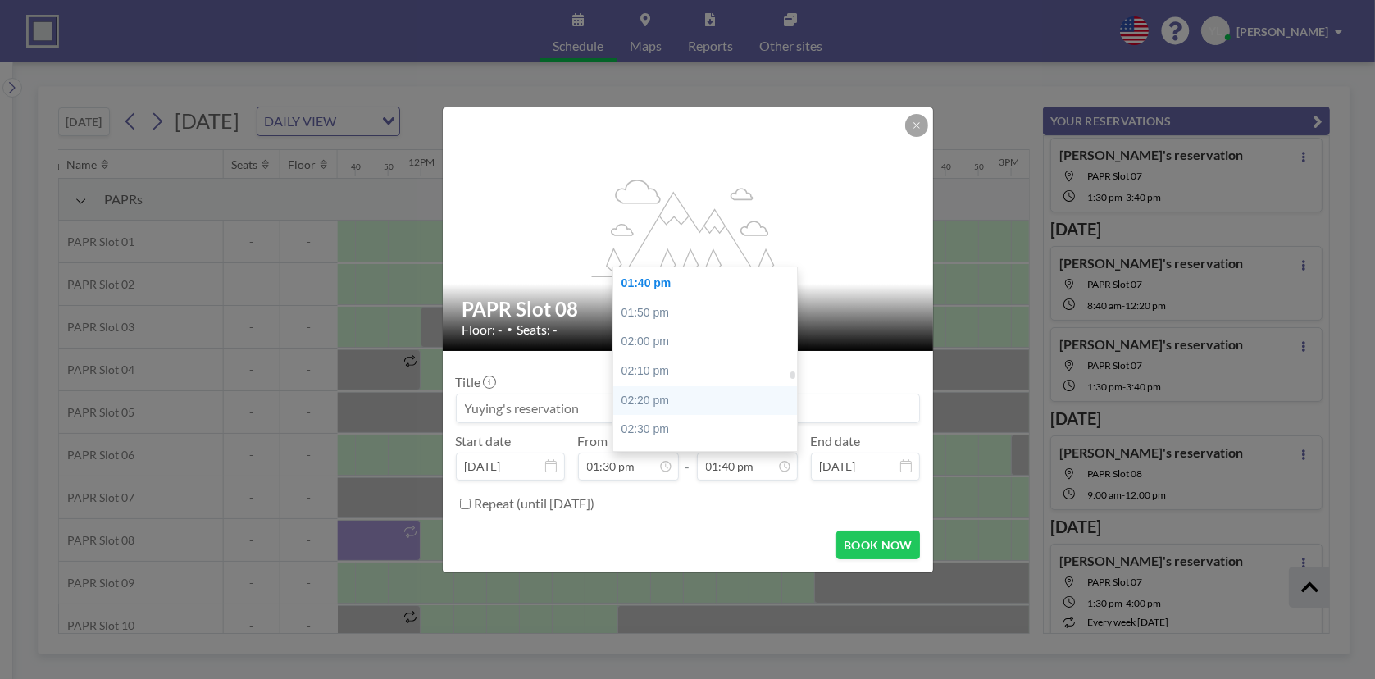
scroll to position [2637, 0]
click at [697, 437] on div "04:00 pm" at bounding box center [709, 447] width 192 height 30
type input "04:00 pm"
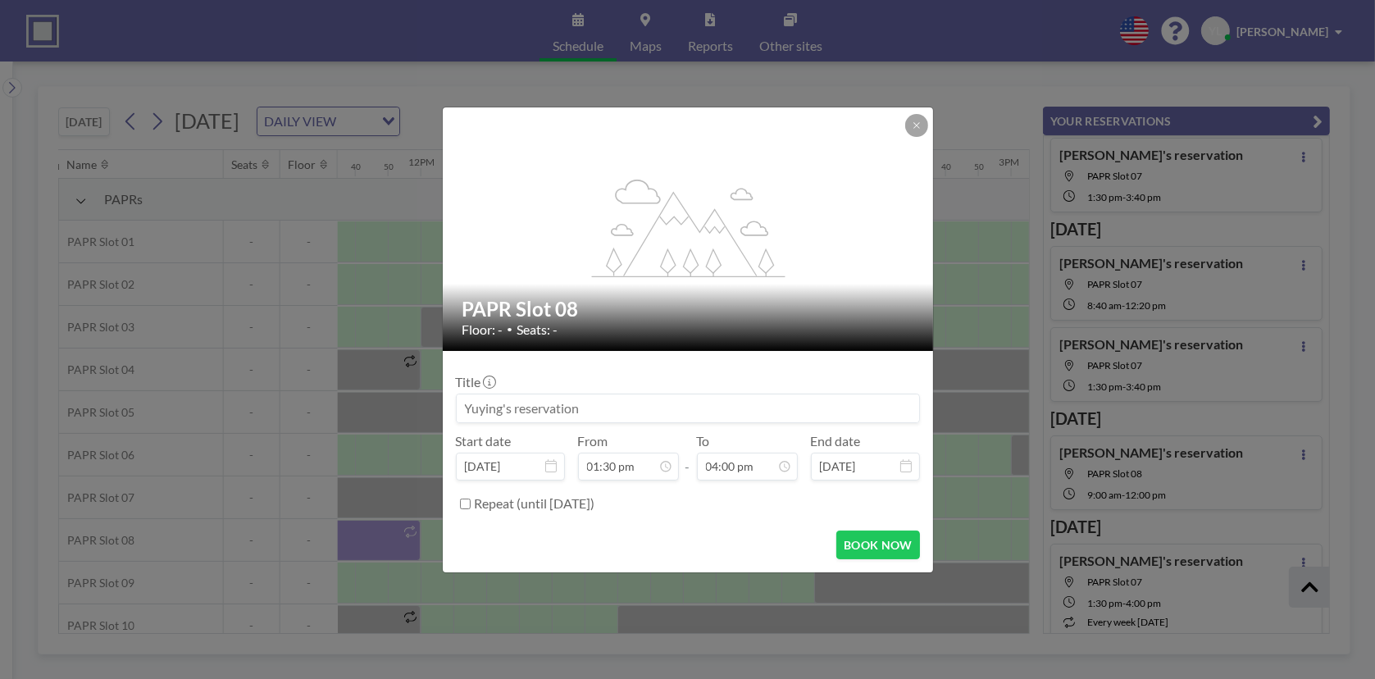
scroll to position [2361, 0]
click at [544, 508] on label "Repeat (until [DATE])" at bounding box center [535, 503] width 121 height 16
click at [471, 508] on input "Repeat (until [DATE])" at bounding box center [465, 503] width 11 height 11
checkbox input "true"
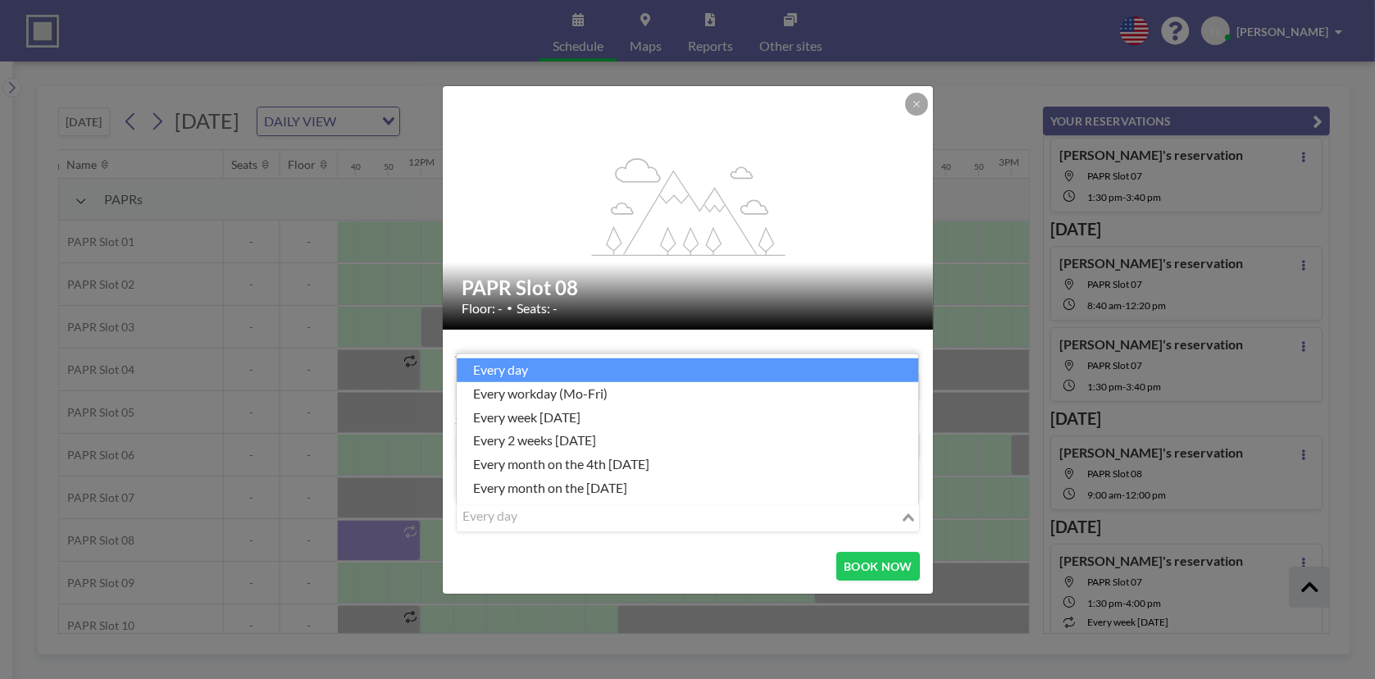
click at [615, 514] on input "Search for option" at bounding box center [678, 517] width 440 height 21
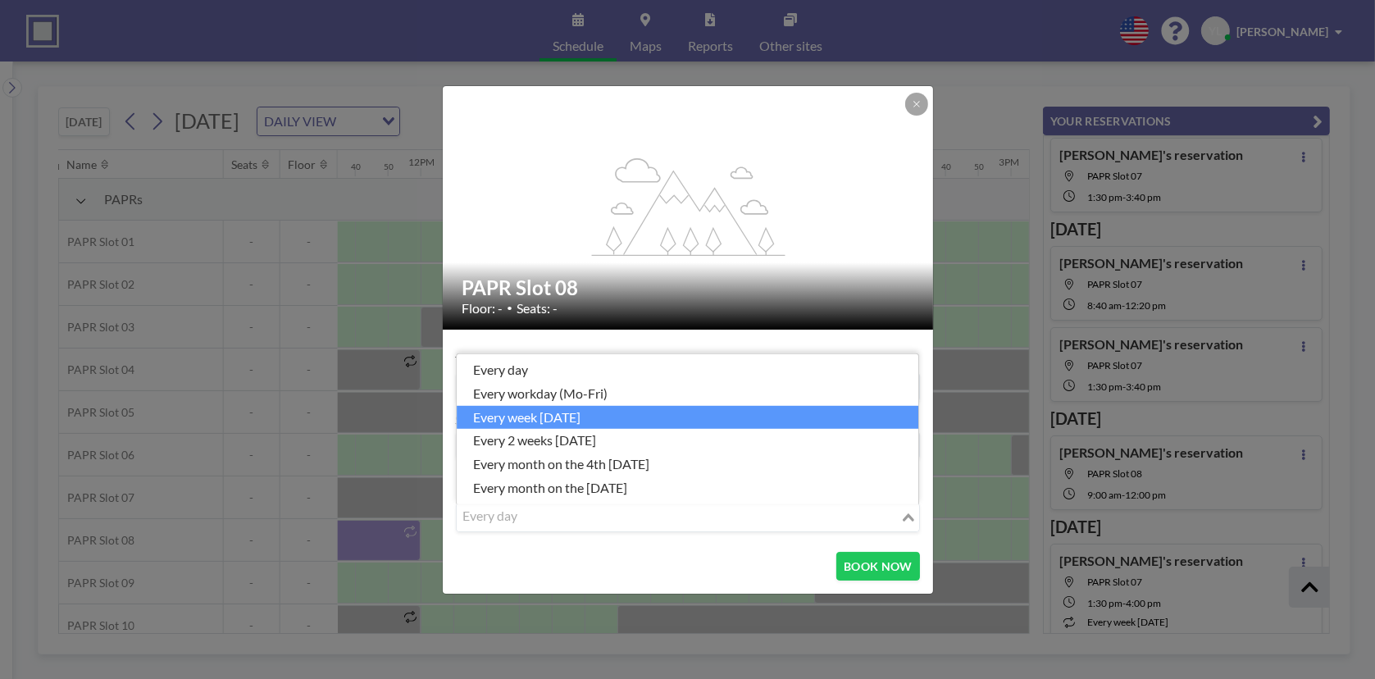
click at [637, 408] on li "every week [DATE]" at bounding box center [688, 417] width 462 height 24
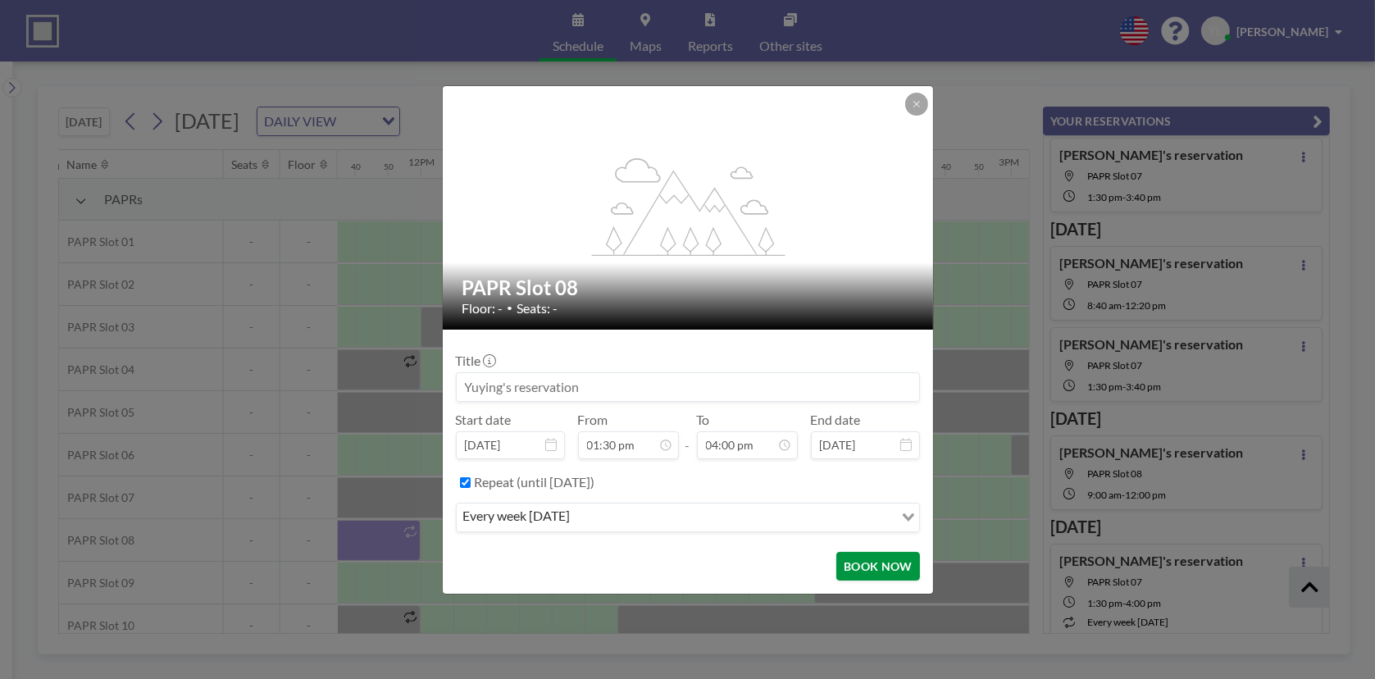
click at [903, 562] on button "BOOK NOW" at bounding box center [877, 566] width 83 height 29
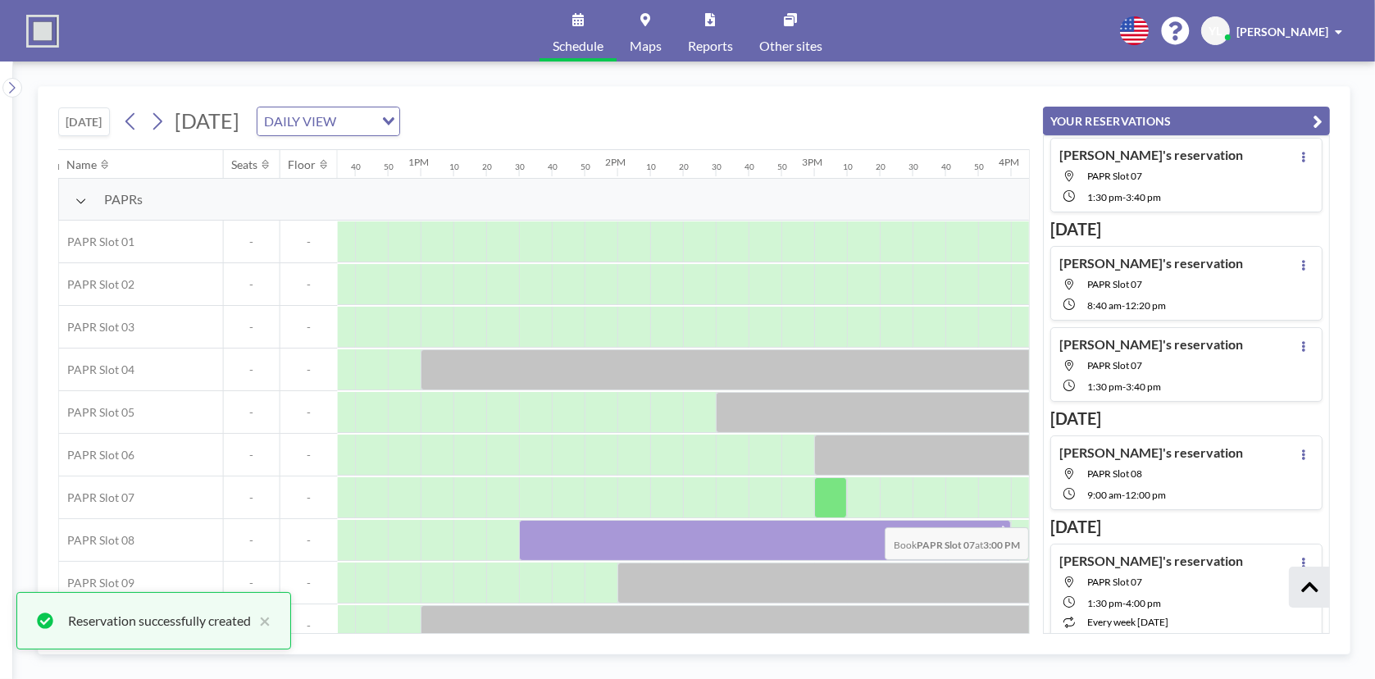
scroll to position [0, 2524]
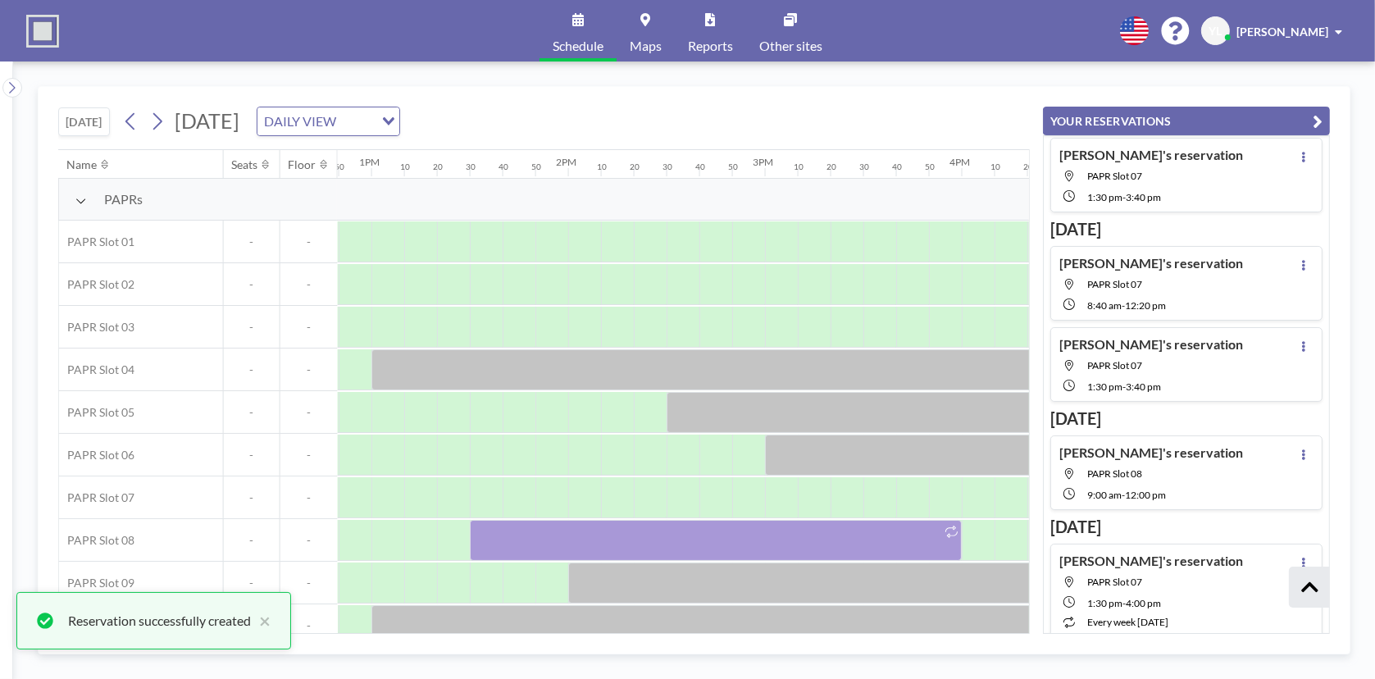
click at [1313, 117] on icon "button" at bounding box center [1318, 122] width 10 height 20
